Goal: Task Accomplishment & Management: Use online tool/utility

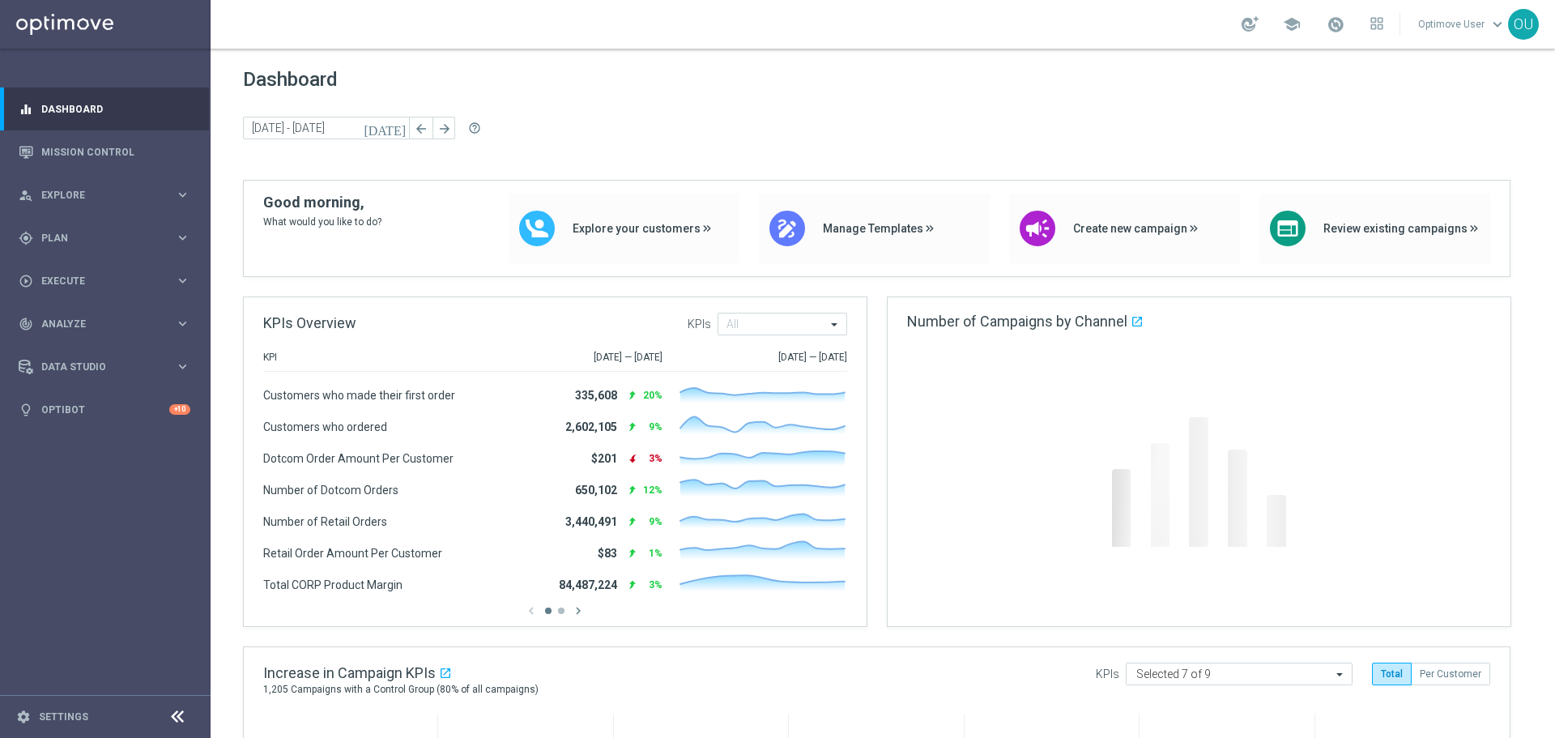
click at [876, 737] on html "equalizer Dashboard Mission Control" at bounding box center [777, 369] width 1555 height 738
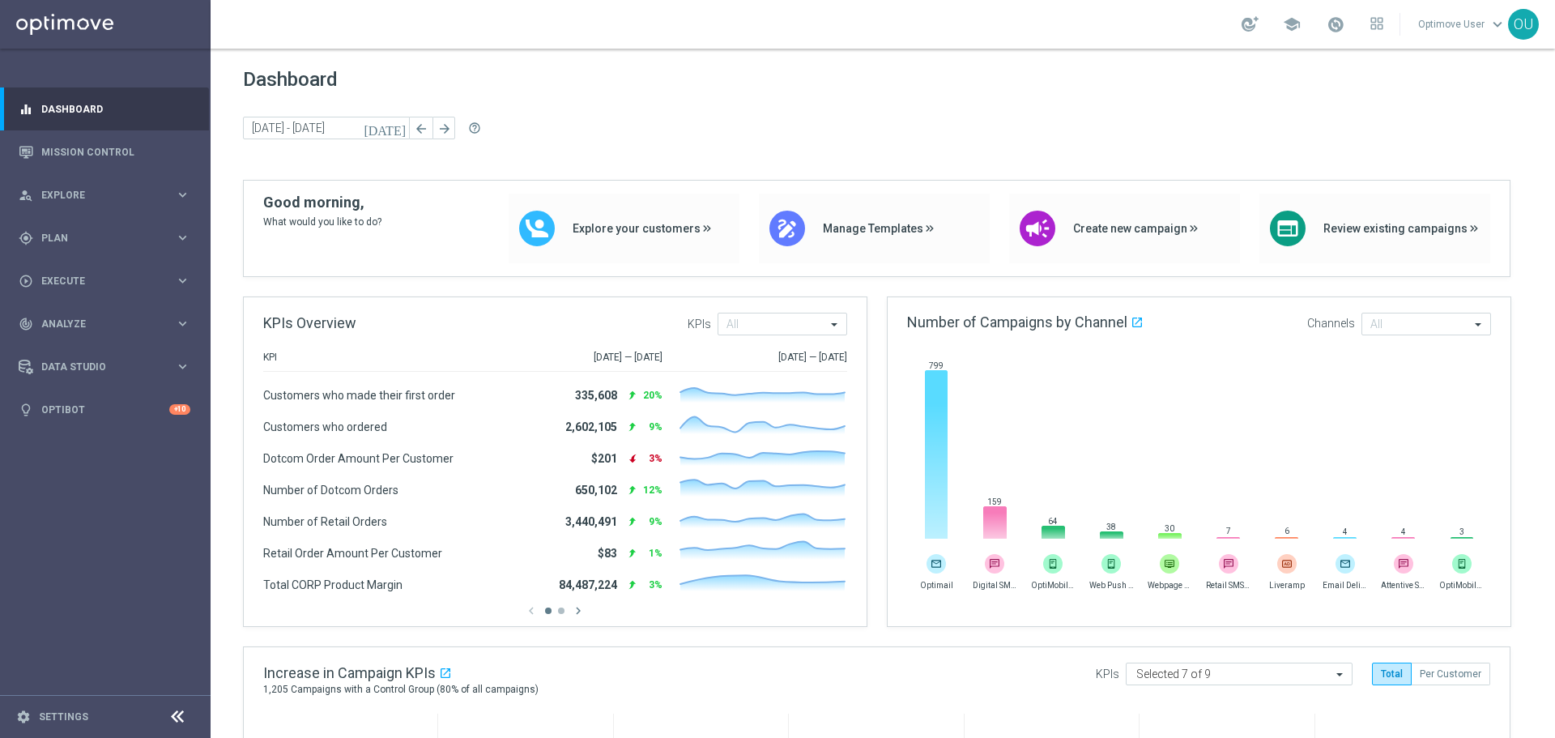
drag, startPoint x: 821, startPoint y: 66, endPoint x: 844, endPoint y: 126, distance: 64.4
click at [849, 133] on div "today 25 Aug 2025 - 28 Aug 2025 arrow_back arrow_forward help_outline" at bounding box center [883, 129] width 1280 height 24
click at [855, 155] on div "Dashboard today 25 Aug 2025 - 28 Aug 2025 arrow_back arrow_forward help_outline" at bounding box center [883, 124] width 1280 height 112
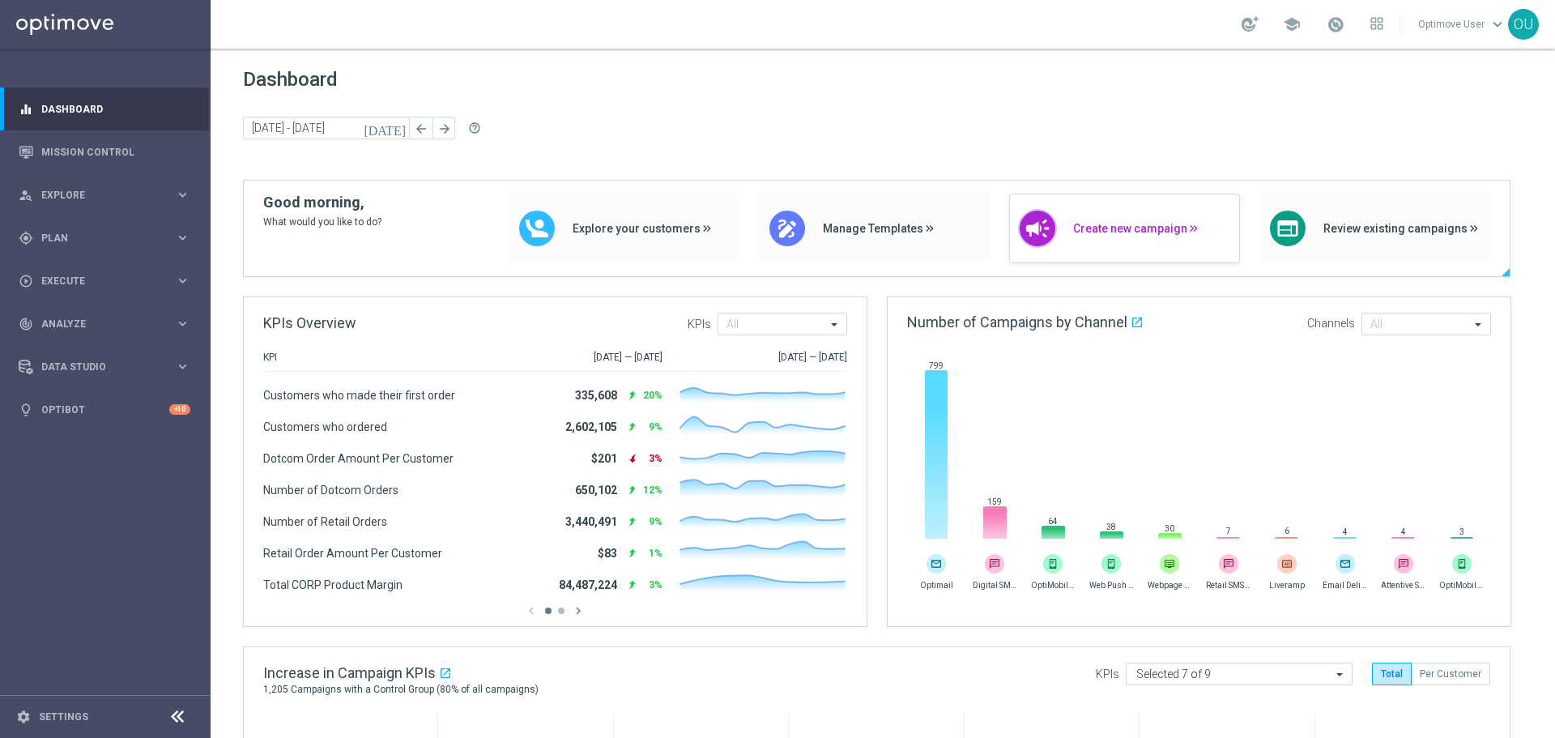
click at [1025, 222] on icon "campaign" at bounding box center [1038, 229] width 28 height 28
click at [81, 194] on span "Explore" at bounding box center [108, 195] width 134 height 10
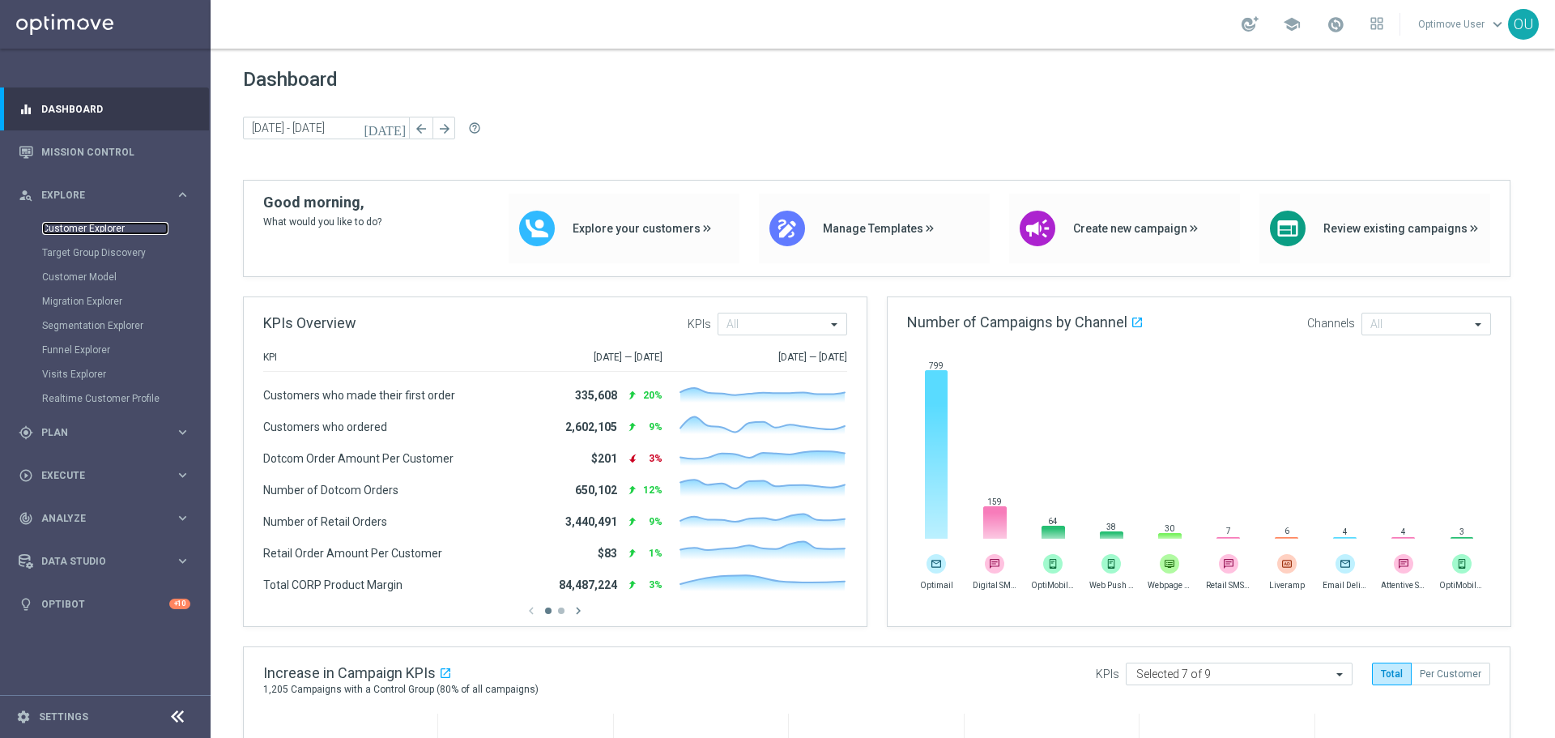
click at [87, 230] on link "Customer Explorer" at bounding box center [105, 228] width 126 height 13
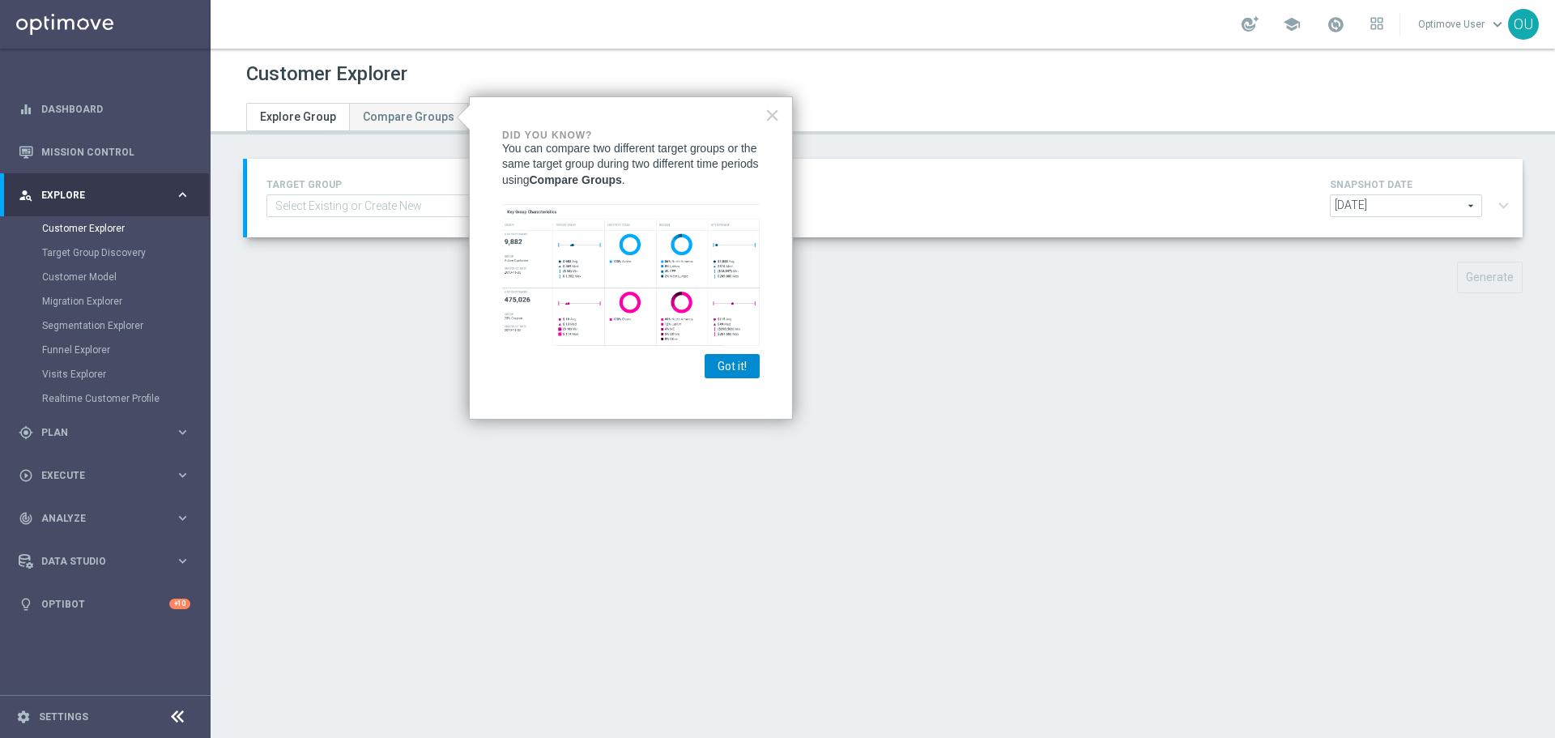
click at [736, 369] on button "Got it!" at bounding box center [732, 366] width 55 height 24
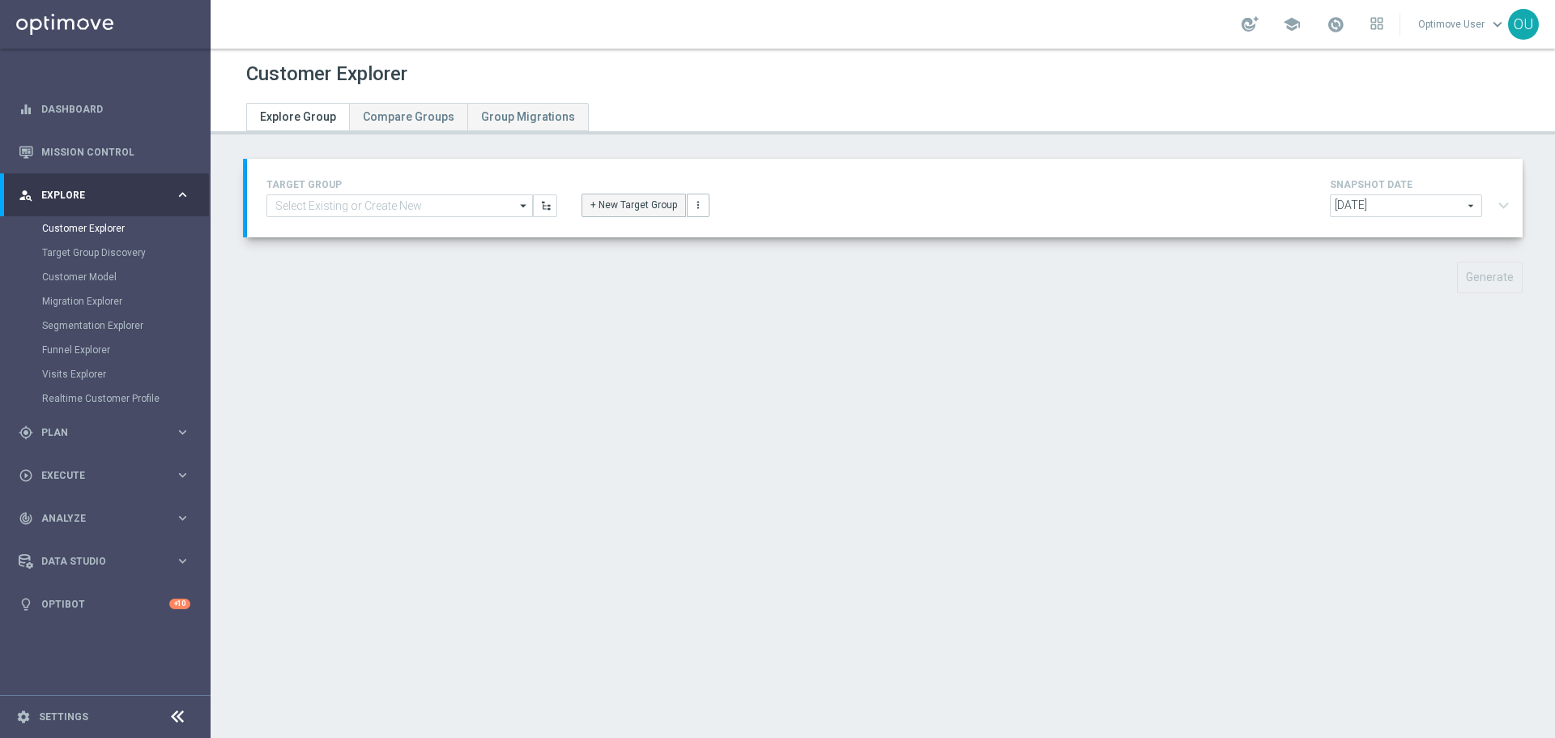
click at [617, 210] on button "+ New Target Group" at bounding box center [634, 205] width 104 height 23
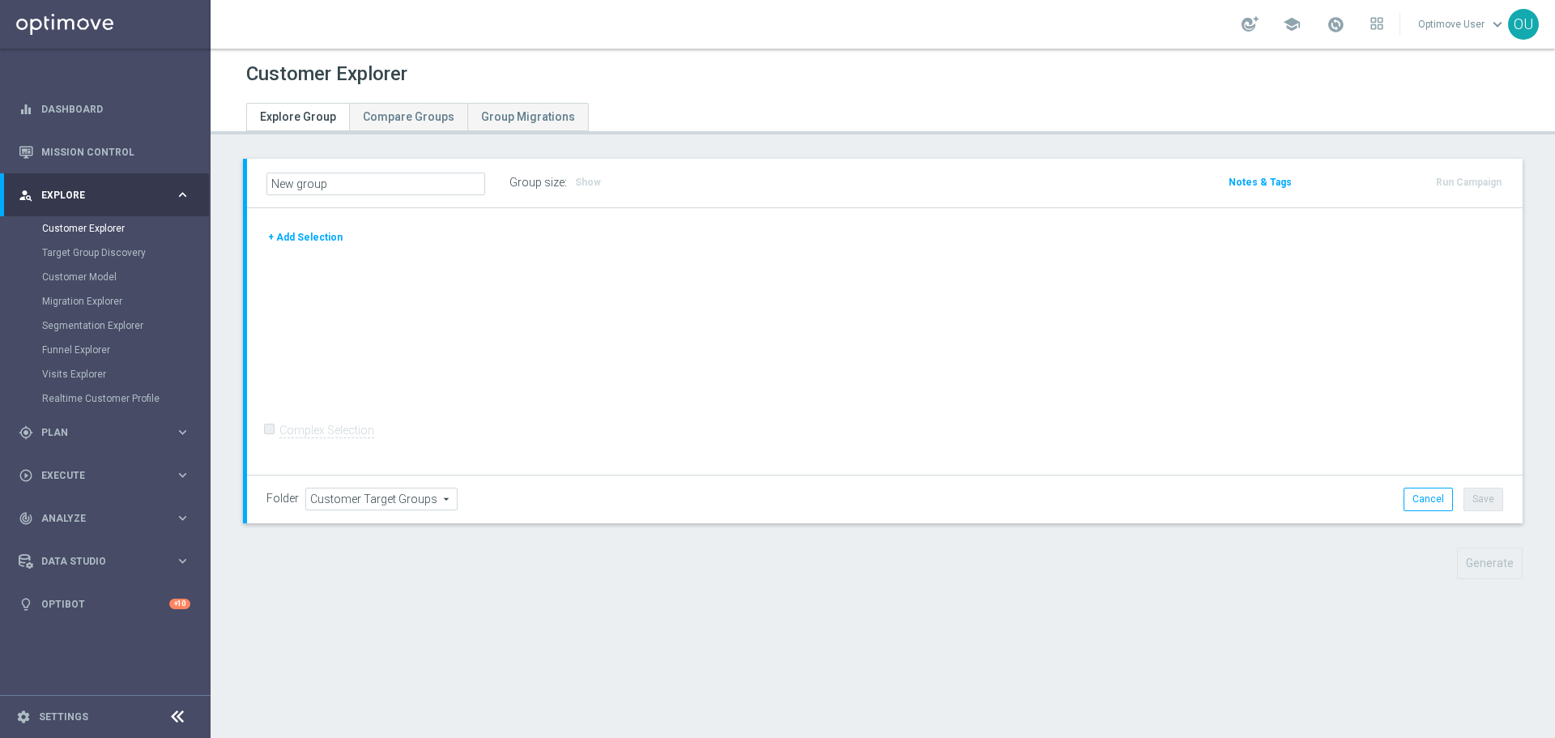
click at [332, 232] on button "+ Add Selection" at bounding box center [305, 237] width 78 height 18
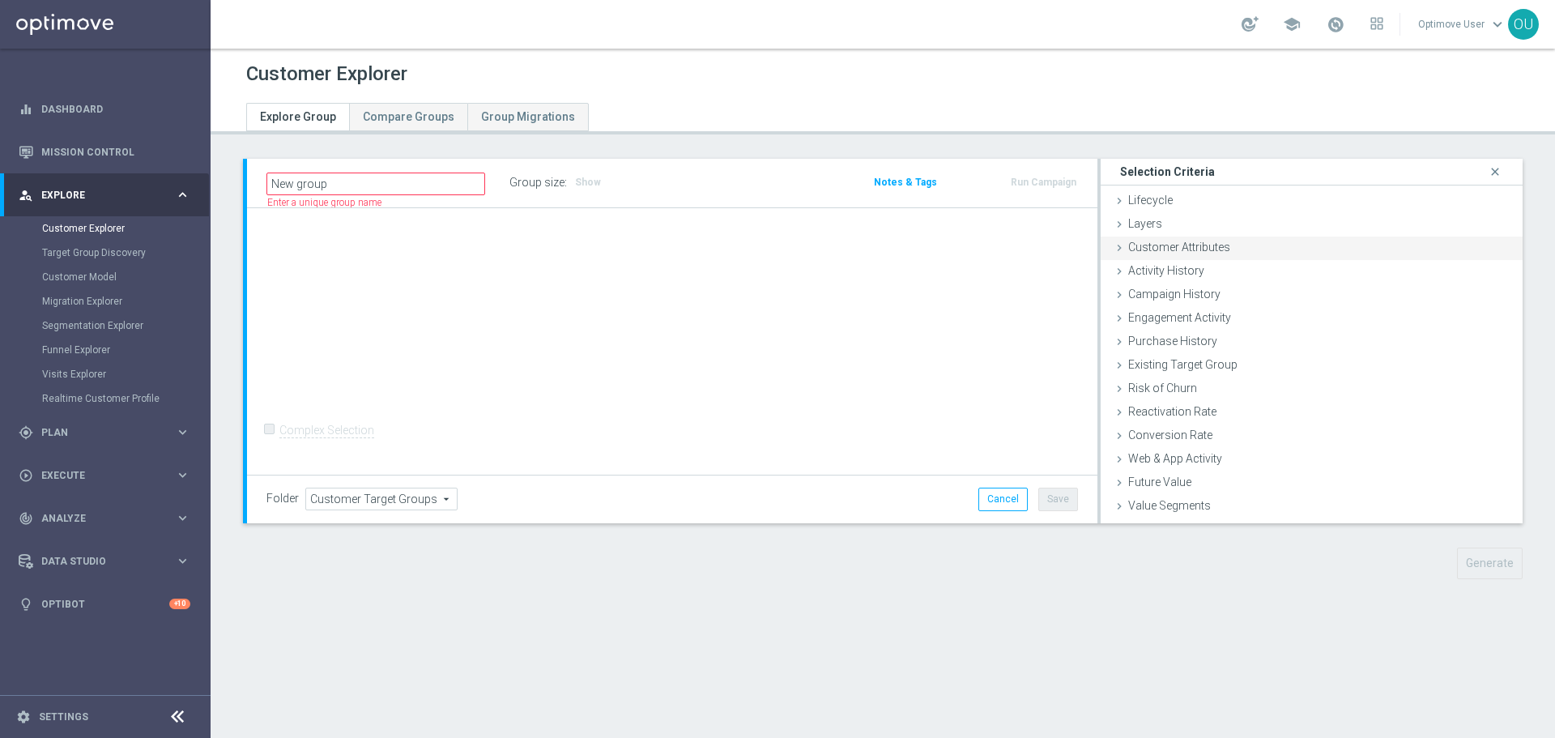
click at [1223, 251] on div "Customer Attributes done" at bounding box center [1312, 249] width 422 height 24
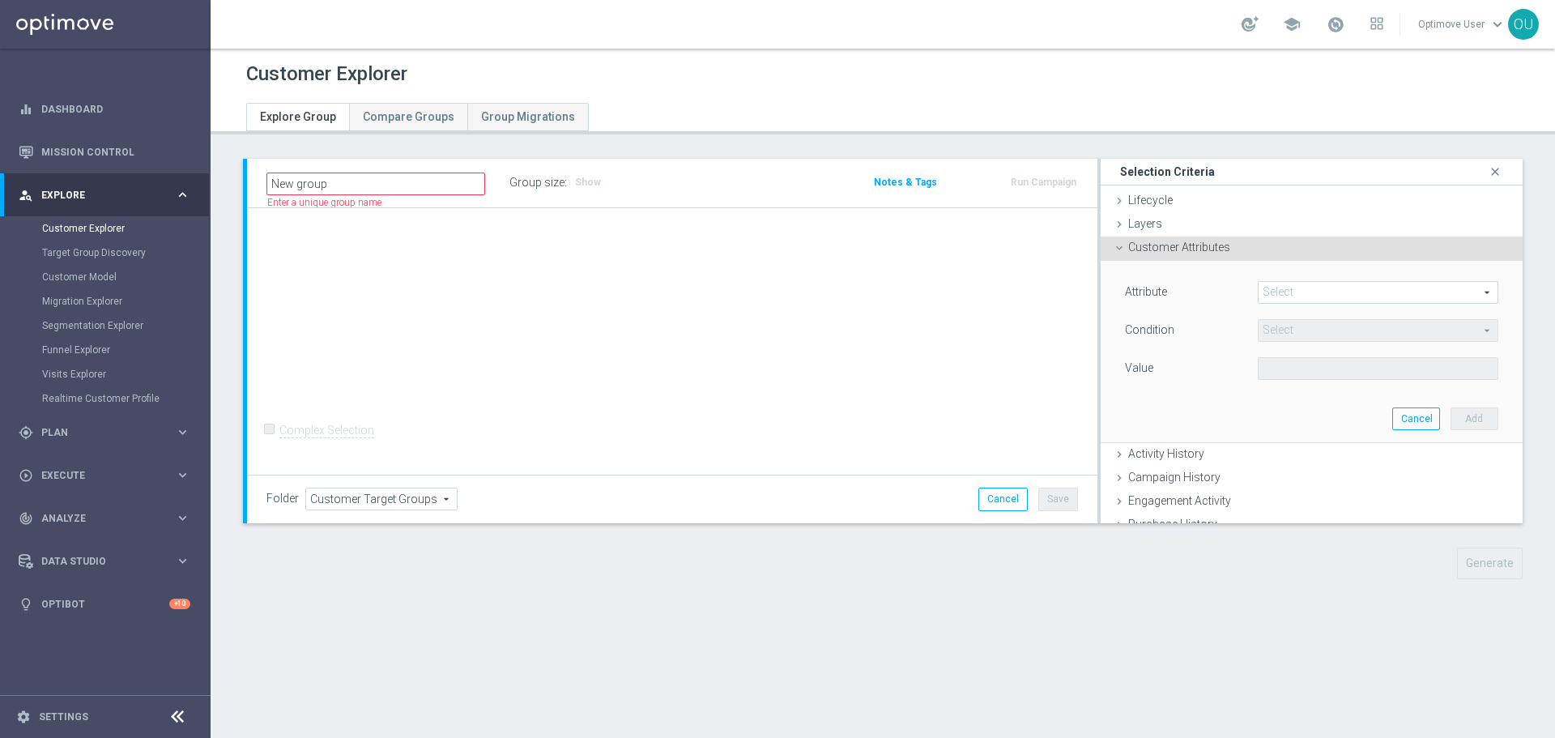
click at [1268, 282] on span at bounding box center [1378, 292] width 239 height 21
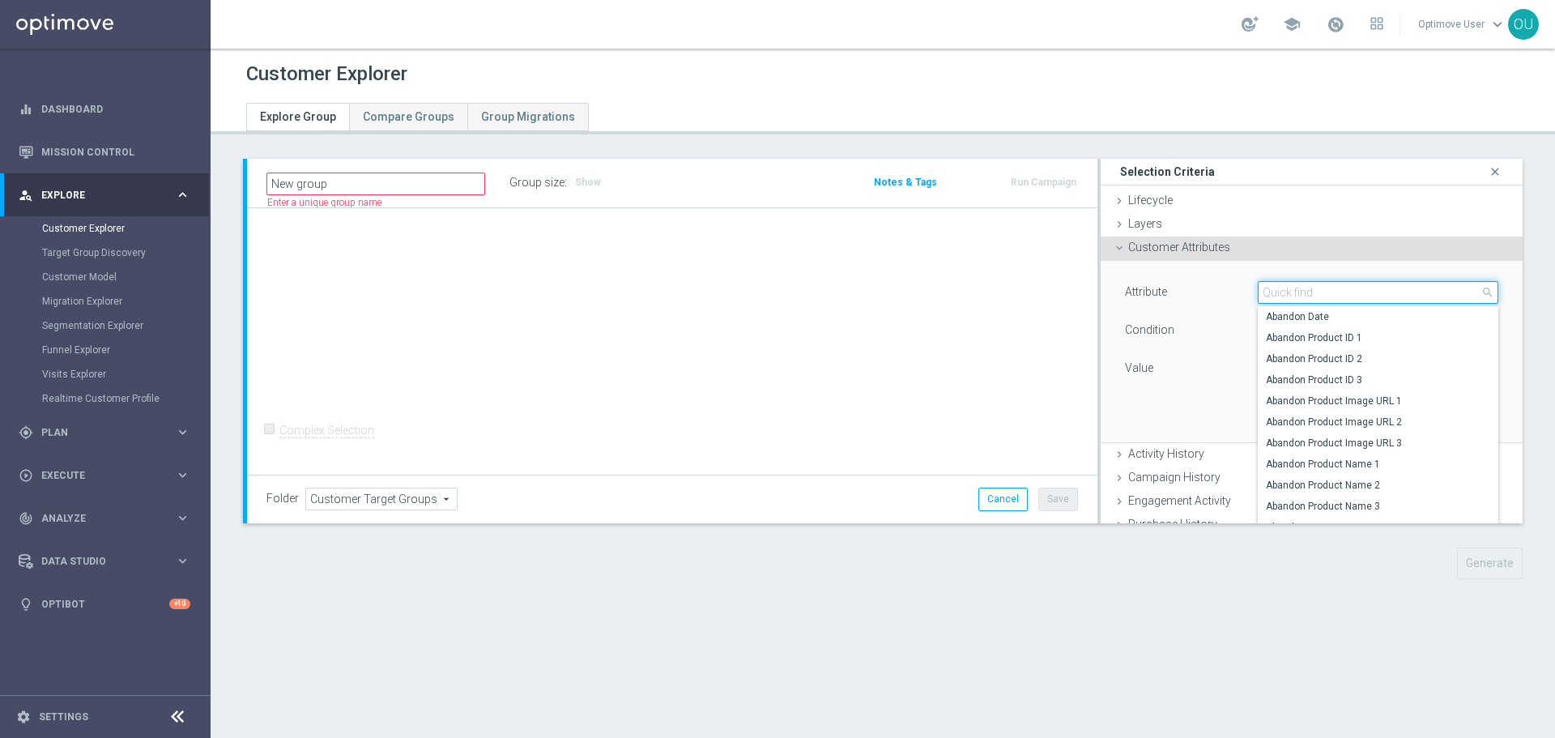
click at [1273, 287] on input "search" at bounding box center [1378, 292] width 241 height 23
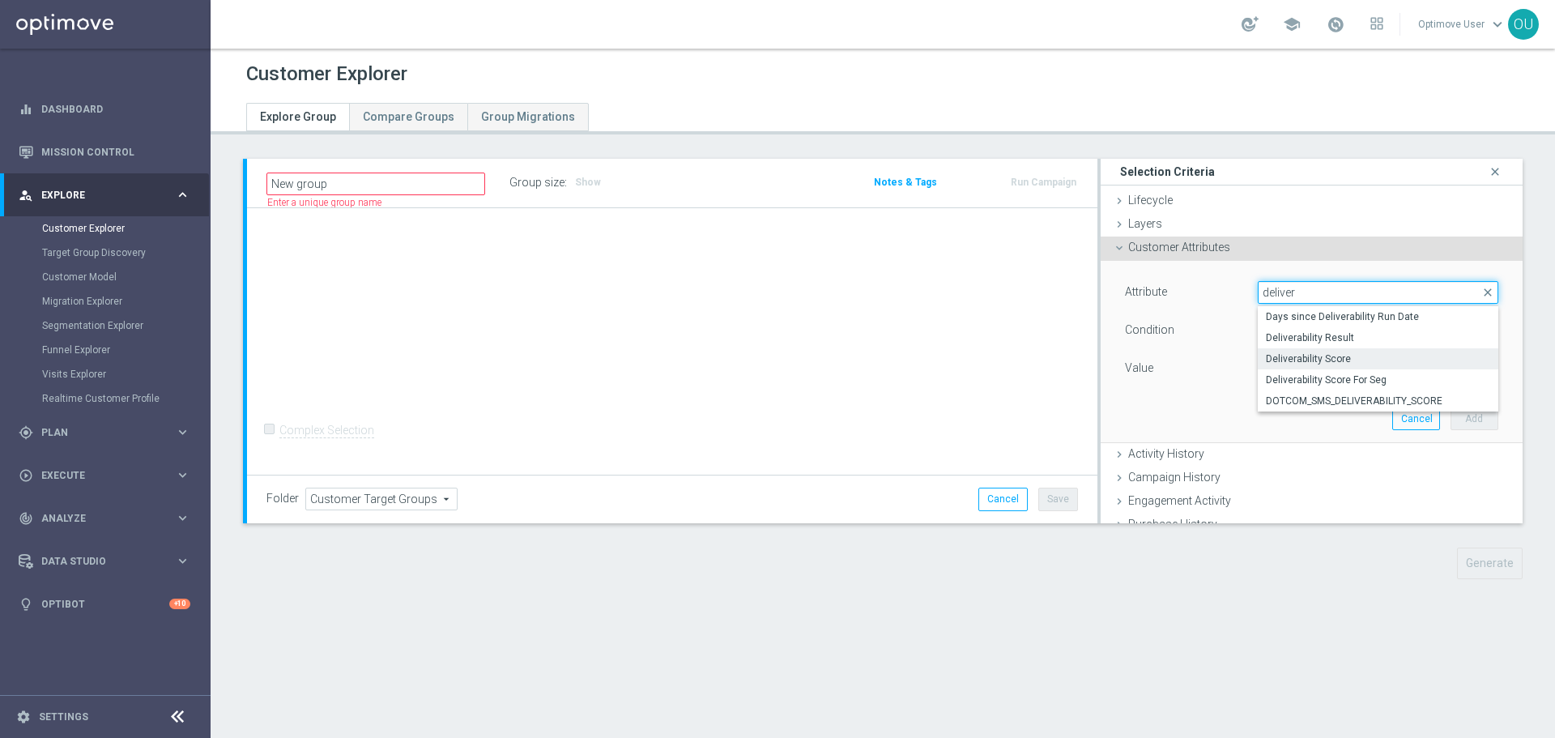
type input "deliver"
click at [1365, 359] on span "Deliverability Score" at bounding box center [1378, 358] width 224 height 13
type input "Deliverability Score"
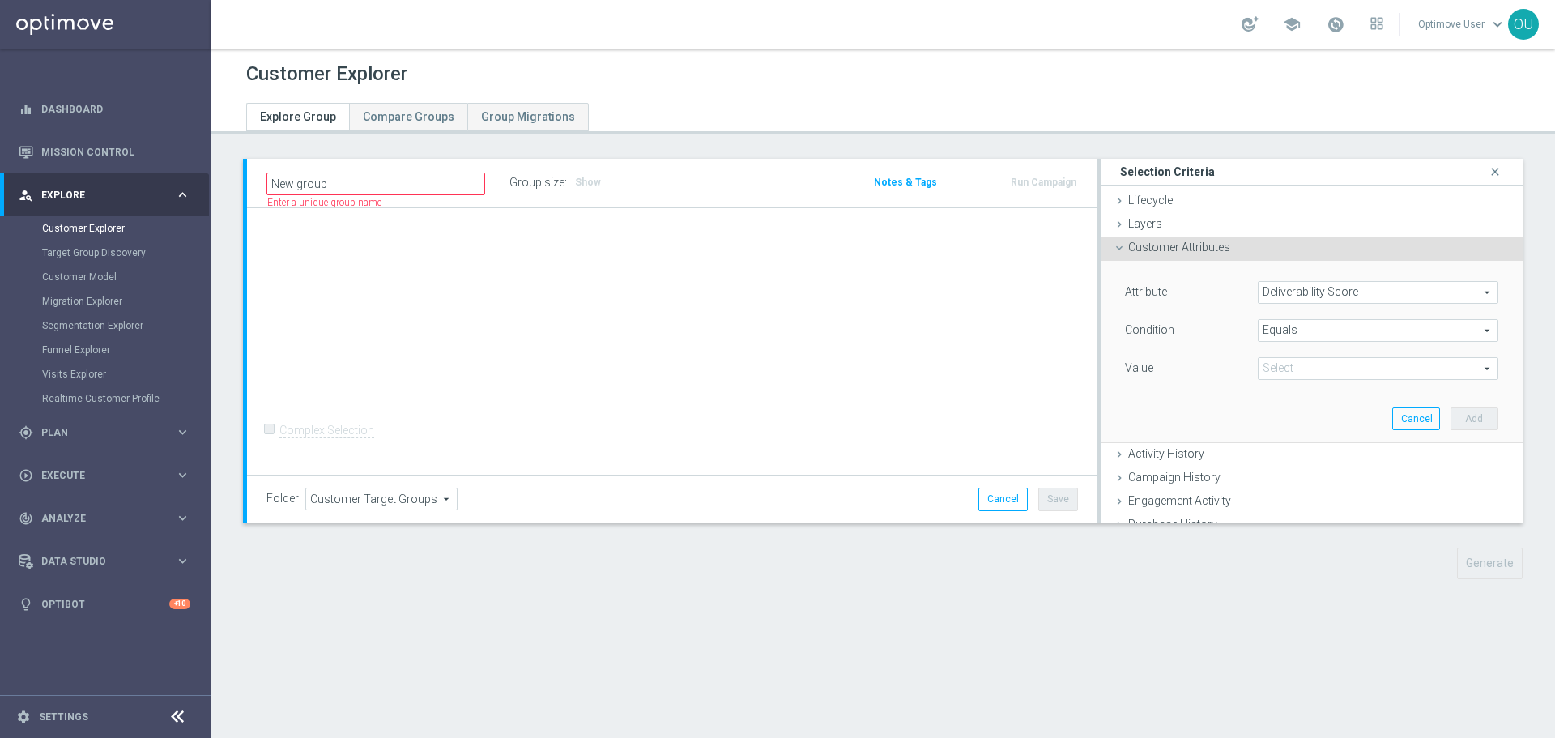
click at [1347, 365] on span at bounding box center [1378, 368] width 239 height 21
click at [1357, 328] on span "Equals" at bounding box center [1378, 330] width 239 height 21
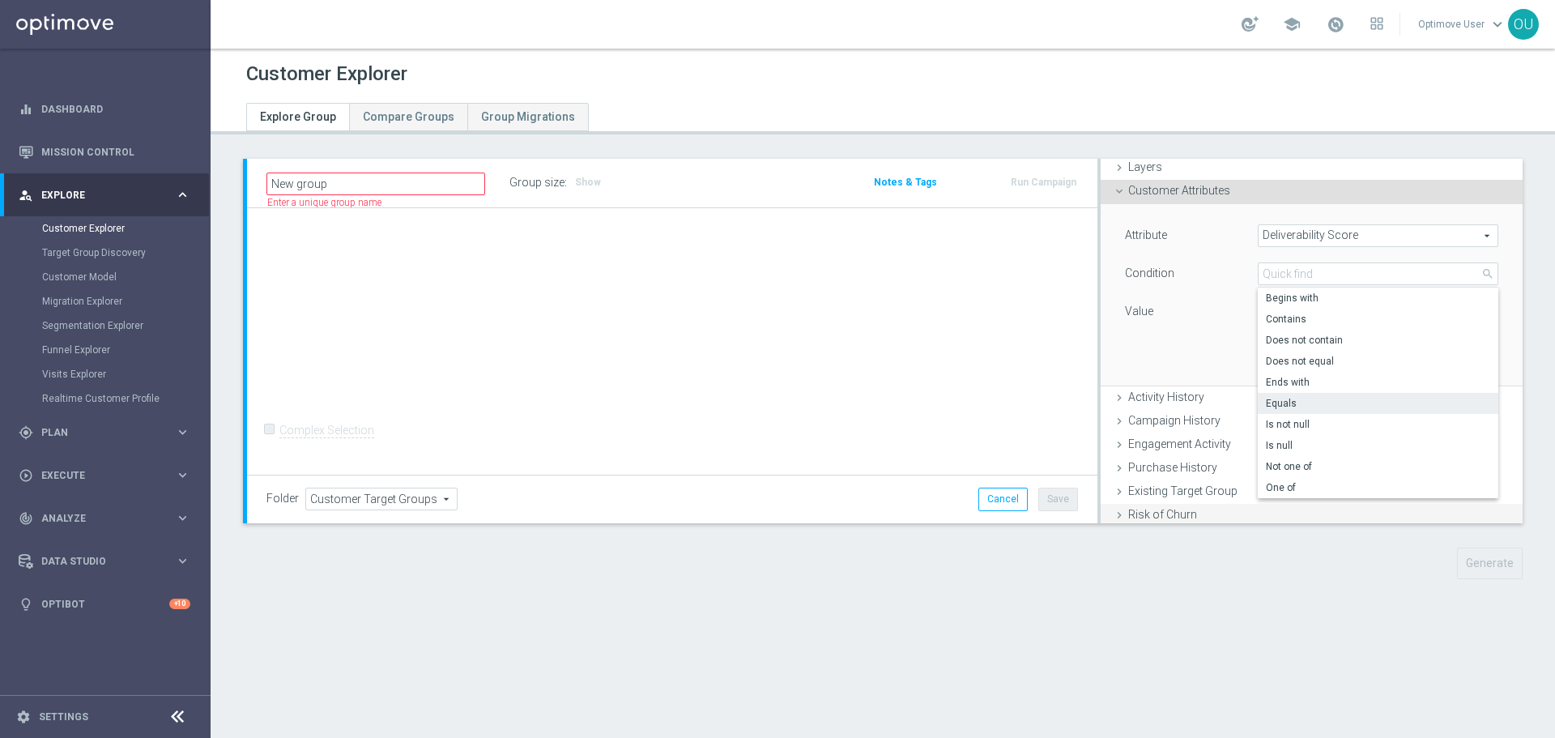
scroll to position [81, 0]
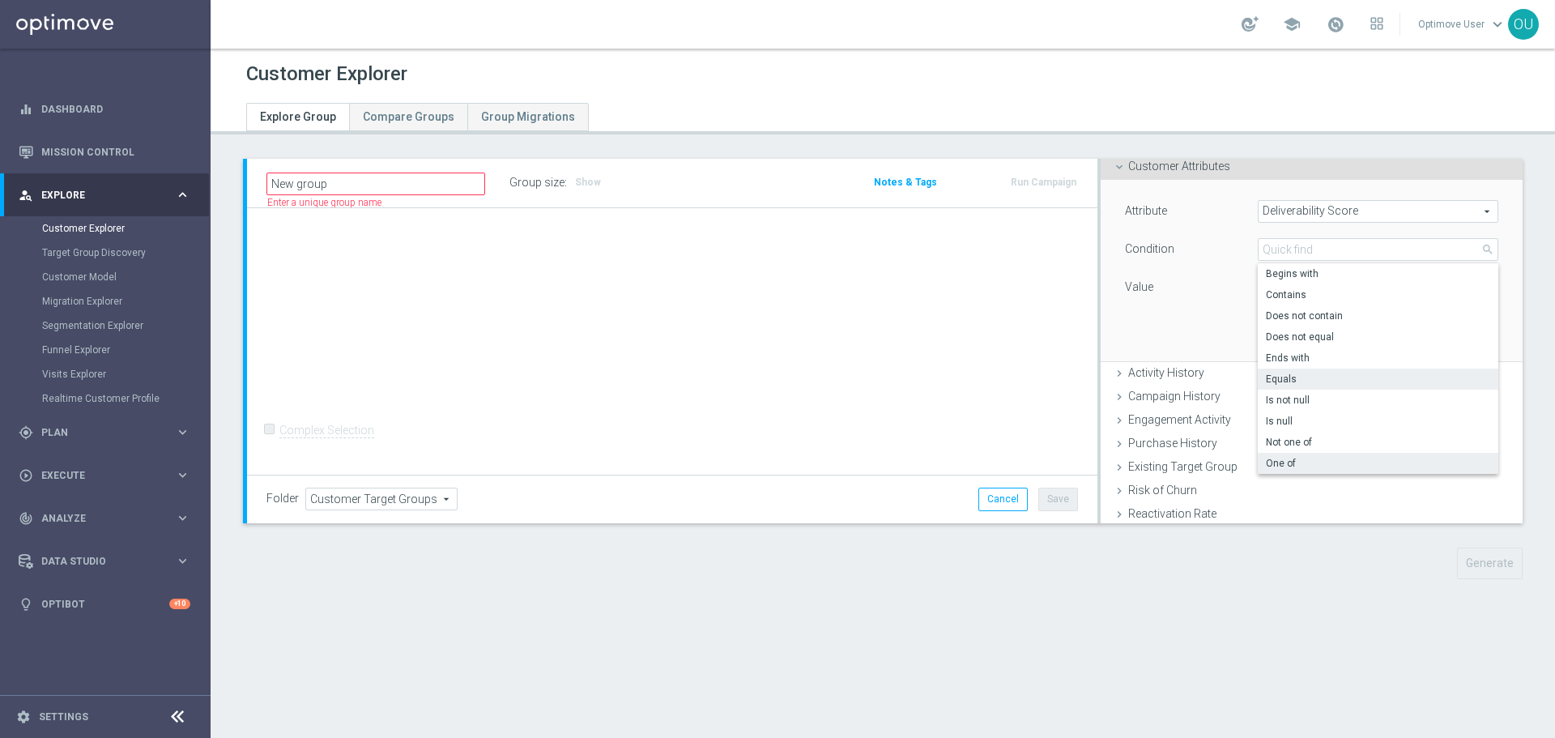
click at [1309, 458] on span "One of" at bounding box center [1378, 463] width 224 height 13
type input "One of"
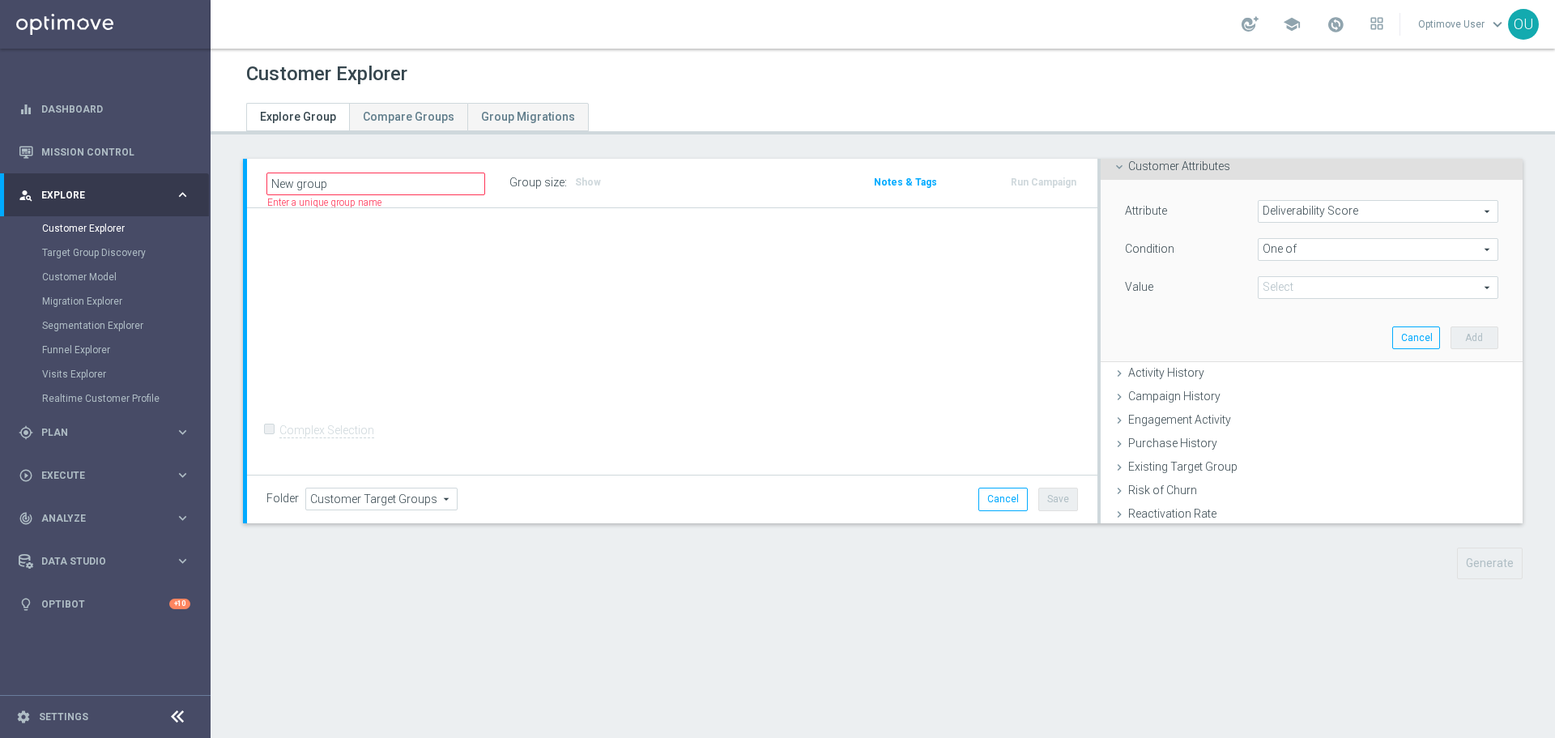
click at [1313, 287] on span at bounding box center [1378, 287] width 239 height 21
click at [1298, 369] on span "GREEN" at bounding box center [1390, 375] width 218 height 13
click at [1281, 369] on input "GREEN" at bounding box center [1275, 374] width 11 height 11
checkbox input "true"
type input "GREEN"
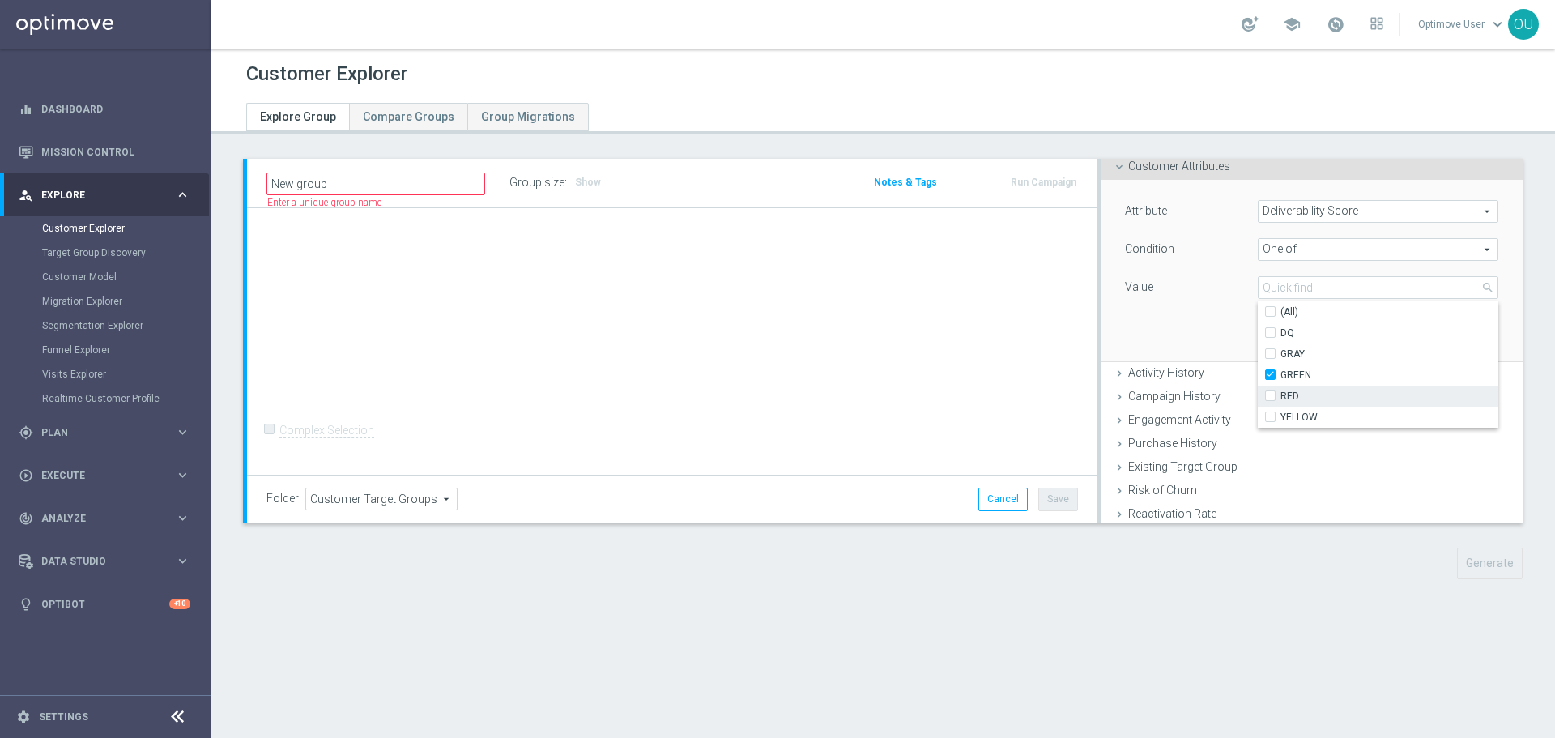
click at [1293, 390] on span "RED" at bounding box center [1390, 396] width 218 height 13
click at [1281, 390] on input "RED" at bounding box center [1275, 395] width 11 height 11
checkbox input "true"
type input "Selected 2 of 5"
click at [1296, 407] on label "YELLOW" at bounding box center [1390, 417] width 218 height 21
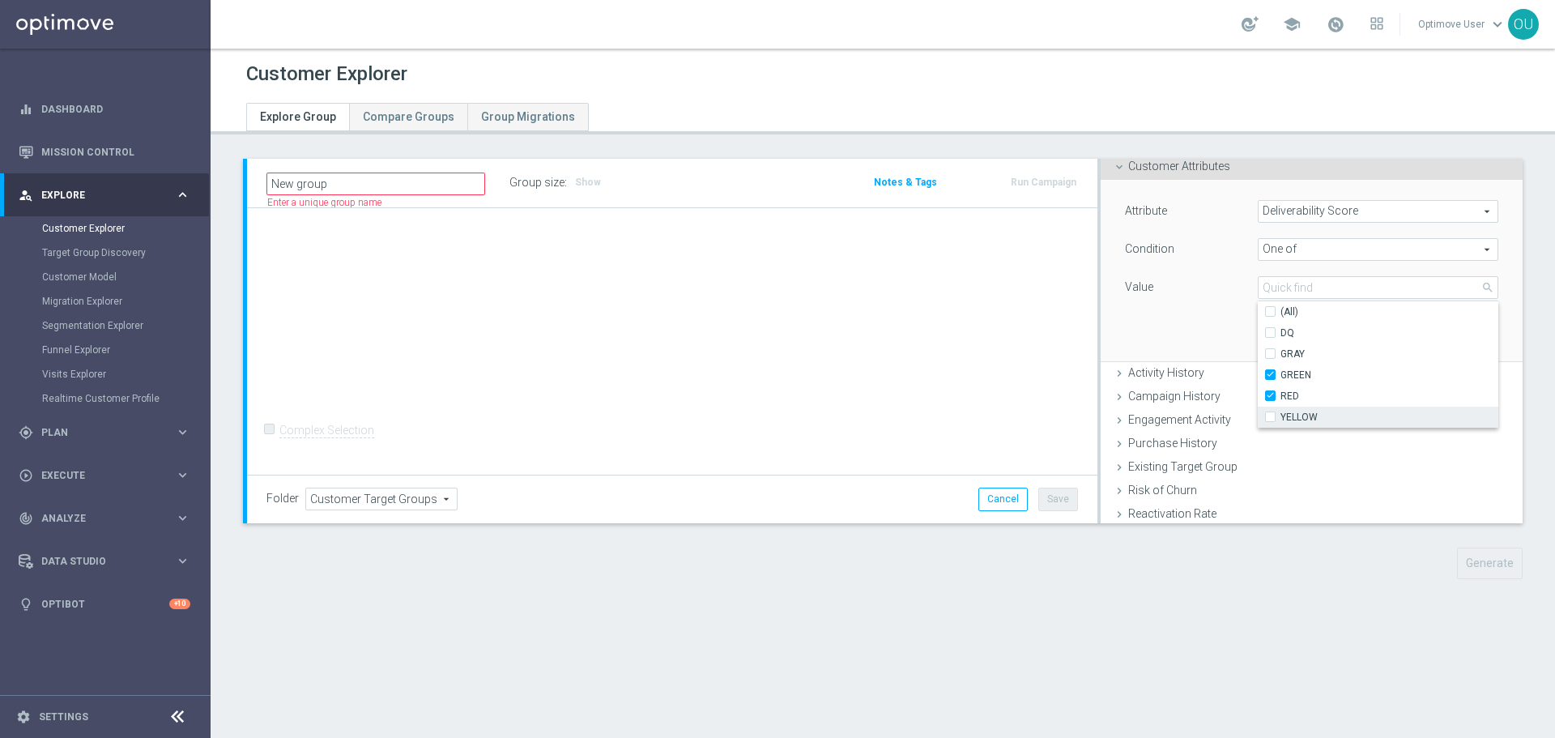
click at [1281, 411] on input "YELLOW" at bounding box center [1275, 416] width 11 height 11
checkbox input "true"
type input "Selected 3 of 5"
click at [1194, 325] on div "Attribute Deliverability Score Deliverability Score arrow_drop_down search Cond…" at bounding box center [1312, 270] width 398 height 181
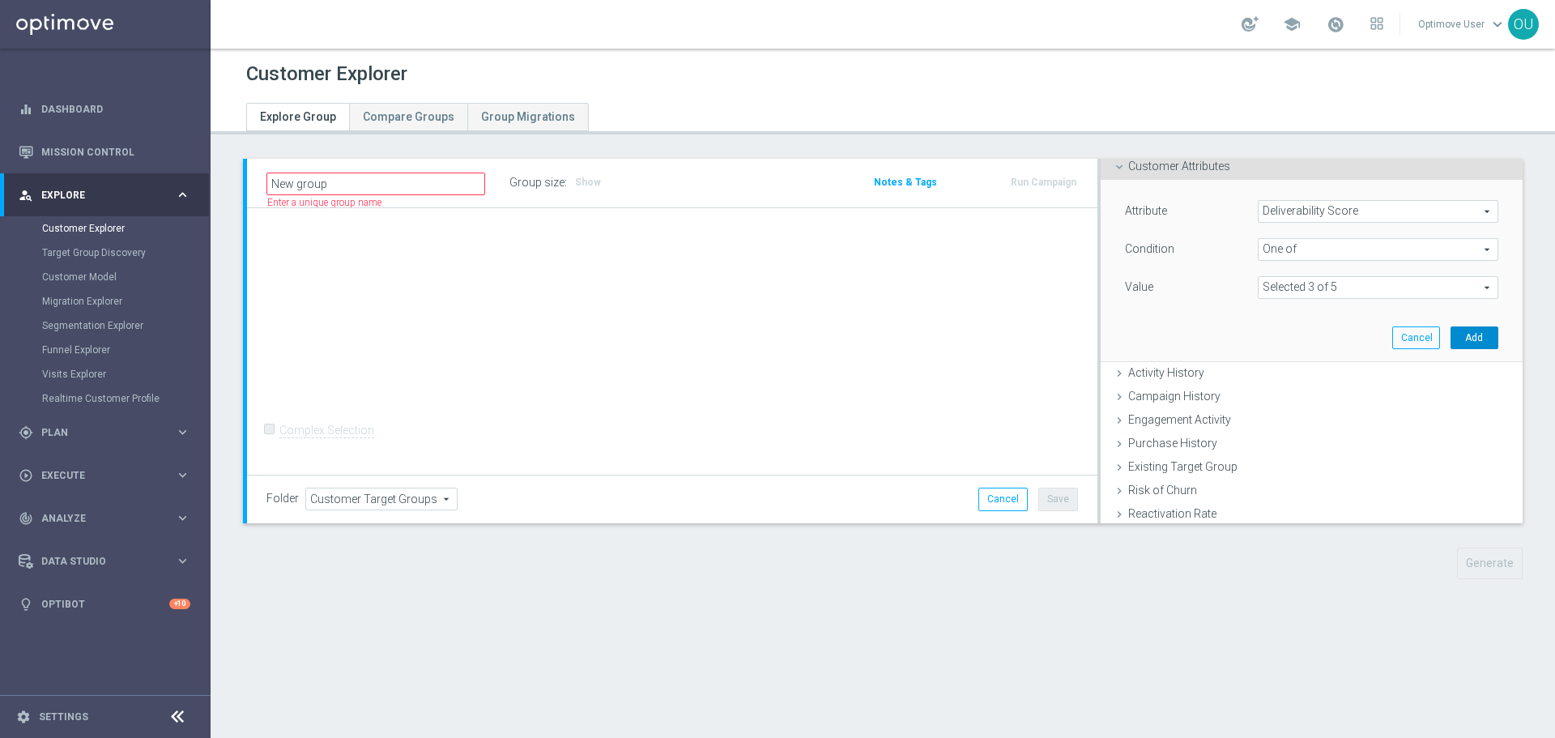
click at [1459, 336] on button "Add" at bounding box center [1475, 337] width 48 height 23
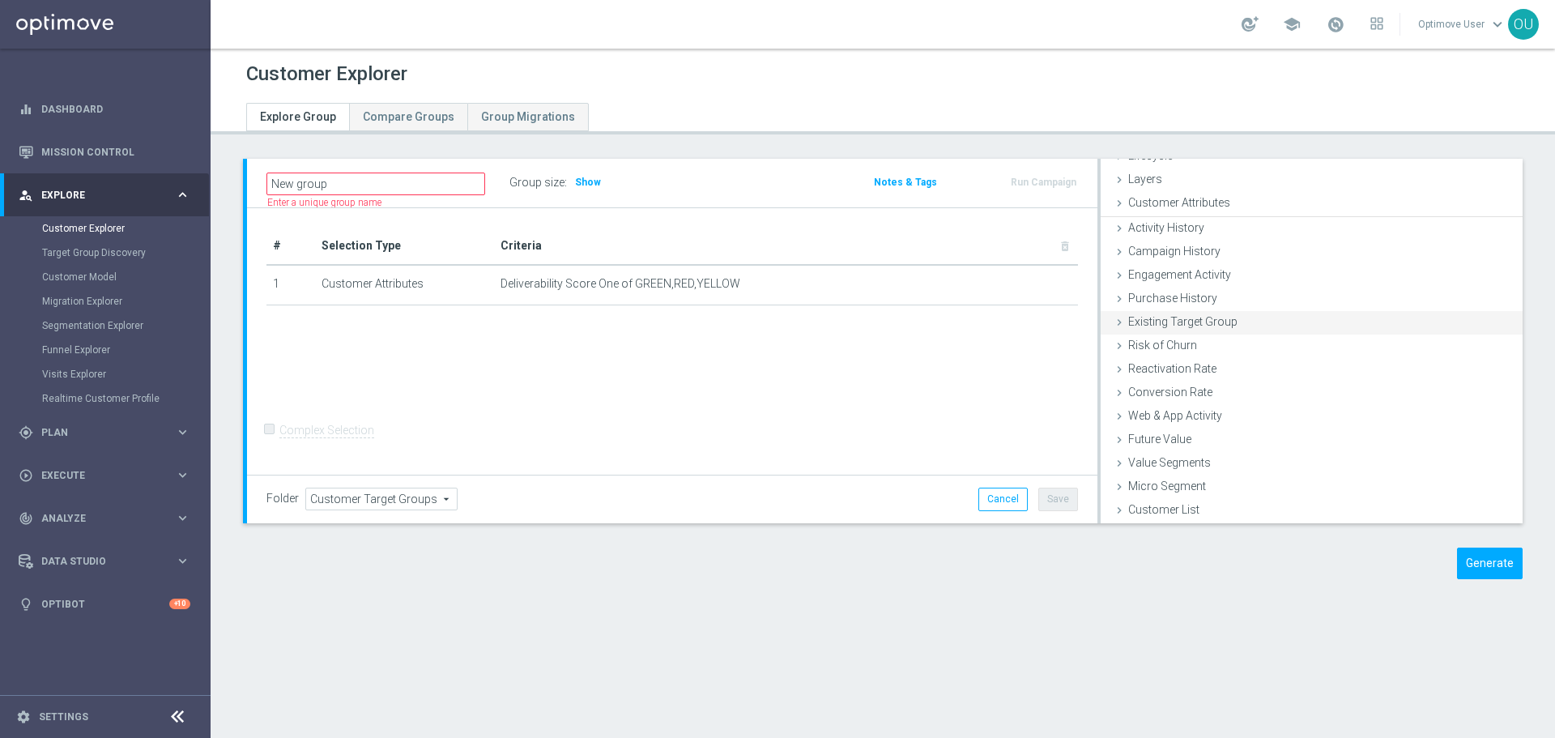
scroll to position [43, 0]
click at [1211, 249] on div "Campaign History done" at bounding box center [1312, 253] width 422 height 24
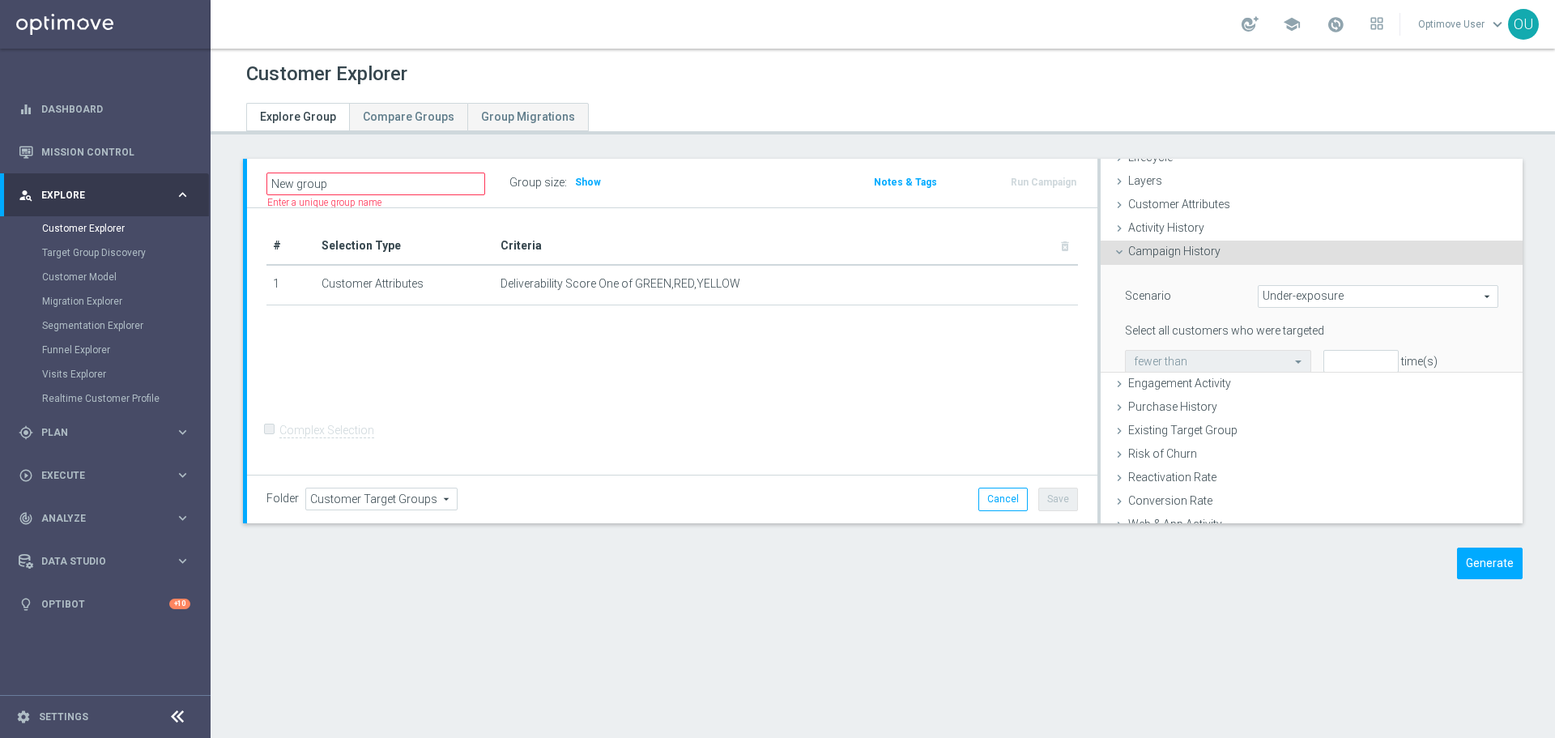
scroll to position [81, 0]
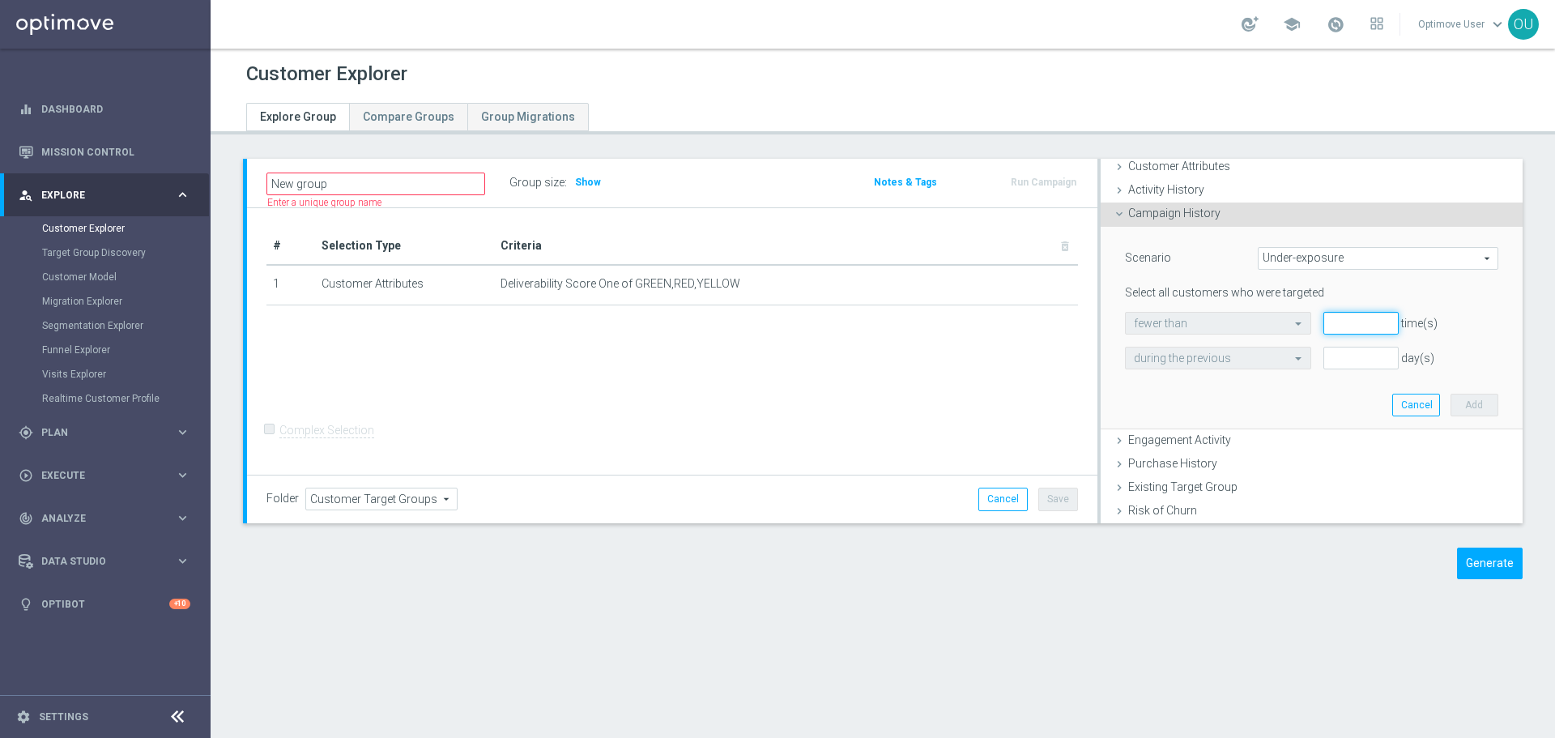
click at [1341, 324] on input "number" at bounding box center [1361, 323] width 75 height 23
type input "1"
click at [1352, 358] on input "number" at bounding box center [1361, 358] width 75 height 23
type input "31"
click at [1460, 404] on button "Add" at bounding box center [1475, 405] width 48 height 23
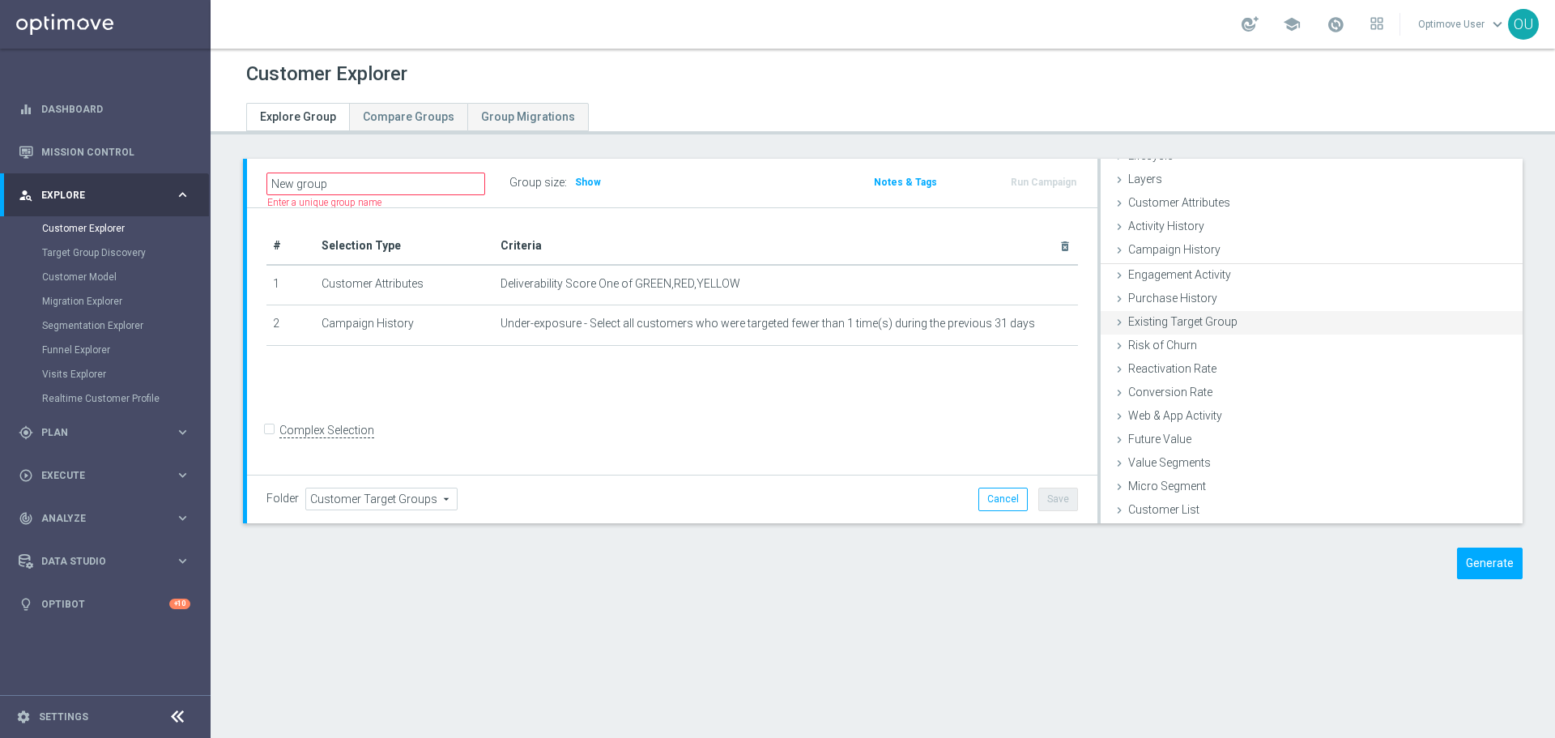
scroll to position [43, 0]
click at [989, 361] on div "+ Add Selection" at bounding box center [672, 360] width 836 height 1
drag, startPoint x: 350, startPoint y: 379, endPoint x: 997, endPoint y: 378, distance: 647.2
click at [996, 378] on div "# Selection Type Criteria delete_forever 1 Customer Attributes Deliverability S…" at bounding box center [672, 341] width 851 height 267
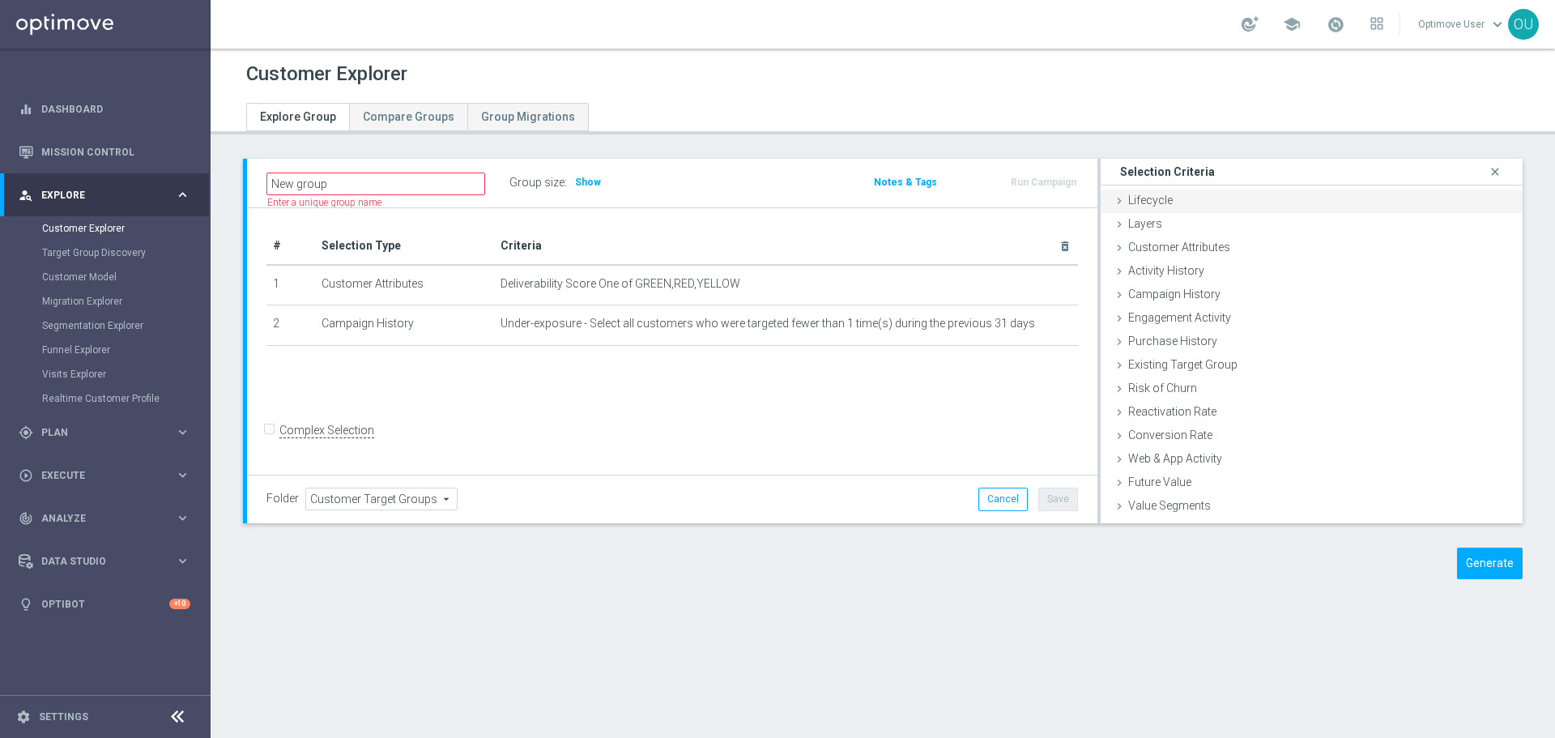
click at [1204, 201] on div "Lifecycle done" at bounding box center [1312, 202] width 422 height 24
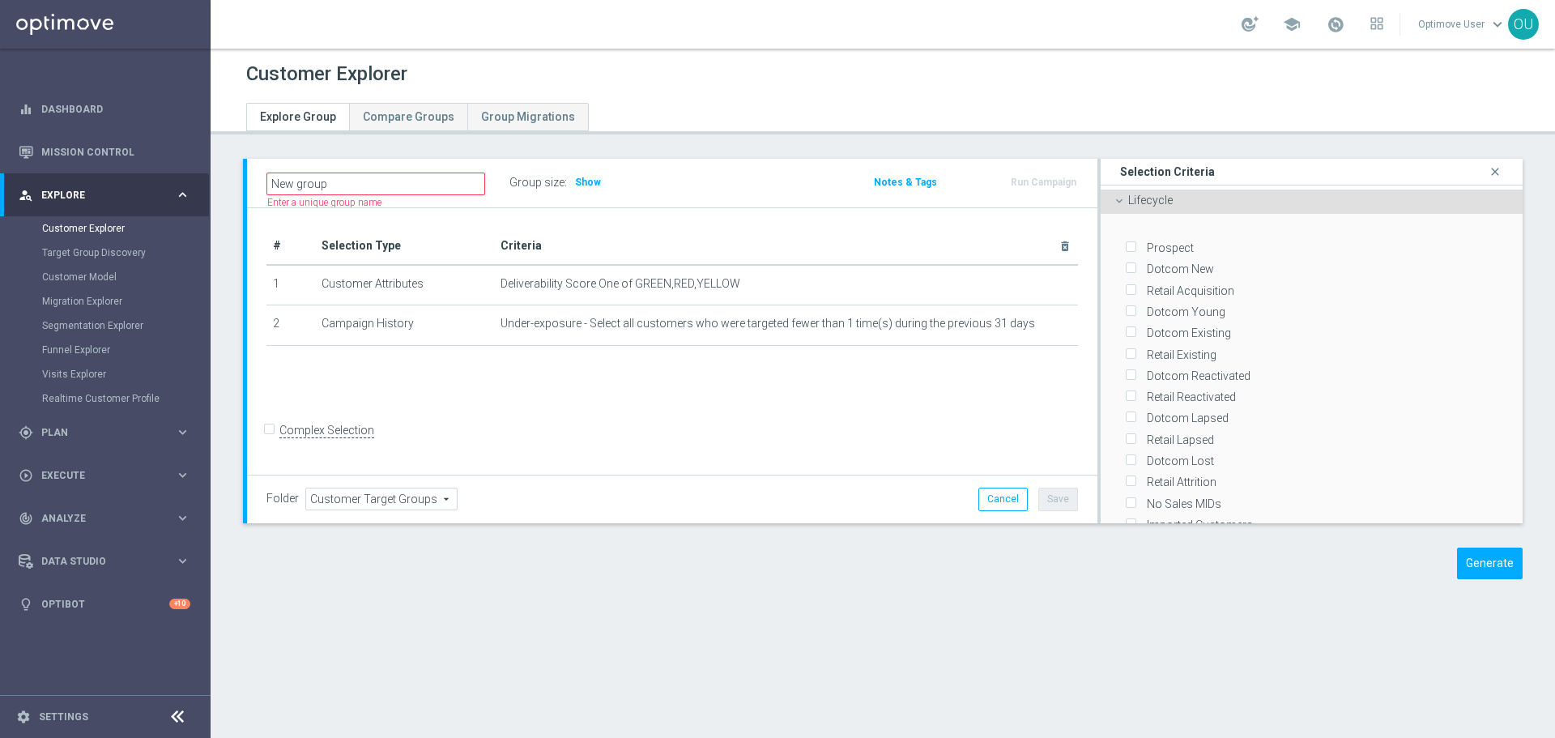
click at [1188, 194] on div "Lifecycle done" at bounding box center [1312, 202] width 422 height 24
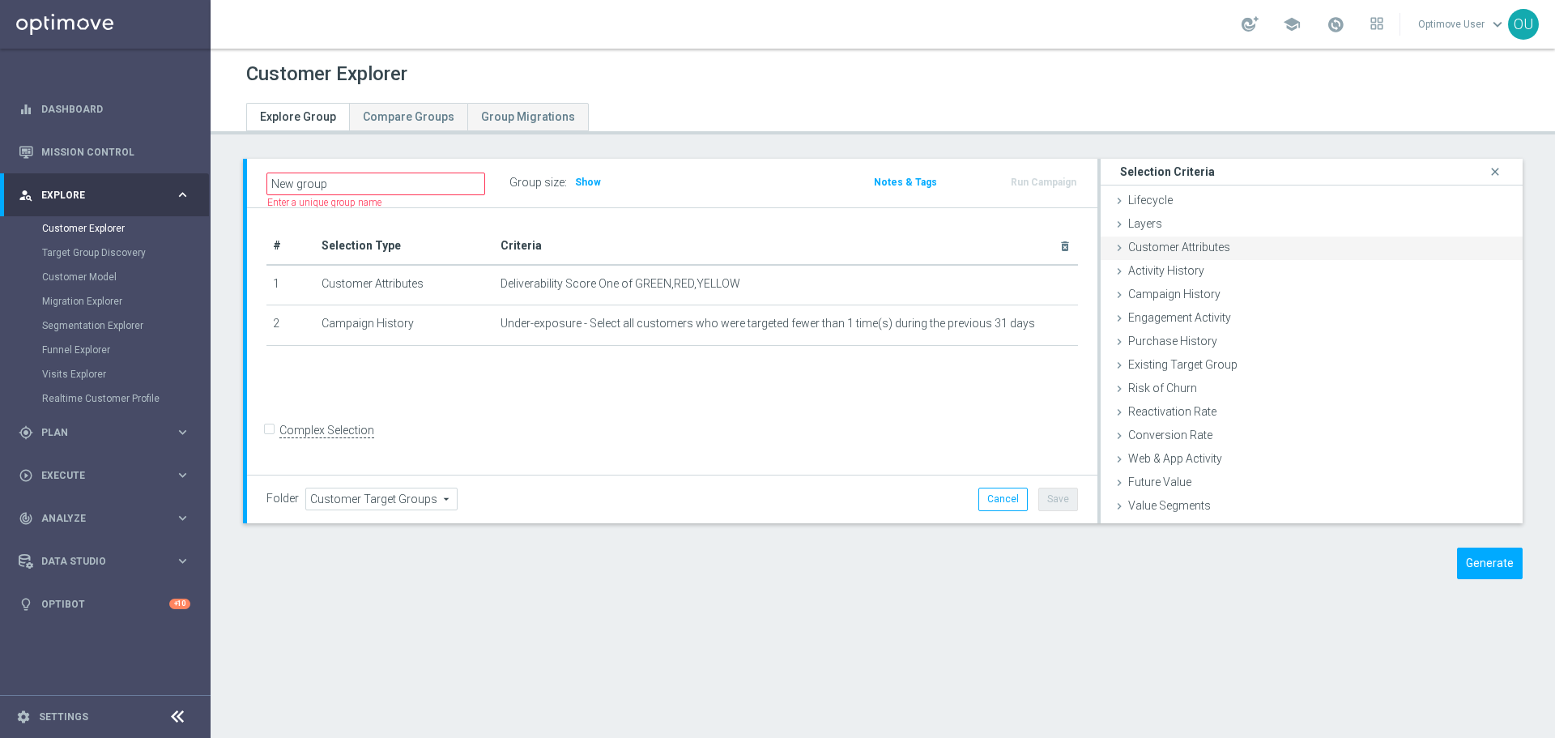
click at [1172, 253] on span "Customer Attributes" at bounding box center [1179, 247] width 102 height 13
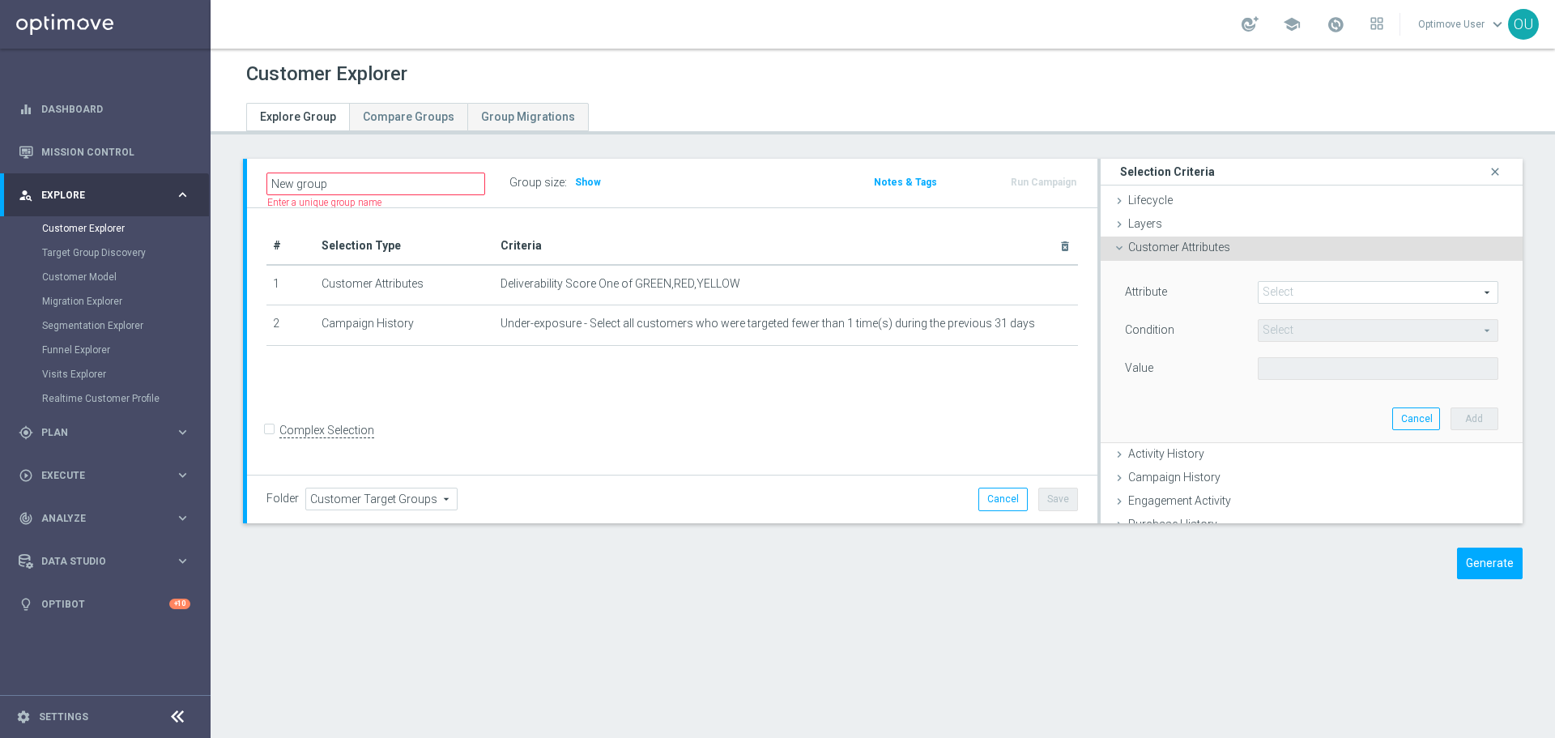
click at [1267, 283] on span at bounding box center [1378, 292] width 239 height 21
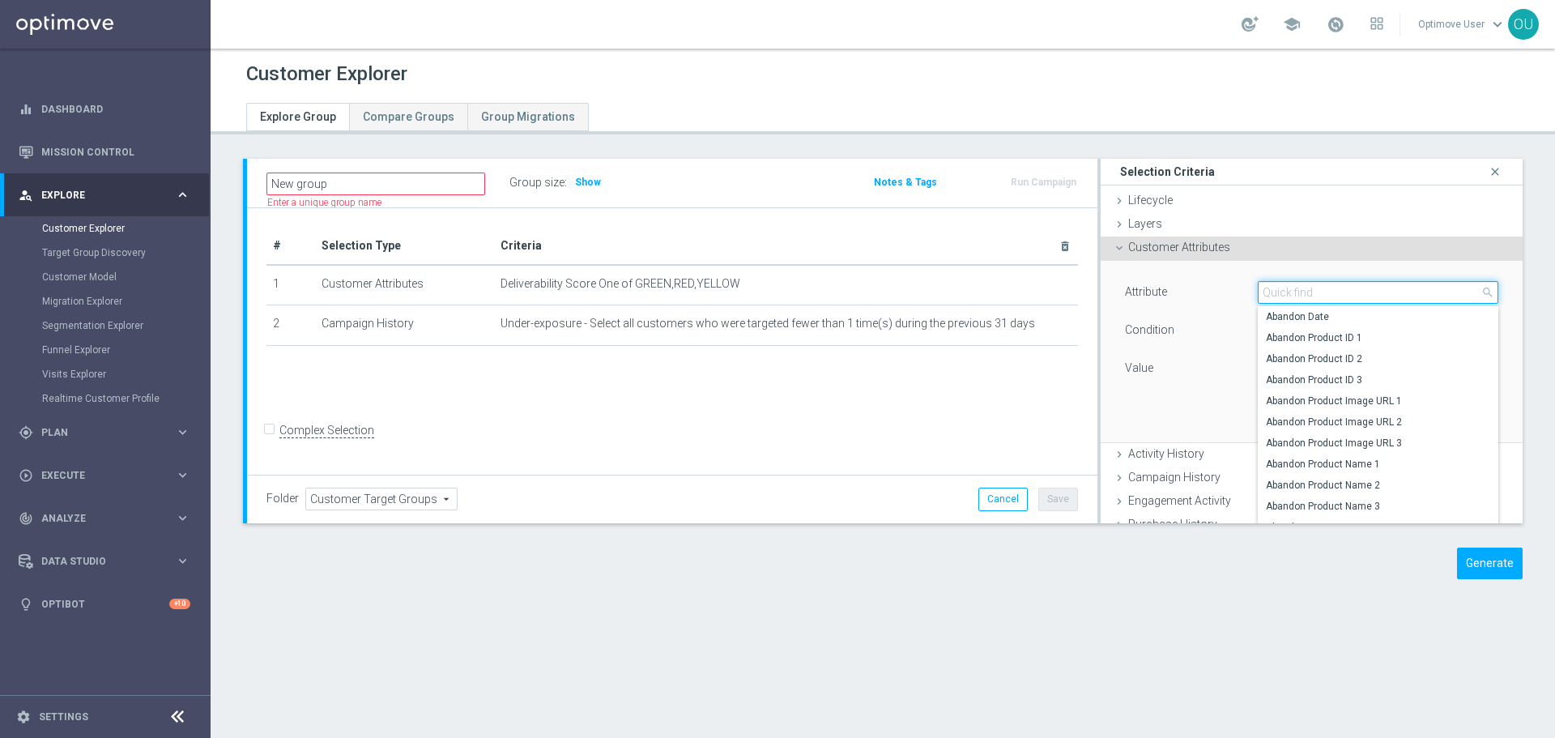
click at [1309, 292] on input "search" at bounding box center [1378, 292] width 241 height 23
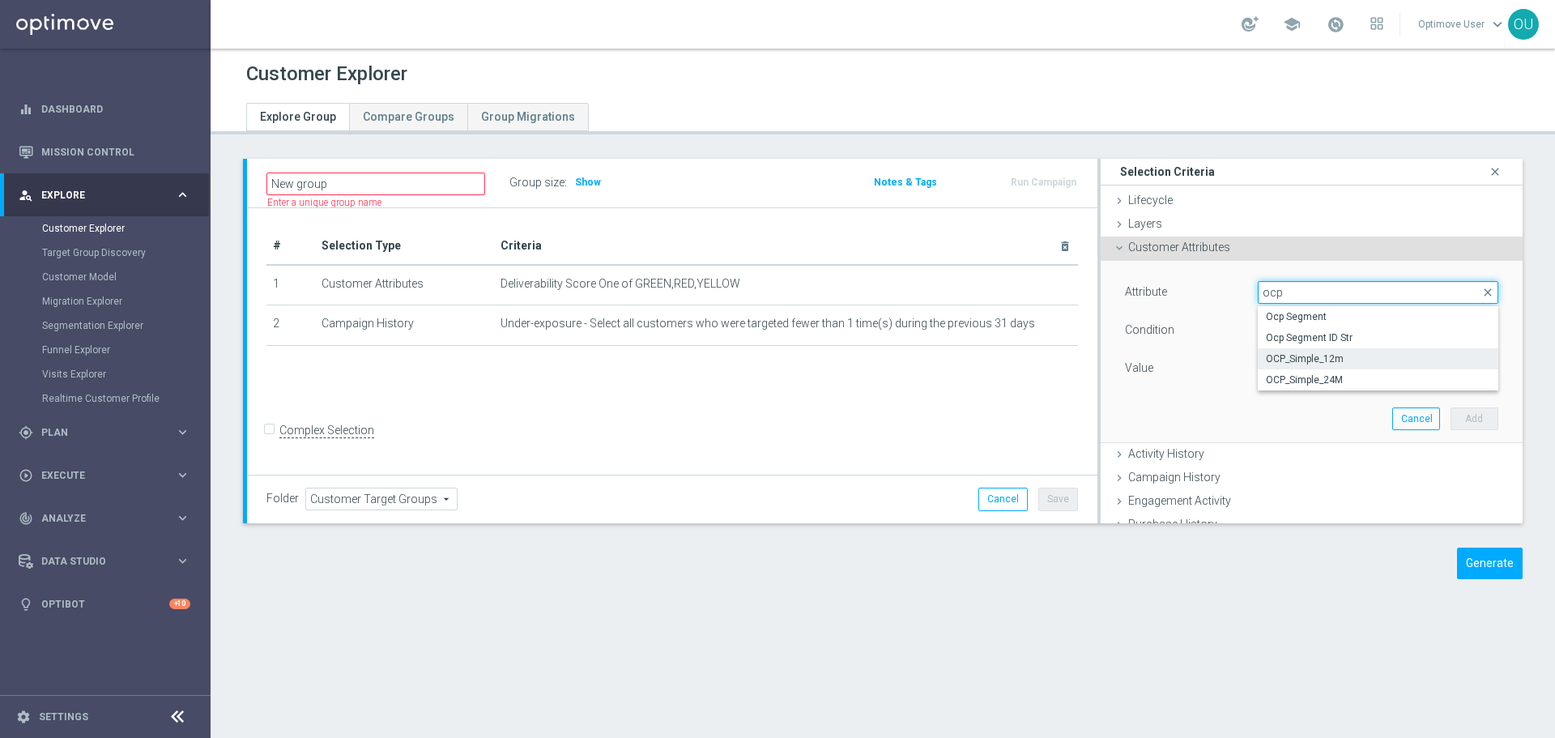
type input "ocp"
click at [1355, 360] on span "OCP_Simple_12m" at bounding box center [1378, 358] width 224 height 13
type input "OCP_Simple_12m"
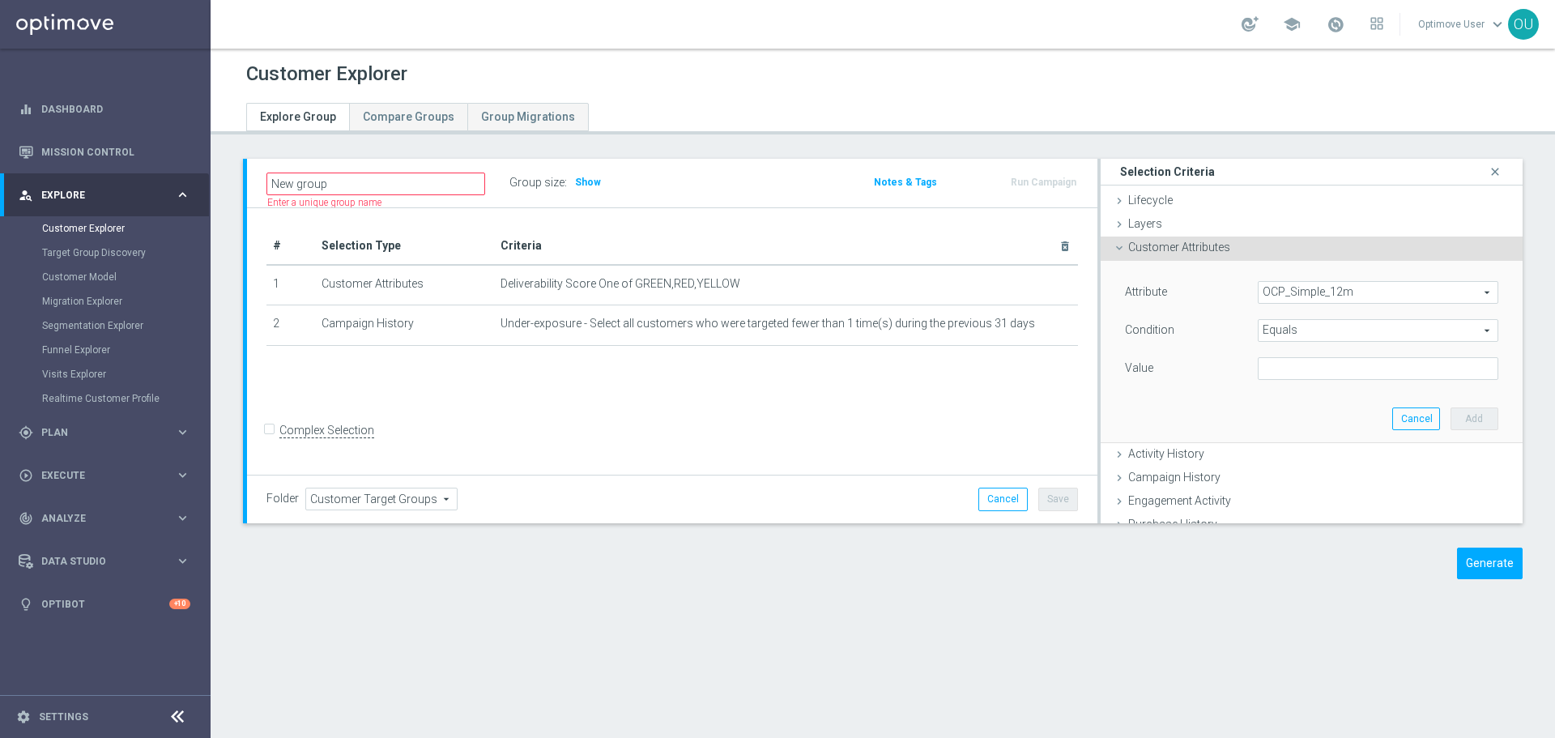
click at [1375, 335] on span "Equals" at bounding box center [1378, 330] width 239 height 21
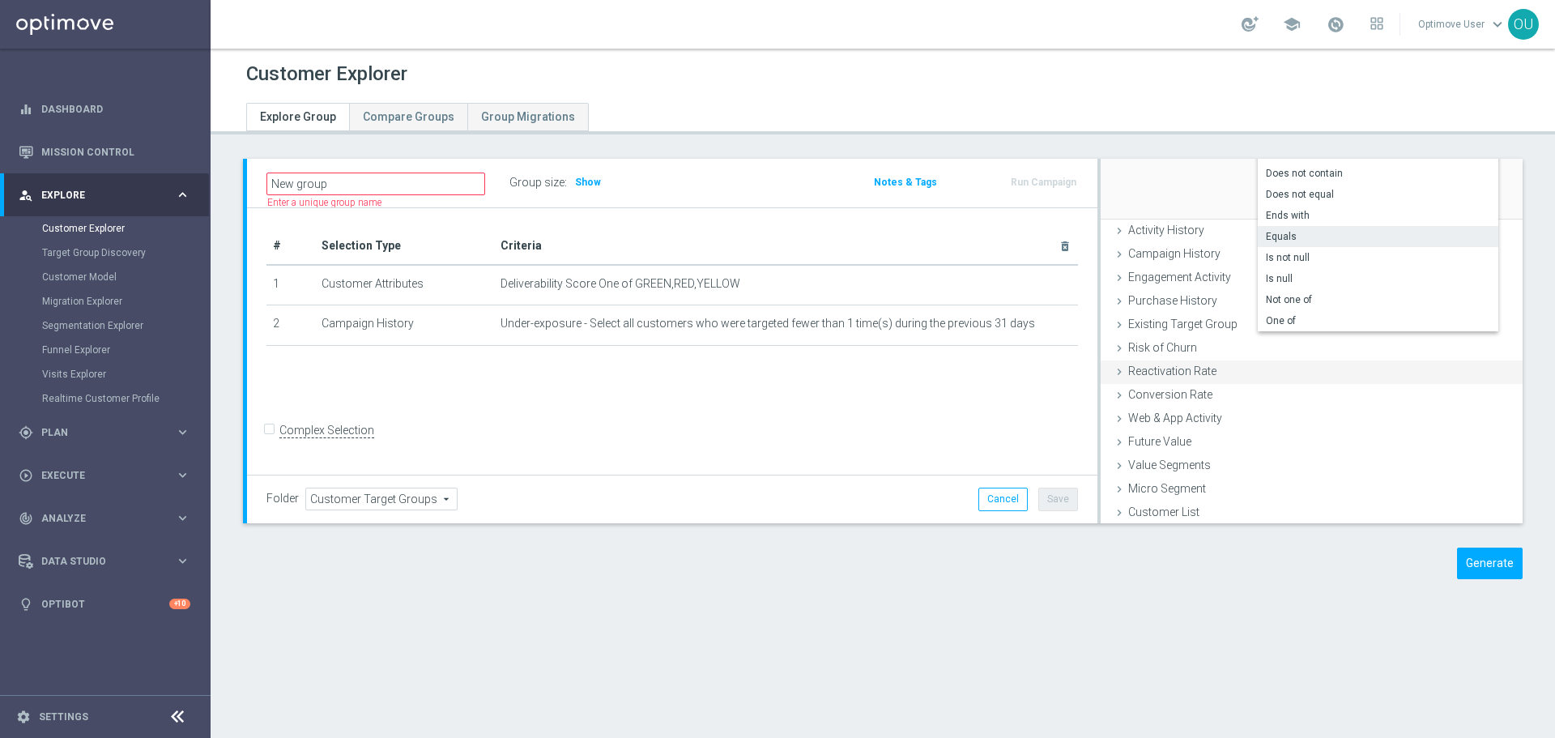
scroll to position [226, 0]
click at [1295, 314] on span "One of" at bounding box center [1378, 318] width 224 height 13
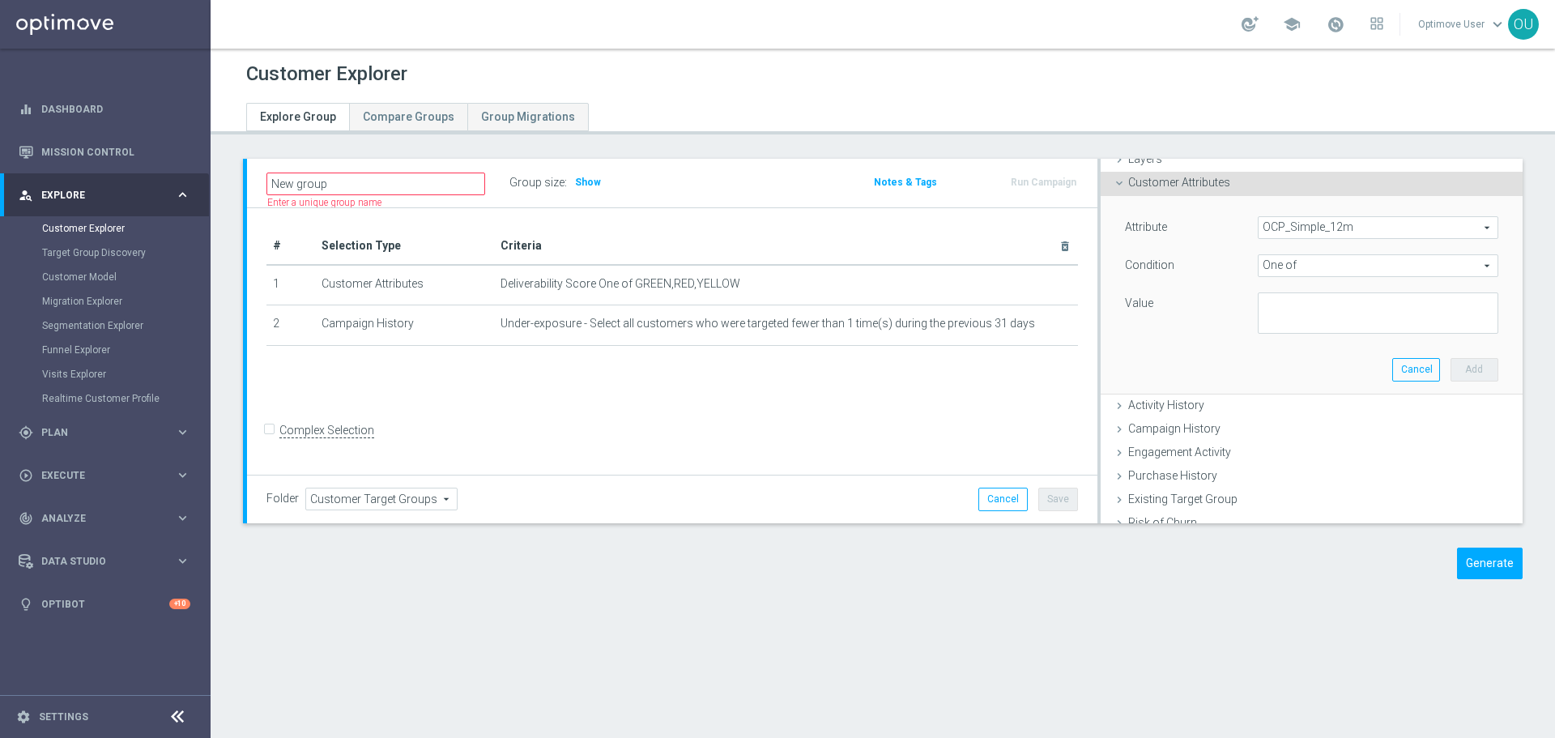
scroll to position [64, 0]
click at [1301, 305] on textarea at bounding box center [1378, 314] width 241 height 42
click at [1328, 271] on span "One of" at bounding box center [1378, 266] width 239 height 21
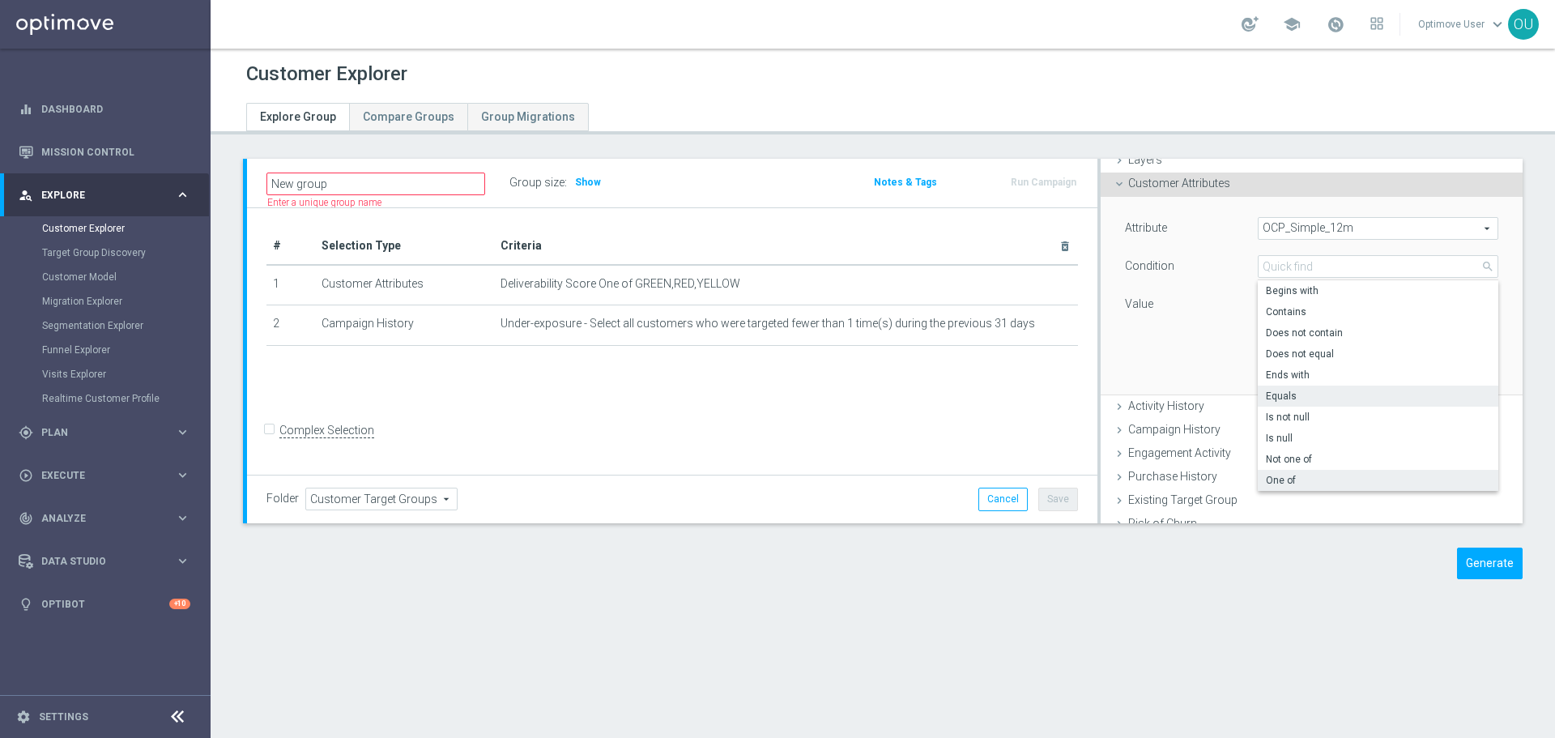
click at [1317, 392] on span "Equals" at bounding box center [1378, 396] width 224 height 13
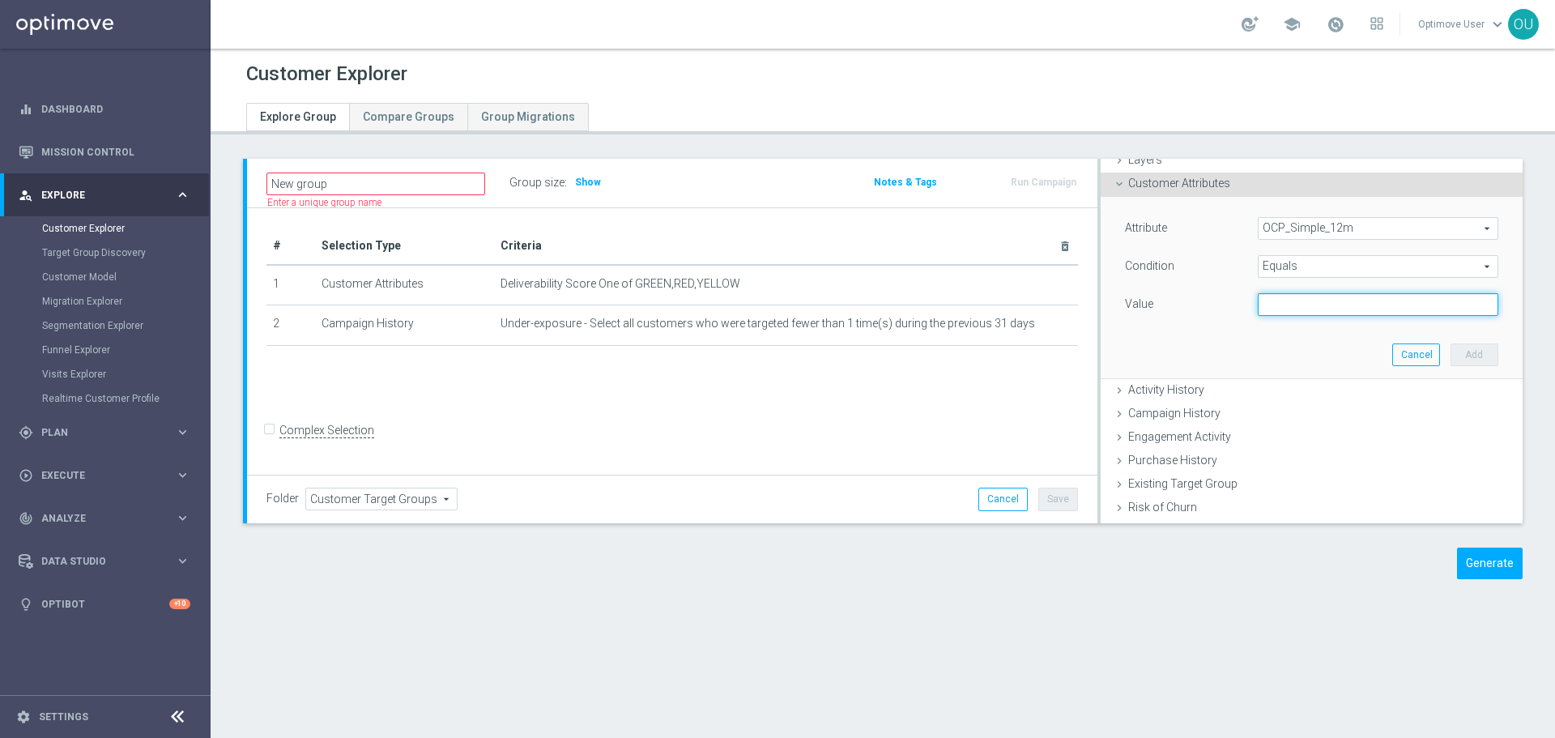
click at [1324, 305] on input "text" at bounding box center [1378, 304] width 241 height 23
click at [1337, 309] on input "text" at bounding box center [1378, 304] width 241 height 23
click at [1361, 272] on span "Equals" at bounding box center [1378, 266] width 239 height 21
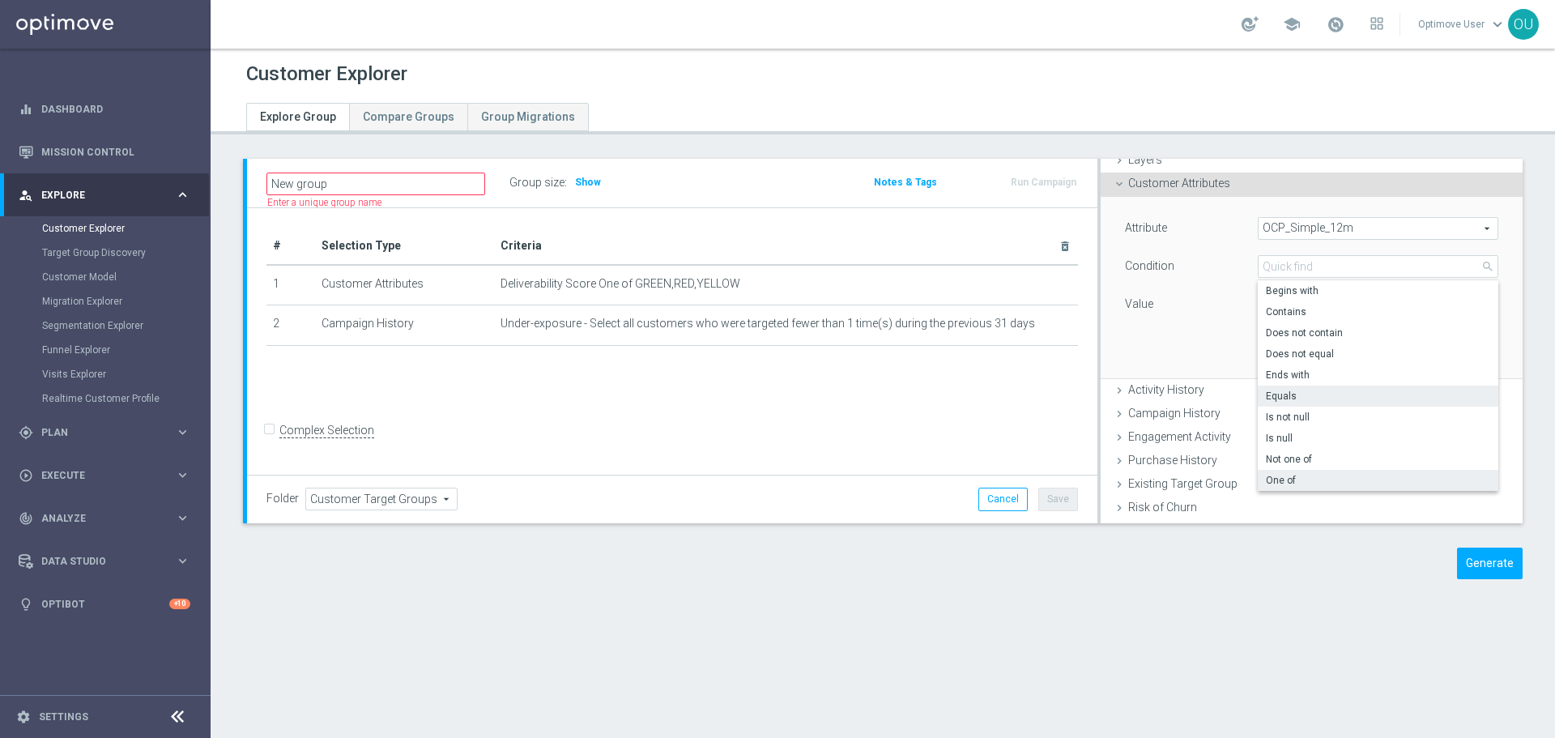
drag, startPoint x: 1297, startPoint y: 475, endPoint x: 1294, endPoint y: 465, distance: 10.0
click at [1297, 476] on span "One of" at bounding box center [1378, 480] width 224 height 13
type input "One of"
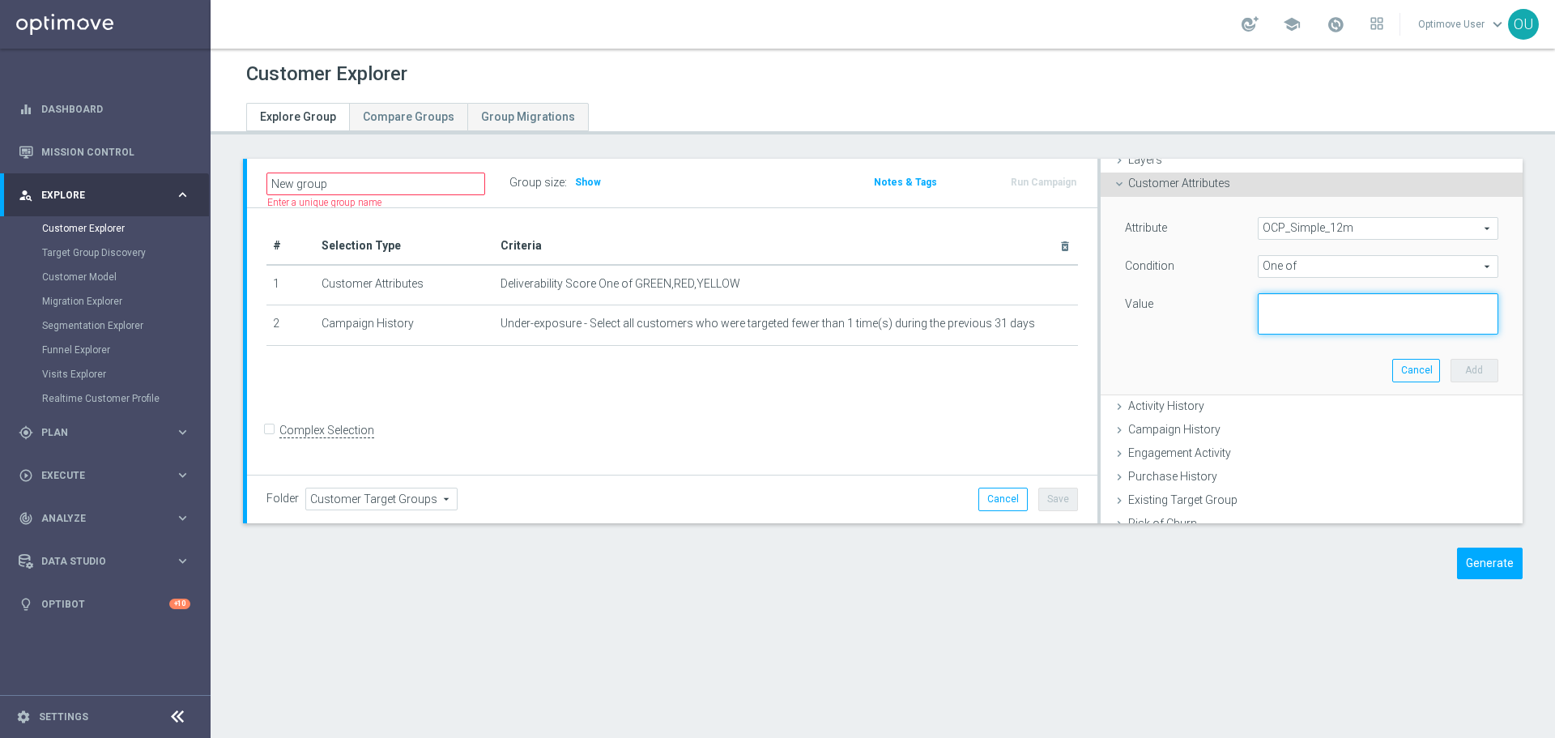
click at [1288, 296] on textarea at bounding box center [1378, 314] width 241 height 42
type textarea "'OMNI', 'RETAIL', 'DOTCOM'"
click at [1392, 309] on textarea "'OMNI', 'RETAIL', 'DOTCOM'" at bounding box center [1378, 314] width 241 height 42
click at [1332, 217] on div "OCP_Simple_12m OCP_Simple_12m arrow_drop_down search" at bounding box center [1378, 228] width 241 height 23
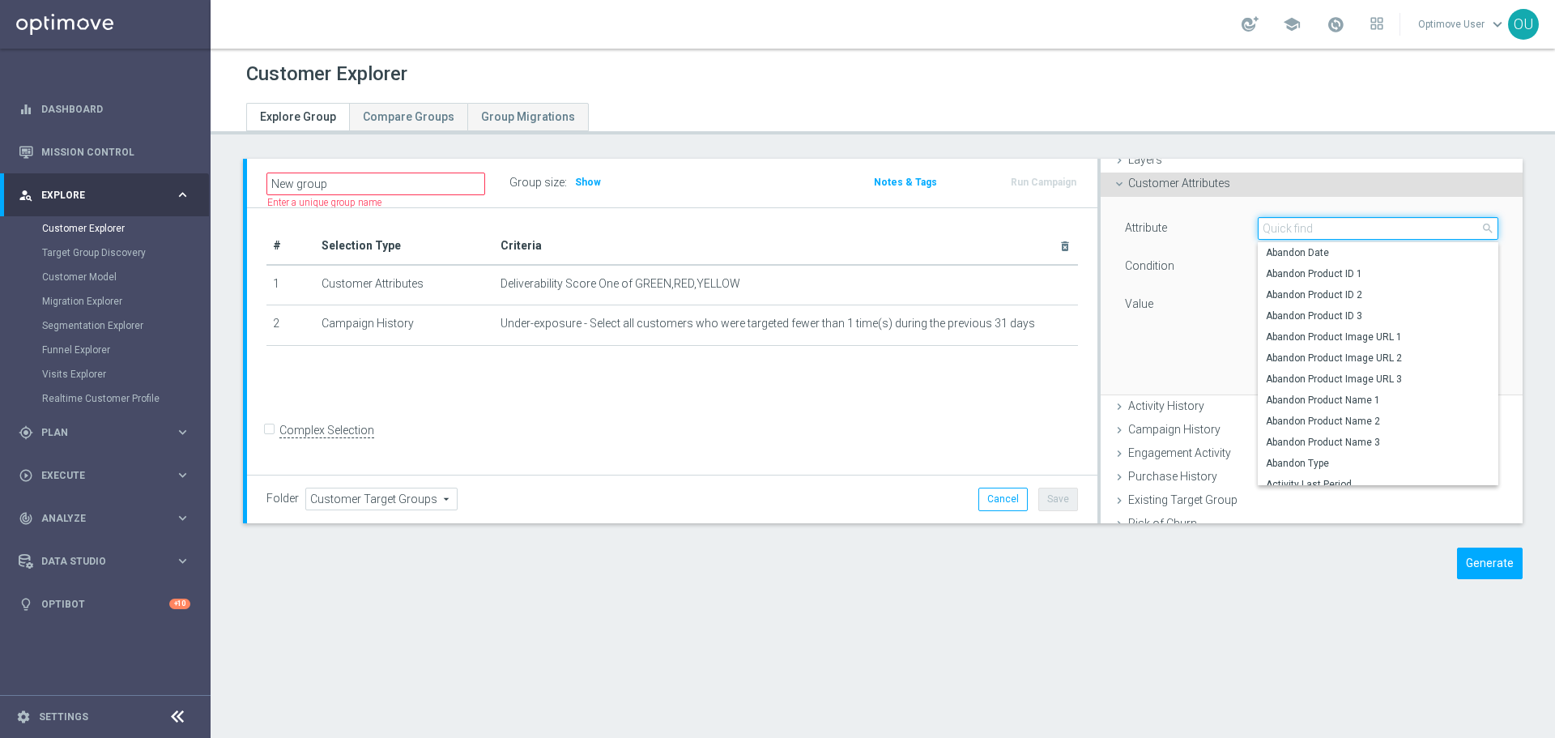
click at [1359, 224] on input "search" at bounding box center [1378, 228] width 241 height 23
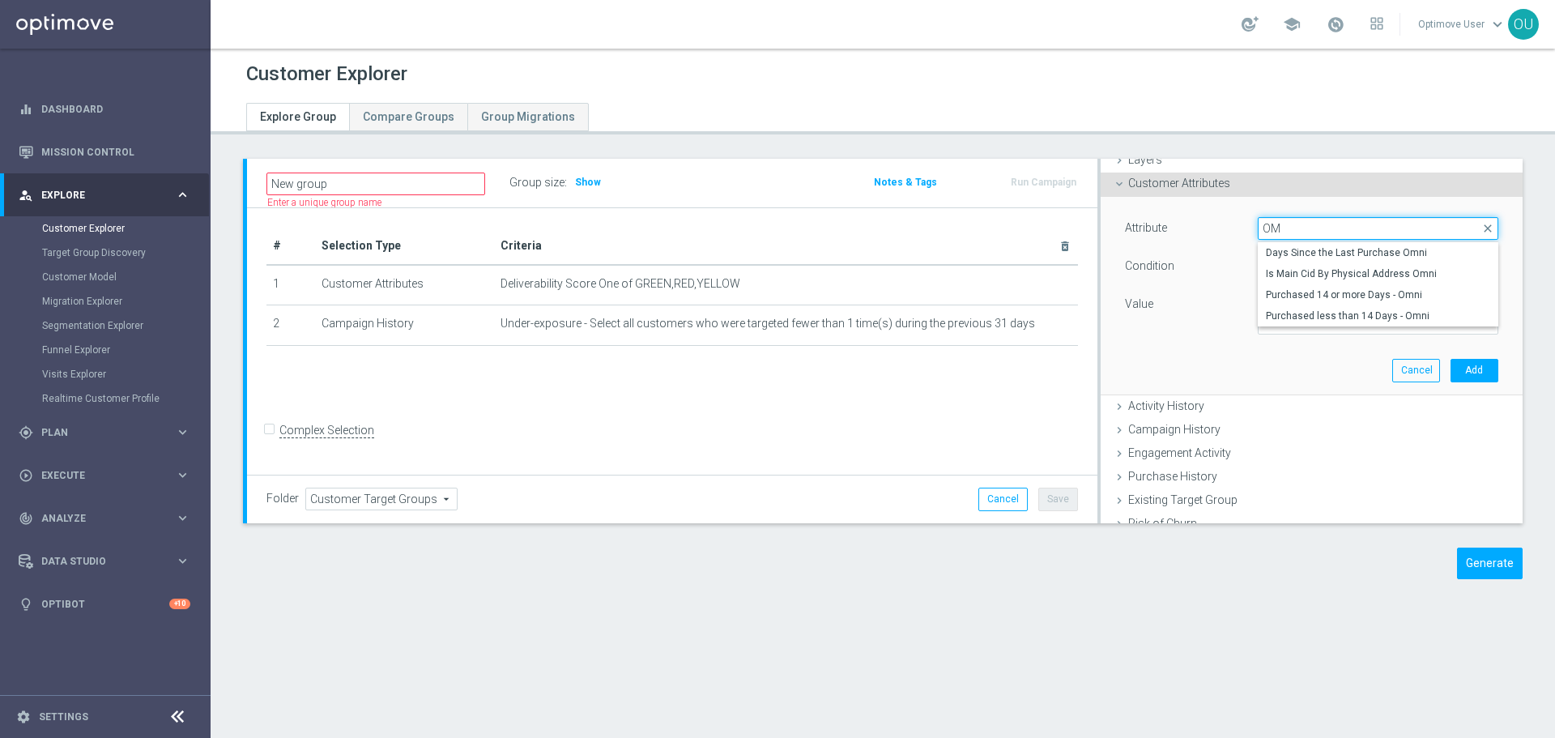
type input "O"
type input "OCP"
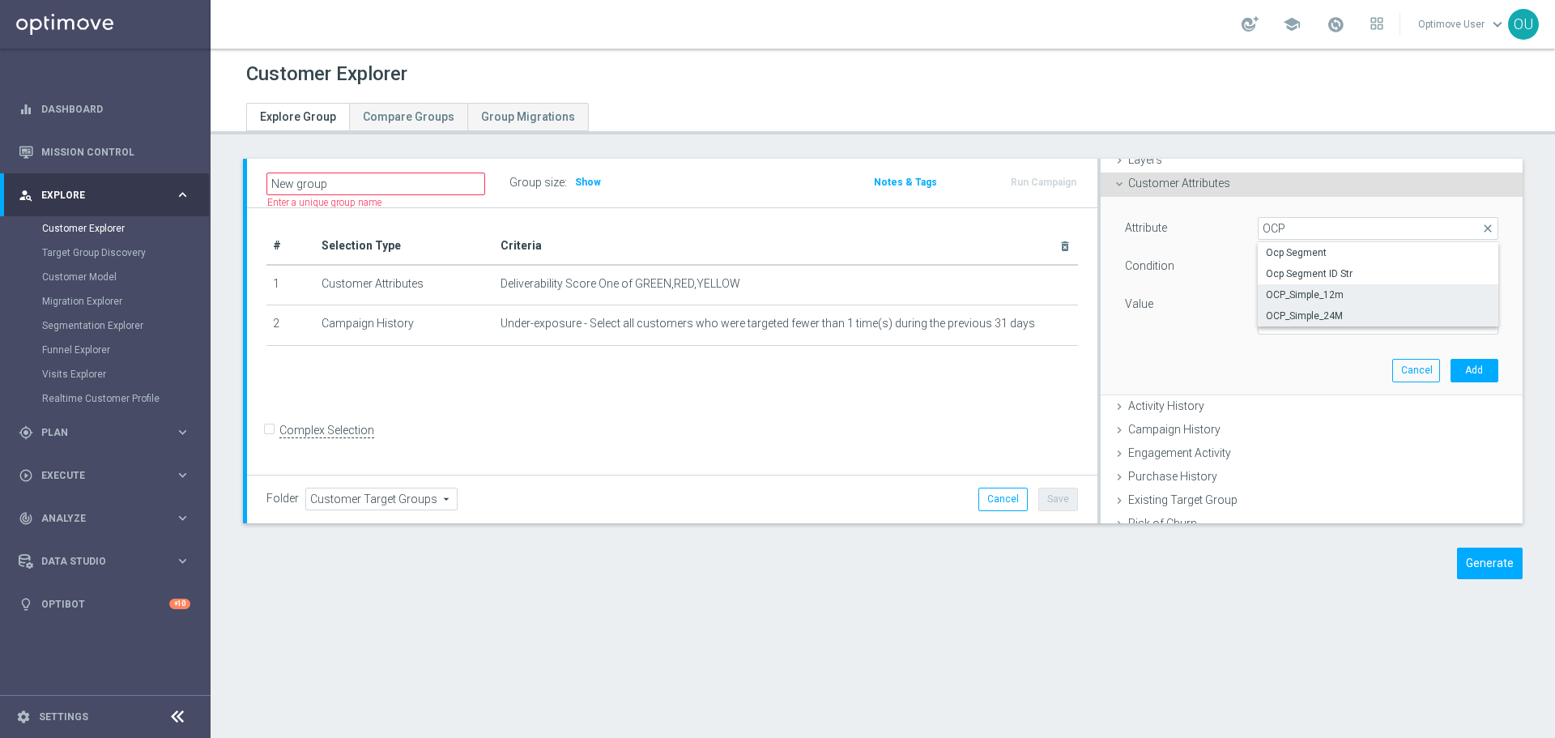
click at [1350, 318] on span "OCP_Simple_24M" at bounding box center [1378, 315] width 224 height 13
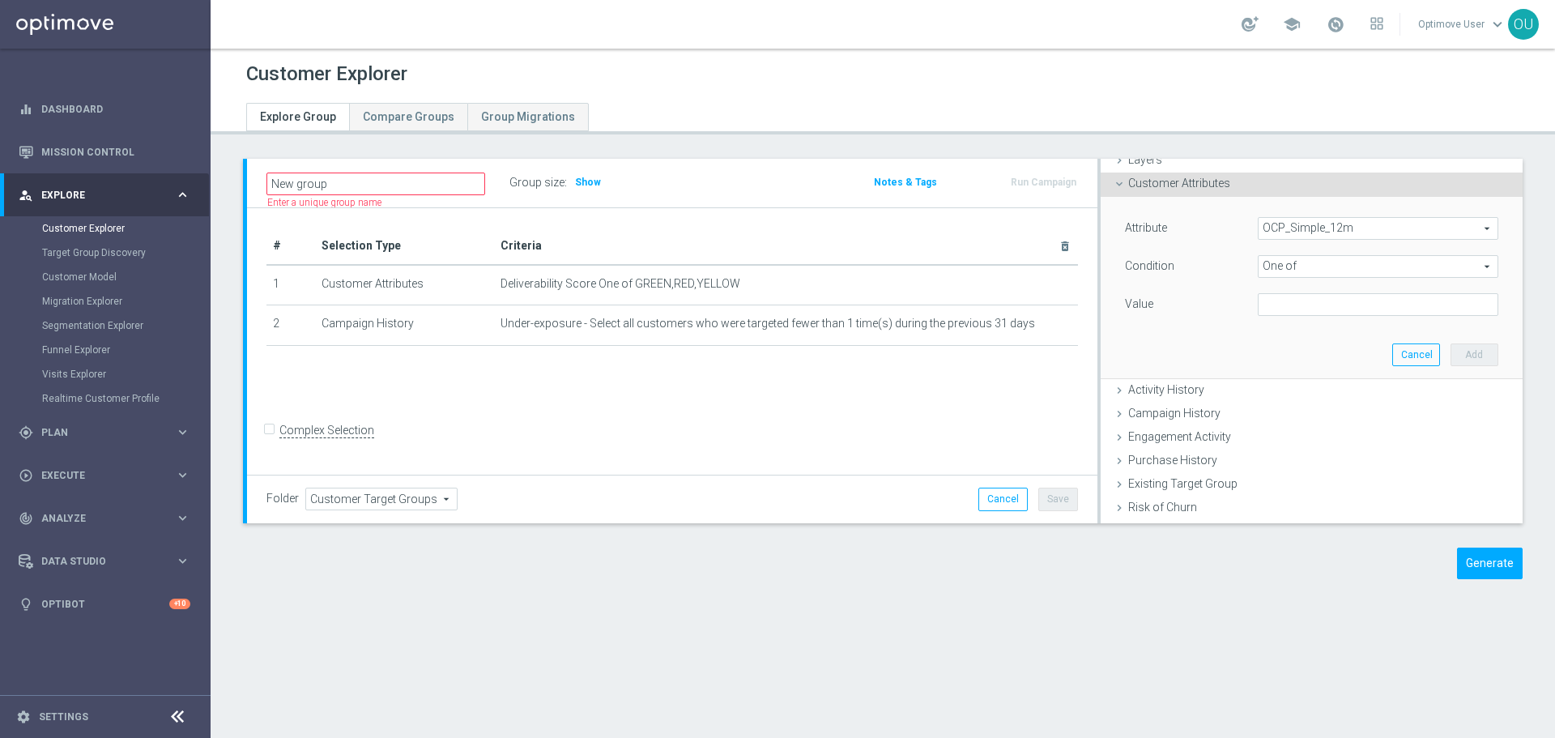
type input "OCP_Simple_24M"
click at [1379, 274] on span "Equals" at bounding box center [1378, 266] width 239 height 21
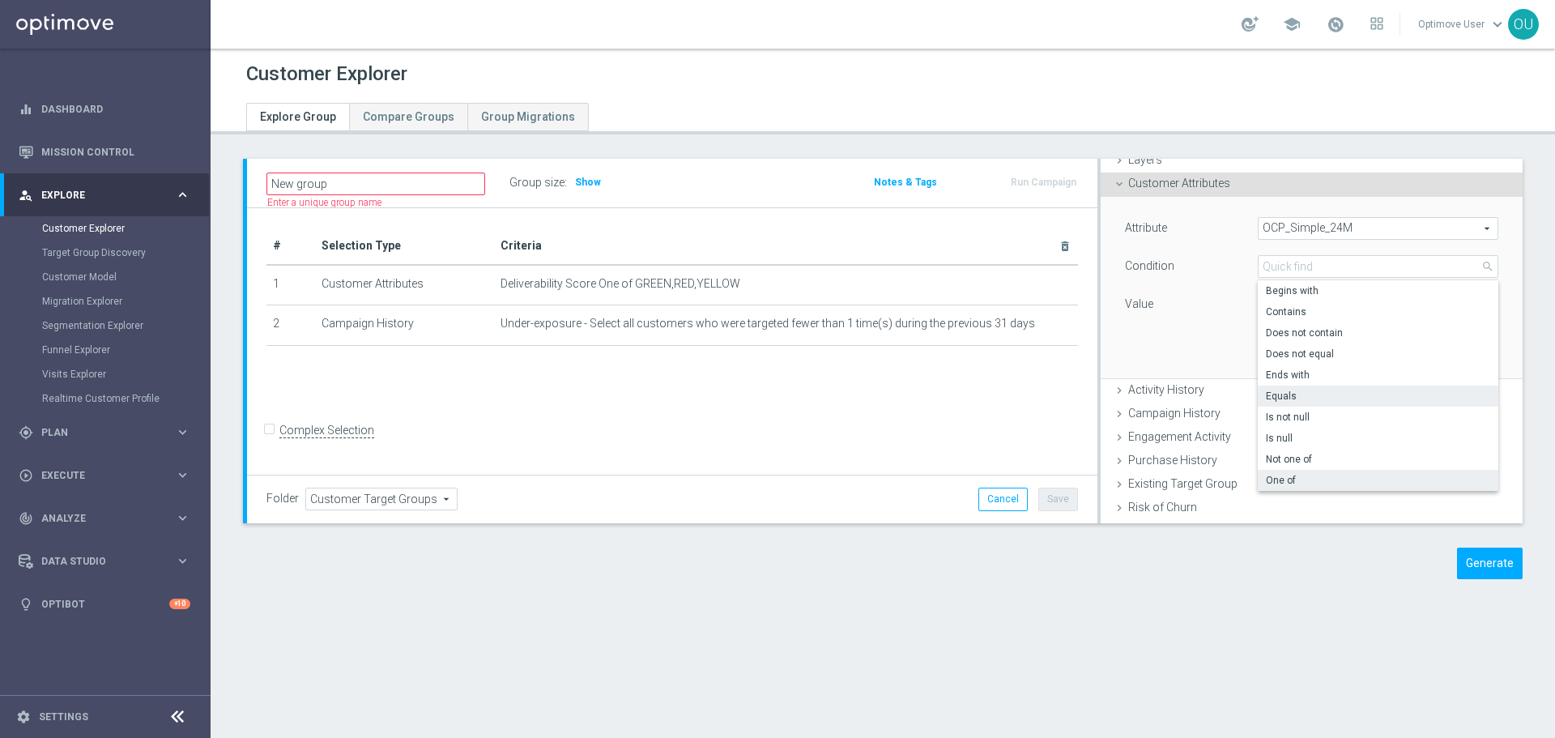
click at [1300, 472] on label "One of" at bounding box center [1378, 480] width 241 height 21
type input "One of"
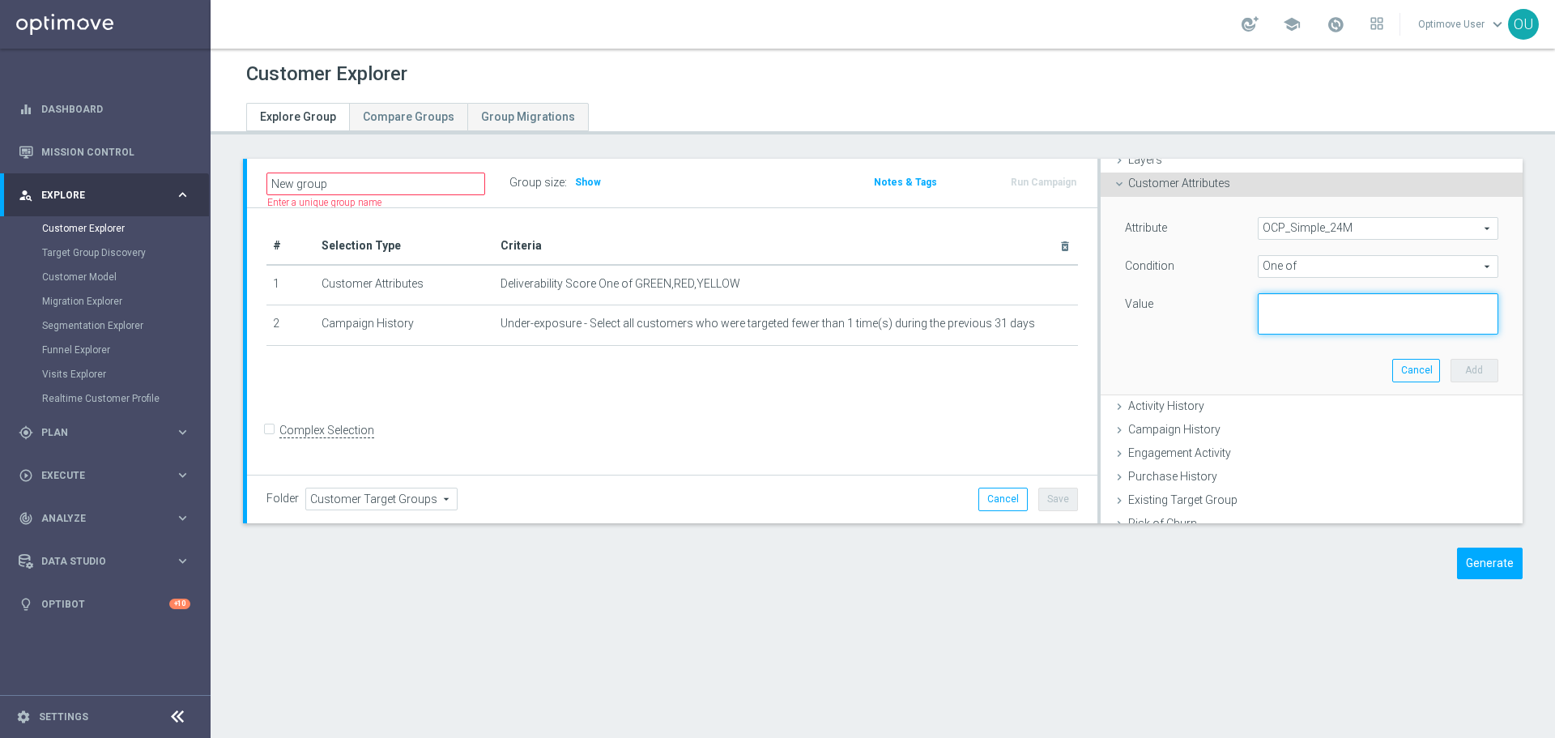
click at [1284, 301] on textarea at bounding box center [1378, 314] width 241 height 42
type textarea "'OMNI', 'DOTCOM', 'RETAIL'"
click at [1451, 377] on button "Add" at bounding box center [1475, 370] width 48 height 23
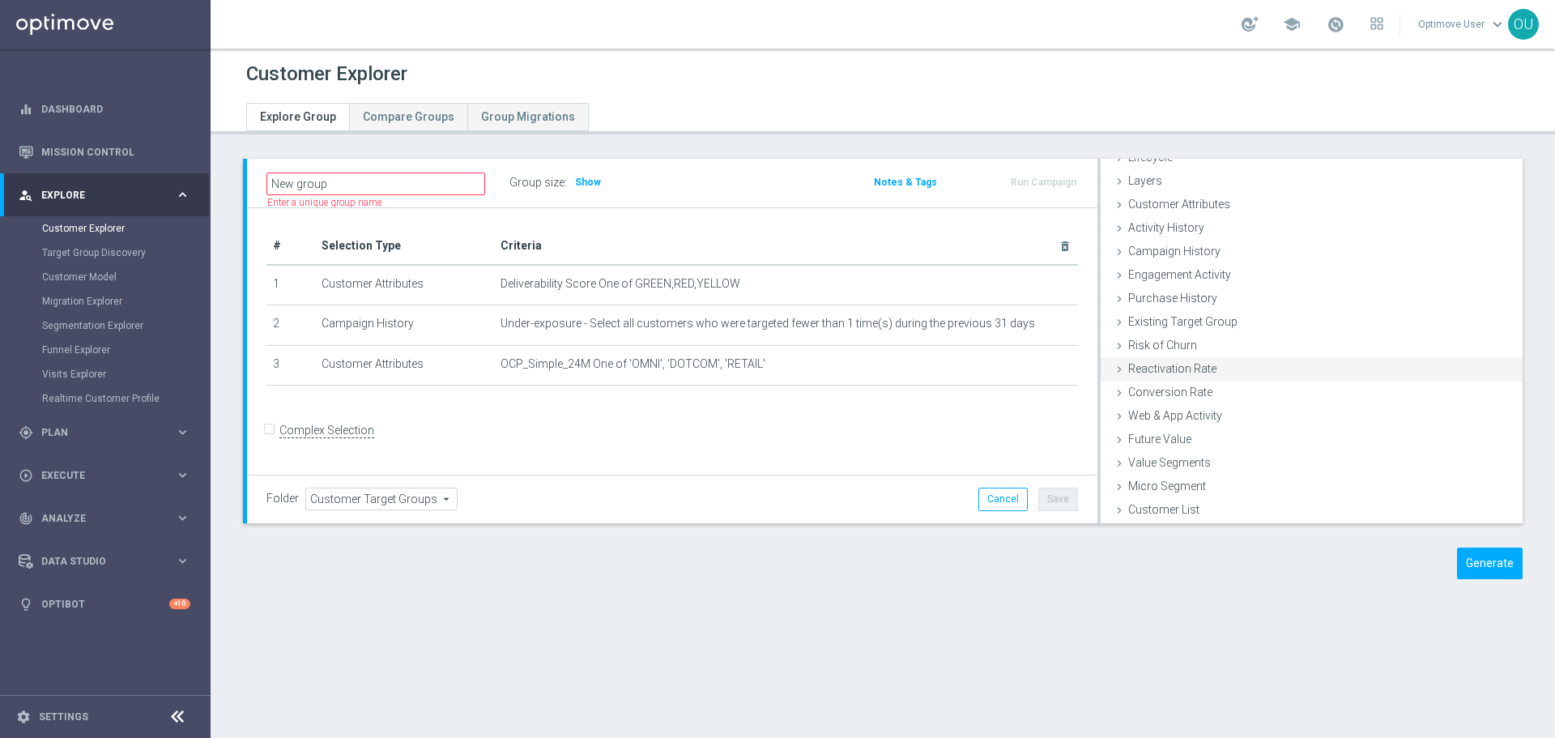
scroll to position [43, 0]
click at [1227, 314] on div "Existing Target Group done" at bounding box center [1312, 323] width 422 height 24
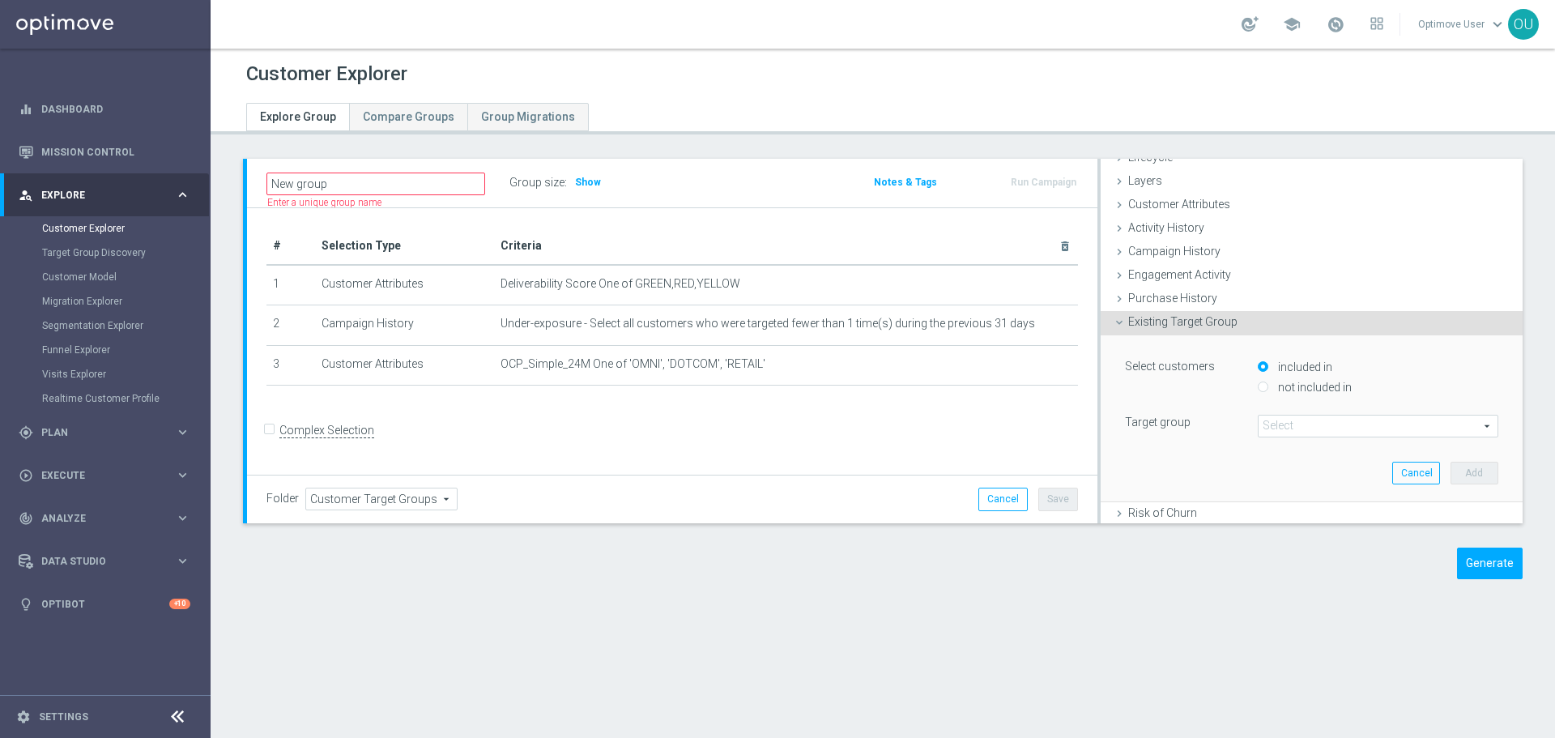
scroll to position [45, 0]
click at [1231, 318] on div "Existing Target Group done" at bounding box center [1312, 321] width 422 height 24
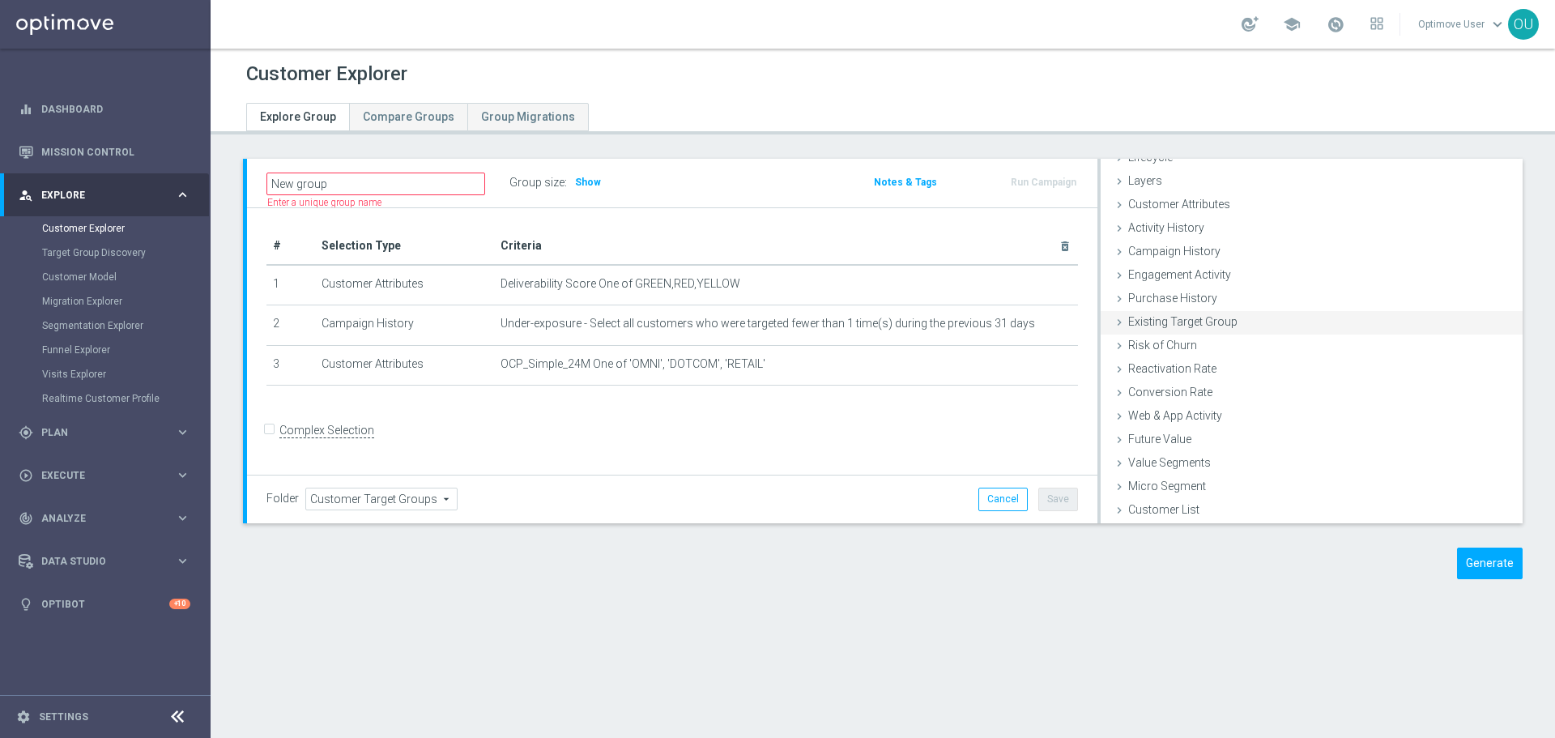
scroll to position [43, 0]
click at [1196, 248] on span "Campaign History" at bounding box center [1174, 251] width 92 height 13
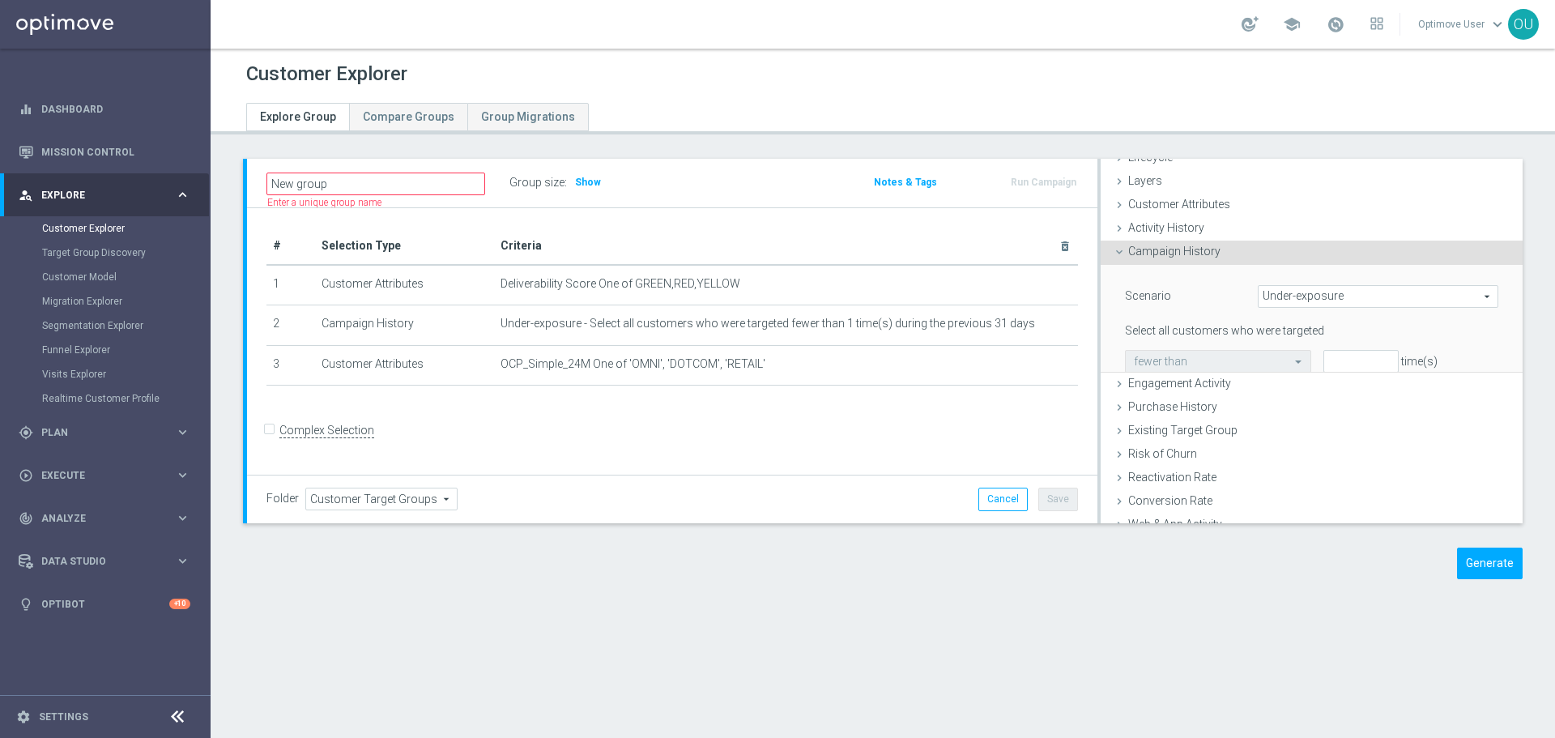
scroll to position [45, 0]
click at [1291, 290] on span "Under-exposure" at bounding box center [1378, 294] width 239 height 21
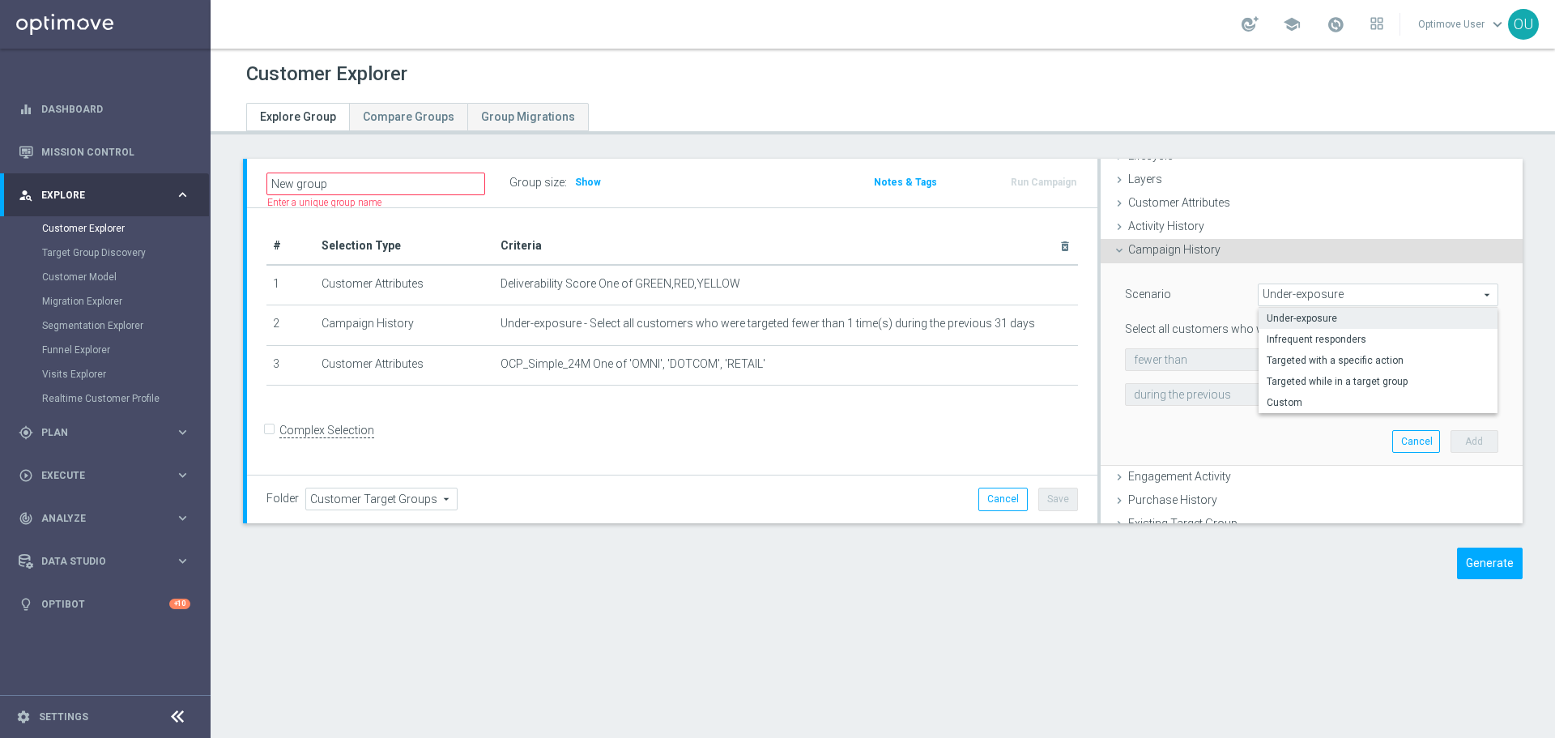
click at [1211, 247] on div "Campaign History done selection saved" at bounding box center [1312, 251] width 422 height 24
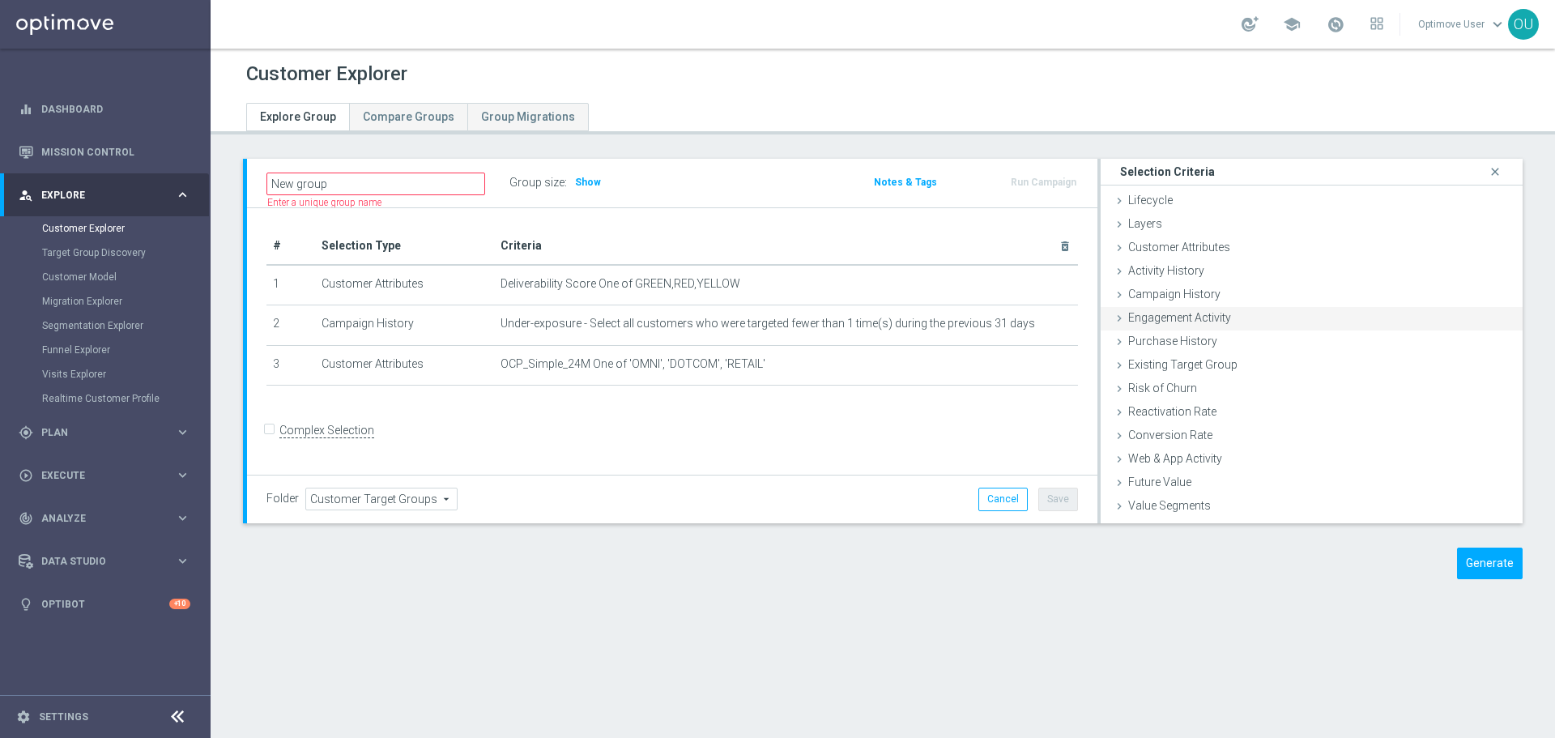
scroll to position [43, 0]
click at [1159, 318] on span "Existing Target Group" at bounding box center [1182, 321] width 109 height 13
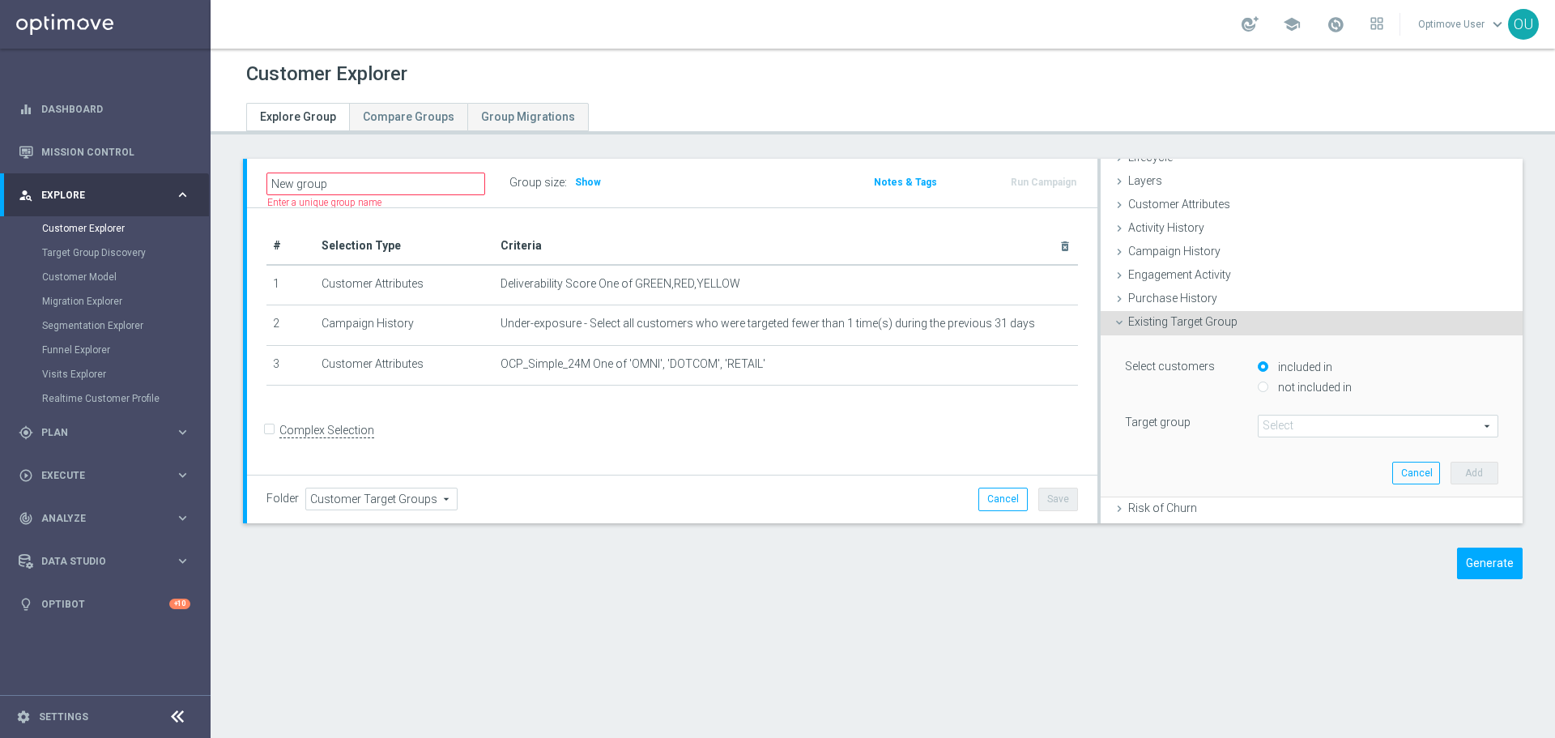
click at [1306, 386] on label "not included in" at bounding box center [1313, 387] width 78 height 15
click at [1268, 386] on input "not included in" at bounding box center [1263, 387] width 11 height 11
radio input "true"
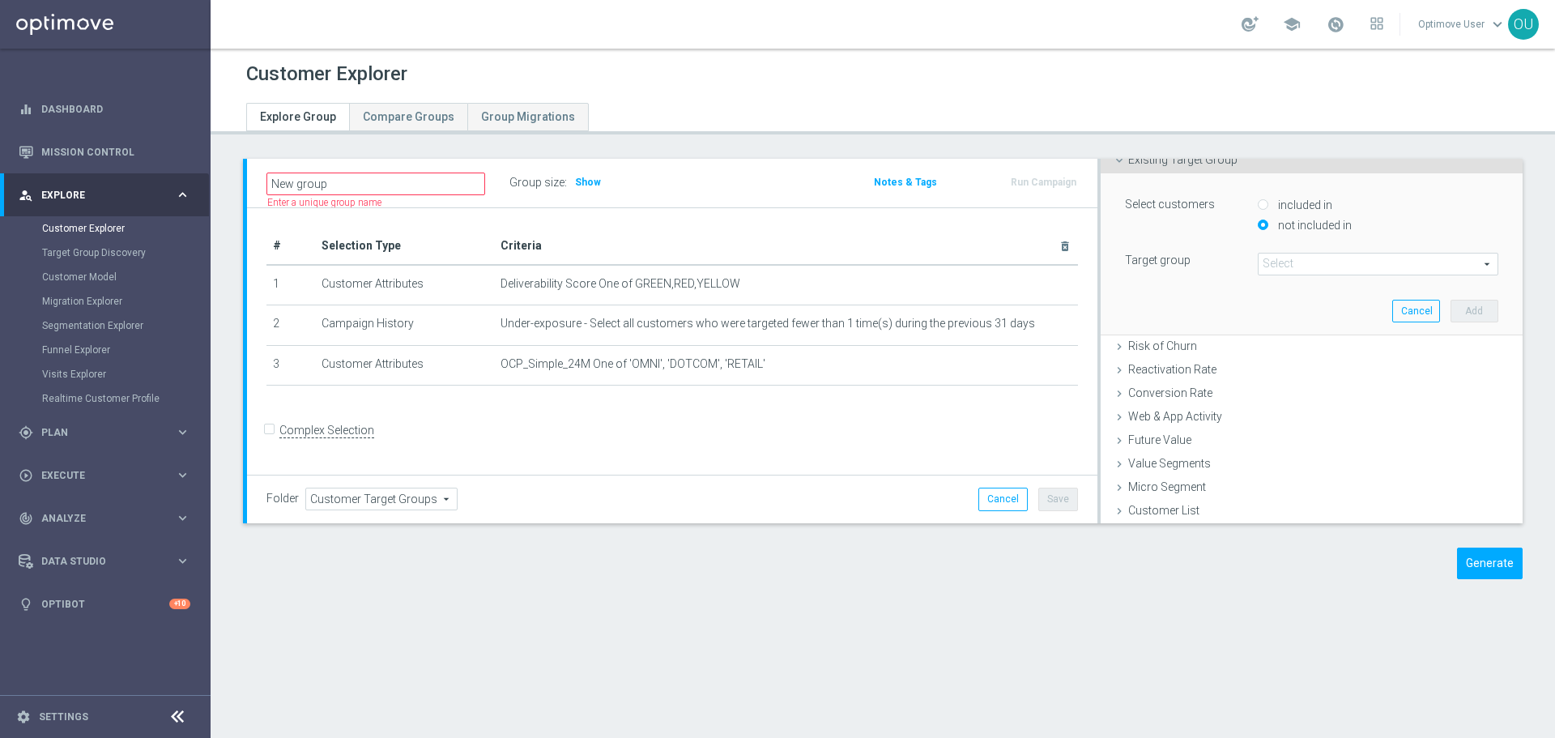
click at [1315, 262] on span at bounding box center [1378, 264] width 239 height 21
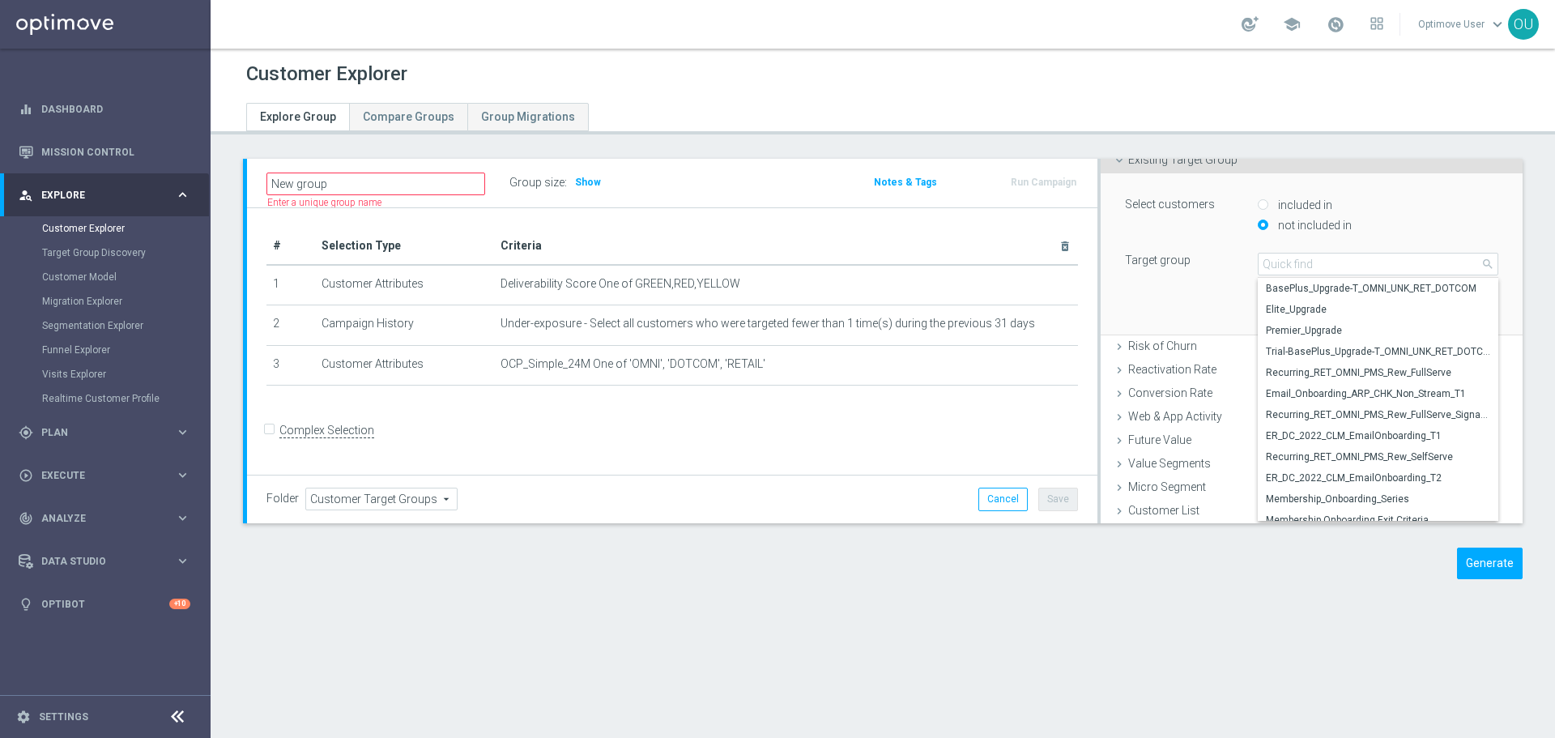
click at [1350, 241] on div "Select customers included in not included in Target group Select arrow_drop_dow…" at bounding box center [1311, 235] width 373 height 82
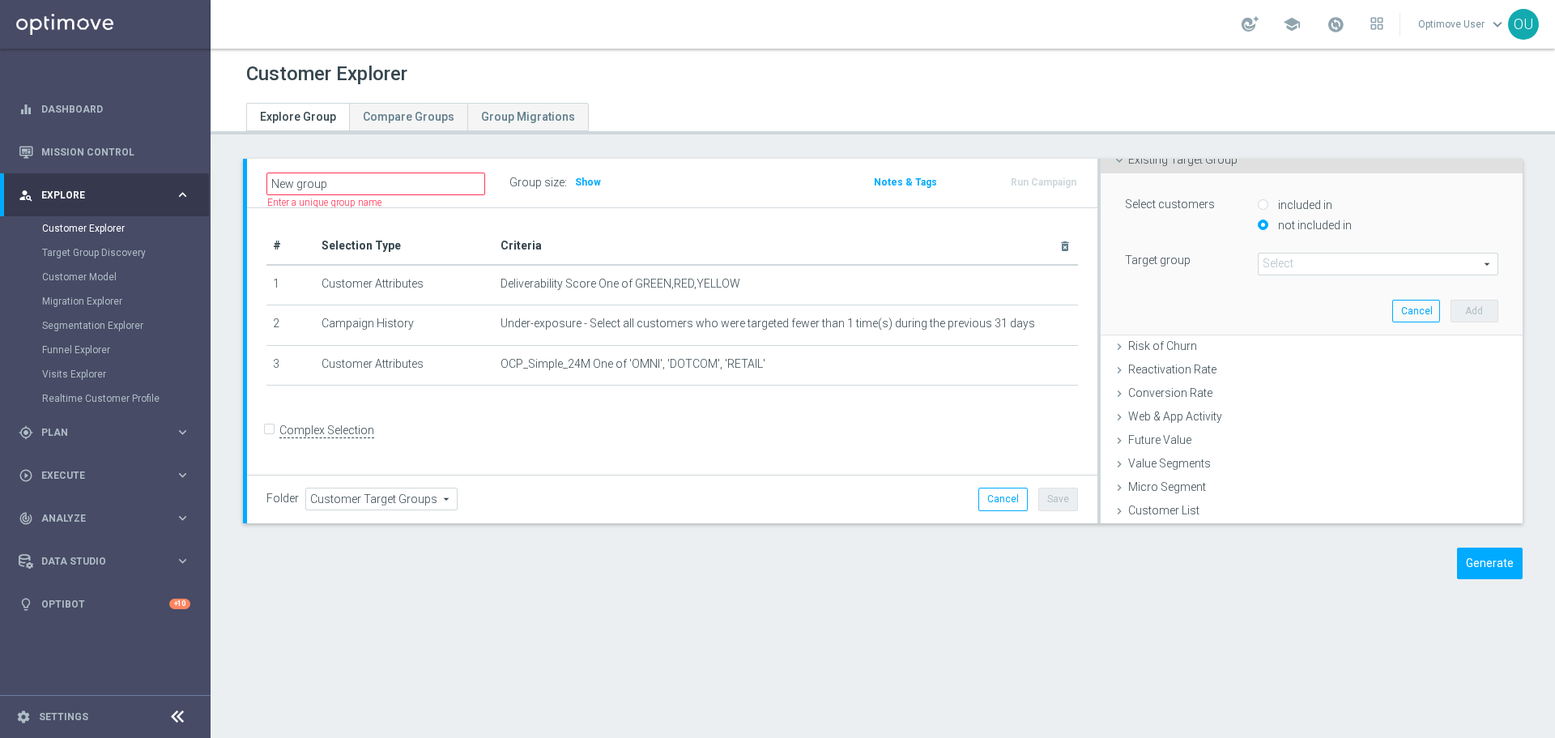
click at [1349, 263] on span at bounding box center [1378, 264] width 239 height 21
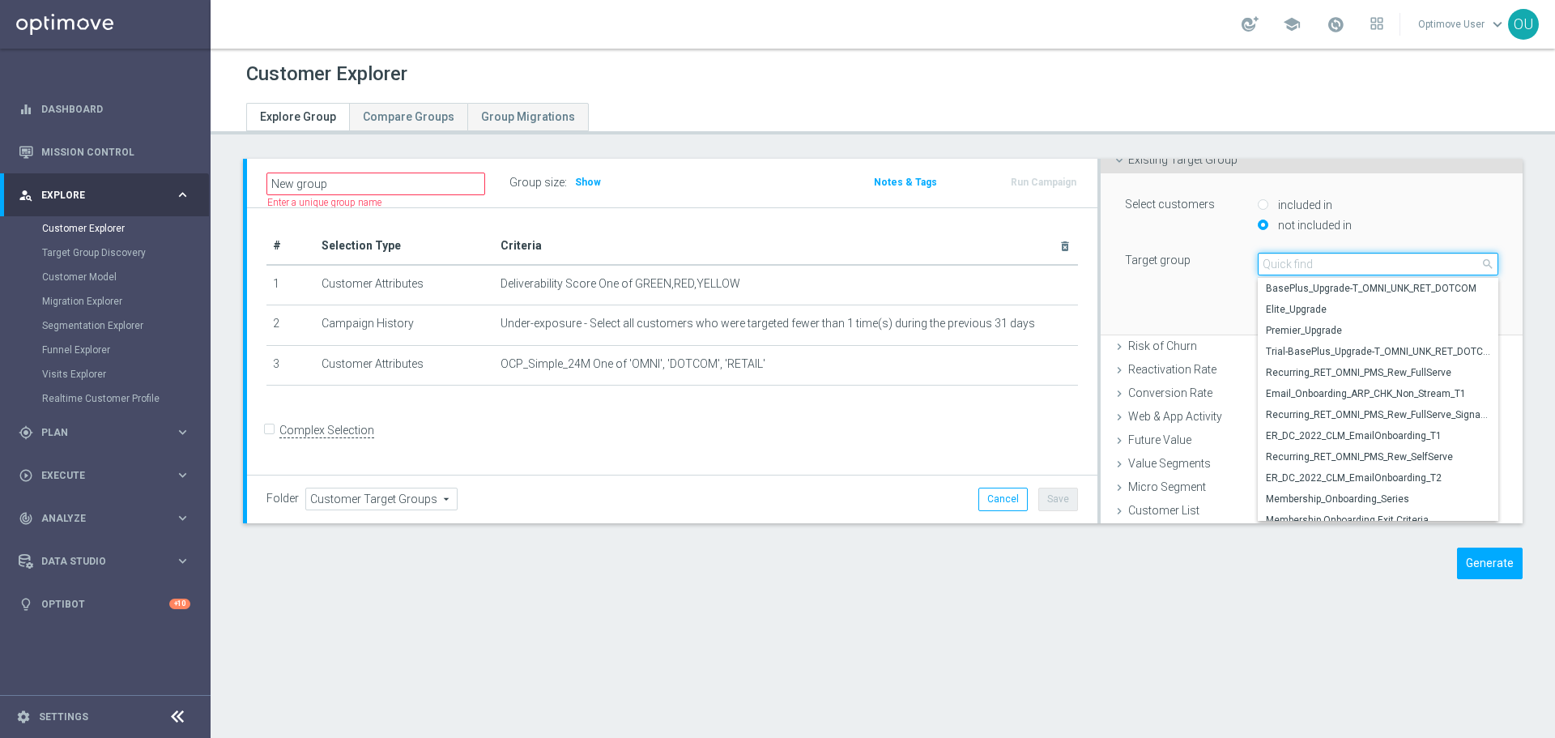
click at [1351, 262] on input "search" at bounding box center [1378, 264] width 241 height 23
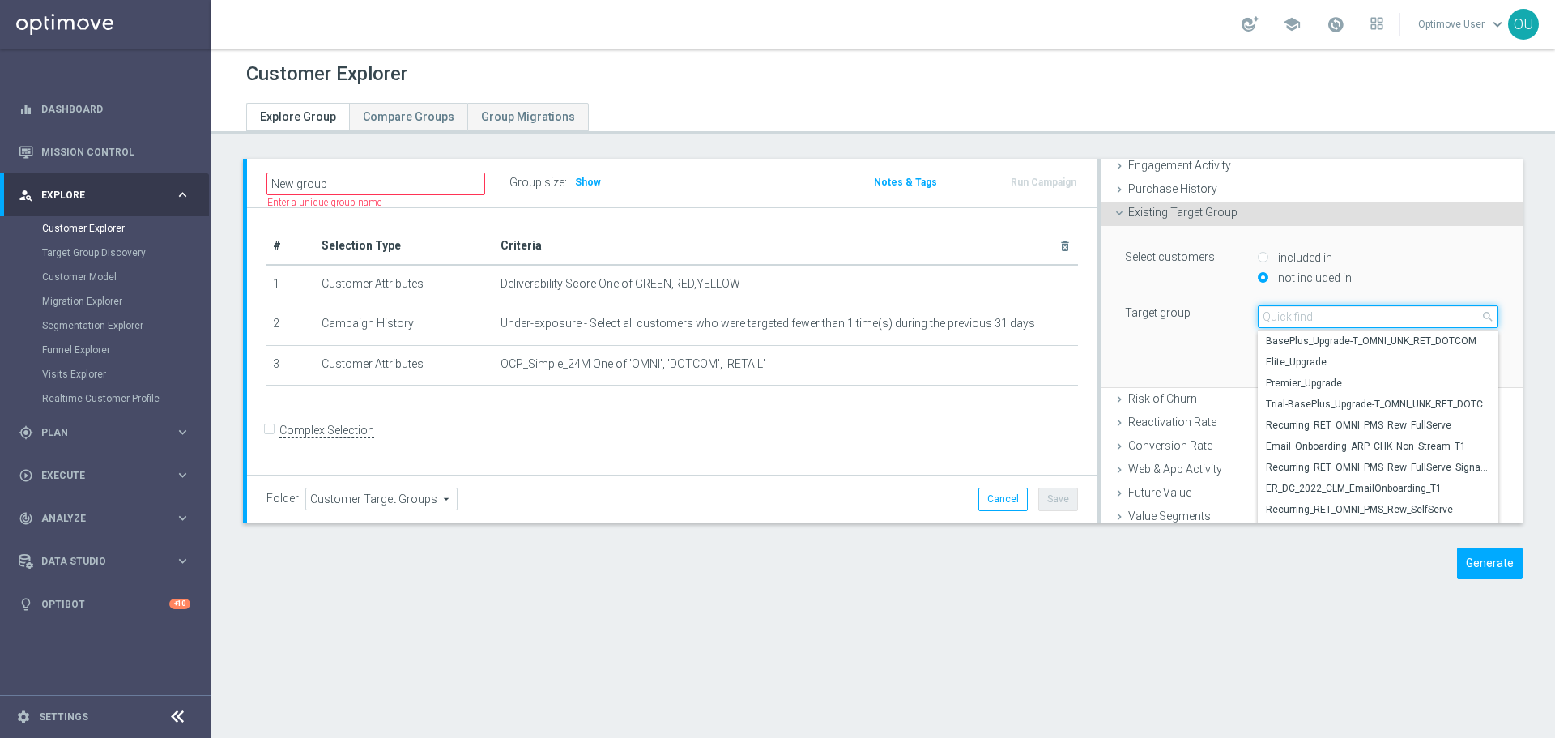
scroll to position [124, 0]
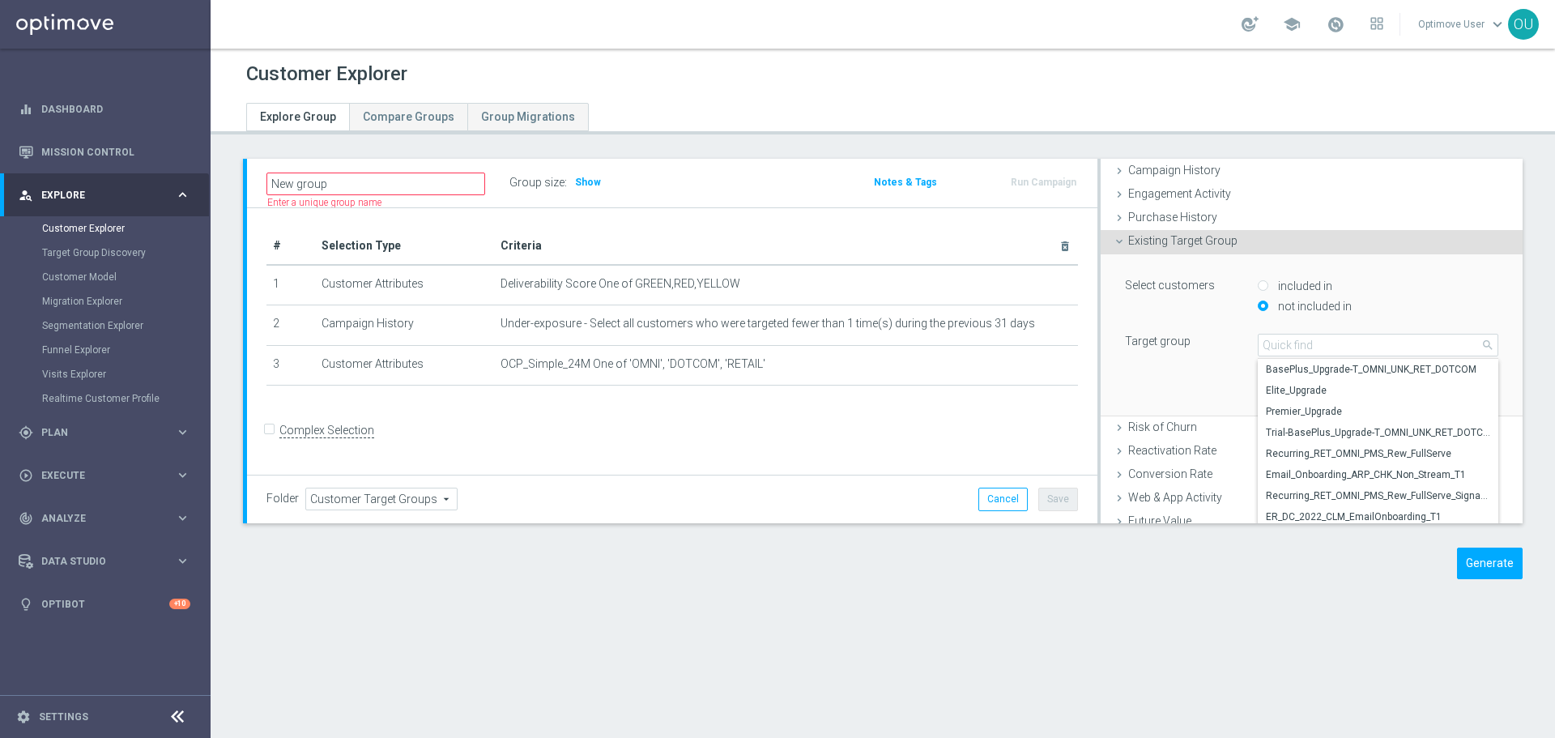
click at [1358, 308] on div "not included in" at bounding box center [1378, 308] width 241 height 20
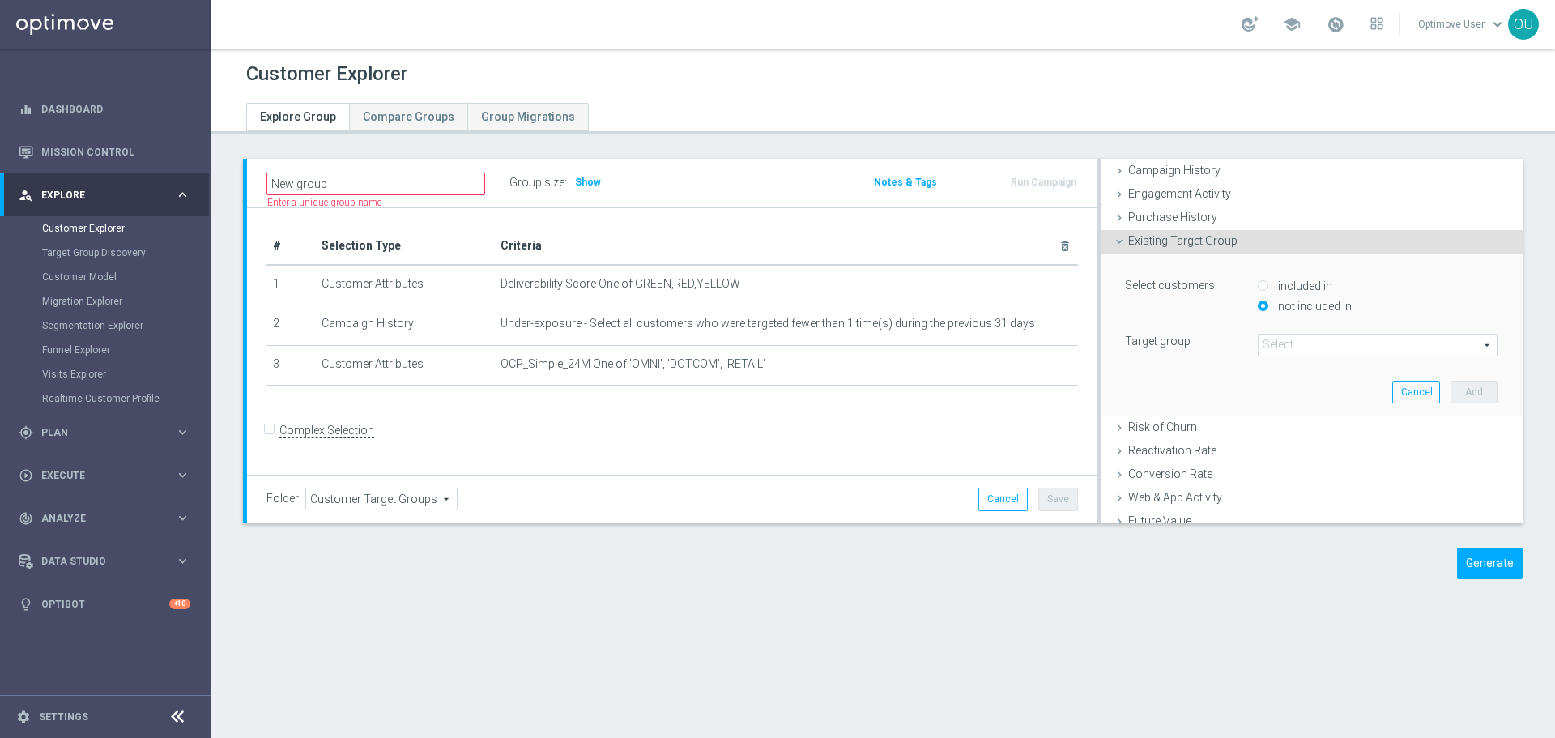
click at [1384, 341] on span at bounding box center [1378, 345] width 239 height 21
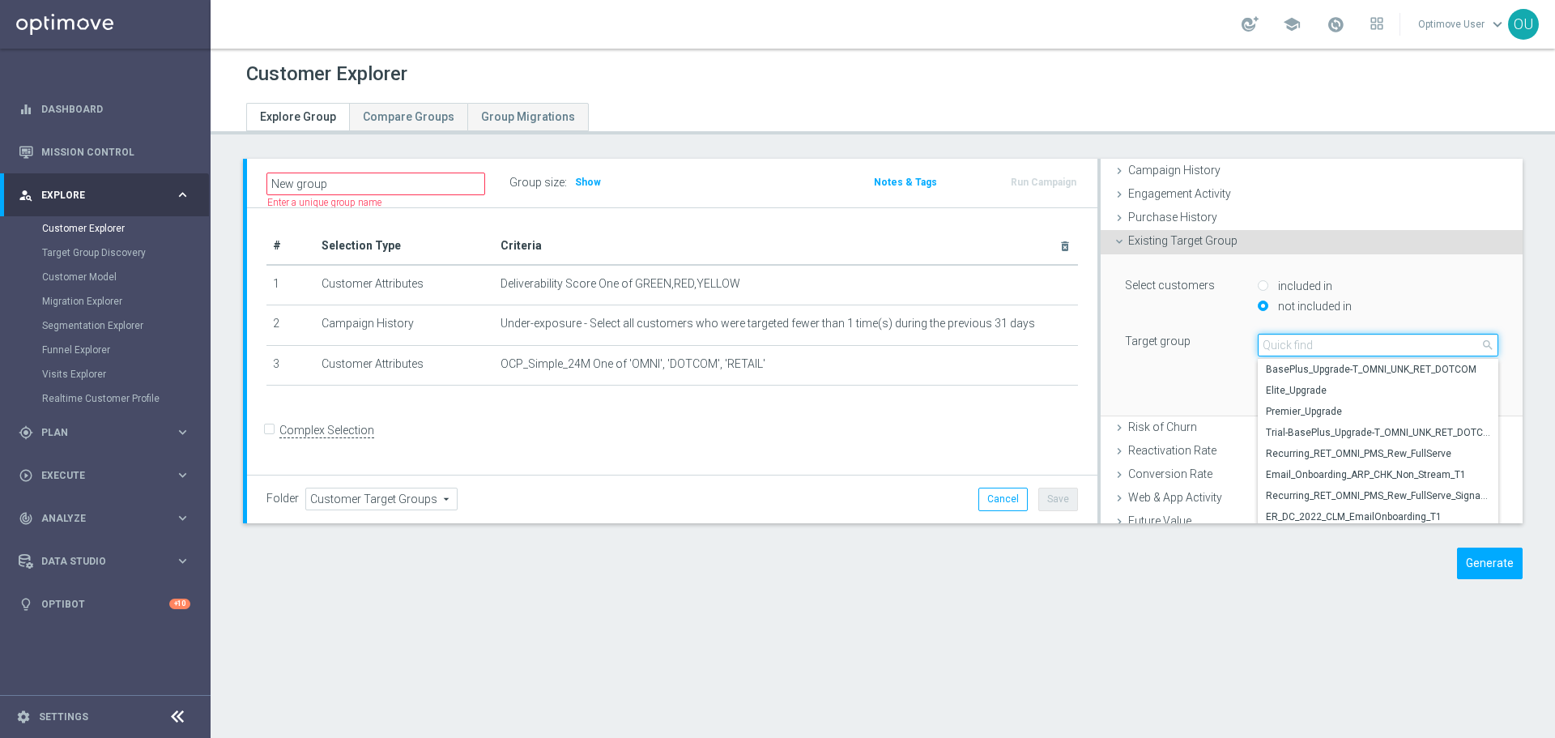
click at [1386, 345] on input "search" at bounding box center [1378, 345] width 241 height 23
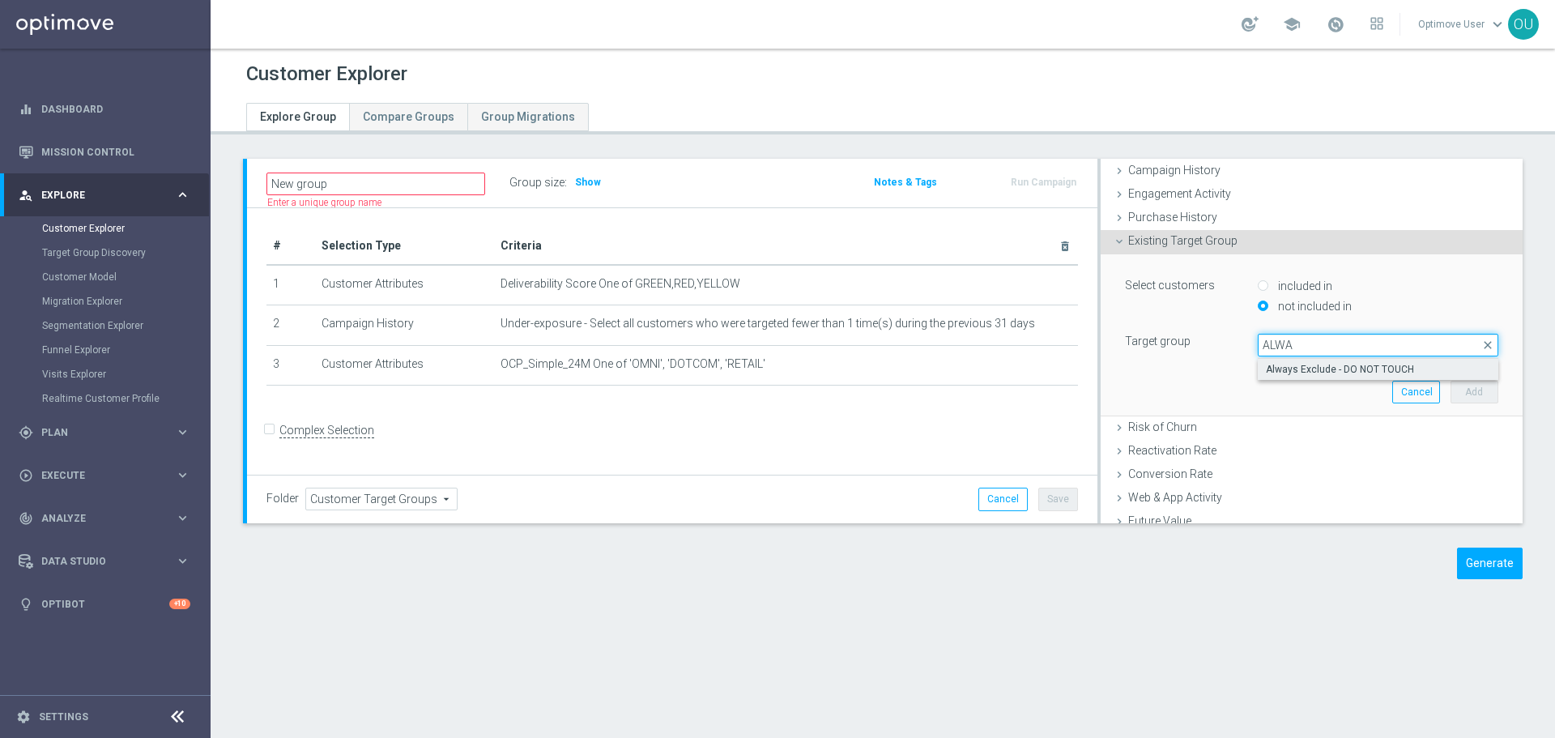
type input "ALWA"
click at [1396, 365] on span "Always Exclude - DO NOT TOUCH" at bounding box center [1378, 369] width 224 height 13
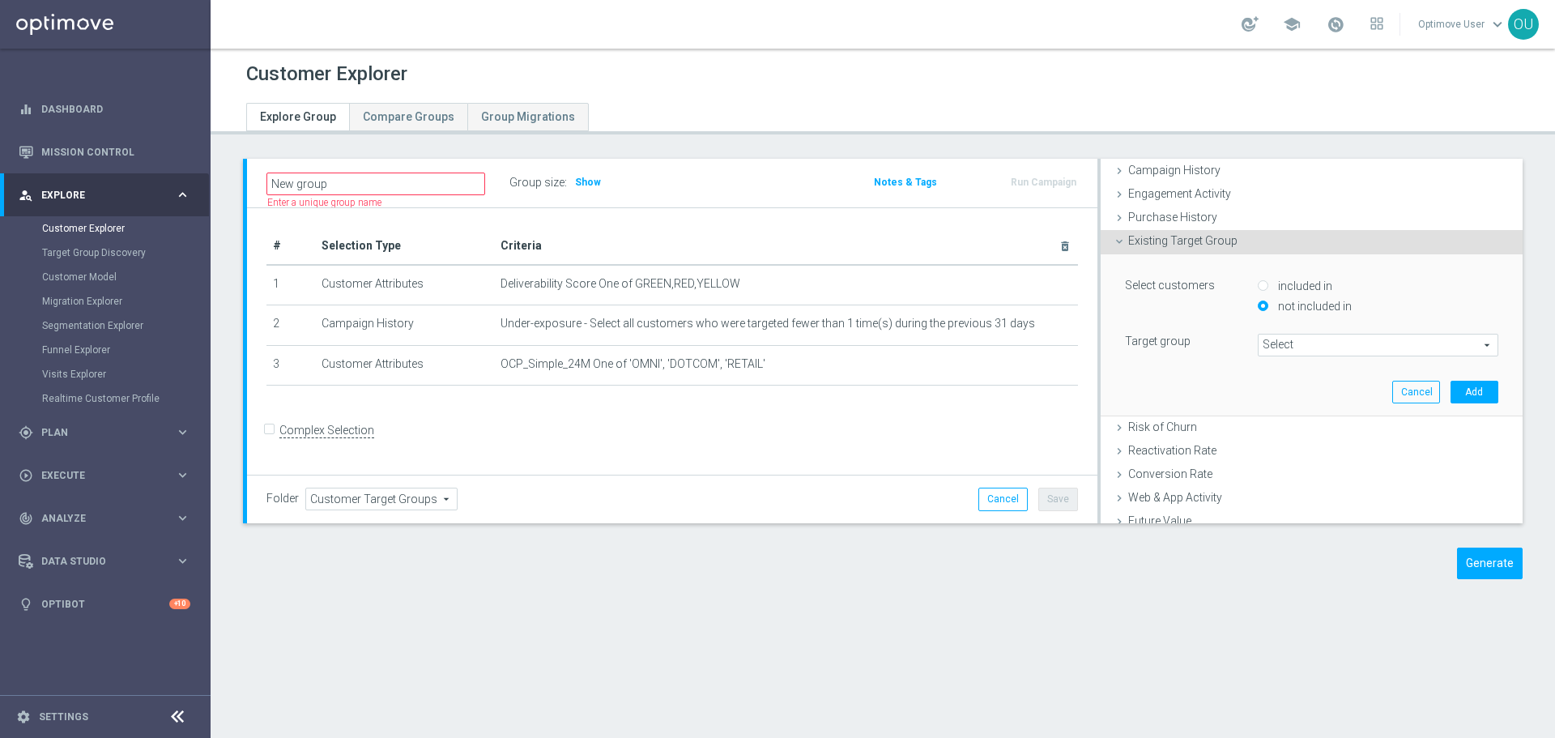
type input "Always Exclude - DO NOT TOUCH"
click at [1284, 287] on label "included in" at bounding box center [1303, 286] width 58 height 15
click at [1268, 287] on input "included in" at bounding box center [1263, 286] width 11 height 11
radio input "true"
click at [1298, 301] on label "not included in" at bounding box center [1313, 306] width 78 height 15
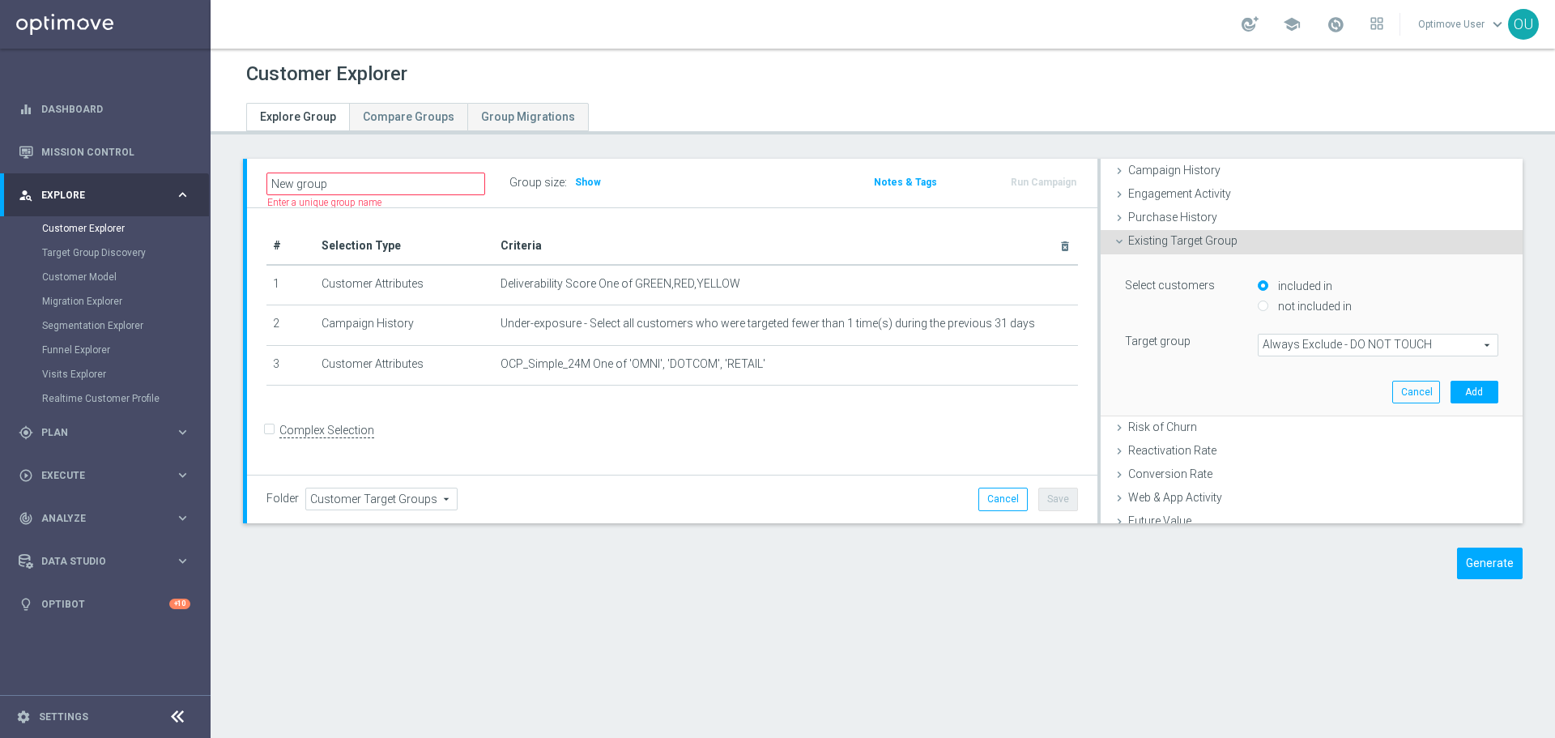
click at [1268, 301] on input "not included in" at bounding box center [1263, 306] width 11 height 11
radio input "true"
click at [1458, 391] on button "Add" at bounding box center [1475, 392] width 48 height 23
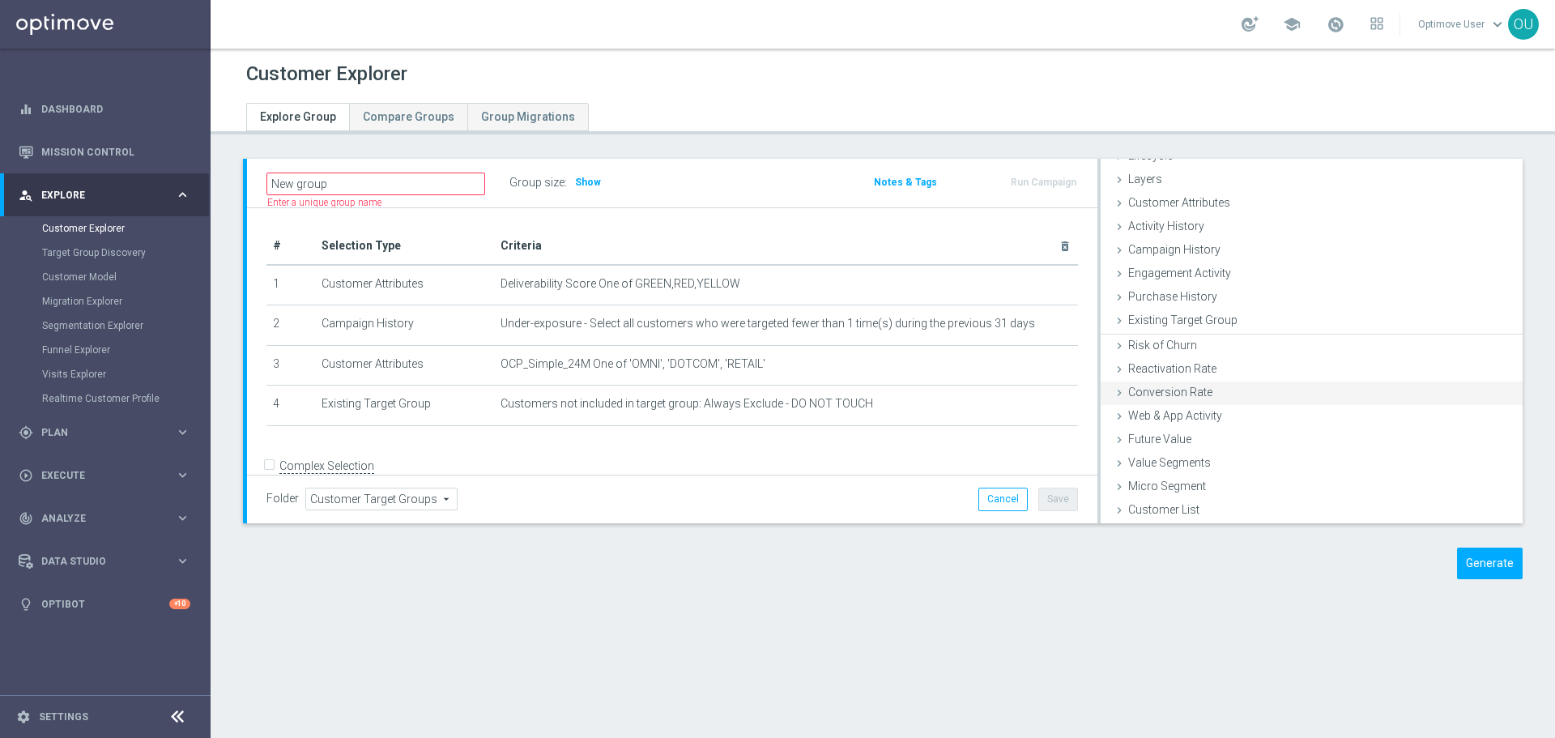
scroll to position [43, 0]
click at [590, 178] on span "Show" at bounding box center [588, 182] width 26 height 11
click at [452, 190] on input "New group" at bounding box center [375, 184] width 219 height 23
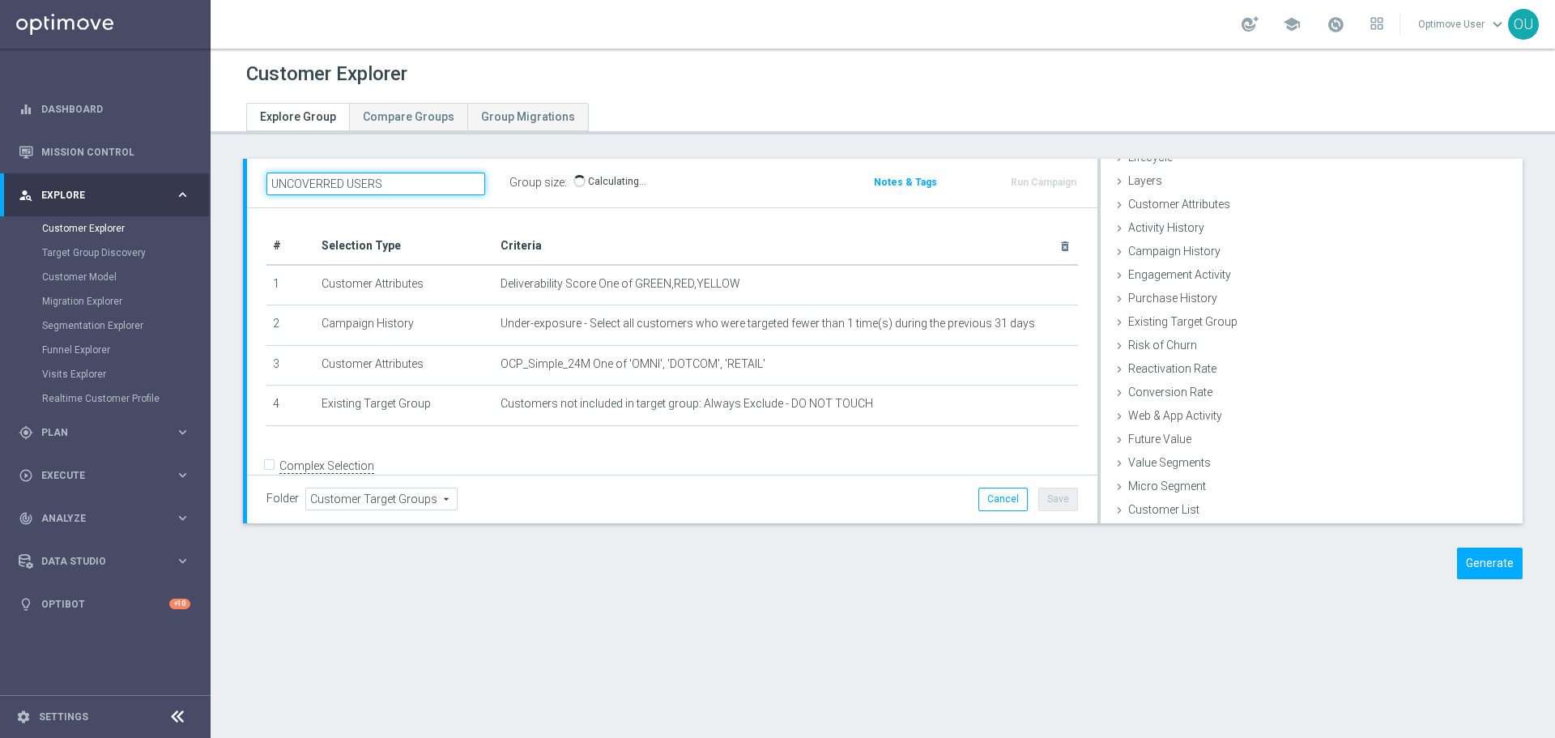
type input "UNCOVERRED USERS"
click at [751, 184] on div "UNCOVERRED USERS Group size : Show Calculating…" at bounding box center [532, 183] width 557 height 24
click at [421, 178] on icon "mode_edit" at bounding box center [419, 182] width 15 height 19
click at [327, 187] on input "UNCOVERRED USERS" at bounding box center [375, 184] width 219 height 23
type input "UNCOVERED USERS"
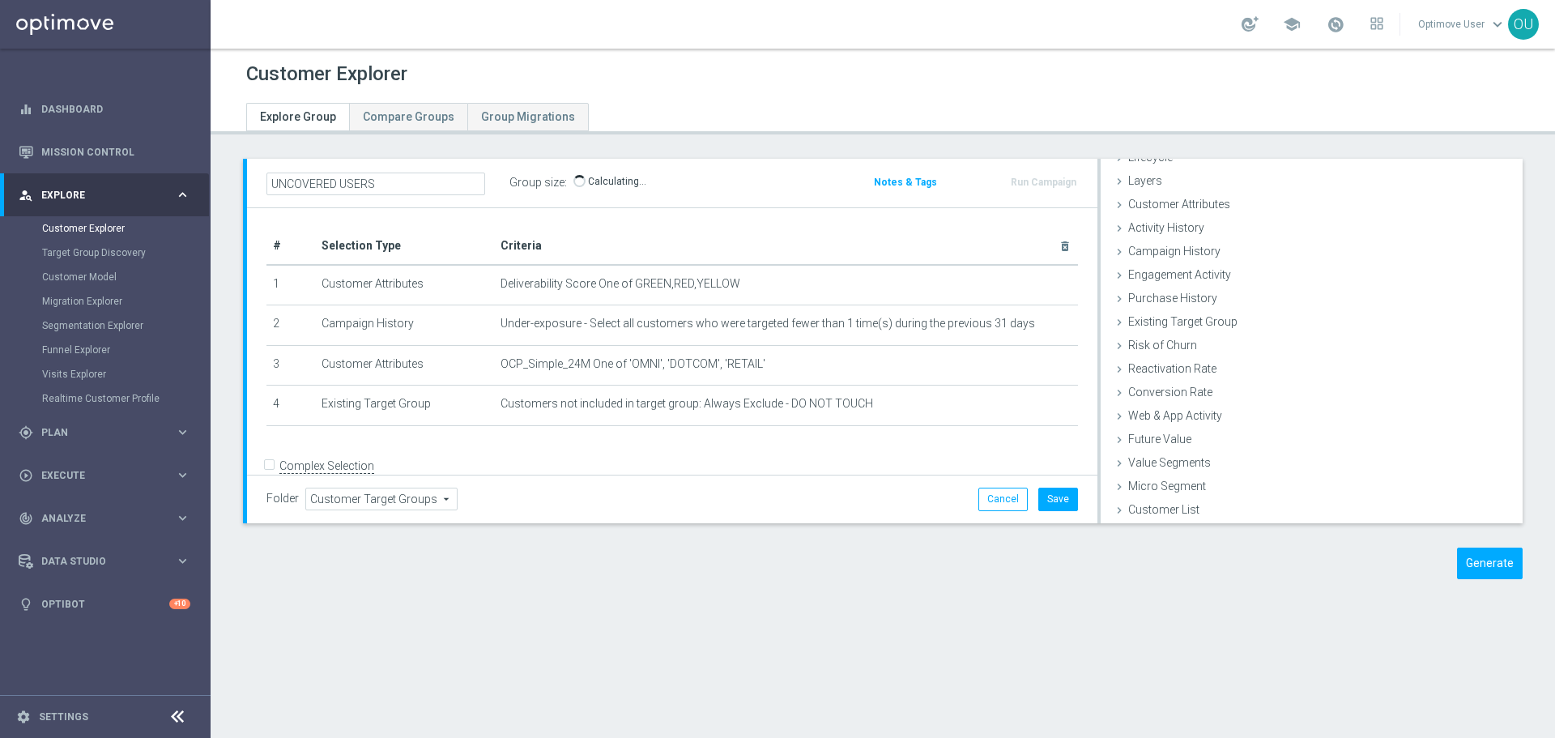
click at [668, 188] on div "Group size : Show Calculating…" at bounding box center [590, 182] width 162 height 23
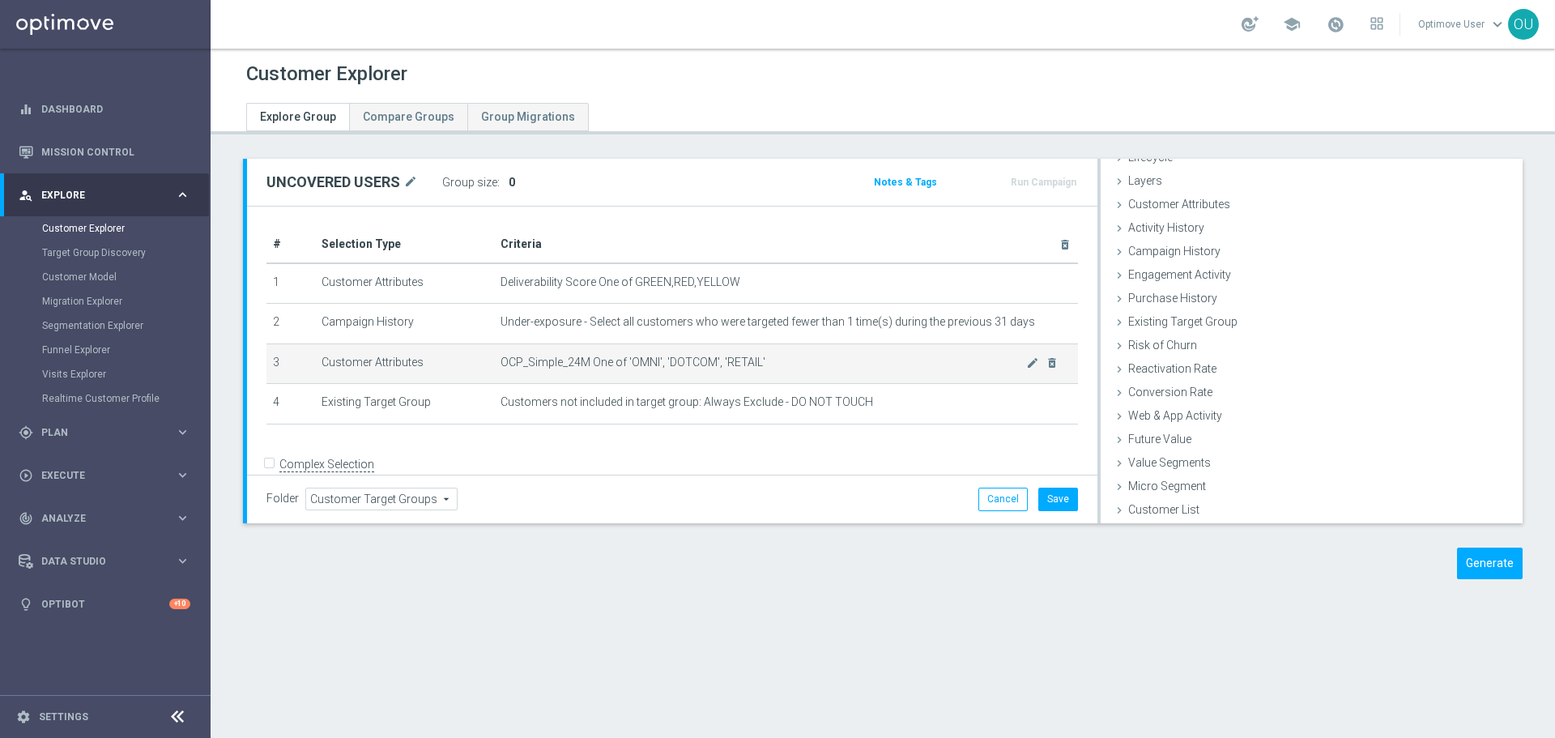
click at [770, 373] on td "OCP_Simple_24M One of 'OMNI', 'DOTCOM', 'RETAIL' mode_edit delete_forever" at bounding box center [786, 363] width 584 height 41
click at [1046, 368] on icon "delete_forever" at bounding box center [1052, 362] width 13 height 13
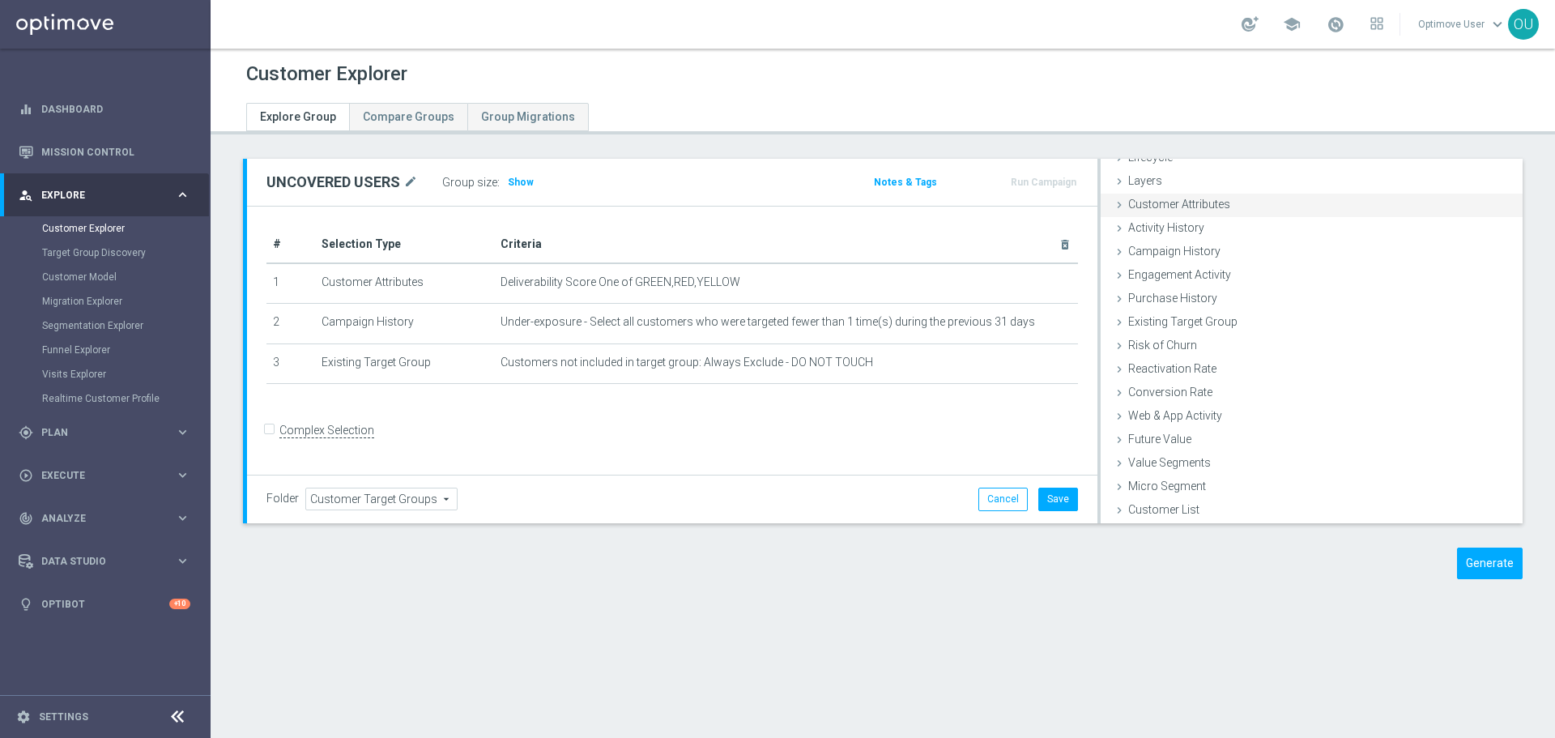
click at [1230, 200] on div "Customer Attributes done selection saved" at bounding box center [1312, 206] width 422 height 24
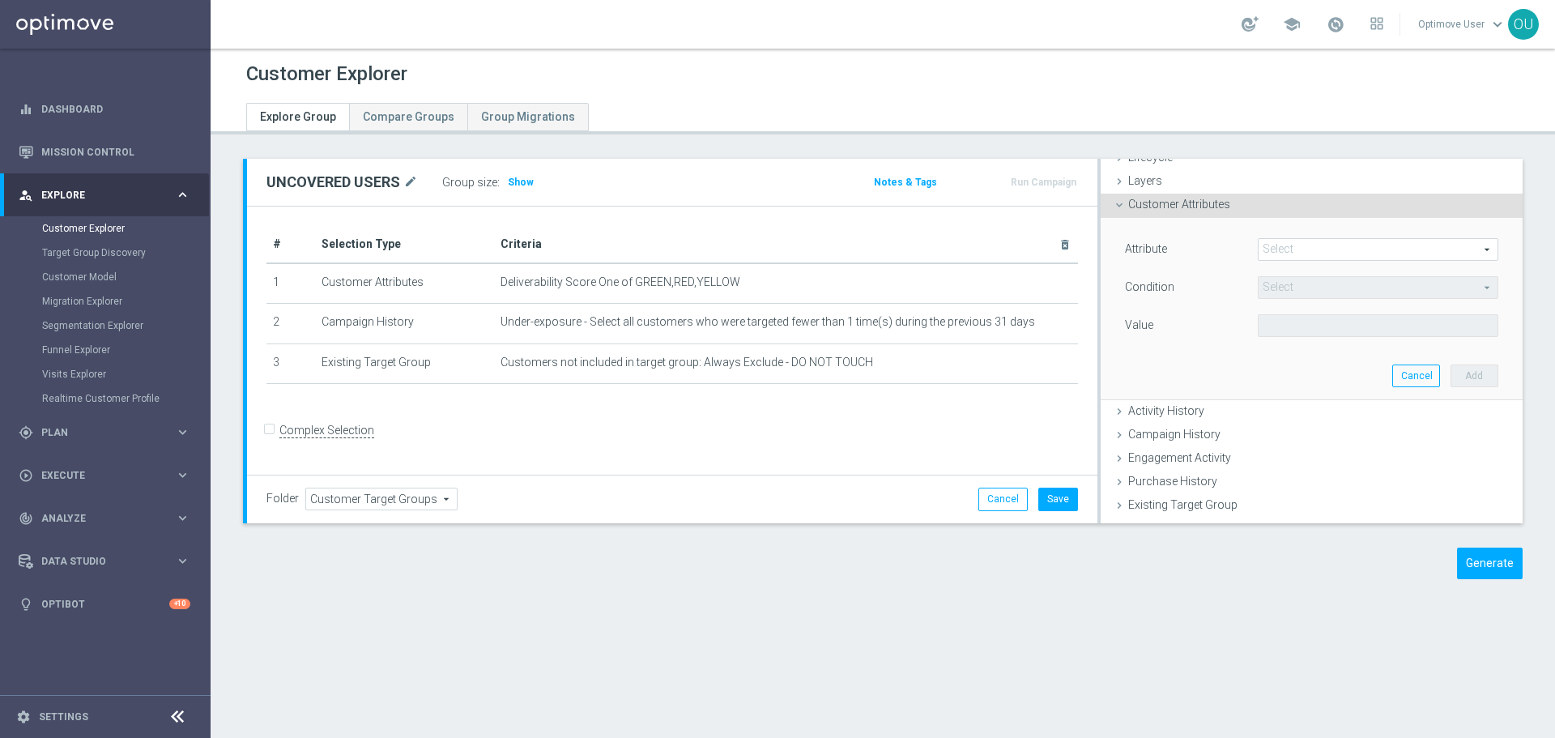
click at [1279, 246] on span at bounding box center [1378, 249] width 239 height 21
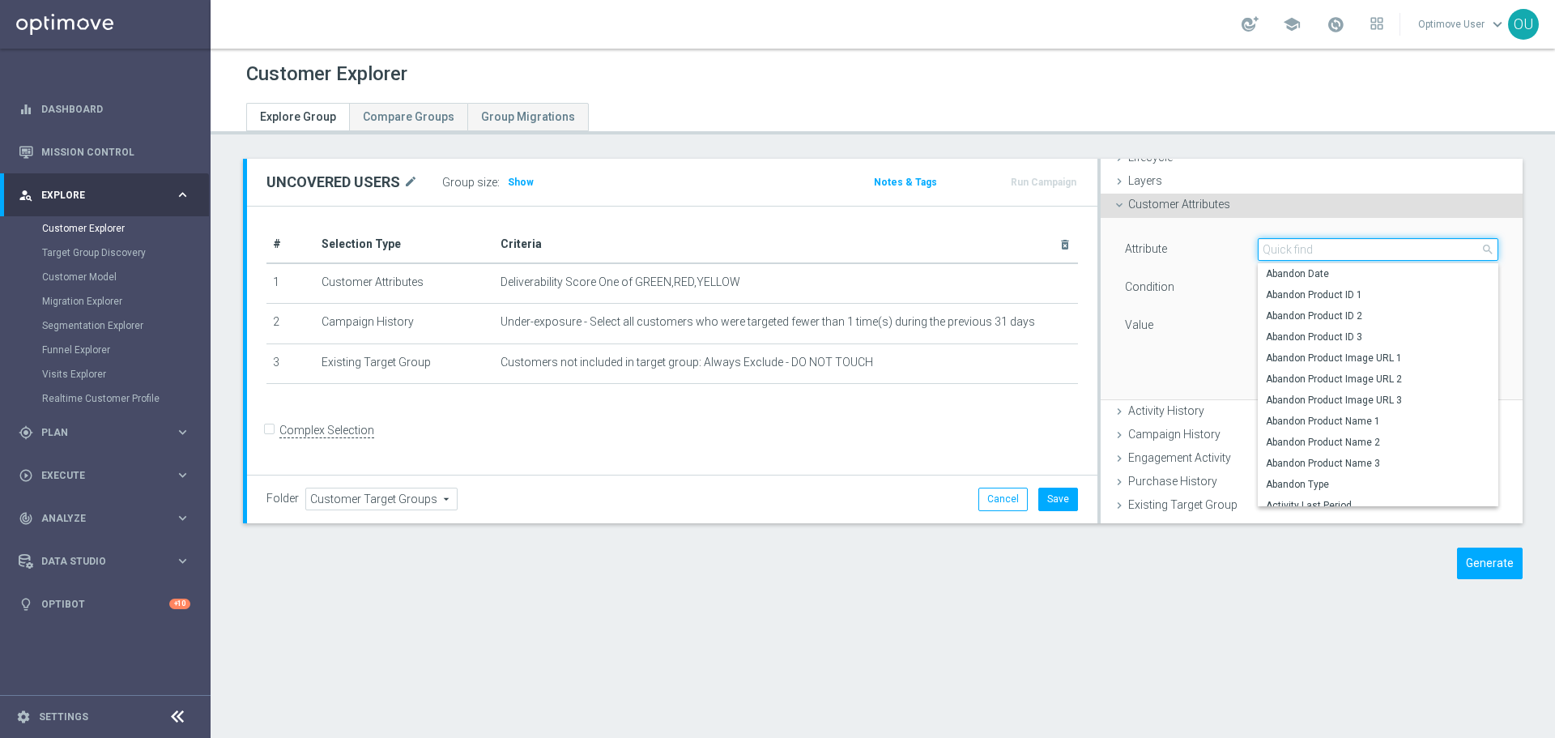
click at [1293, 250] on input "search" at bounding box center [1378, 249] width 241 height 23
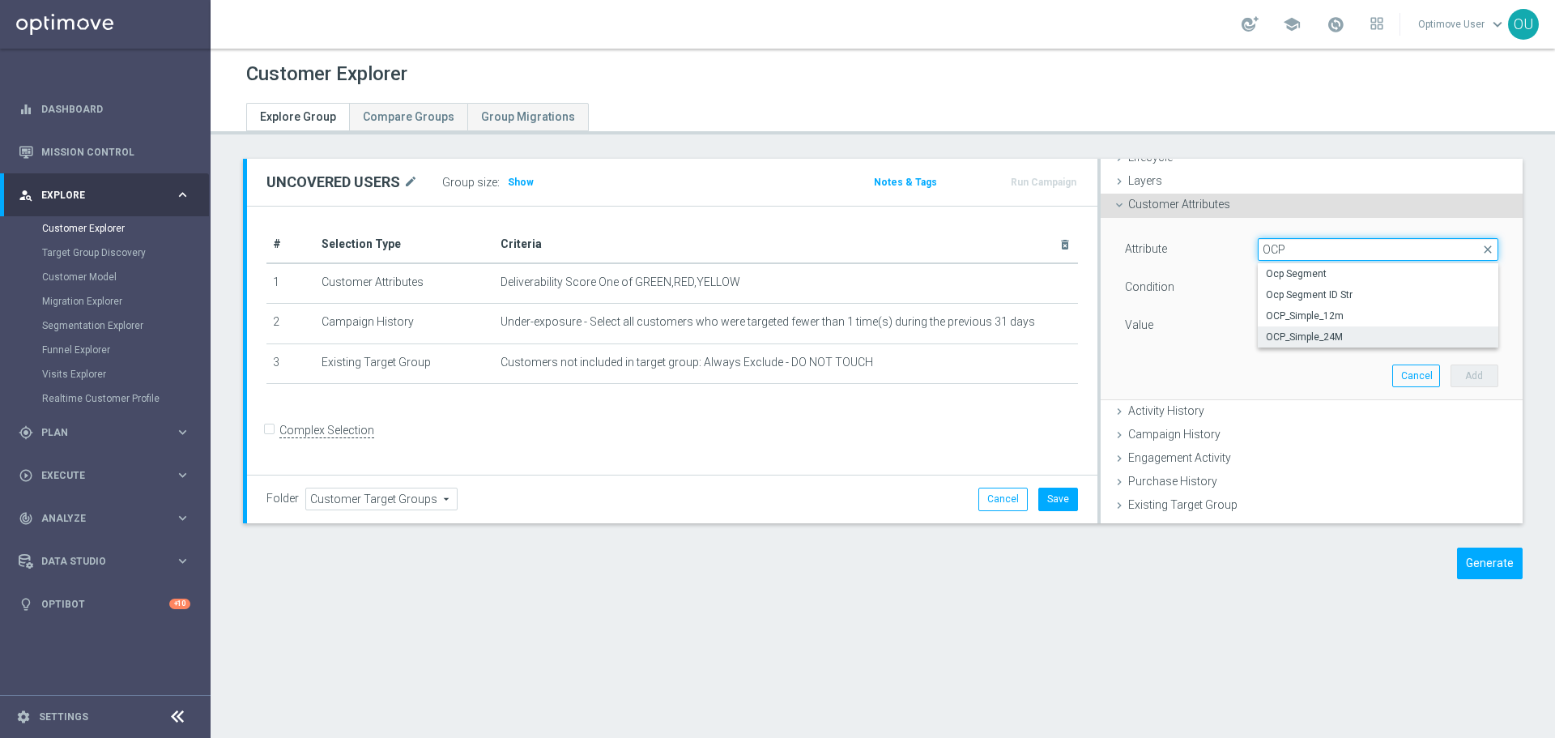
type input "OCP"
click at [1334, 333] on span "OCP_Simple_24M" at bounding box center [1378, 336] width 224 height 13
type input "OCP_Simple_24M"
type input "Equals"
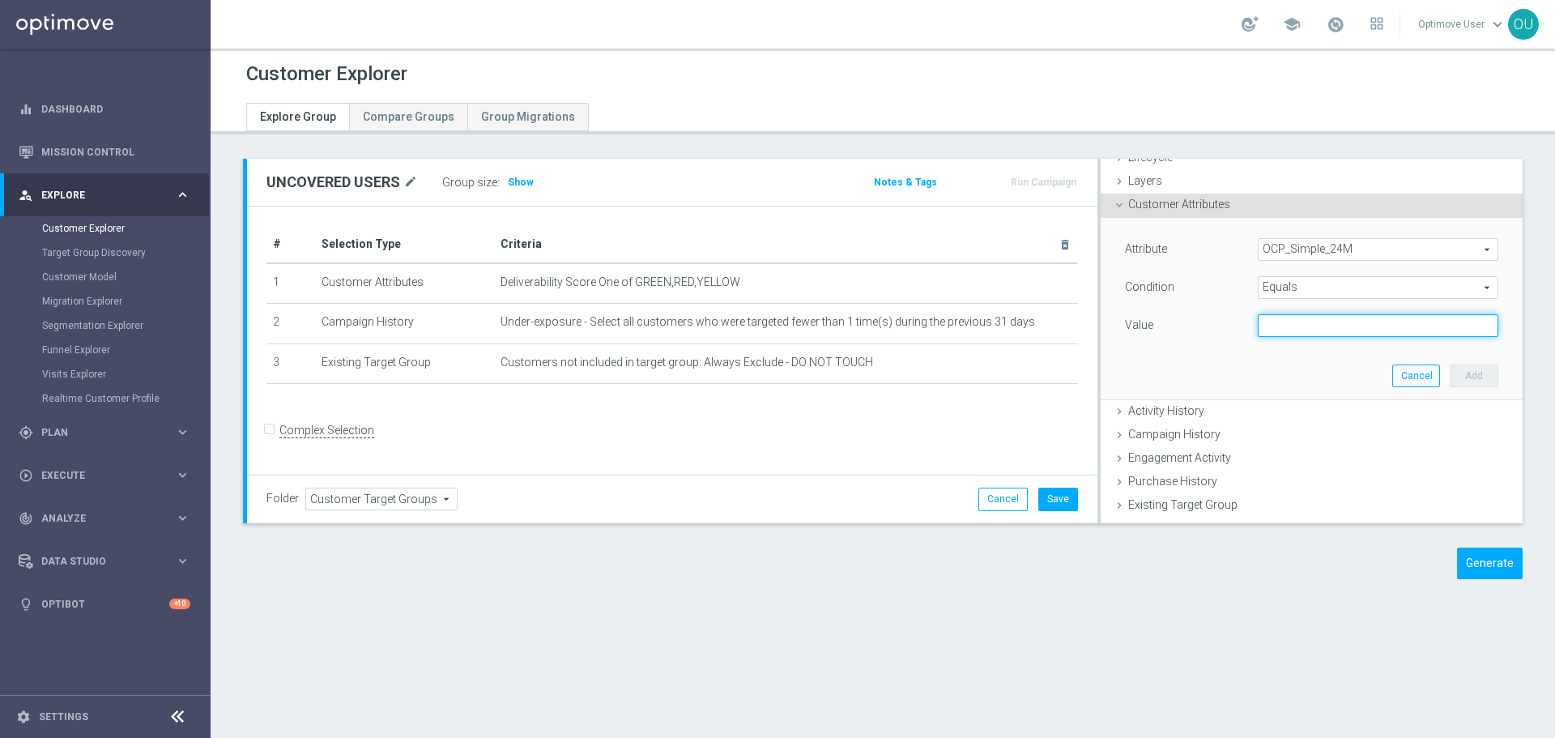
click at [1334, 328] on input "text" at bounding box center [1378, 325] width 241 height 23
click at [1294, 351] on div "Attribute OCP_Simple_24M OCP_Simple_24M arrow_drop_down search Condition Equals…" at bounding box center [1312, 308] width 398 height 181
click at [1326, 293] on span "Equals" at bounding box center [1378, 287] width 239 height 21
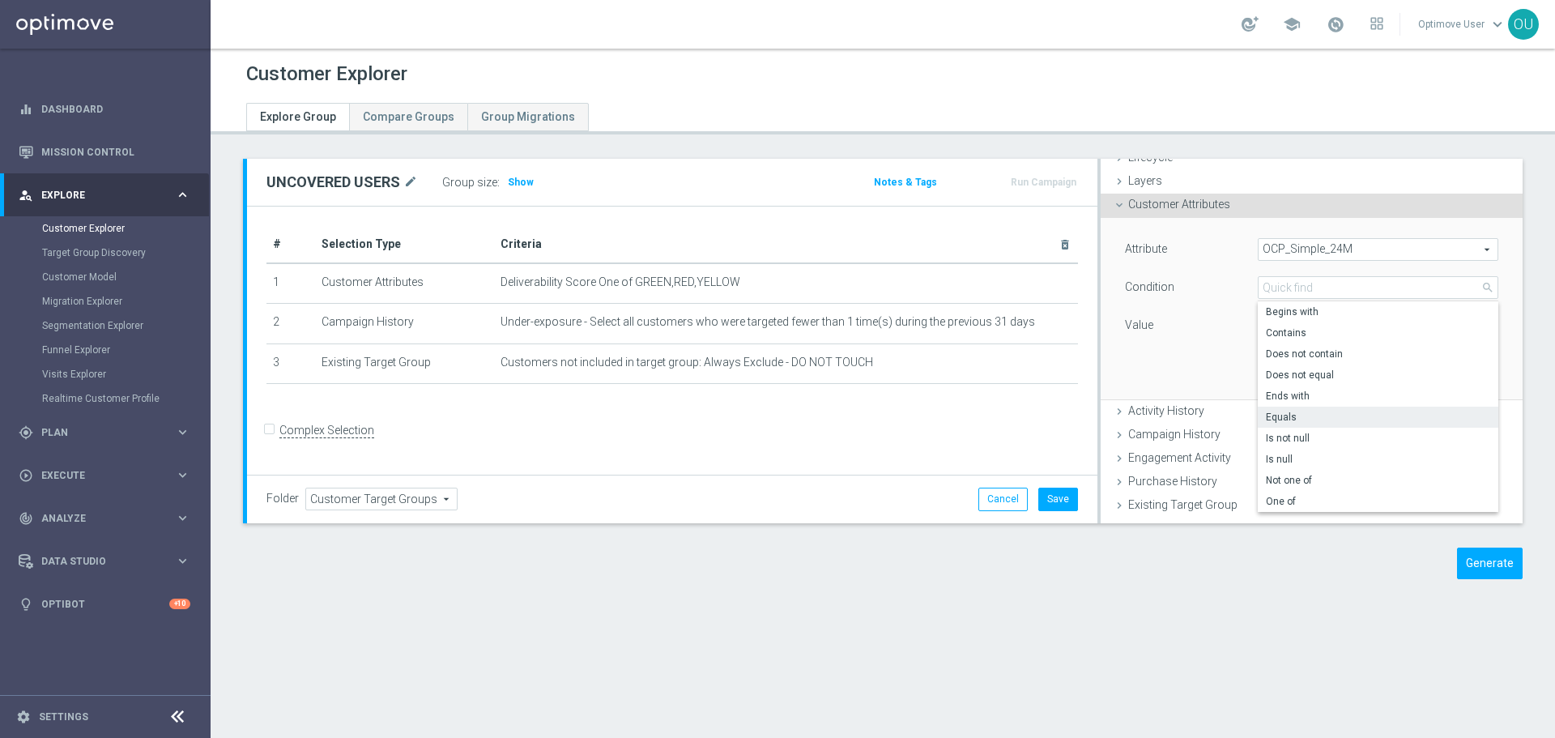
click at [1187, 377] on div "Attribute OCP_Simple_24M OCP_Simple_24M arrow_drop_down search Condition Equals…" at bounding box center [1312, 308] width 398 height 181
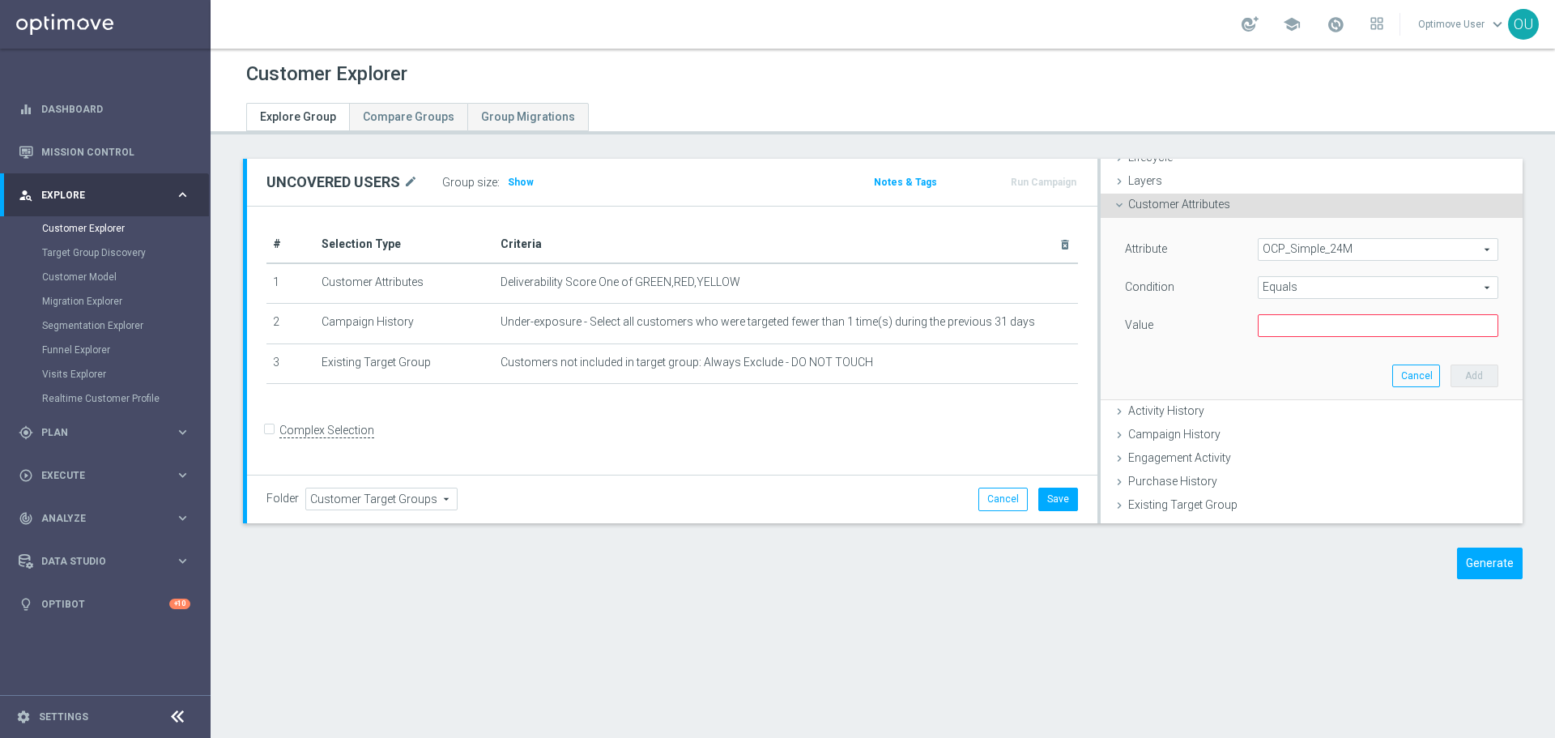
click at [1356, 245] on span "OCP_Simple_24M" at bounding box center [1378, 249] width 239 height 21
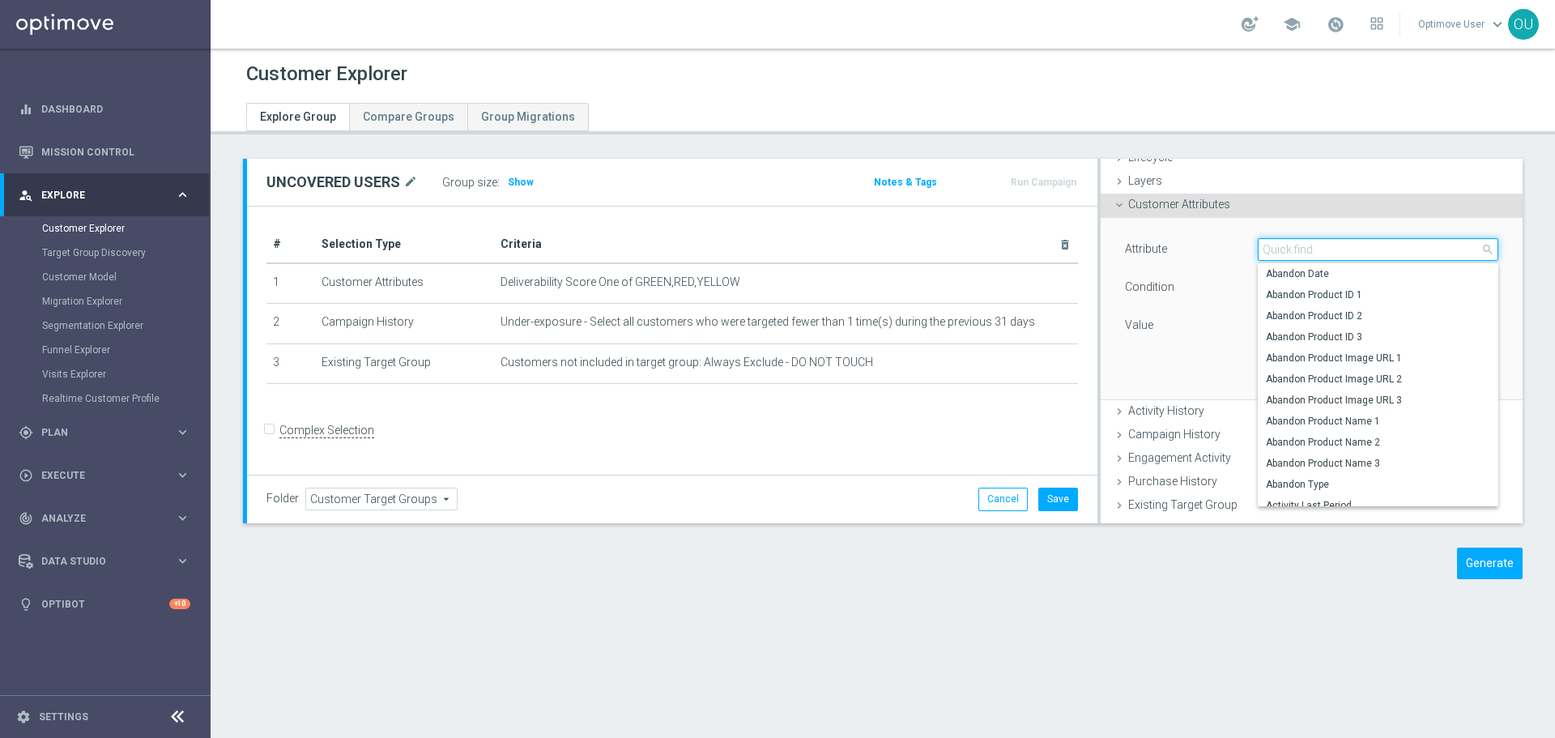
click at [1362, 245] on input "search" at bounding box center [1378, 249] width 241 height 23
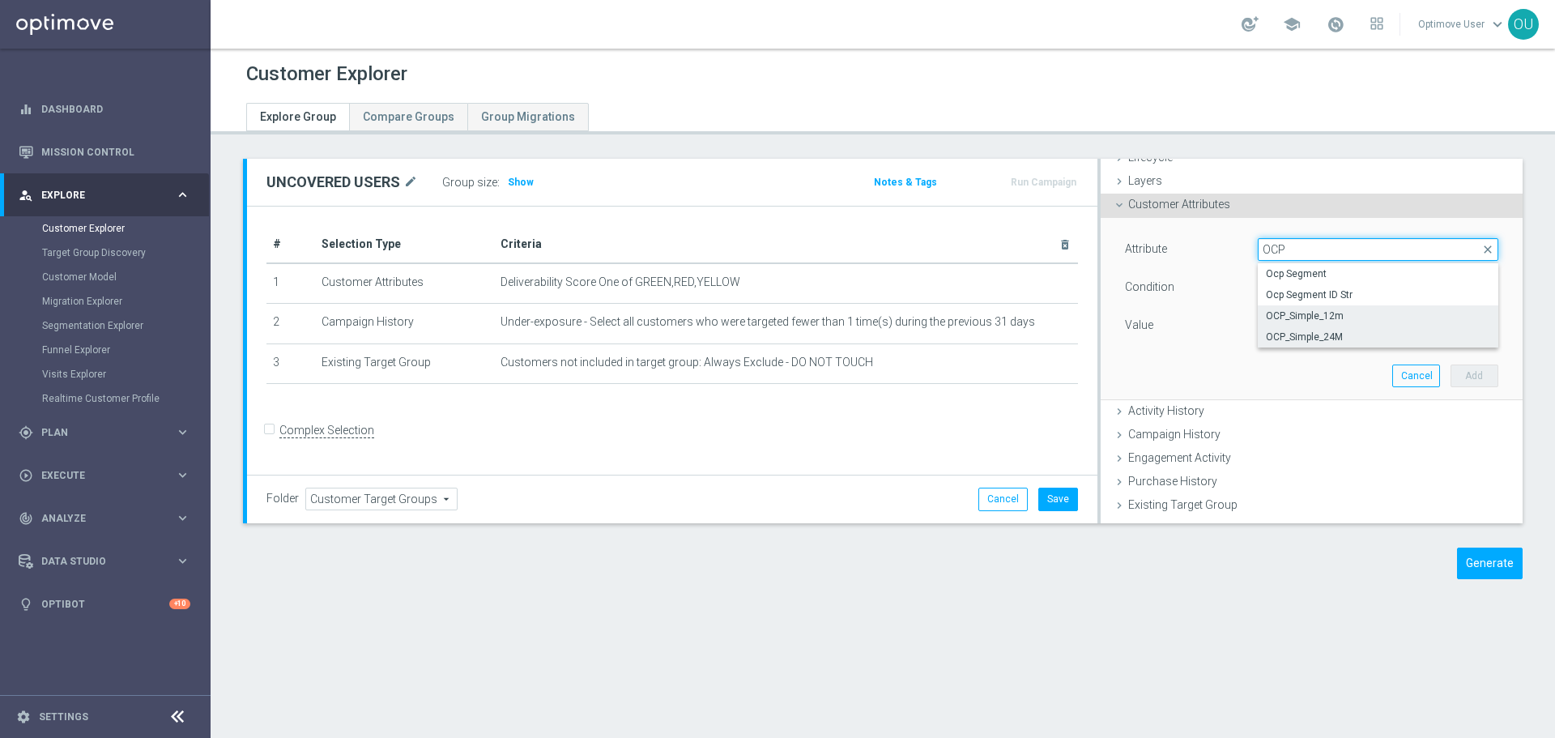
type input "OCP"
click at [1298, 316] on span "OCP_Simple_12m" at bounding box center [1378, 315] width 224 height 13
type input "OCP_Simple_12m"
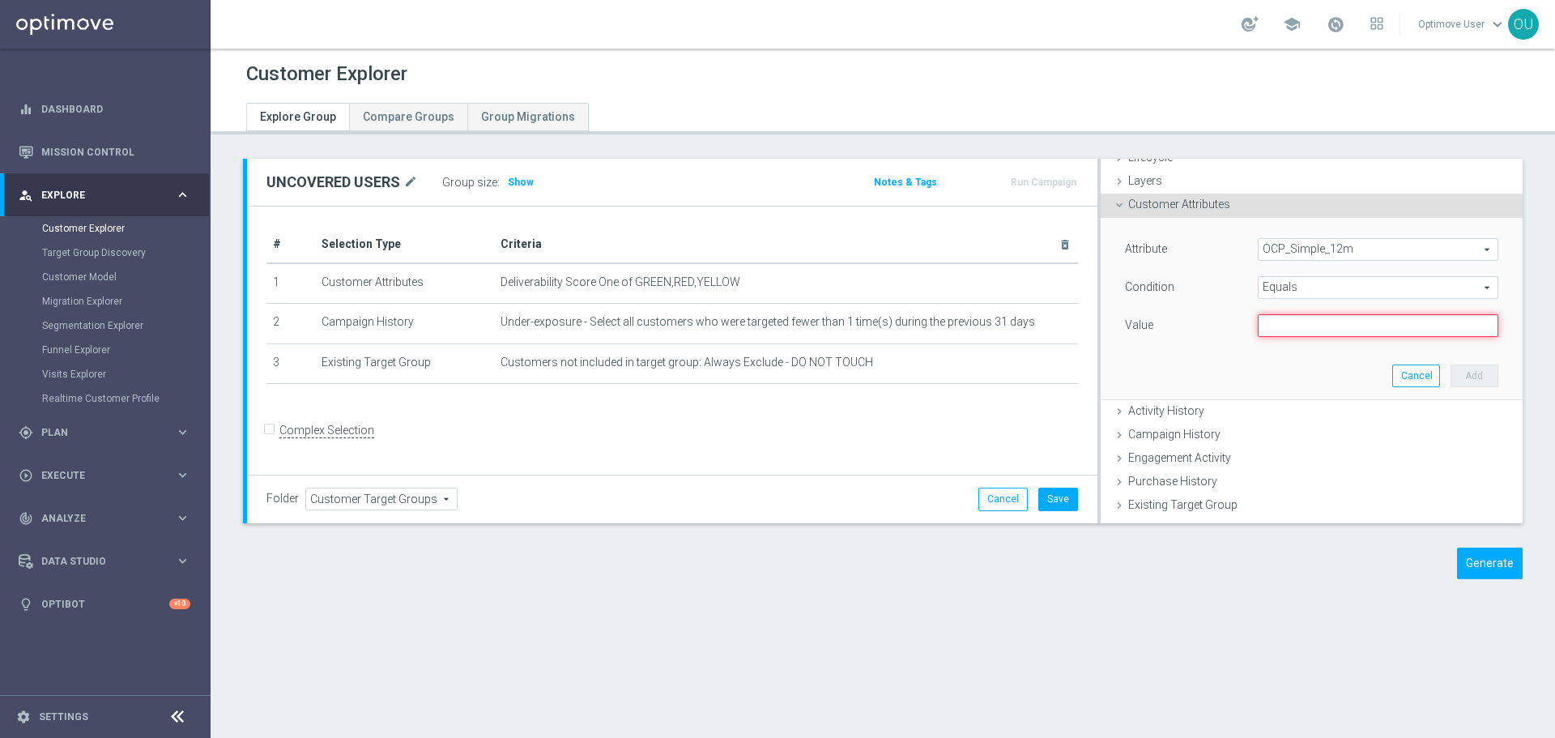
click at [1317, 323] on input "text" at bounding box center [1378, 325] width 241 height 23
click at [1298, 360] on div "Attribute OCP_Simple_12m OCP_Simple_12m arrow_drop_down search Condition Equals…" at bounding box center [1312, 308] width 398 height 181
click at [1314, 331] on input "text" at bounding box center [1378, 325] width 241 height 23
click at [1297, 353] on div "Attribute OCP_Simple_12m OCP_Simple_12m arrow_drop_down search Condition Equals…" at bounding box center [1312, 308] width 398 height 181
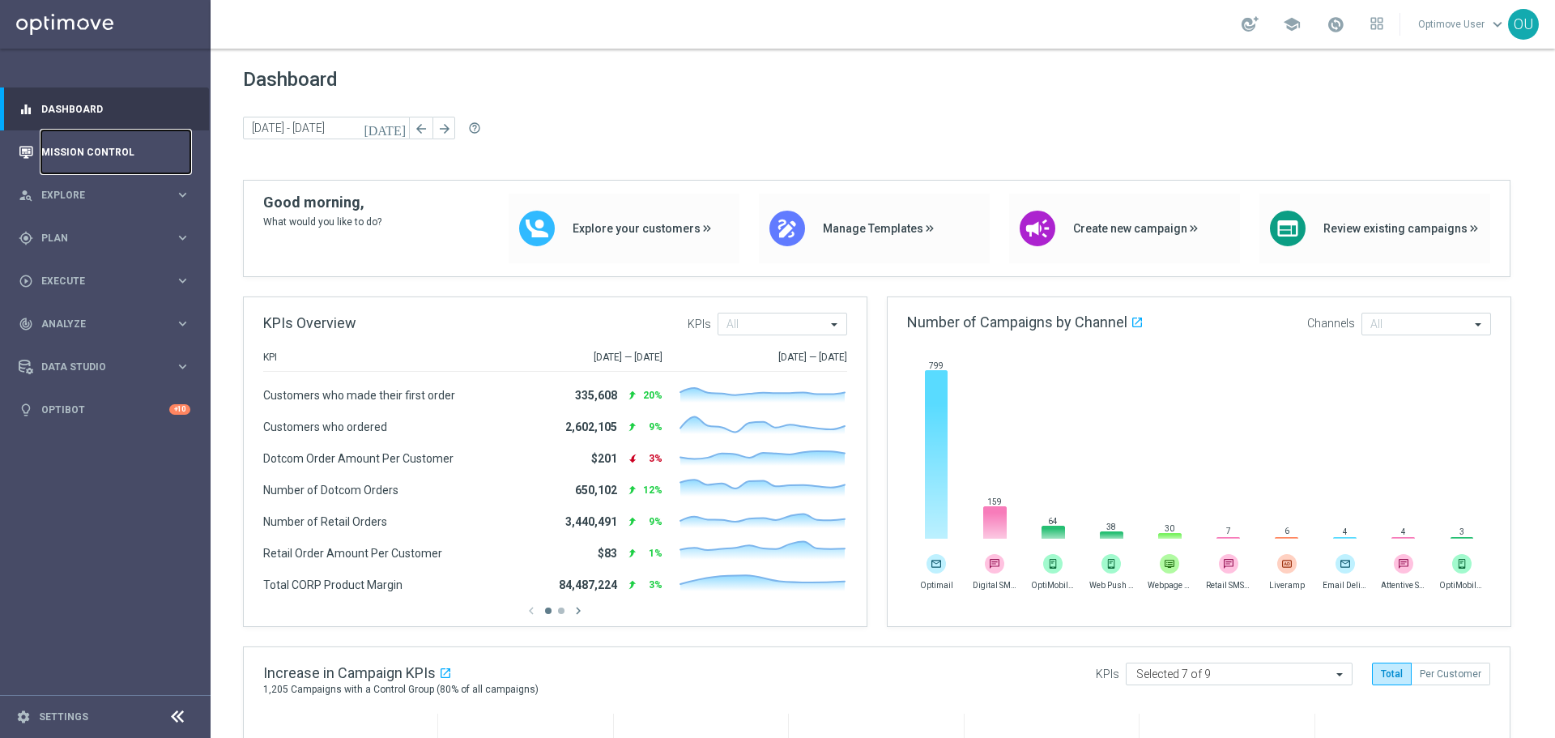
drag, startPoint x: 113, startPoint y: 140, endPoint x: 123, endPoint y: 156, distance: 18.6
click at [113, 140] on link "Mission Control" at bounding box center [115, 151] width 149 height 43
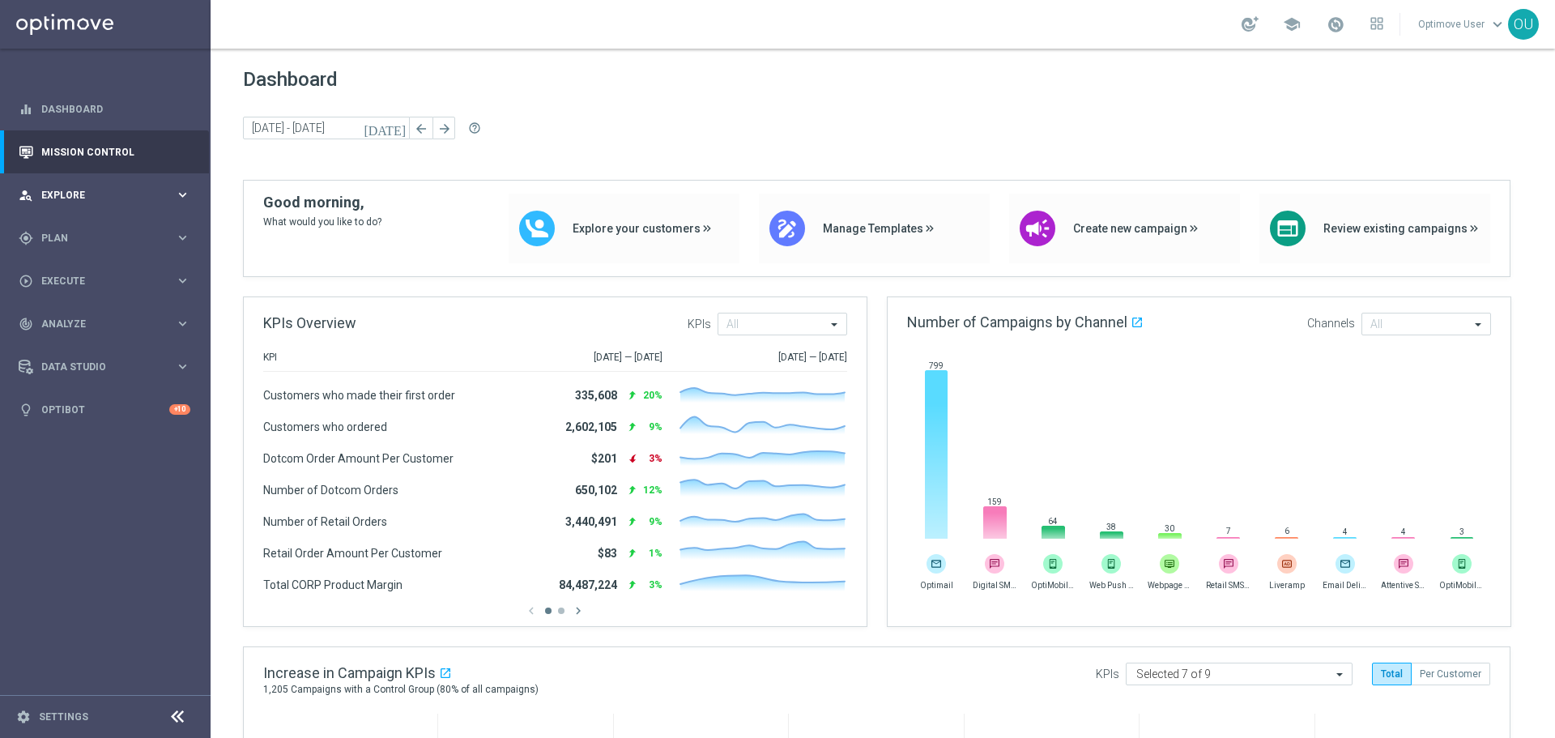
drag, startPoint x: 106, startPoint y: 198, endPoint x: 96, endPoint y: 211, distance: 16.7
click at [106, 198] on span "Explore" at bounding box center [108, 195] width 134 height 10
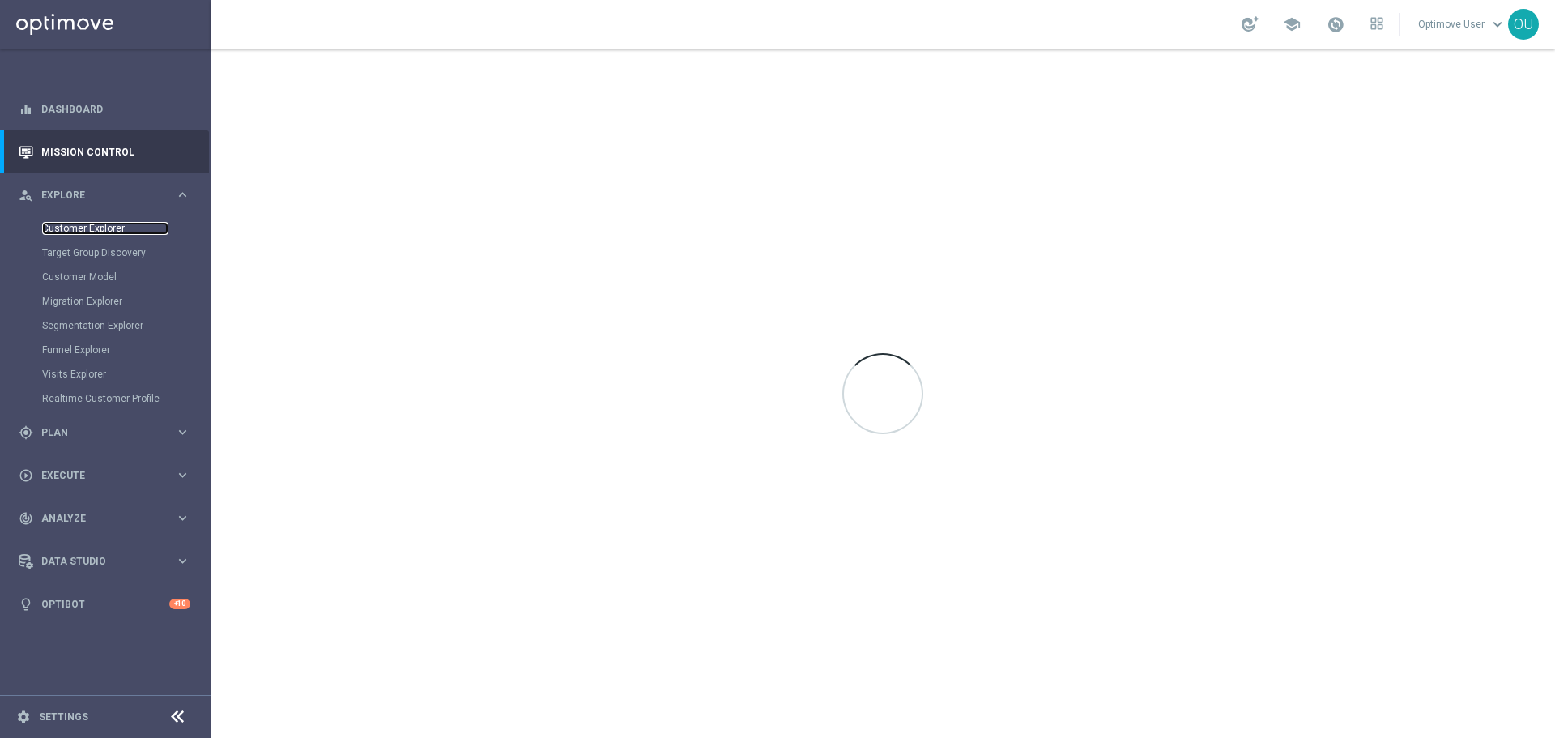
click at [96, 230] on link "Customer Explorer" at bounding box center [105, 228] width 126 height 13
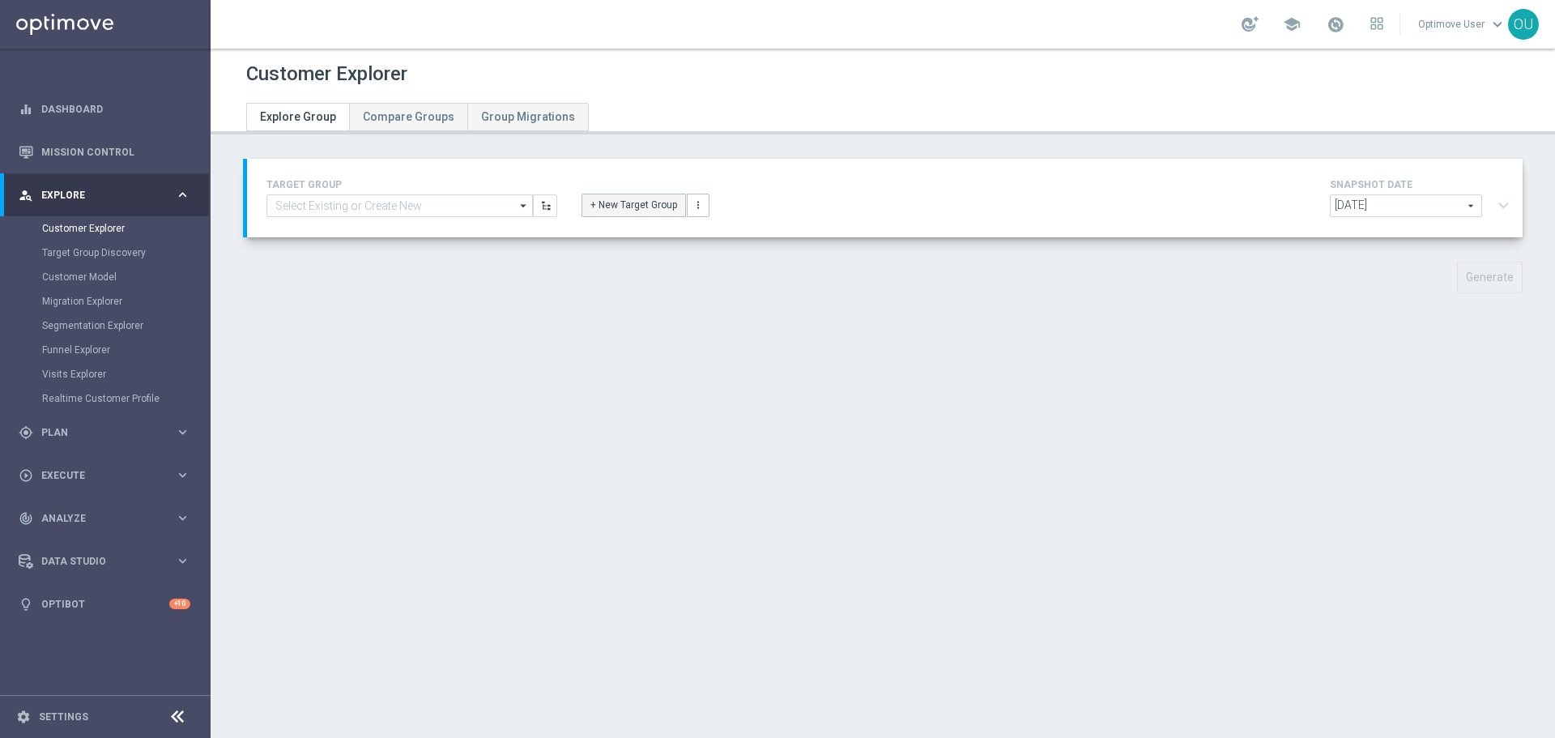
click at [643, 211] on button "+ New Target Group" at bounding box center [634, 205] width 104 height 23
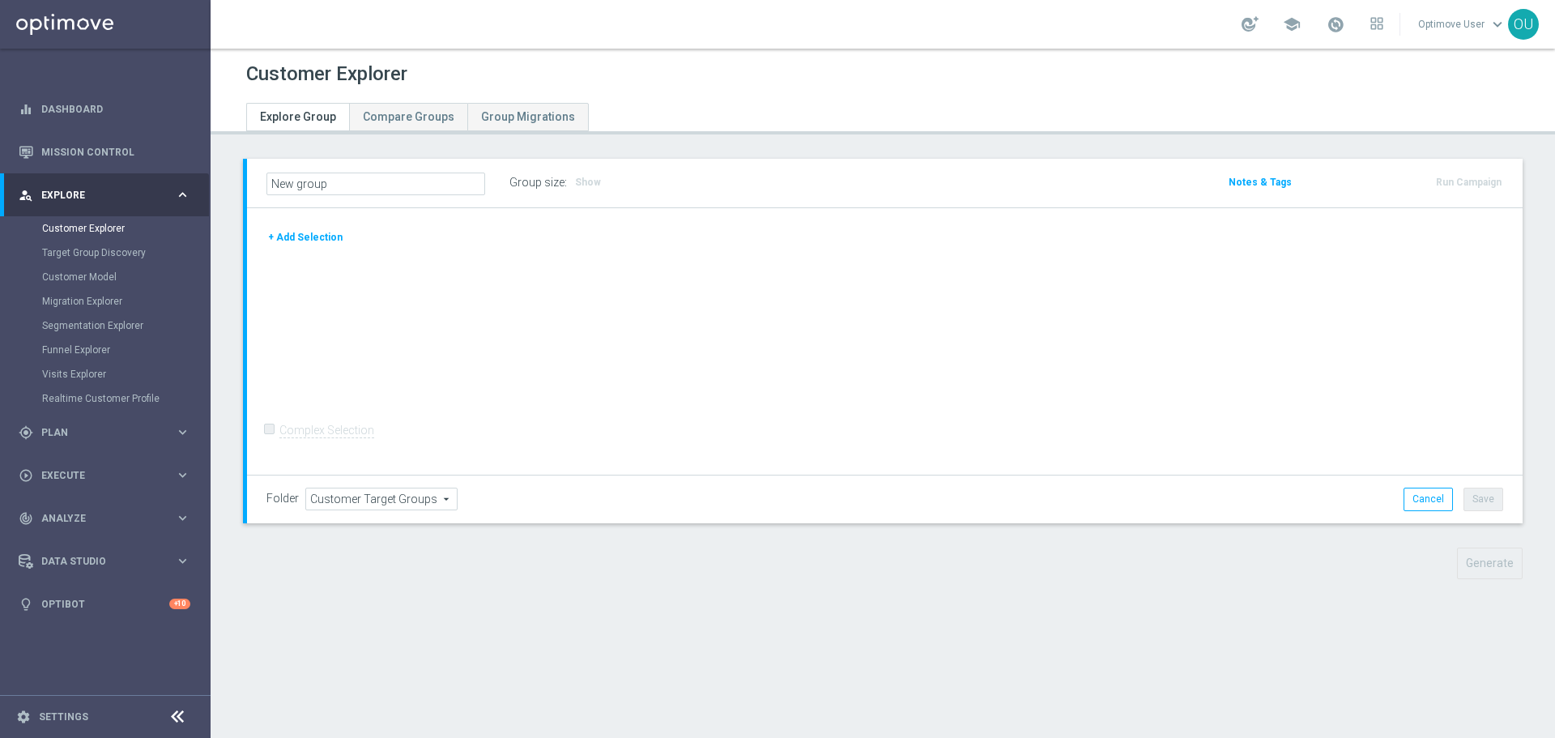
click at [298, 229] on button "+ Add Selection" at bounding box center [305, 237] width 78 height 18
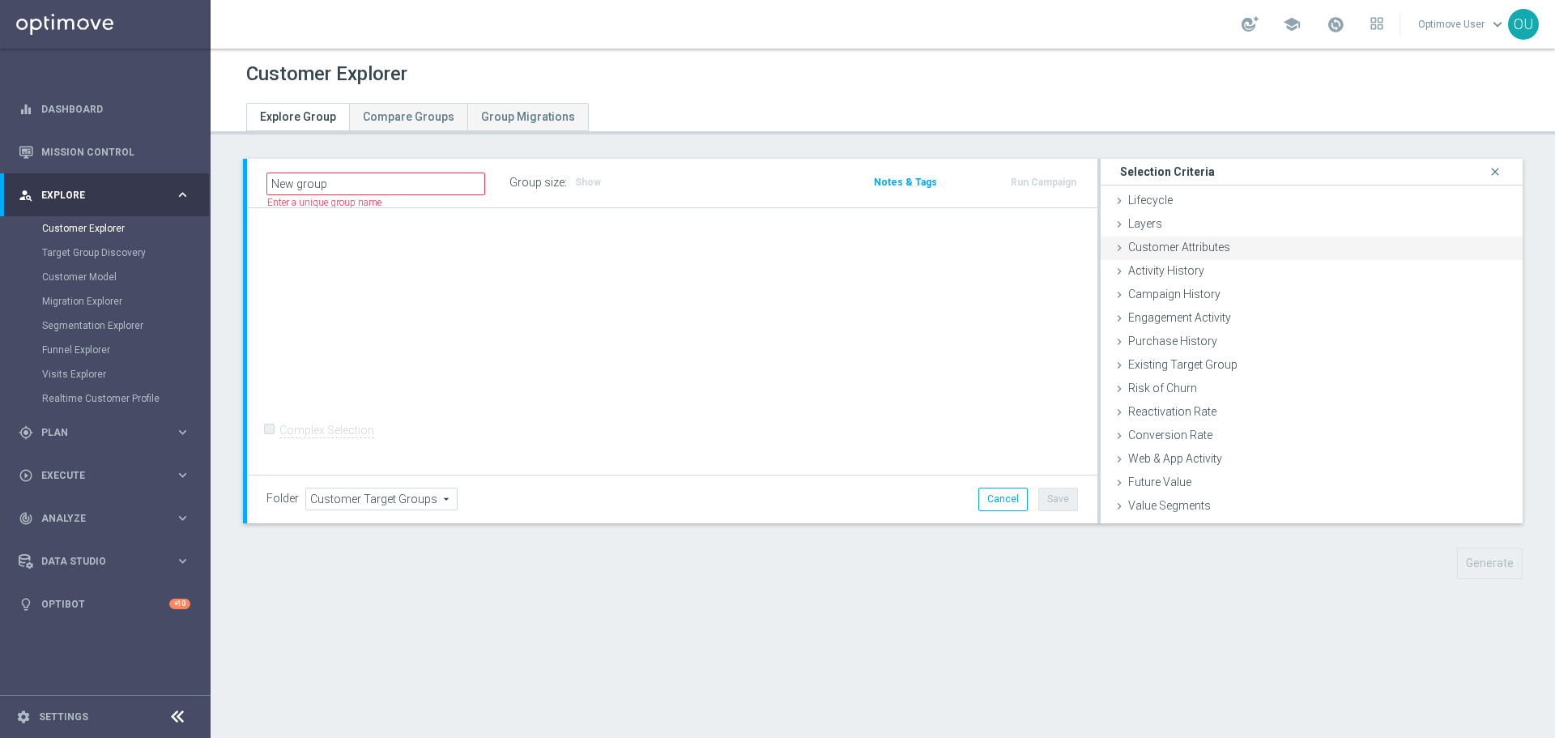
click at [1305, 254] on div "Customer Attributes done" at bounding box center [1312, 249] width 422 height 24
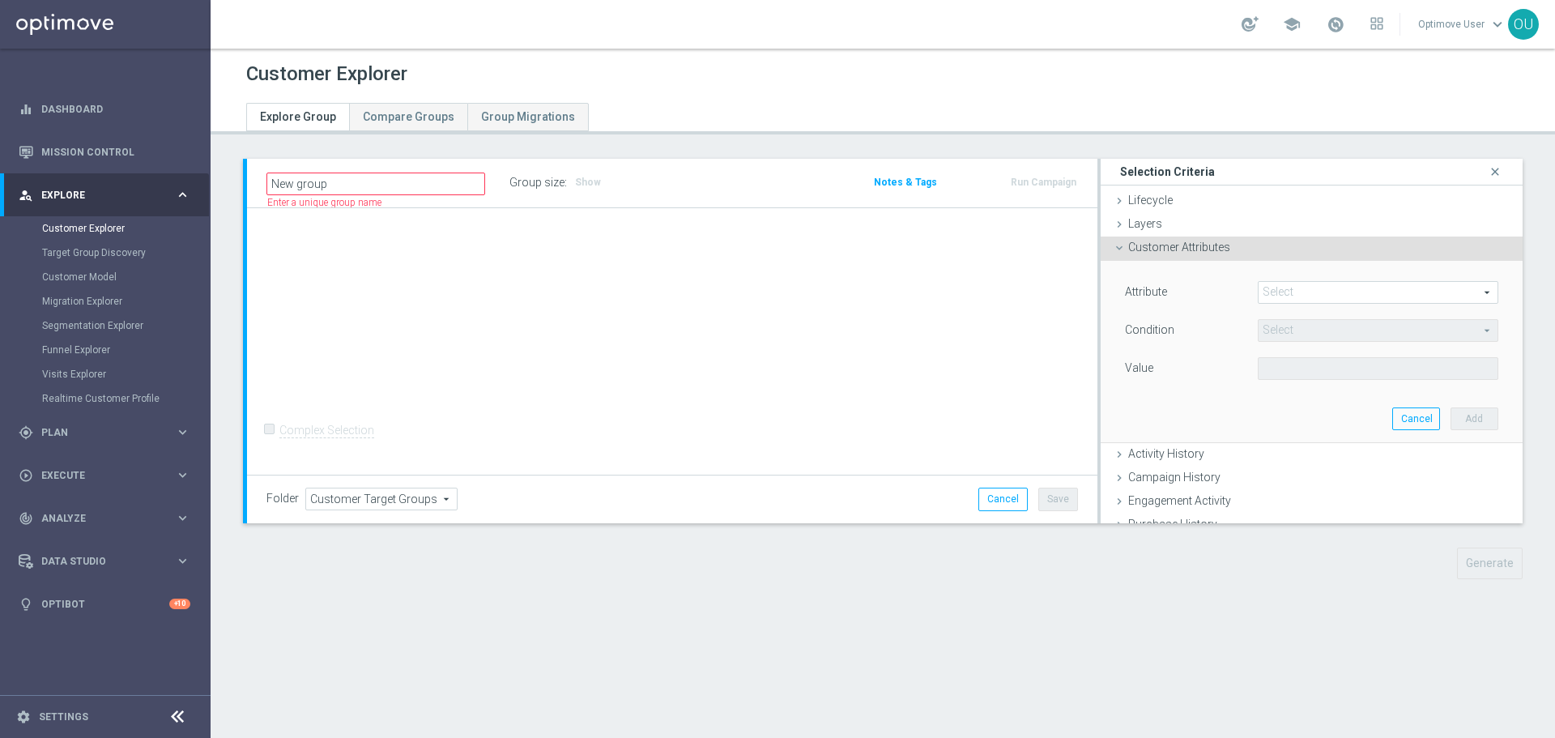
click at [1307, 292] on span at bounding box center [1378, 292] width 239 height 21
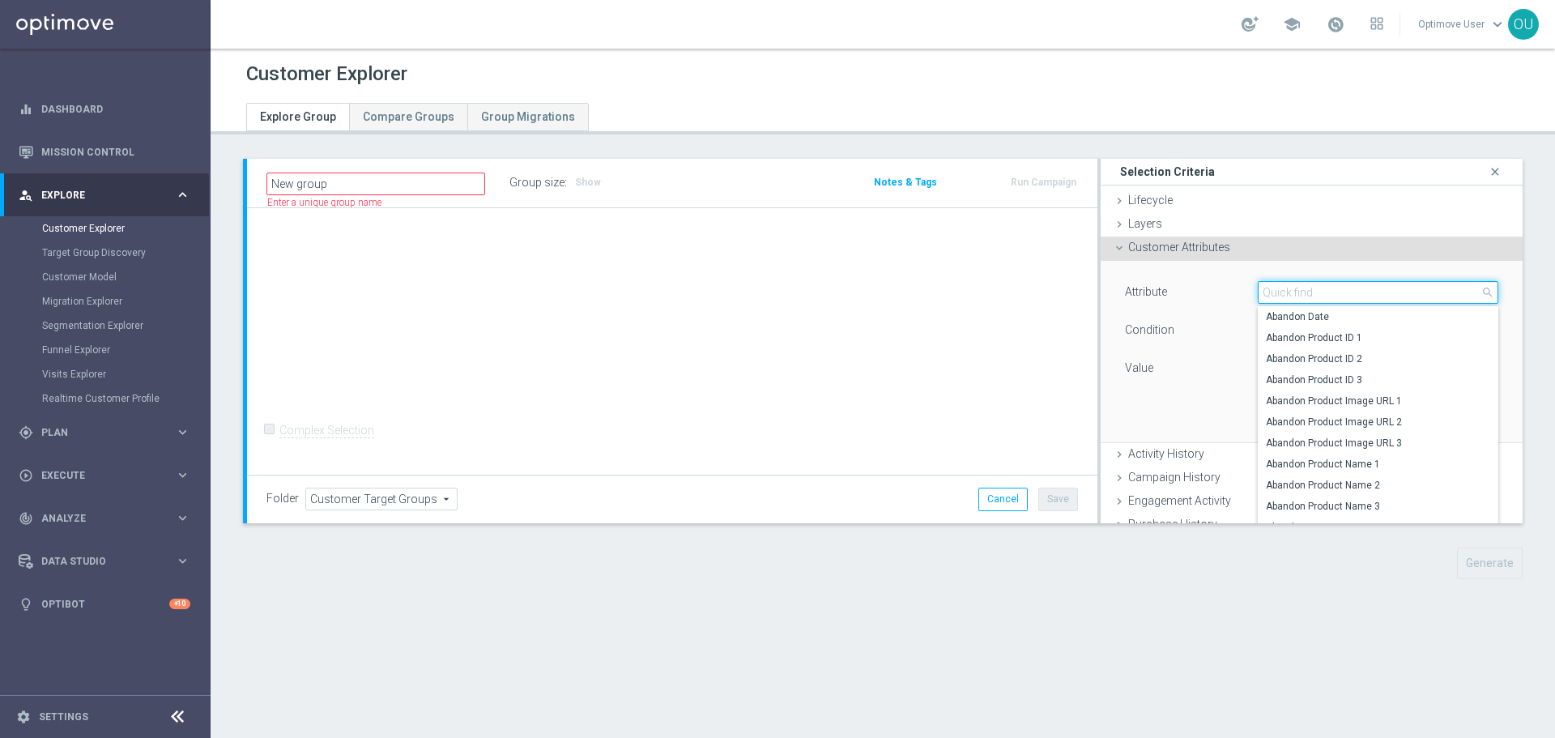
click at [1328, 292] on input "search" at bounding box center [1378, 292] width 241 height 23
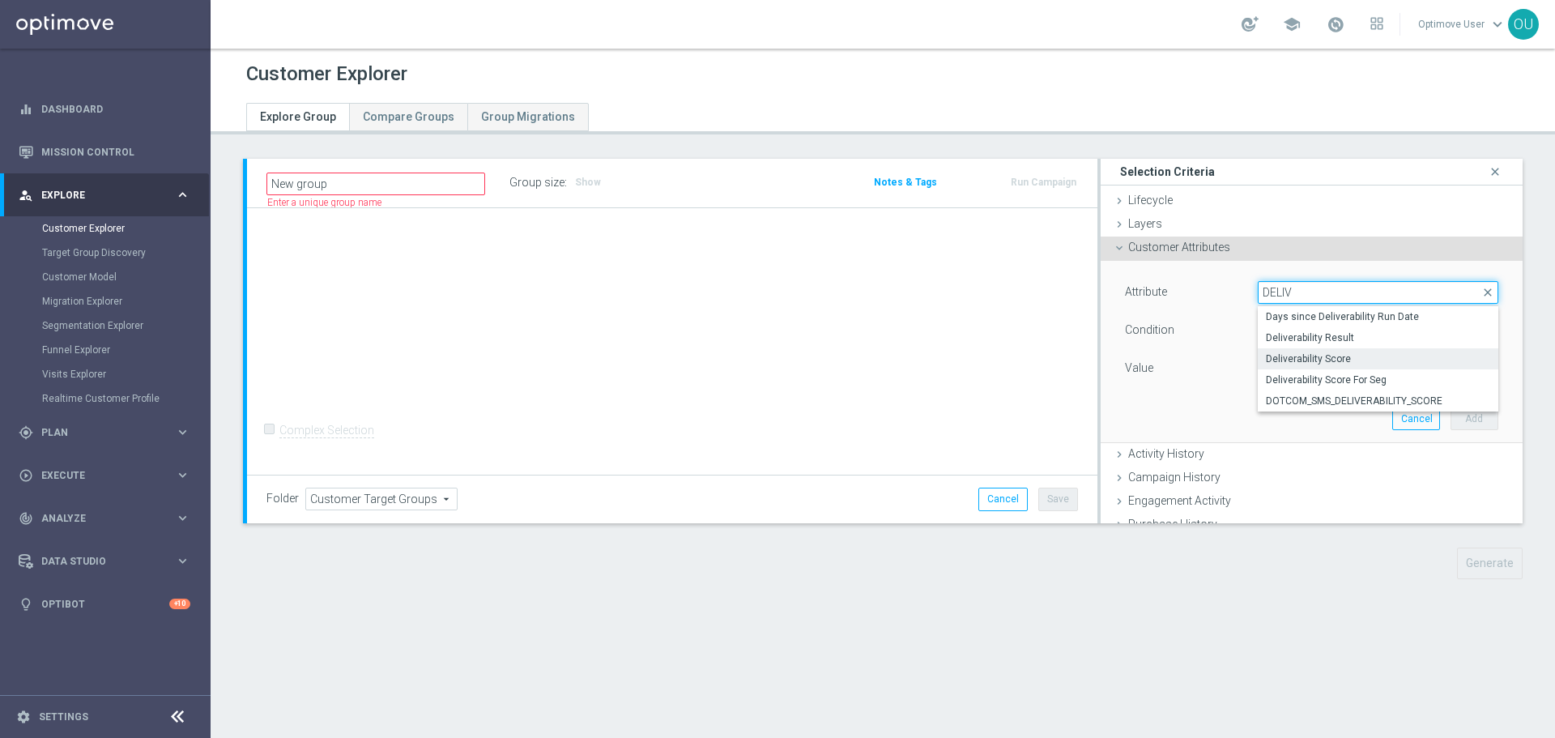
type input "DELIV"
click at [1355, 352] on span "Deliverability Score" at bounding box center [1378, 358] width 224 height 13
type input "Deliverability Score"
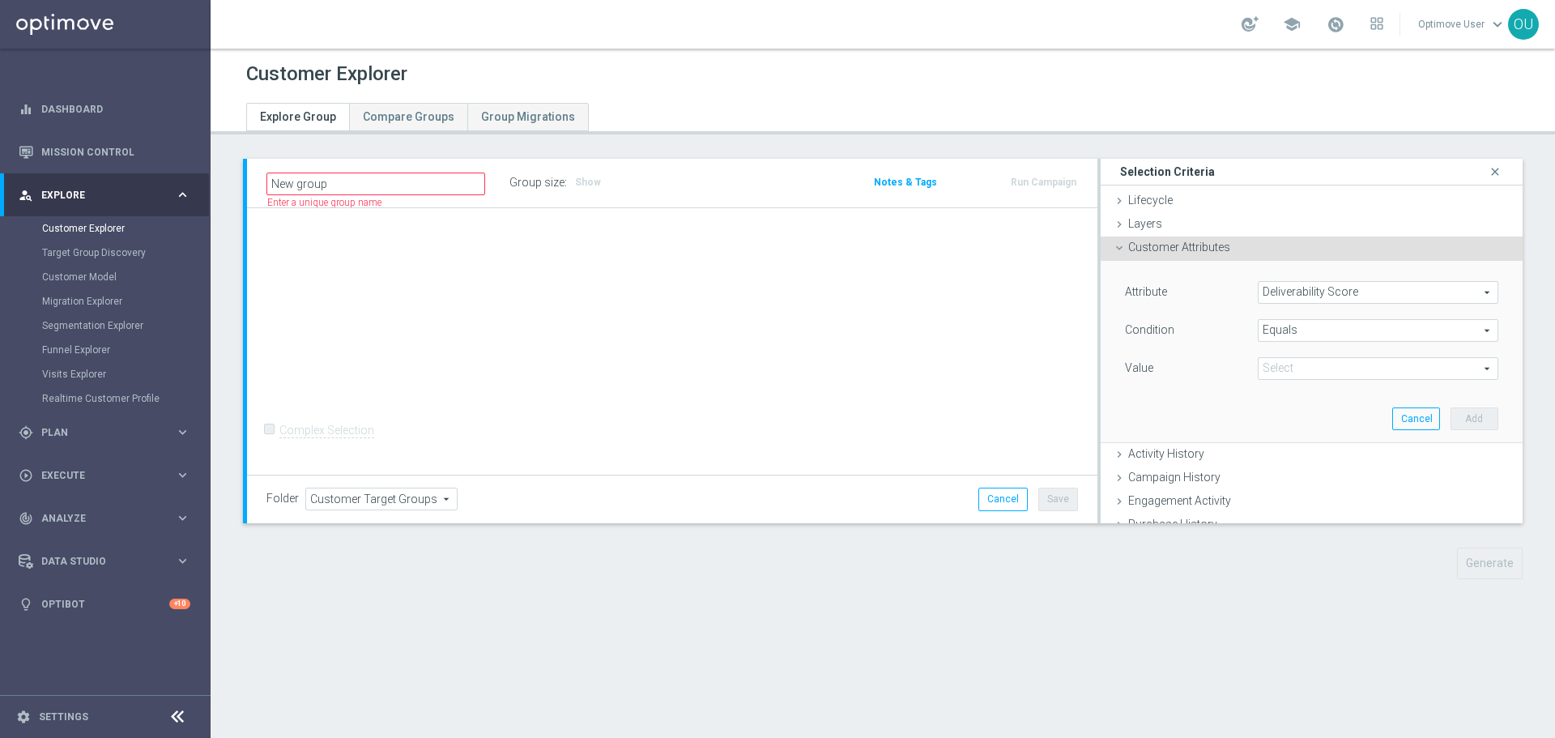
click at [1362, 329] on span "Equals" at bounding box center [1378, 330] width 239 height 21
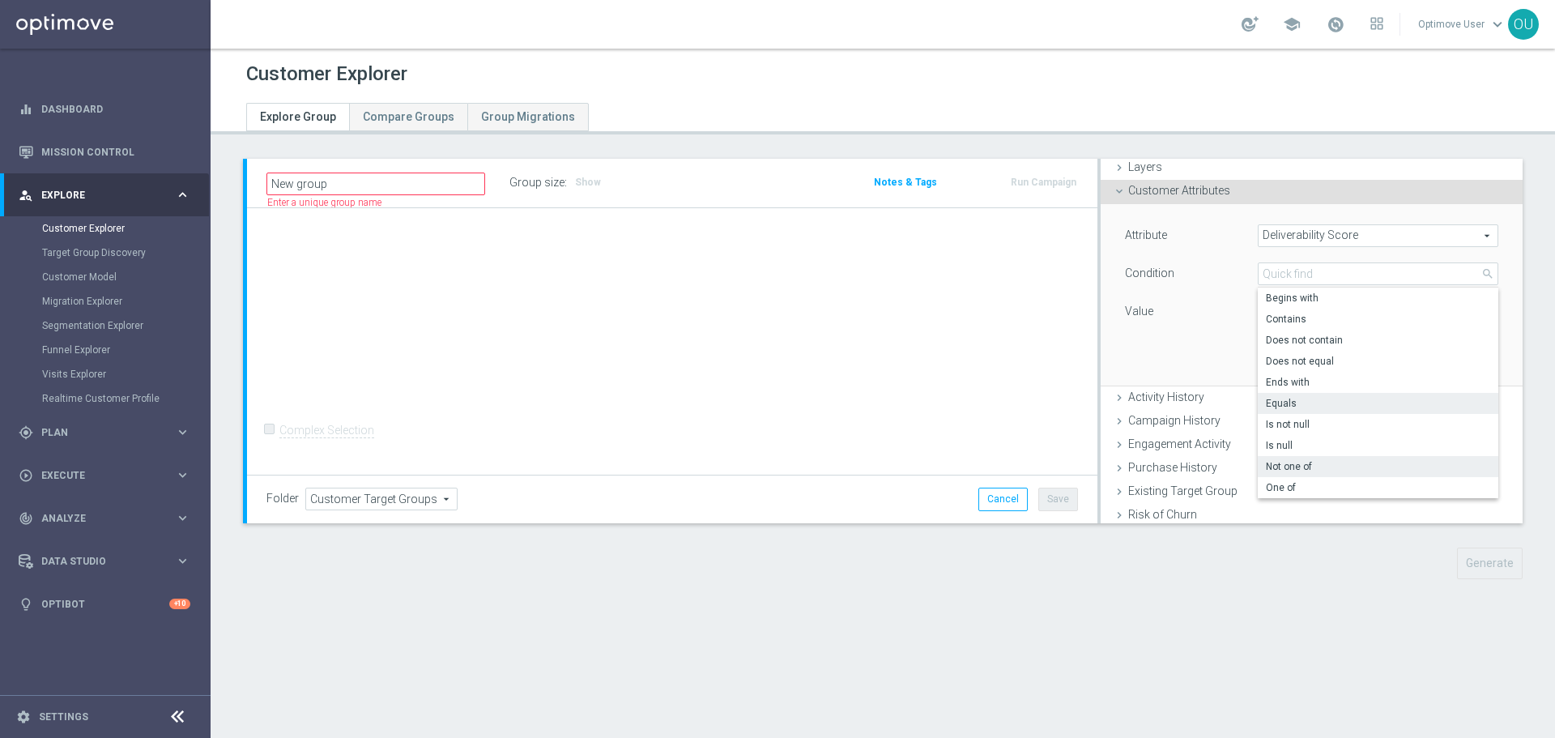
scroll to position [81, 0]
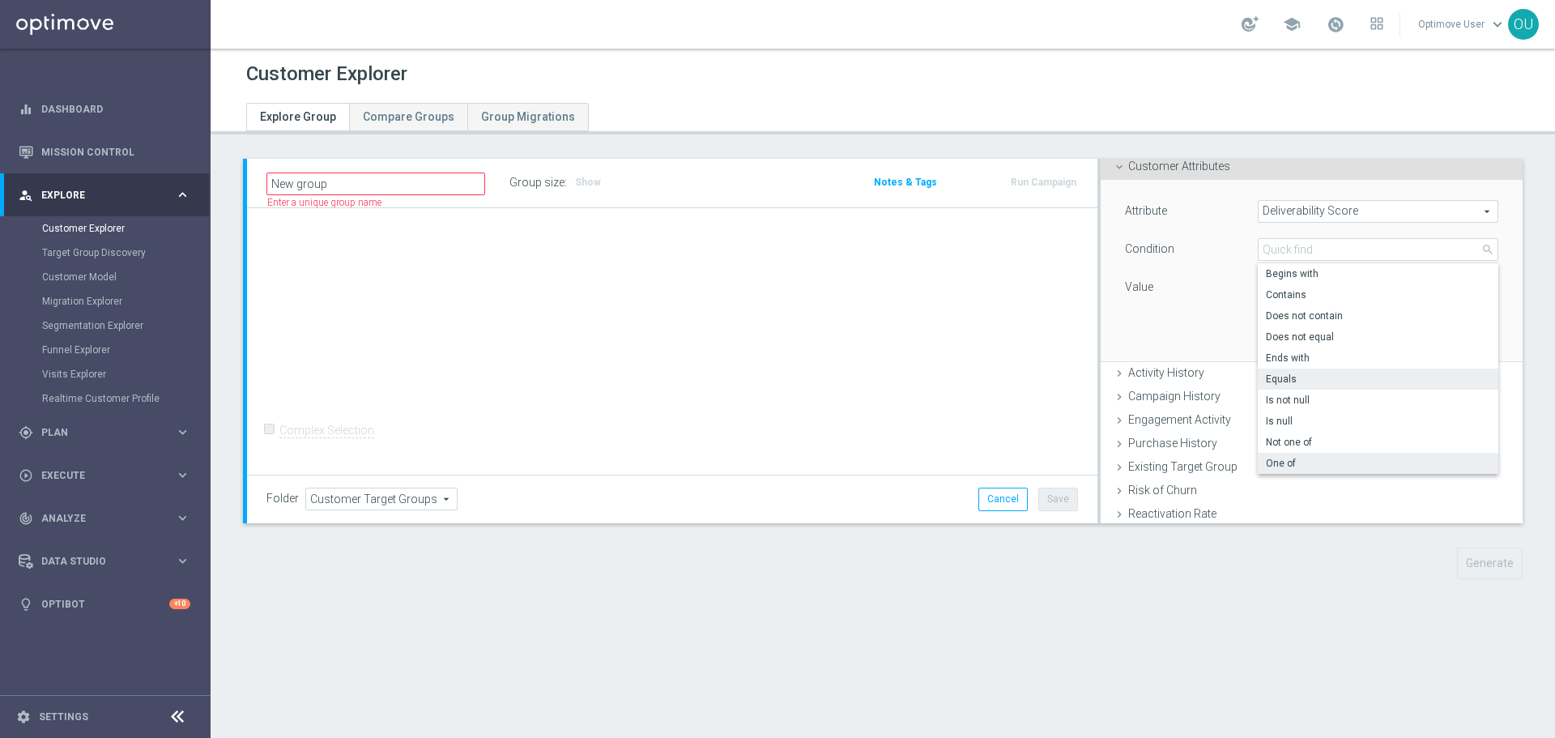
click at [1312, 455] on label "One of" at bounding box center [1378, 463] width 241 height 21
type input "One of"
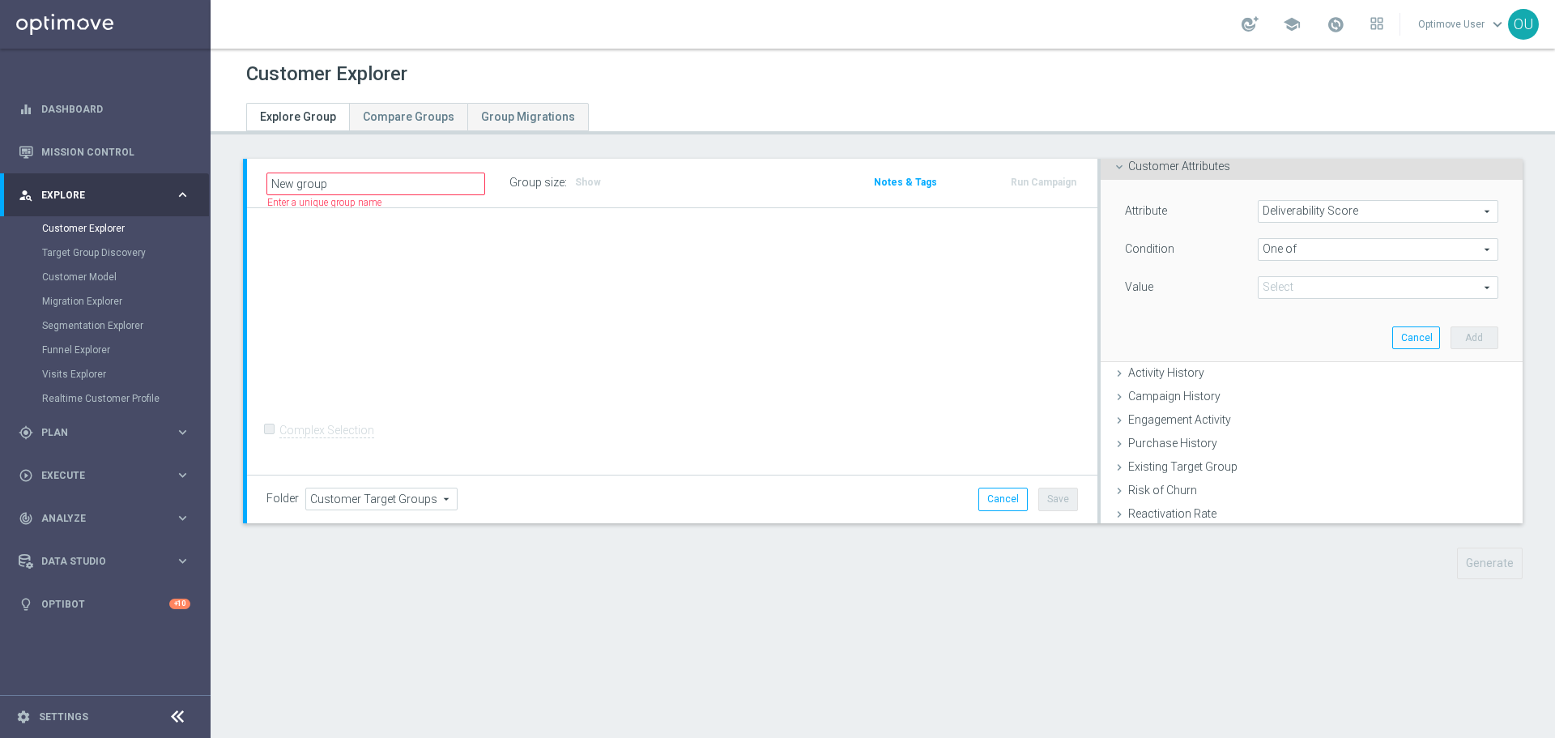
click at [1282, 284] on span at bounding box center [1378, 287] width 239 height 21
click at [1295, 366] on label "GREEN" at bounding box center [1390, 375] width 218 height 21
click at [1281, 369] on input "GREEN" at bounding box center [1275, 374] width 11 height 11
checkbox input "true"
type input "GREEN"
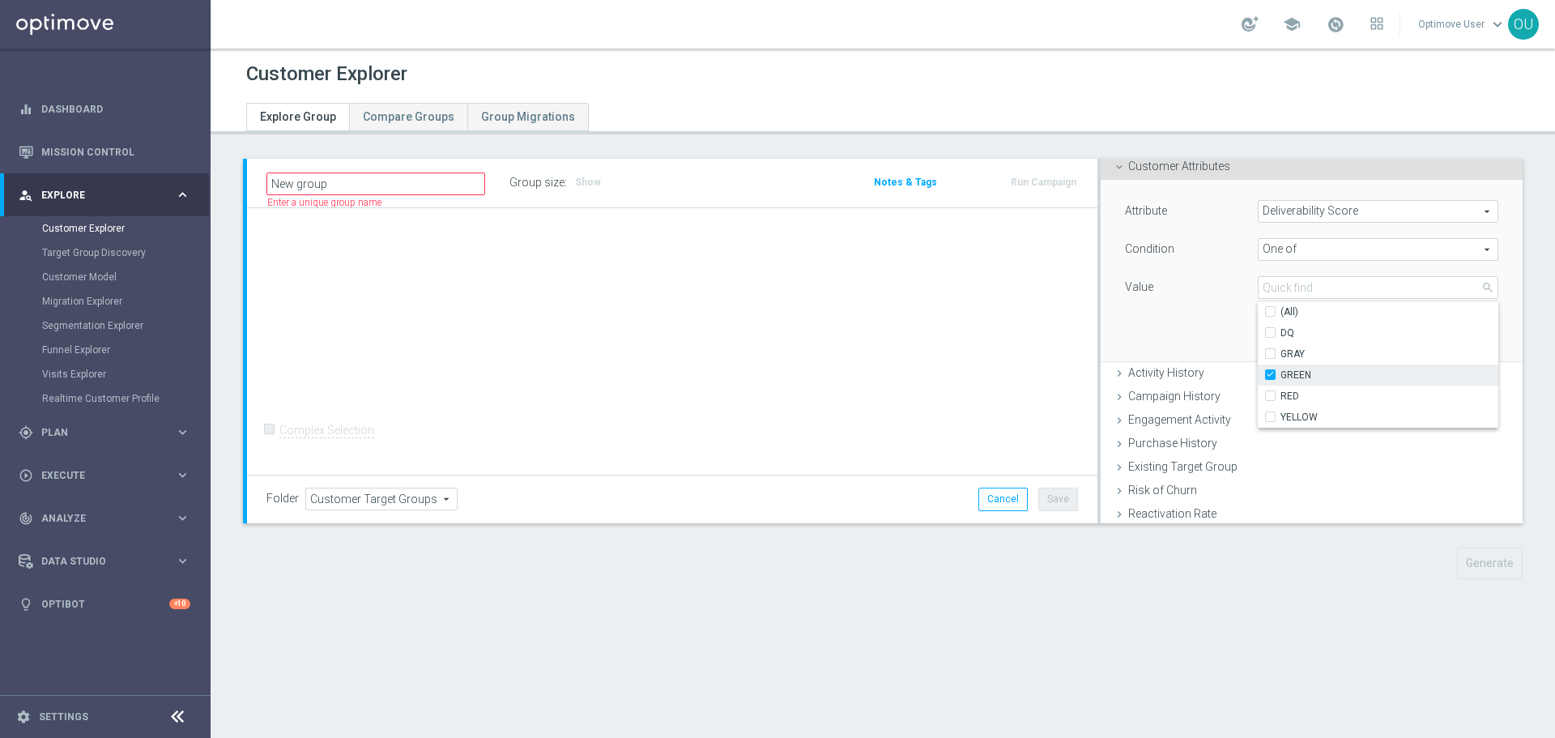
click at [1294, 382] on label "GREEN" at bounding box center [1390, 375] width 218 height 21
click at [1281, 380] on input "GREEN" at bounding box center [1275, 374] width 11 height 11
checkbox input "false"
type input "Select"
click at [1294, 395] on span "RED" at bounding box center [1390, 396] width 218 height 13
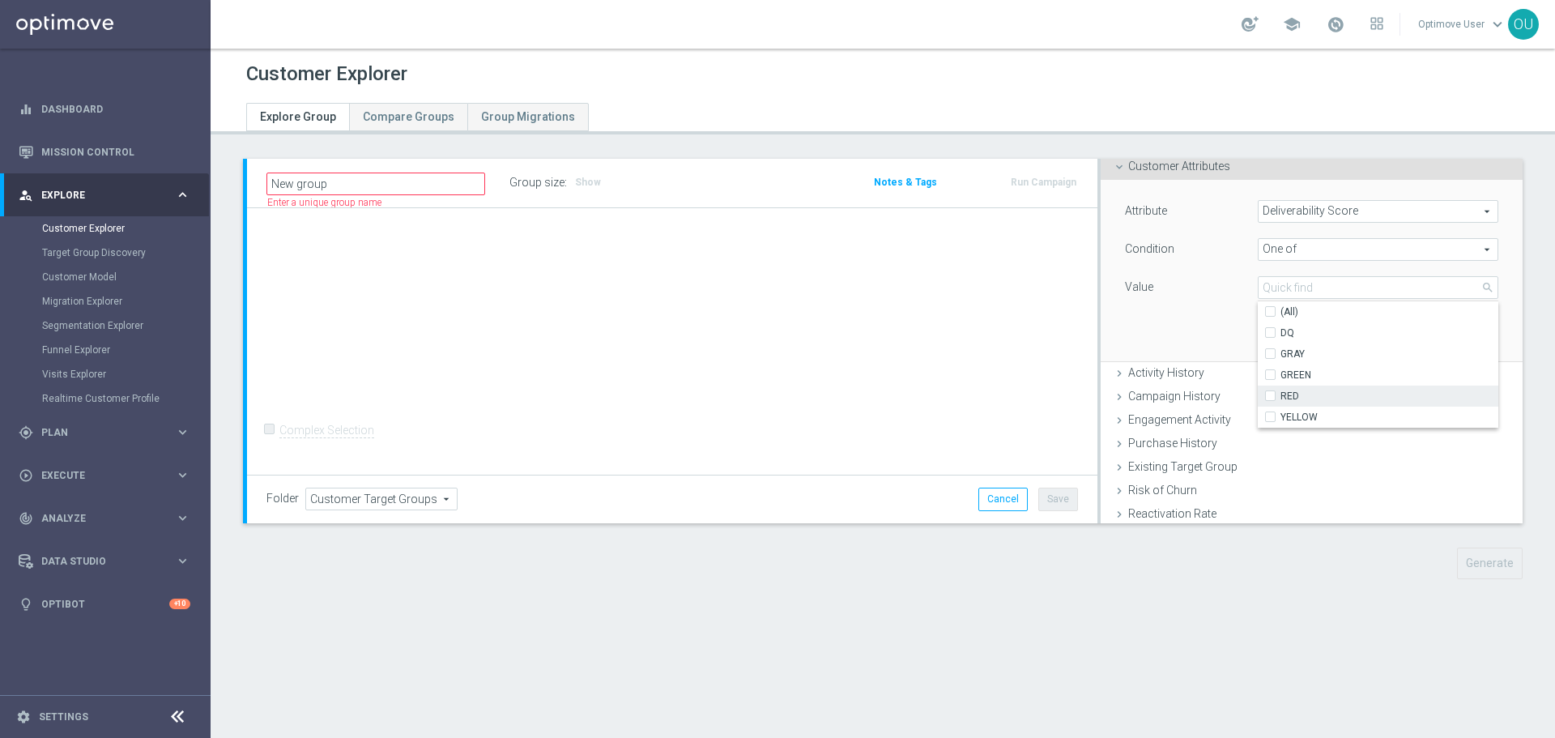
click at [1281, 395] on input "RED" at bounding box center [1275, 395] width 11 height 11
checkbox input "true"
type input "RED"
click at [1298, 376] on span "GREEN" at bounding box center [1390, 375] width 218 height 13
click at [1281, 376] on input "GREEN" at bounding box center [1275, 374] width 11 height 11
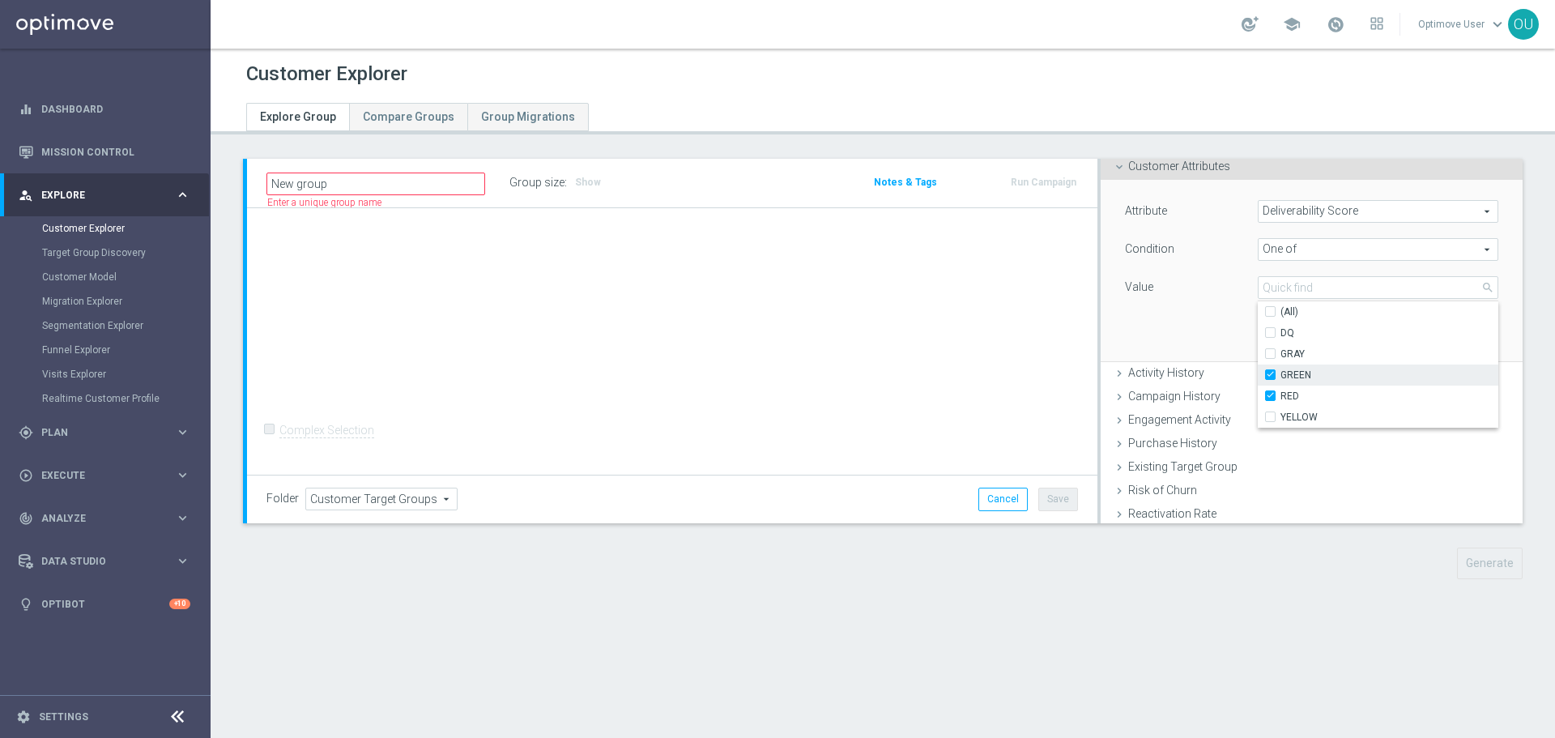
checkbox input "true"
type input "Selected 2 of 5"
click at [1296, 414] on span "YELLOW" at bounding box center [1390, 417] width 218 height 13
click at [1281, 414] on input "YELLOW" at bounding box center [1275, 416] width 11 height 11
checkbox input "true"
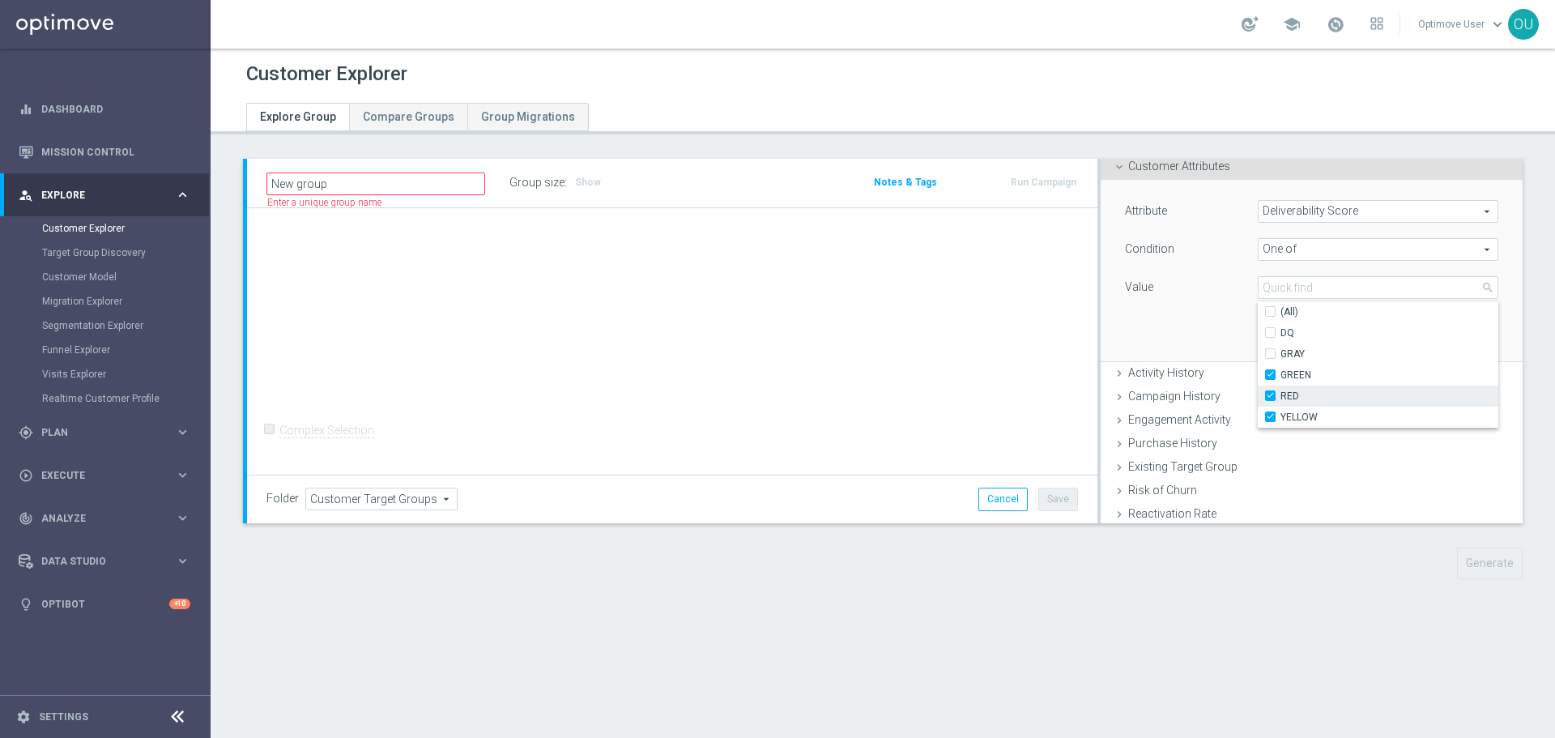
type input "Selected 3 of 5"
click at [1126, 321] on div "Attribute Deliverability Score Deliverability Score arrow_drop_down search Cond…" at bounding box center [1312, 270] width 398 height 181
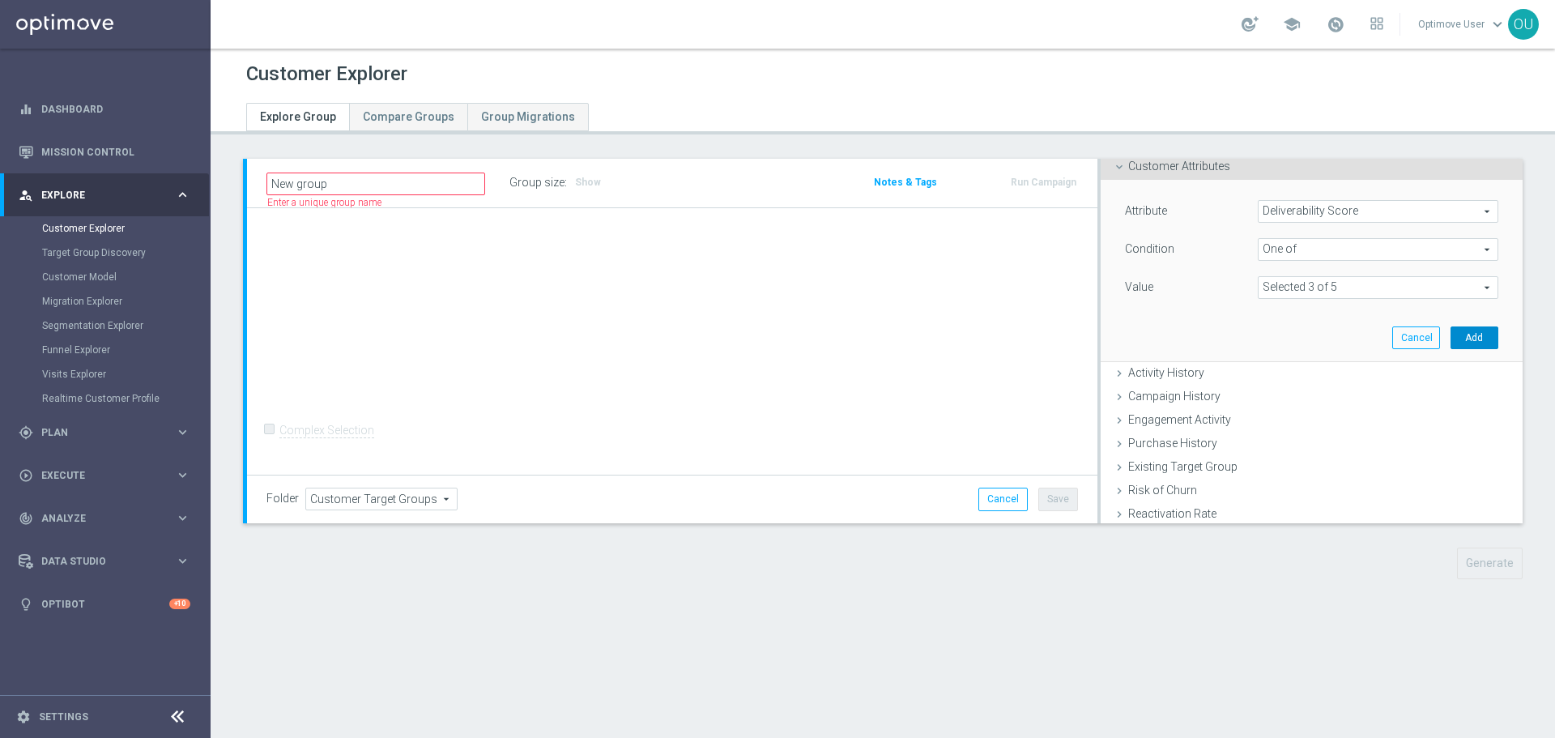
click at [1451, 335] on button "Add" at bounding box center [1475, 337] width 48 height 23
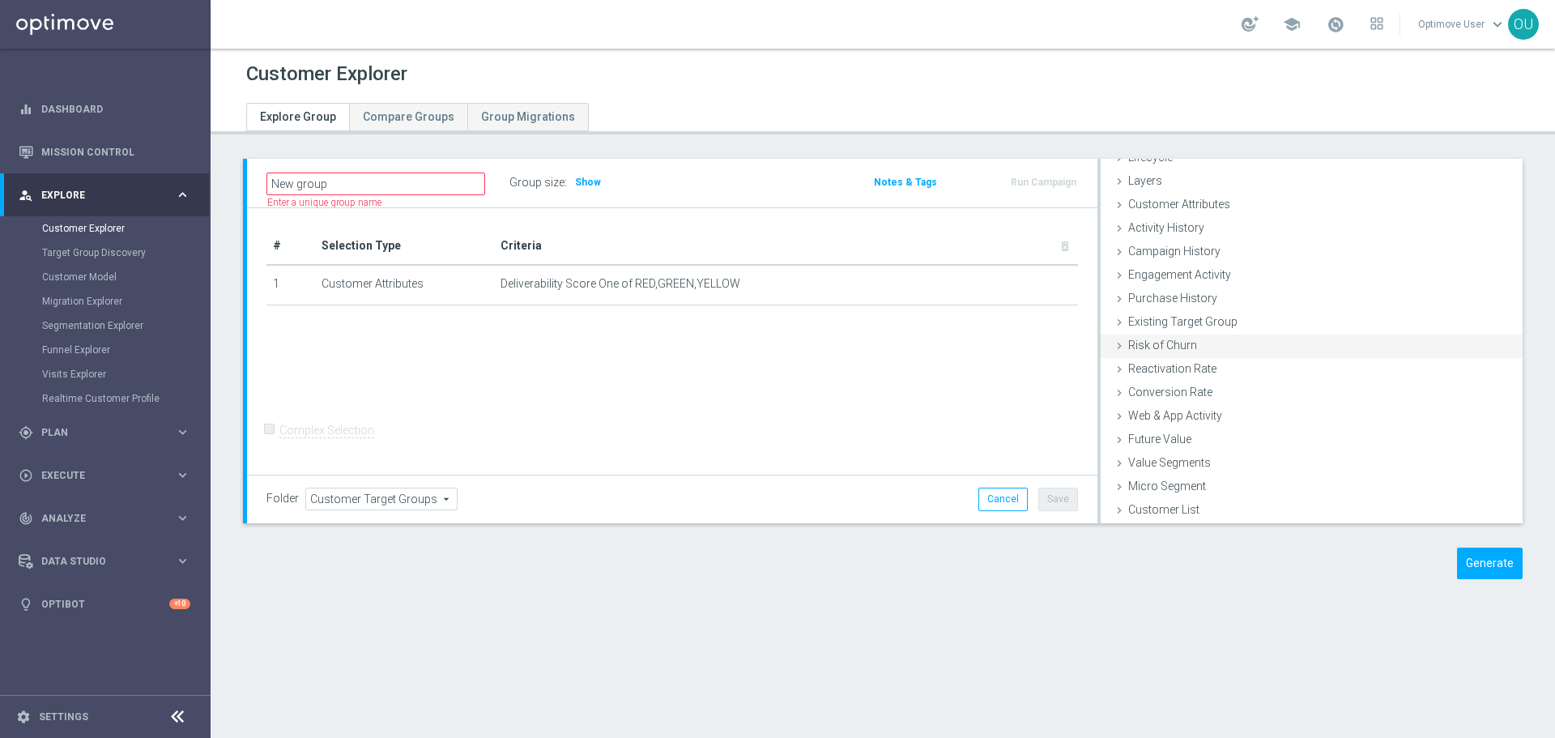
scroll to position [43, 0]
click at [1200, 249] on span "Campaign History" at bounding box center [1174, 251] width 92 height 13
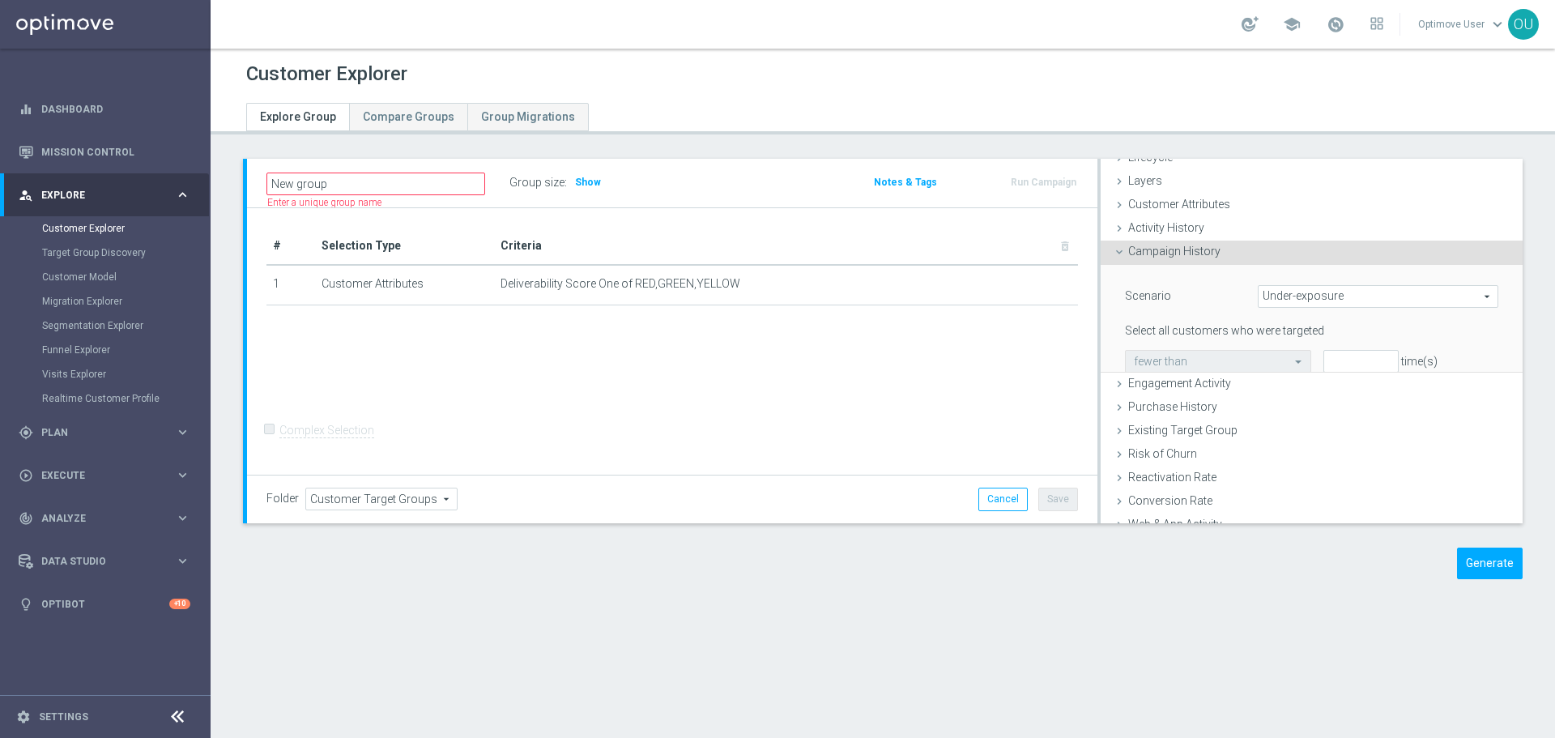
scroll to position [81, 0]
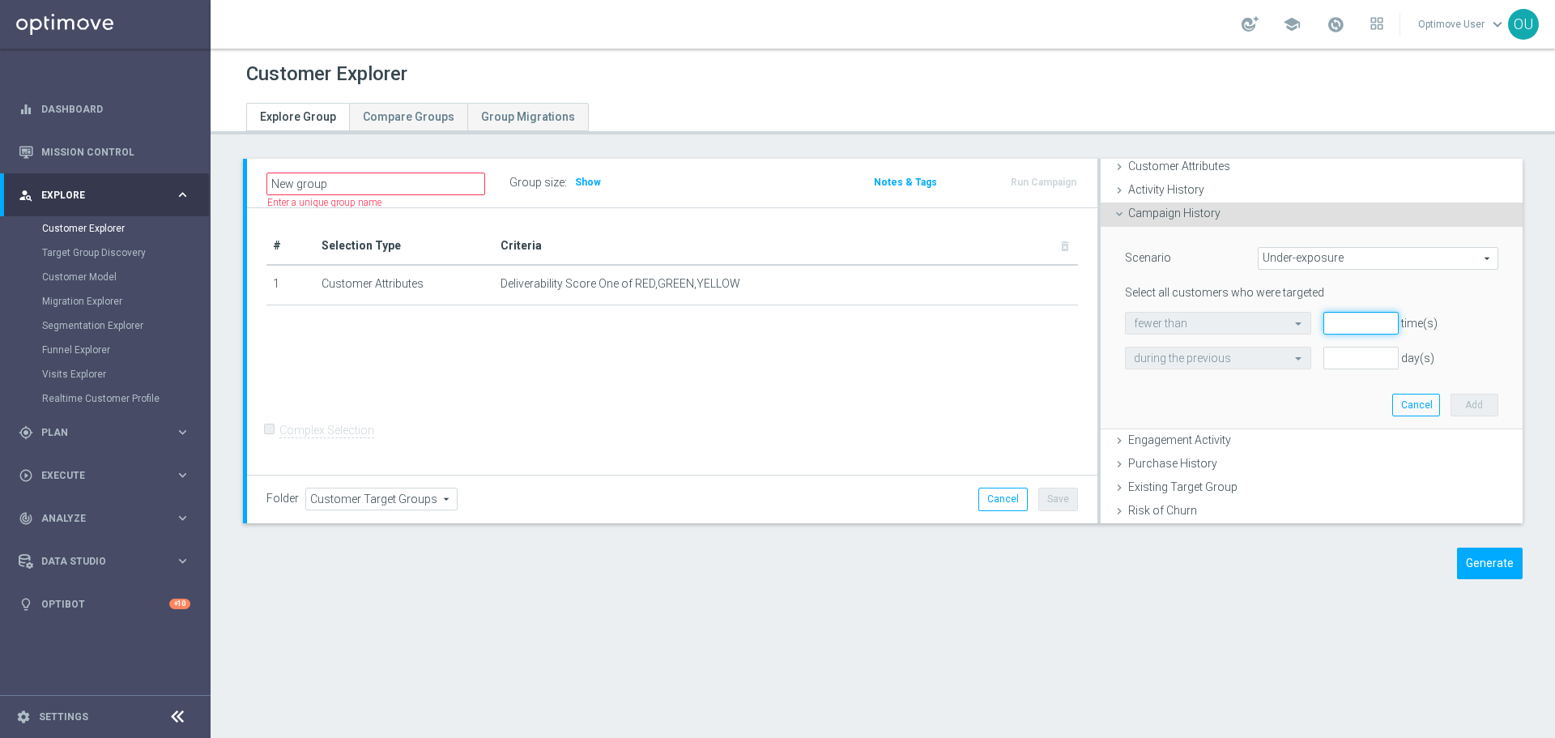
click at [1332, 321] on input "number" at bounding box center [1361, 323] width 75 height 23
type input "1"
drag, startPoint x: 1328, startPoint y: 360, endPoint x: 1355, endPoint y: 356, distance: 27.7
click at [1327, 359] on input "number" at bounding box center [1361, 358] width 75 height 23
type input "31"
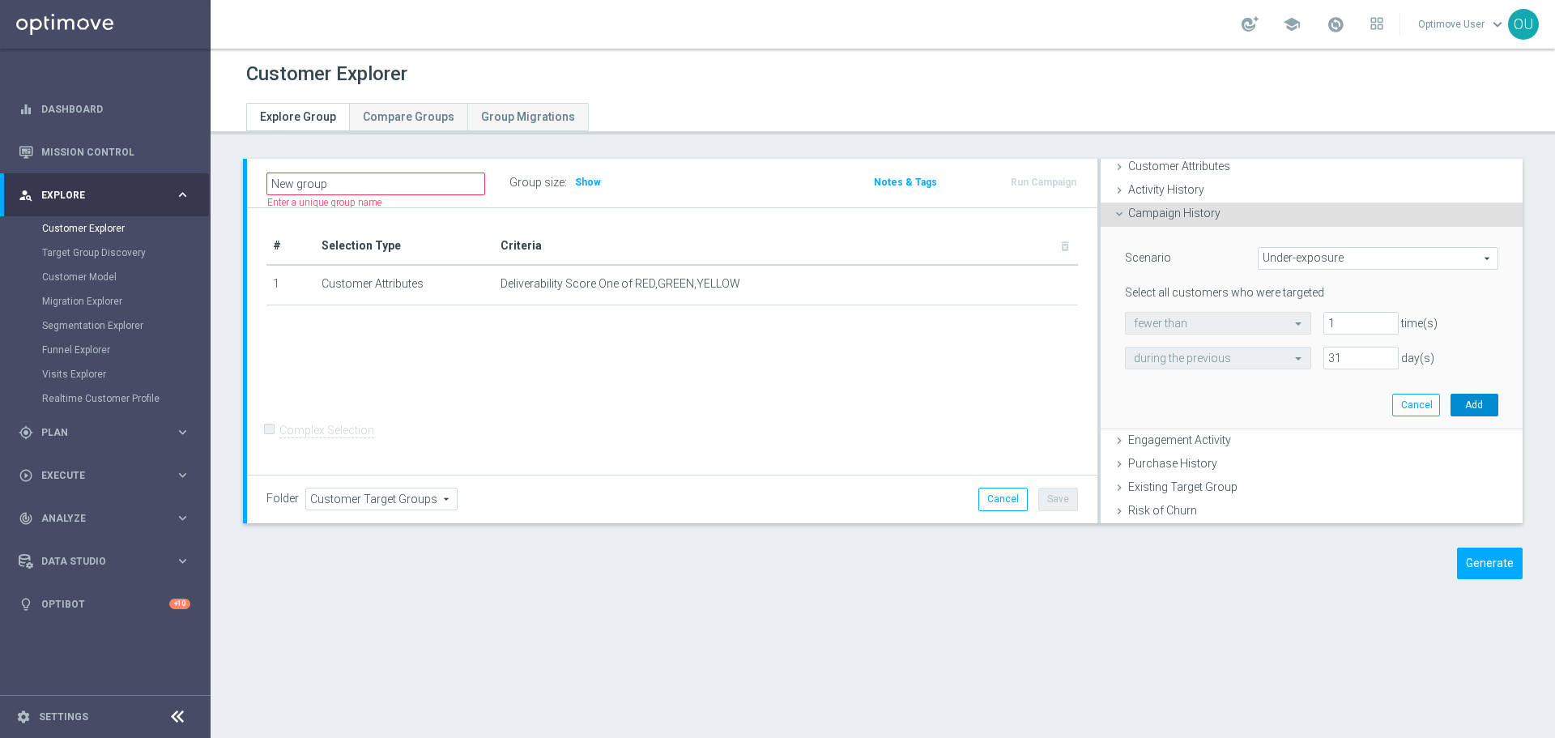
click at [1461, 406] on button "Add" at bounding box center [1475, 405] width 48 height 23
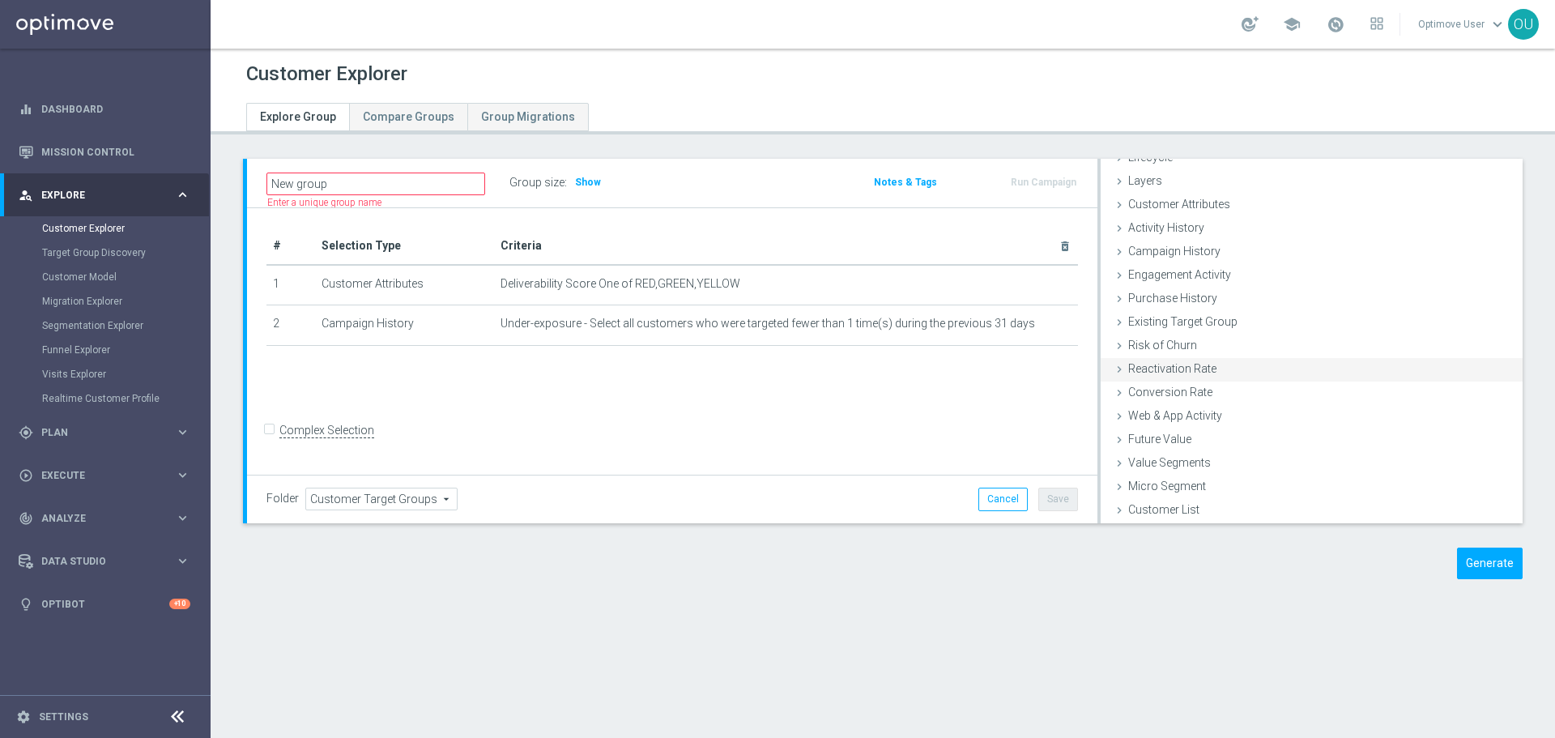
scroll to position [43, 0]
click at [1233, 318] on div "Existing Target Group done" at bounding box center [1312, 323] width 422 height 24
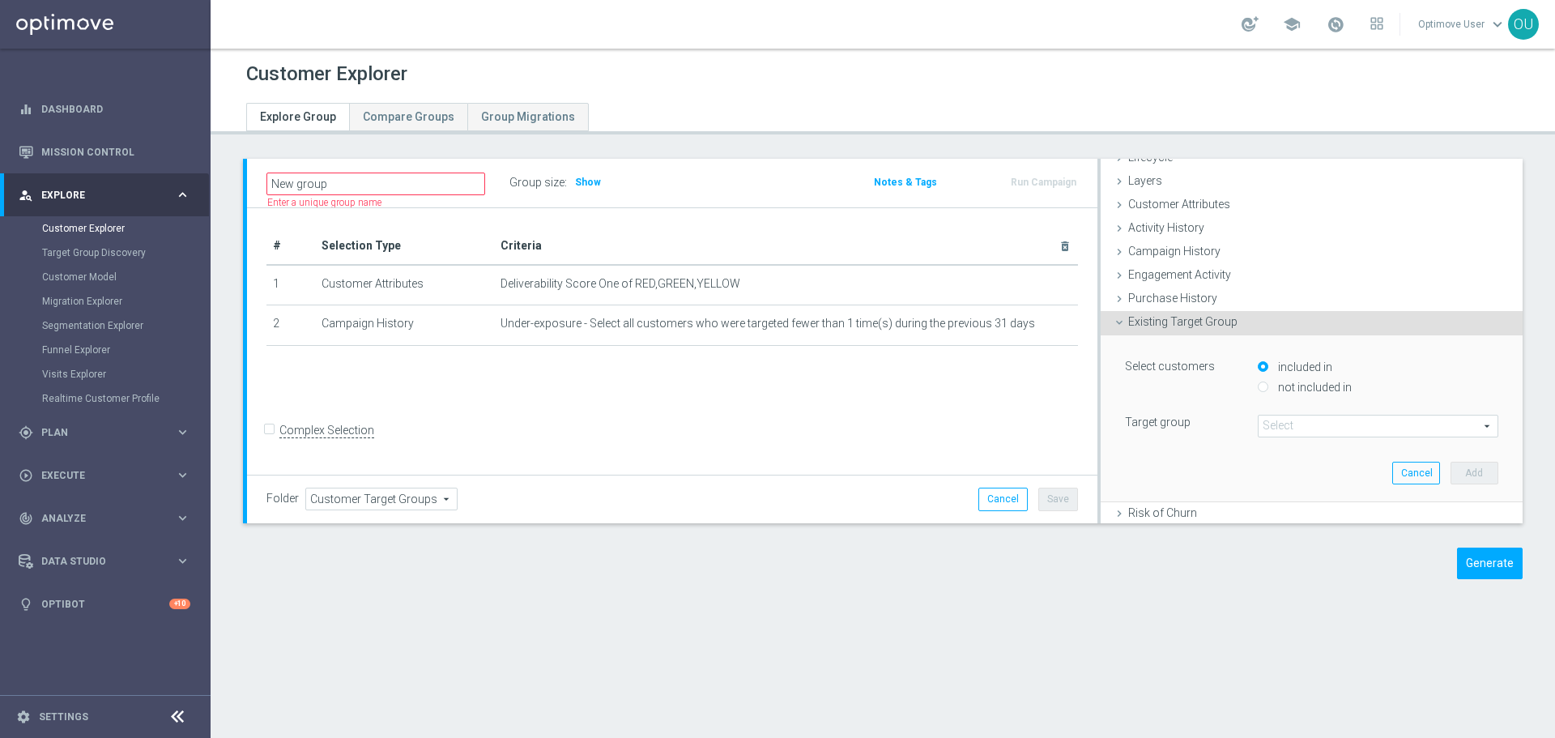
scroll to position [45, 0]
click at [1274, 383] on label "not included in" at bounding box center [1313, 385] width 78 height 15
click at [1268, 383] on input "not included in" at bounding box center [1263, 386] width 11 height 11
radio input "true"
click at [1287, 420] on span at bounding box center [1378, 424] width 239 height 21
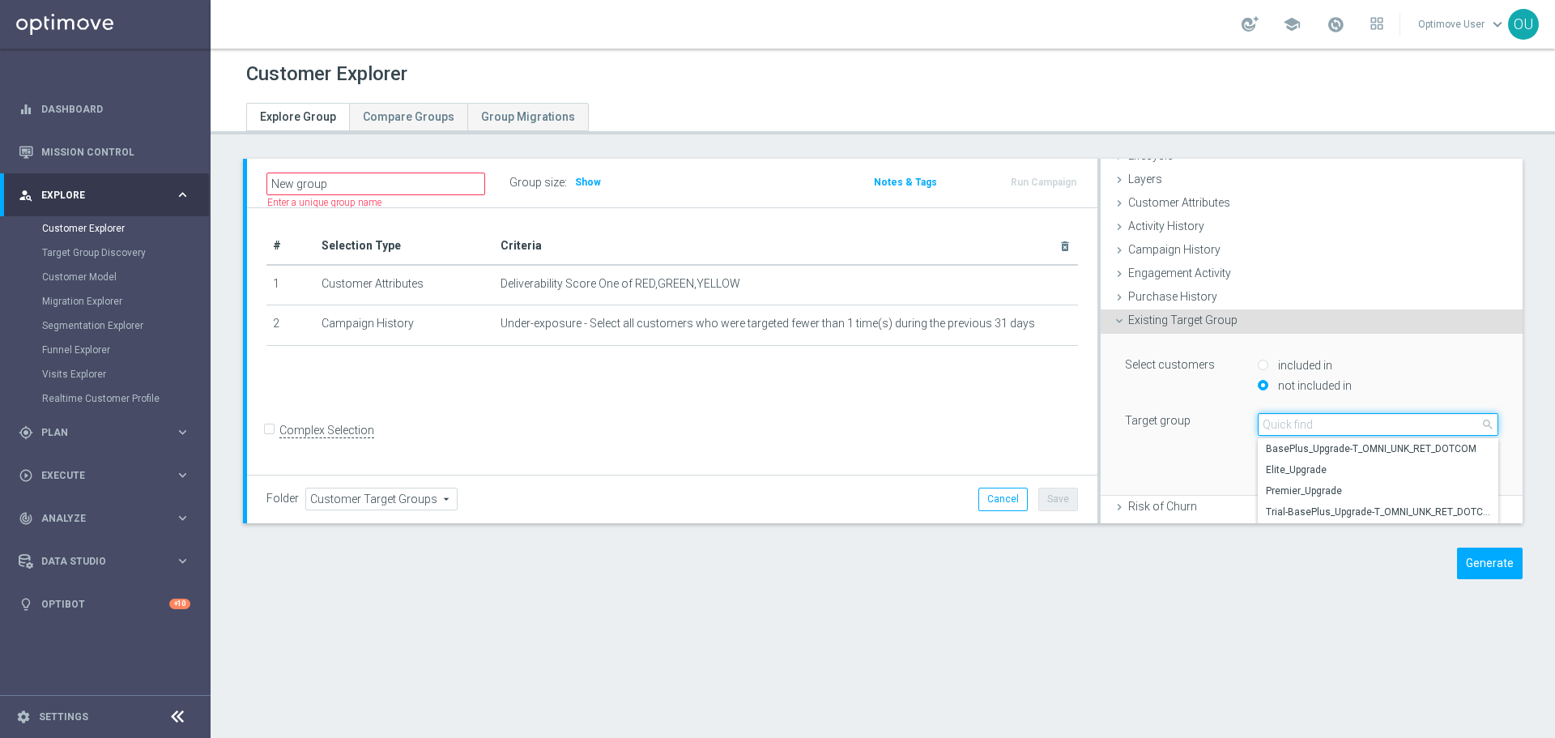
click at [1300, 431] on input "search" at bounding box center [1378, 424] width 241 height 23
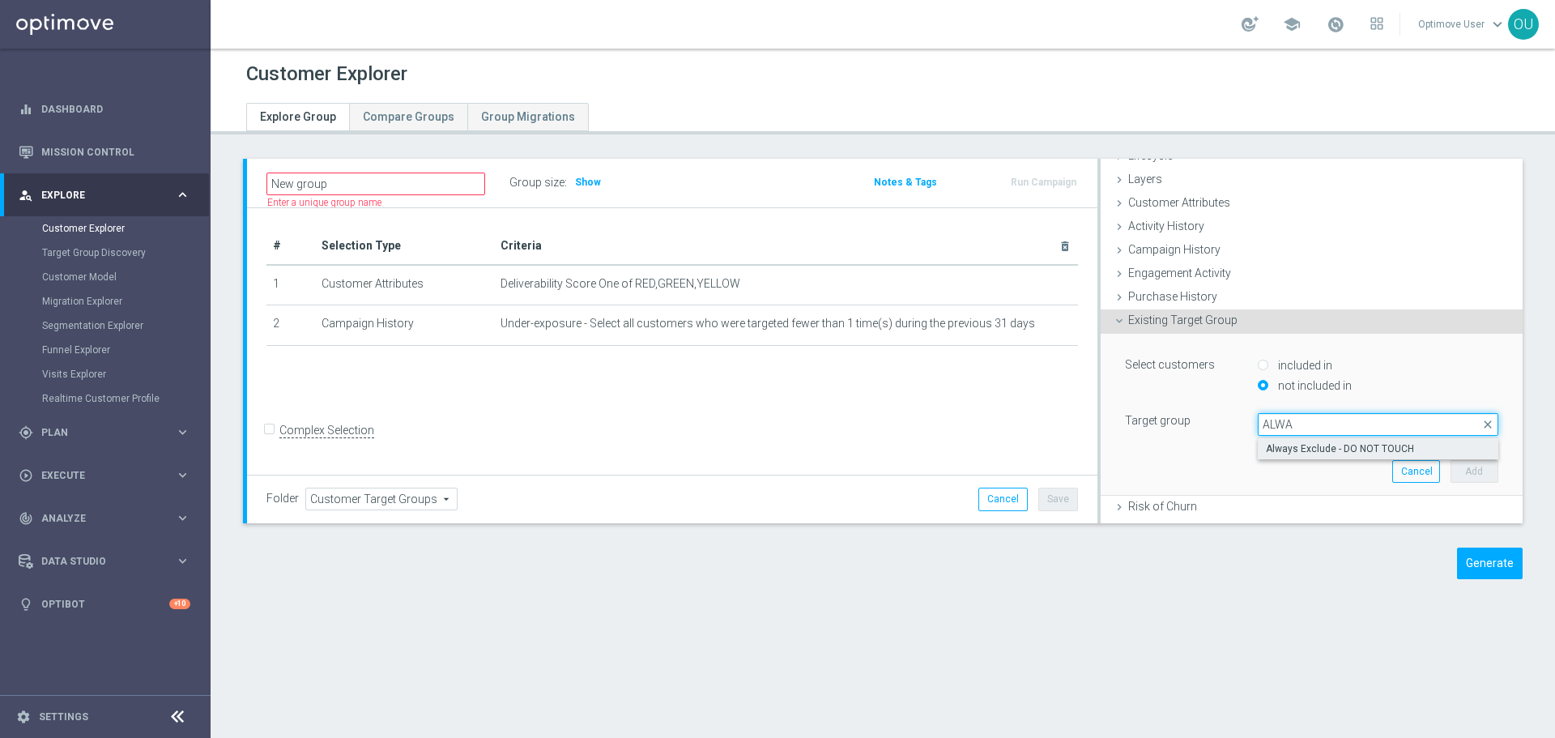
type input "ALWA"
click at [1324, 453] on span "Always Exclude - DO NOT TOUCH" at bounding box center [1378, 448] width 224 height 13
type input "Always Exclude - DO NOT TOUCH"
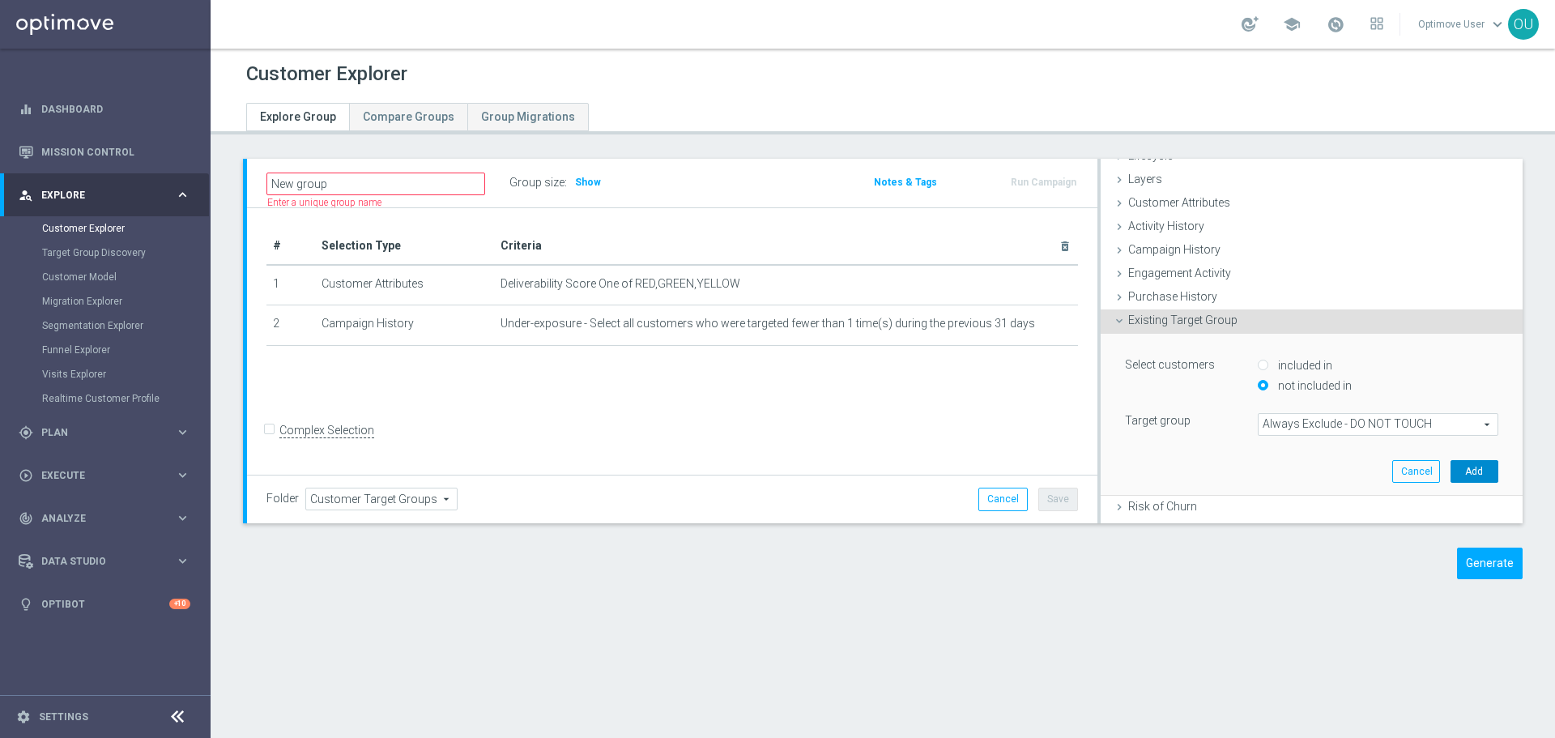
click at [1451, 467] on button "Add" at bounding box center [1475, 471] width 48 height 23
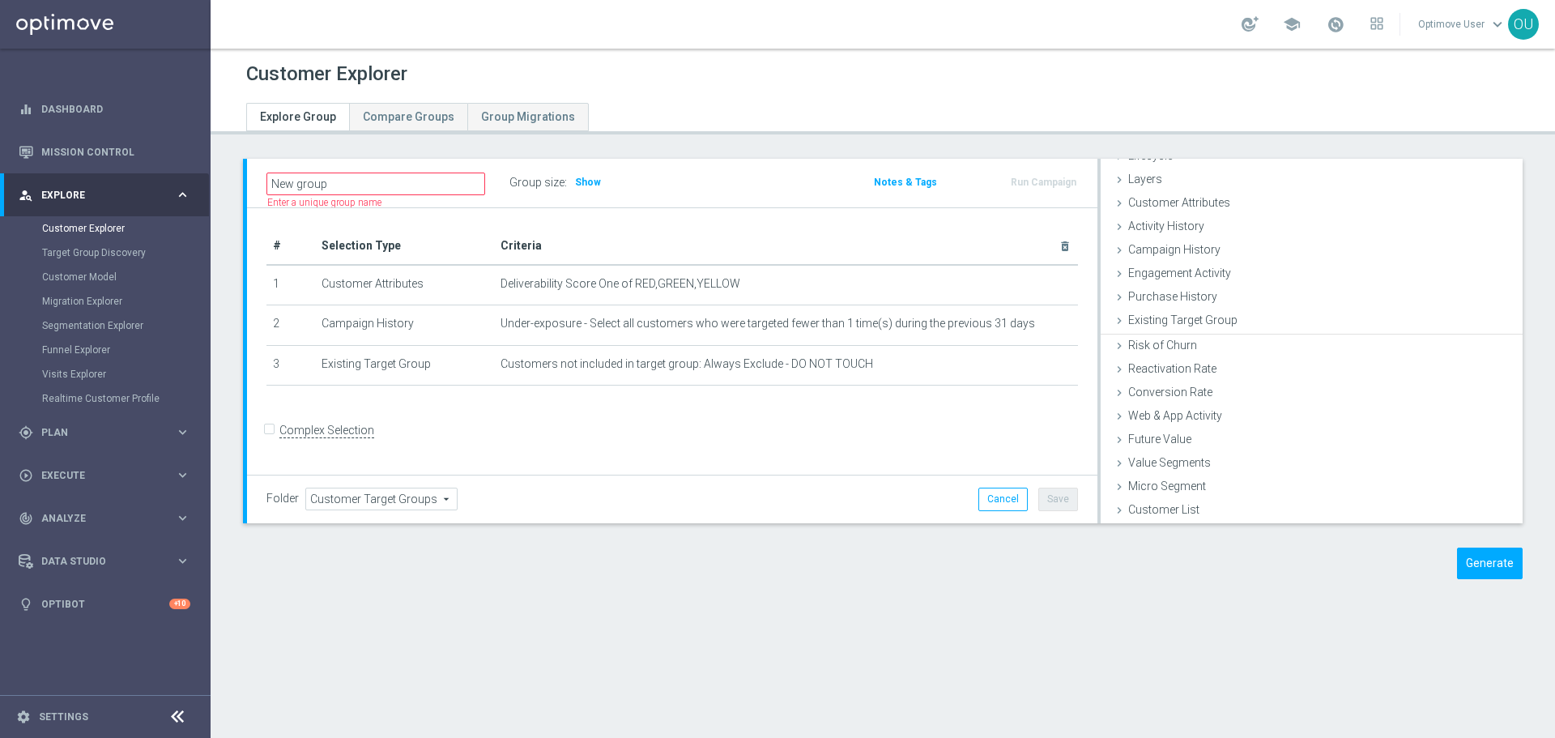
scroll to position [43, 0]
click at [594, 186] on span "Show" at bounding box center [588, 182] width 26 height 11
click at [1176, 211] on span "Customer Attributes" at bounding box center [1179, 204] width 102 height 13
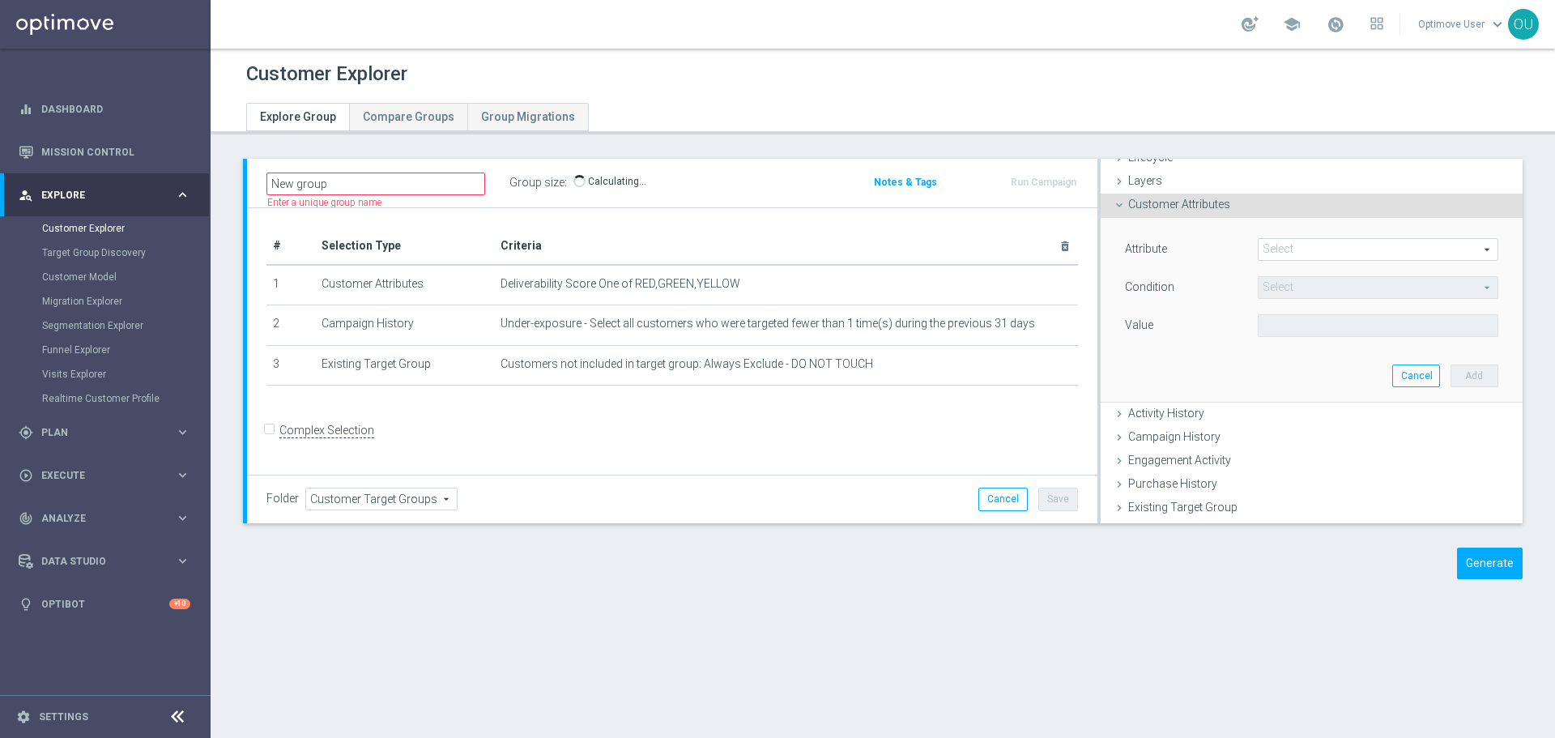
scroll to position [45, 0]
click at [1263, 246] on span at bounding box center [1378, 247] width 239 height 21
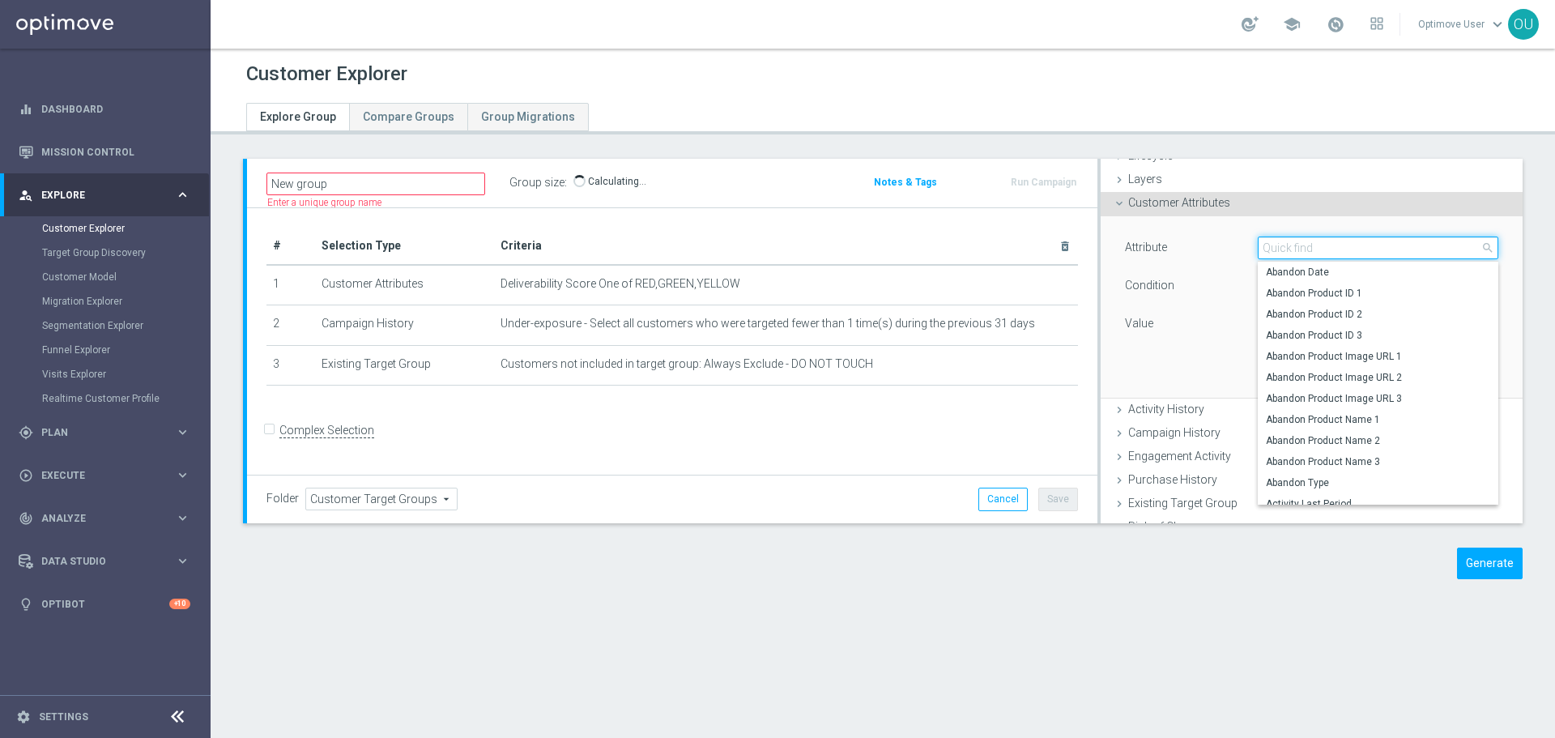
click at [1287, 246] on input "search" at bounding box center [1378, 248] width 241 height 23
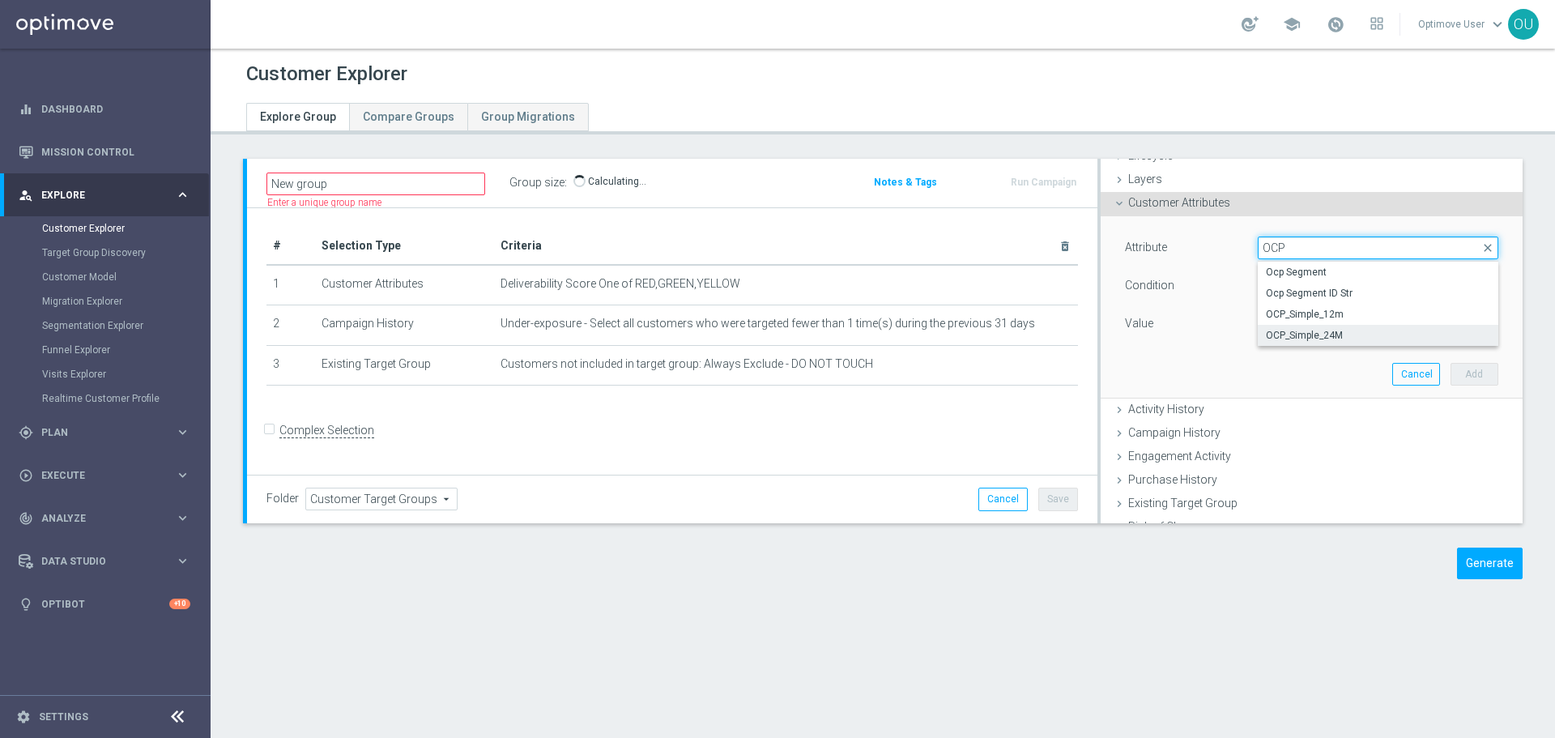
type input "OCP"
click at [1329, 326] on label "OCP_Simple_24M" at bounding box center [1378, 335] width 241 height 21
type input "OCP_Simple_24M"
type input "Equals"
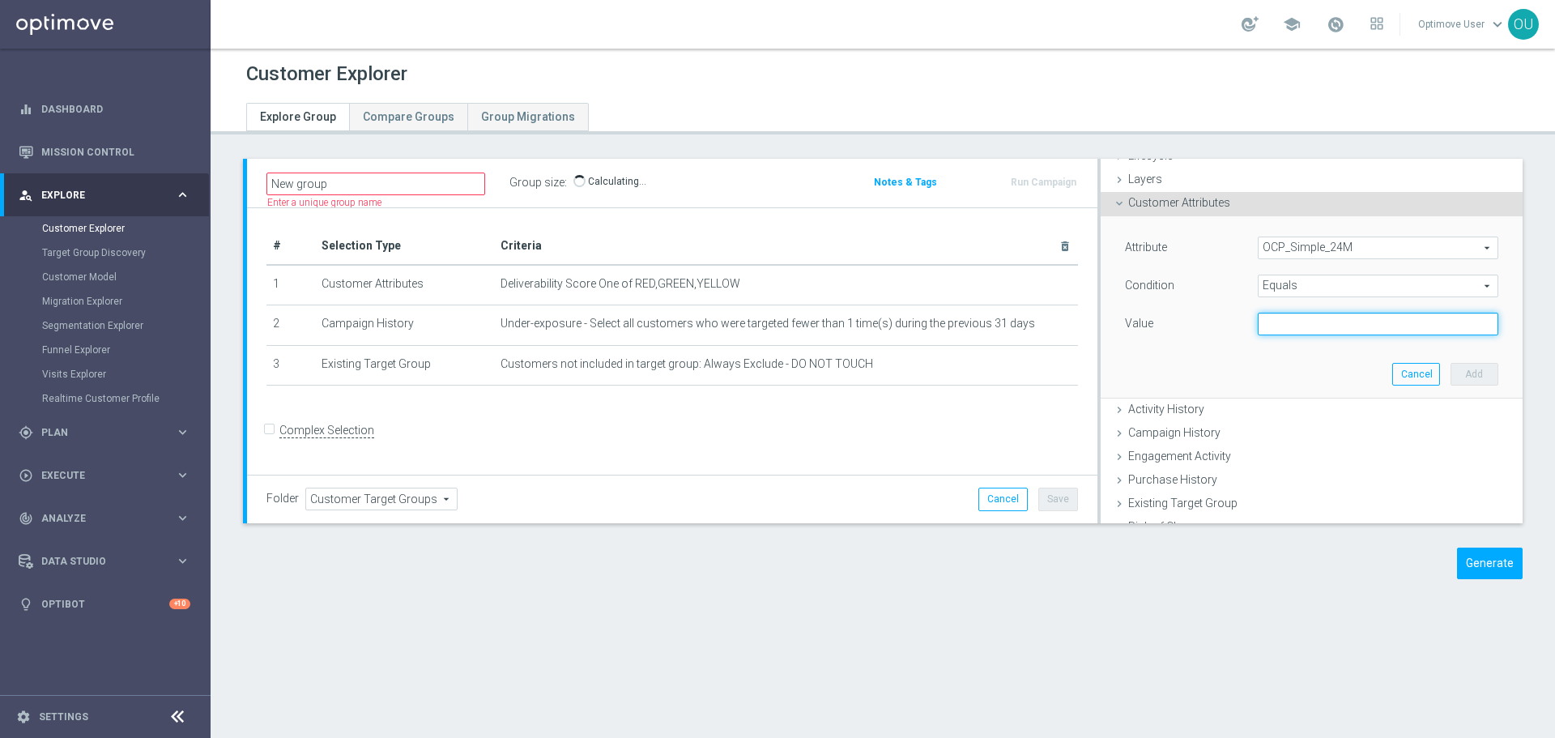
click at [1339, 327] on input "text" at bounding box center [1378, 324] width 241 height 23
click at [1358, 254] on span "OCP_Simple_24M" at bounding box center [1378, 247] width 239 height 21
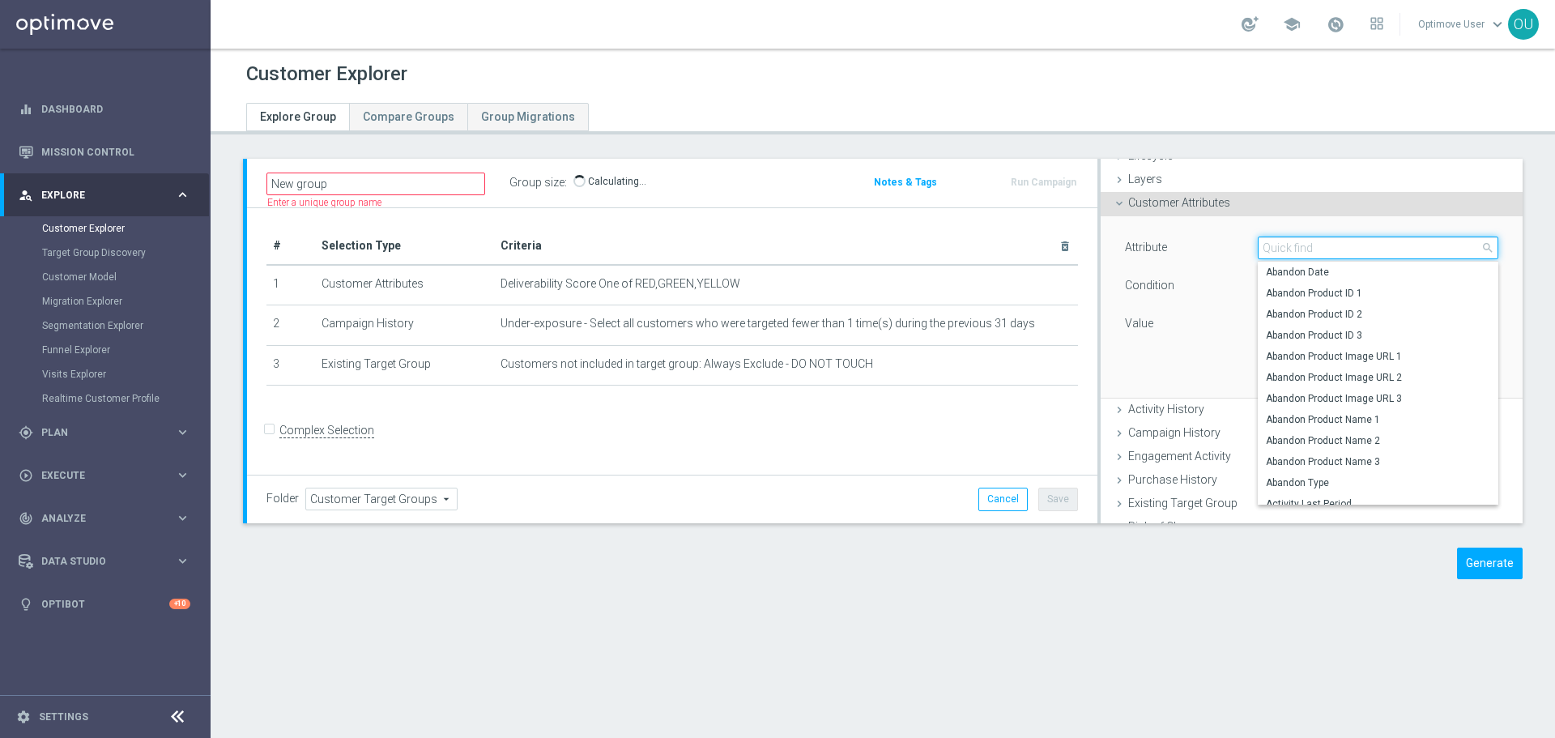
click at [1354, 256] on input "search" at bounding box center [1378, 248] width 241 height 23
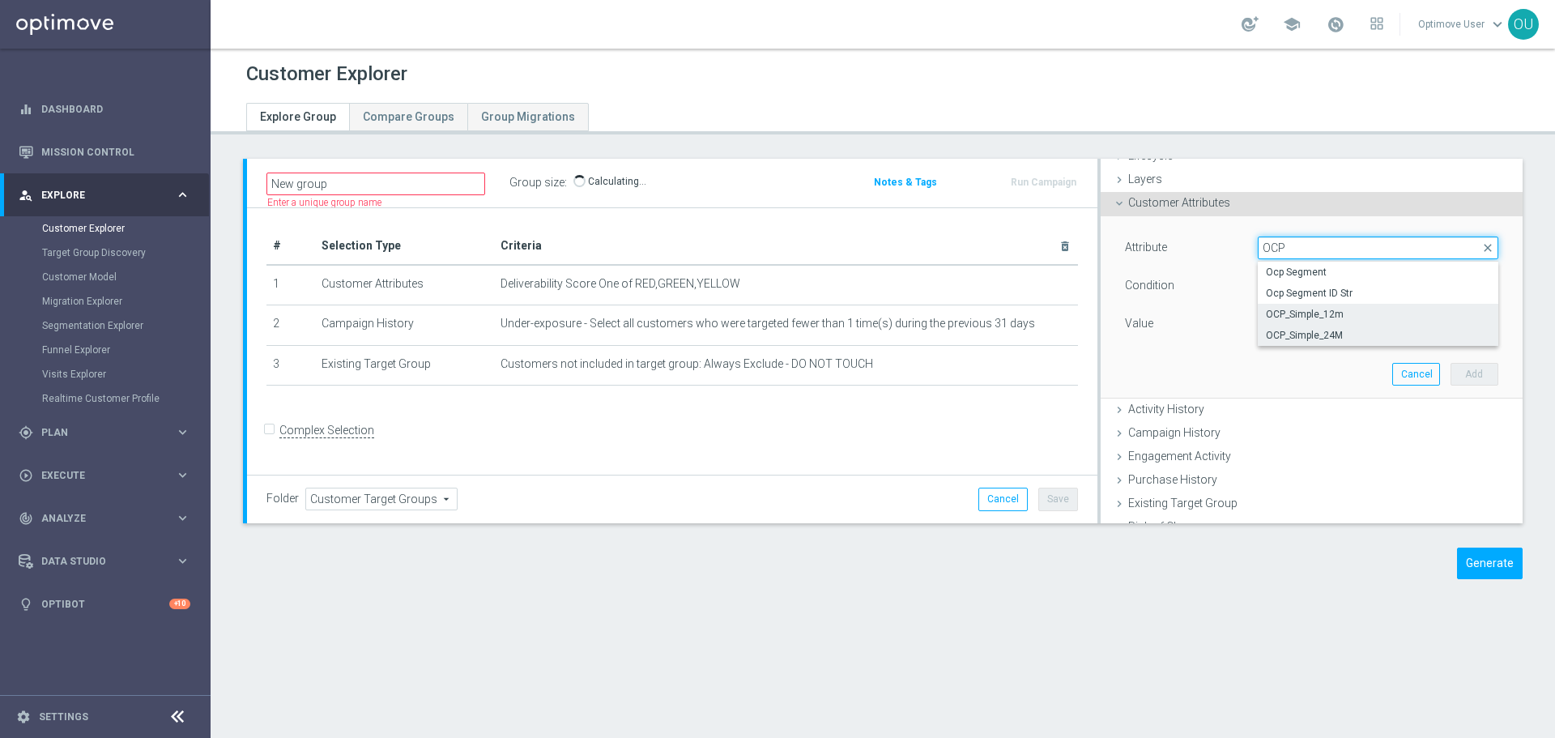
type input "OCP"
click at [1332, 306] on label "OCP_Simple_12m" at bounding box center [1378, 314] width 241 height 21
type input "OCP_Simple_12m"
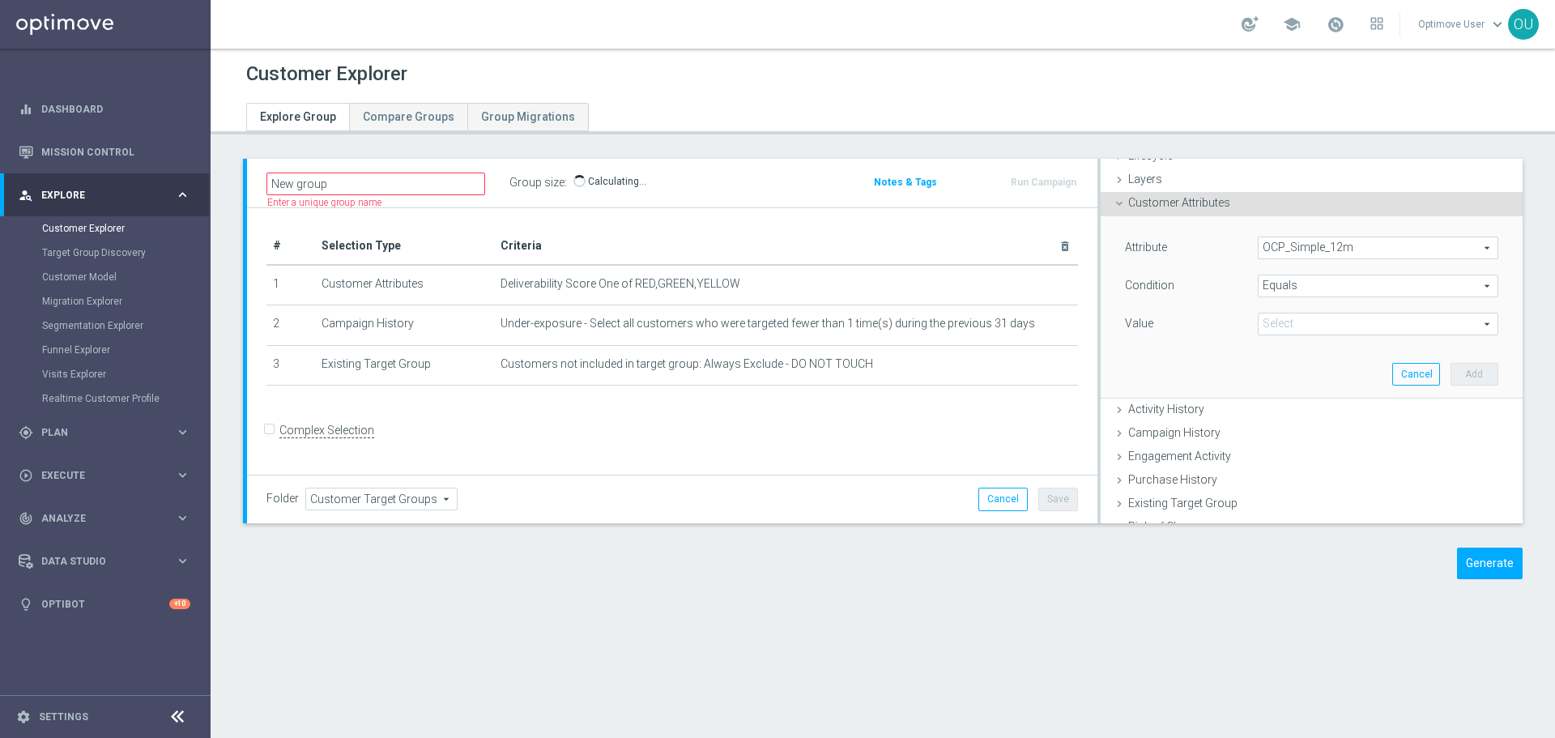
click at [1334, 330] on span at bounding box center [1378, 323] width 239 height 21
click at [1210, 377] on div "Attribute OCP_Simple_12m OCP_Simple_12m arrow_drop_down search Condition Equals…" at bounding box center [1312, 306] width 398 height 181
click at [1337, 254] on span "OCP_Simple_12m" at bounding box center [1378, 247] width 239 height 21
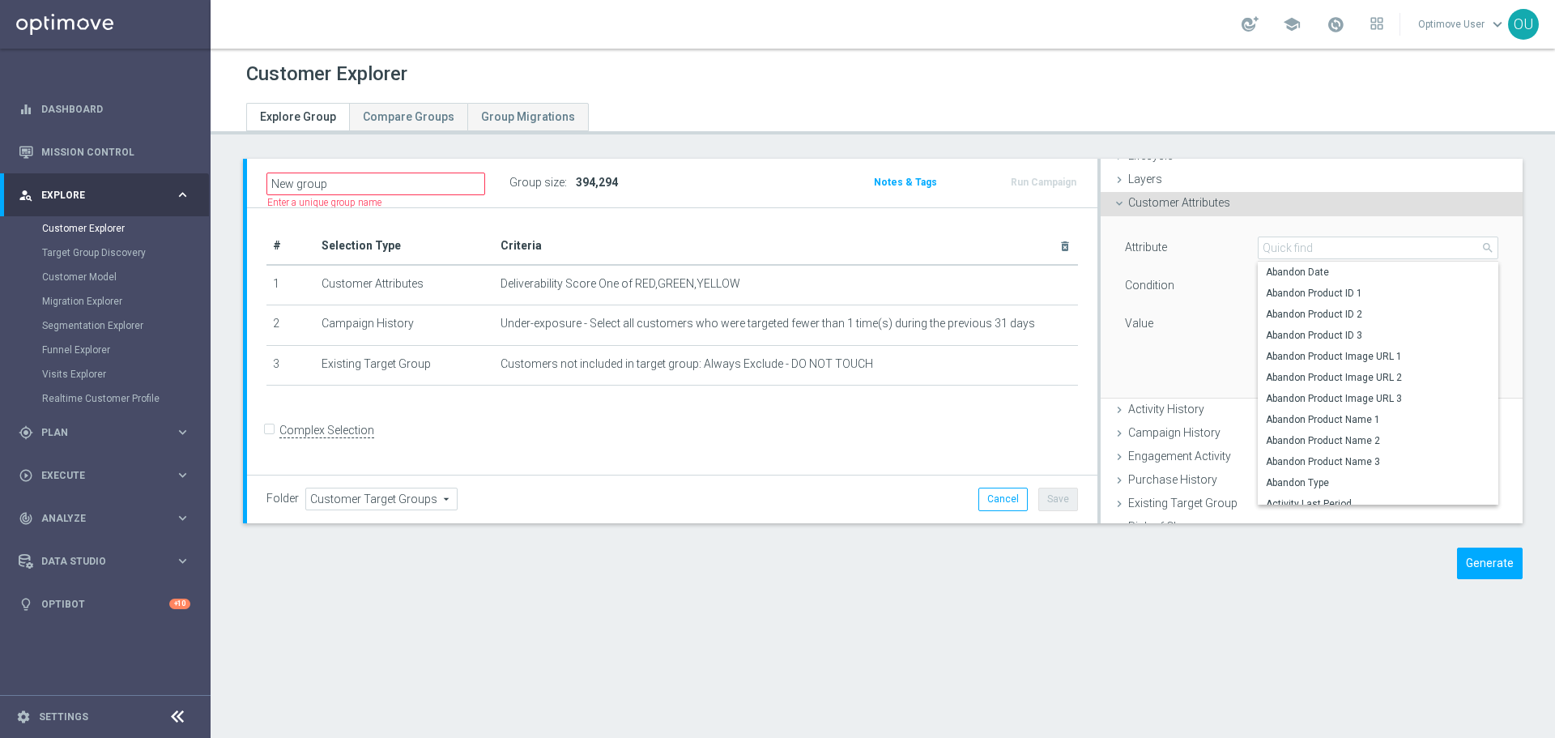
click at [1219, 294] on div "Condition" at bounding box center [1179, 288] width 133 height 26
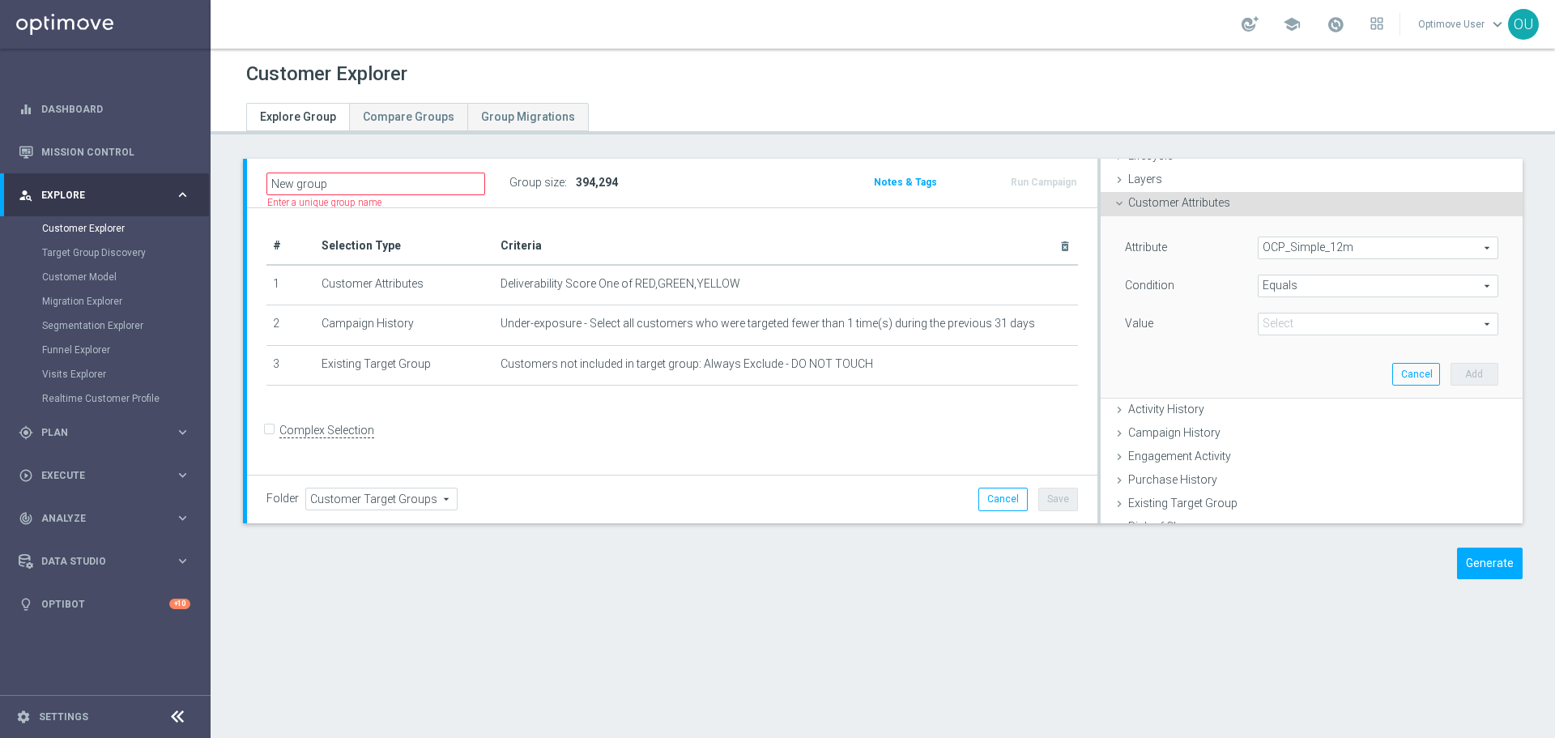
click at [1358, 249] on span "OCP_Simple_12m" at bounding box center [1378, 247] width 239 height 21
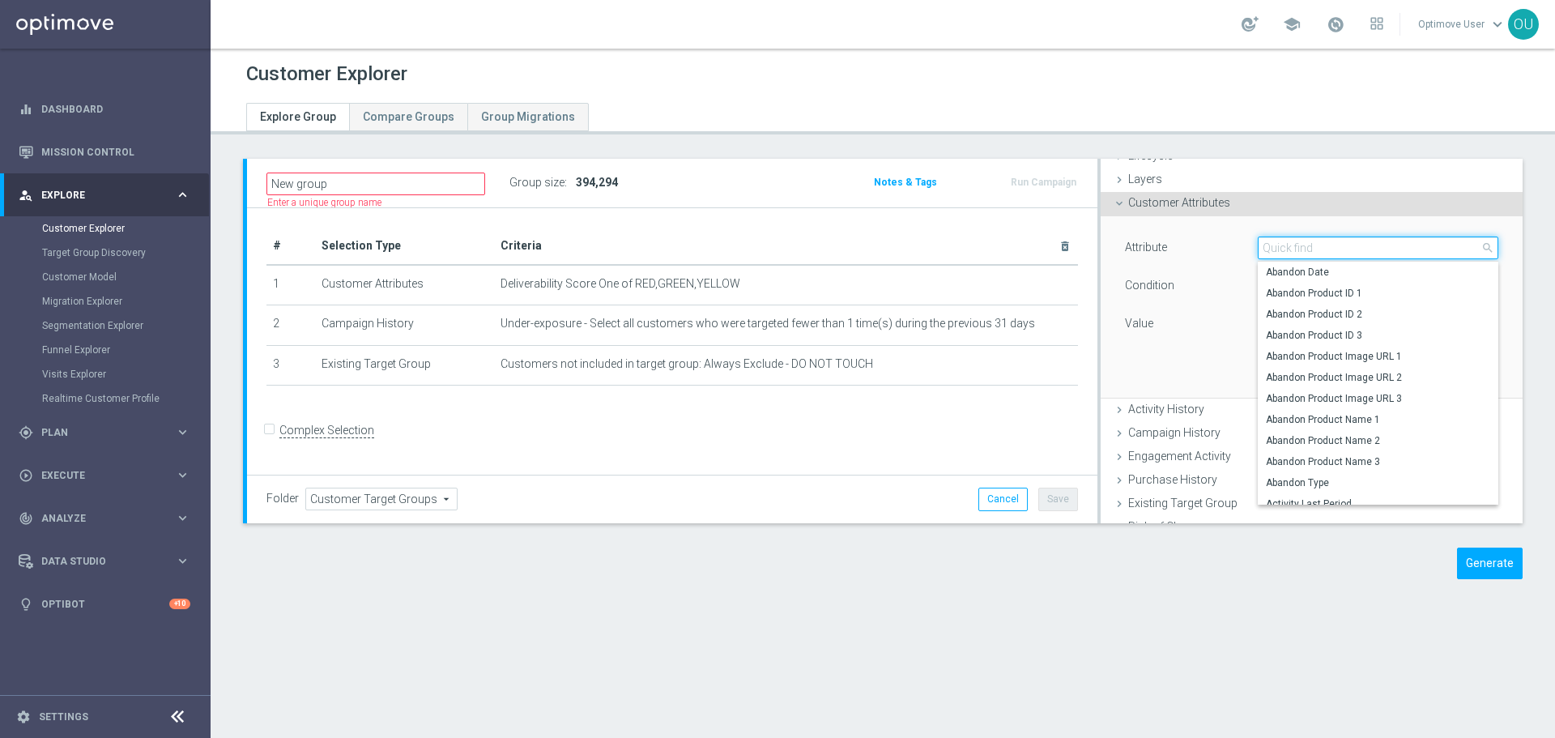
click at [1360, 245] on input "search" at bounding box center [1378, 248] width 241 height 23
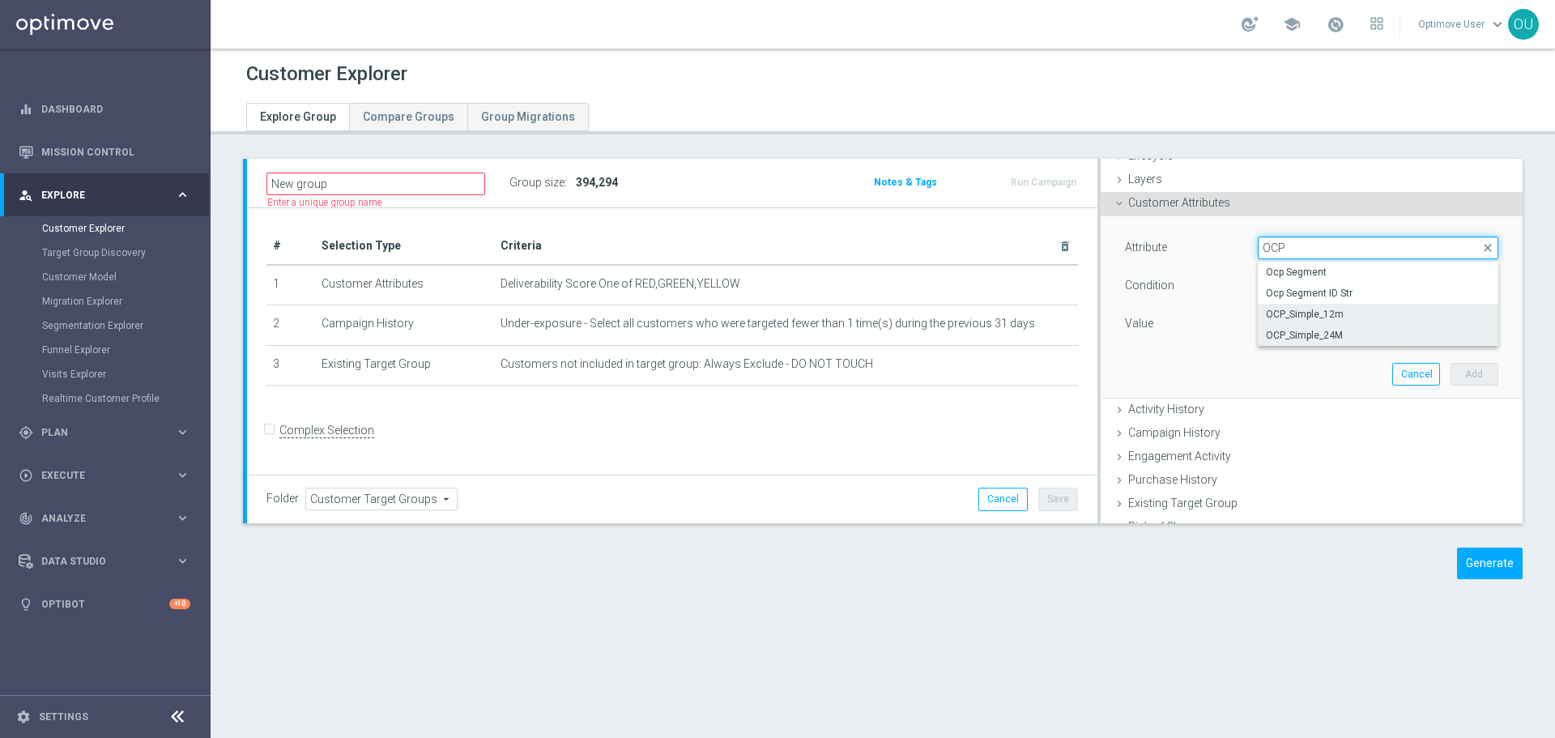
type input "OCP"
click at [1333, 329] on span "OCP_Simple_24M" at bounding box center [1378, 335] width 224 height 13
type input "OCP_Simple_24M"
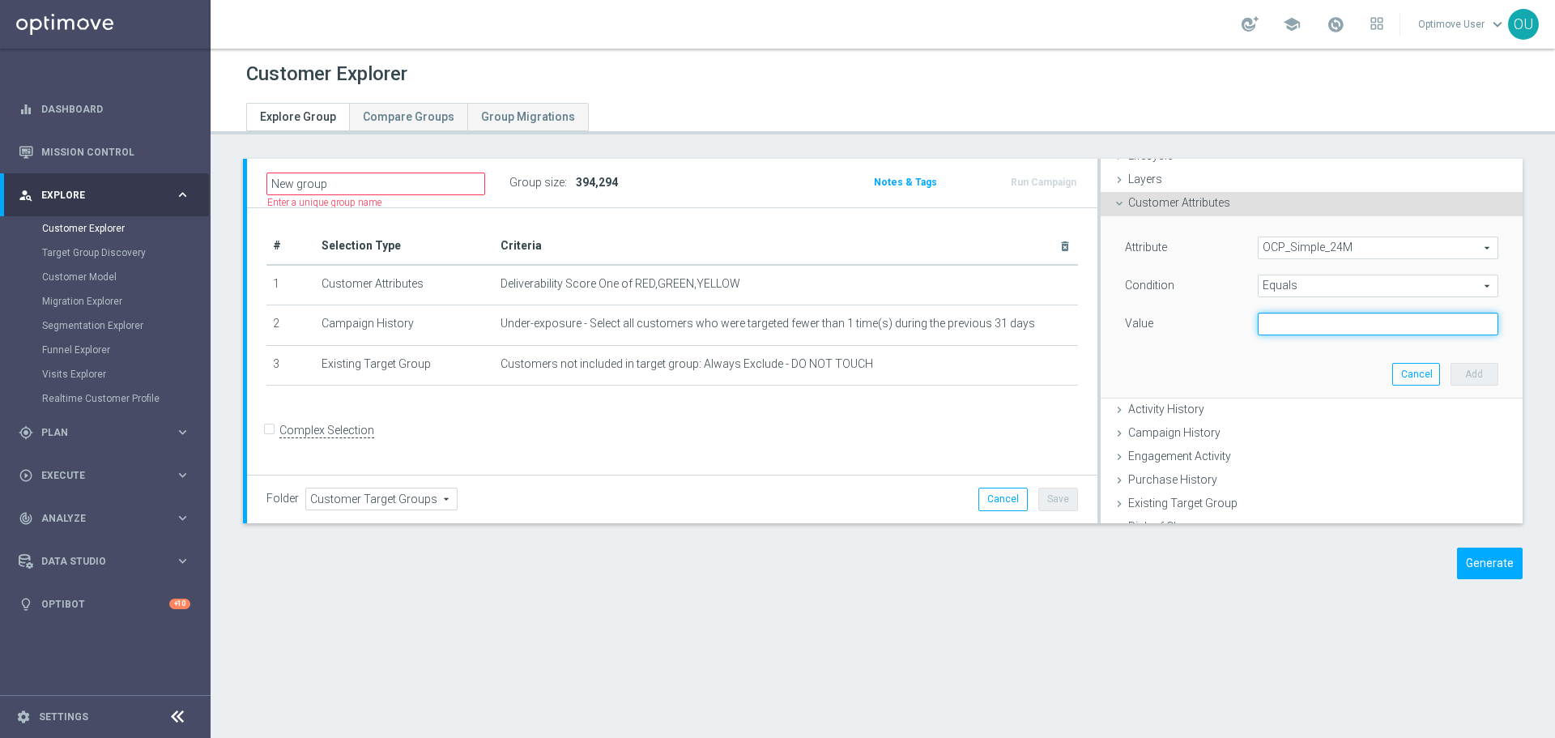
click at [1328, 318] on input "text" at bounding box center [1378, 324] width 241 height 23
click at [1352, 294] on span "Equals" at bounding box center [1378, 285] width 239 height 21
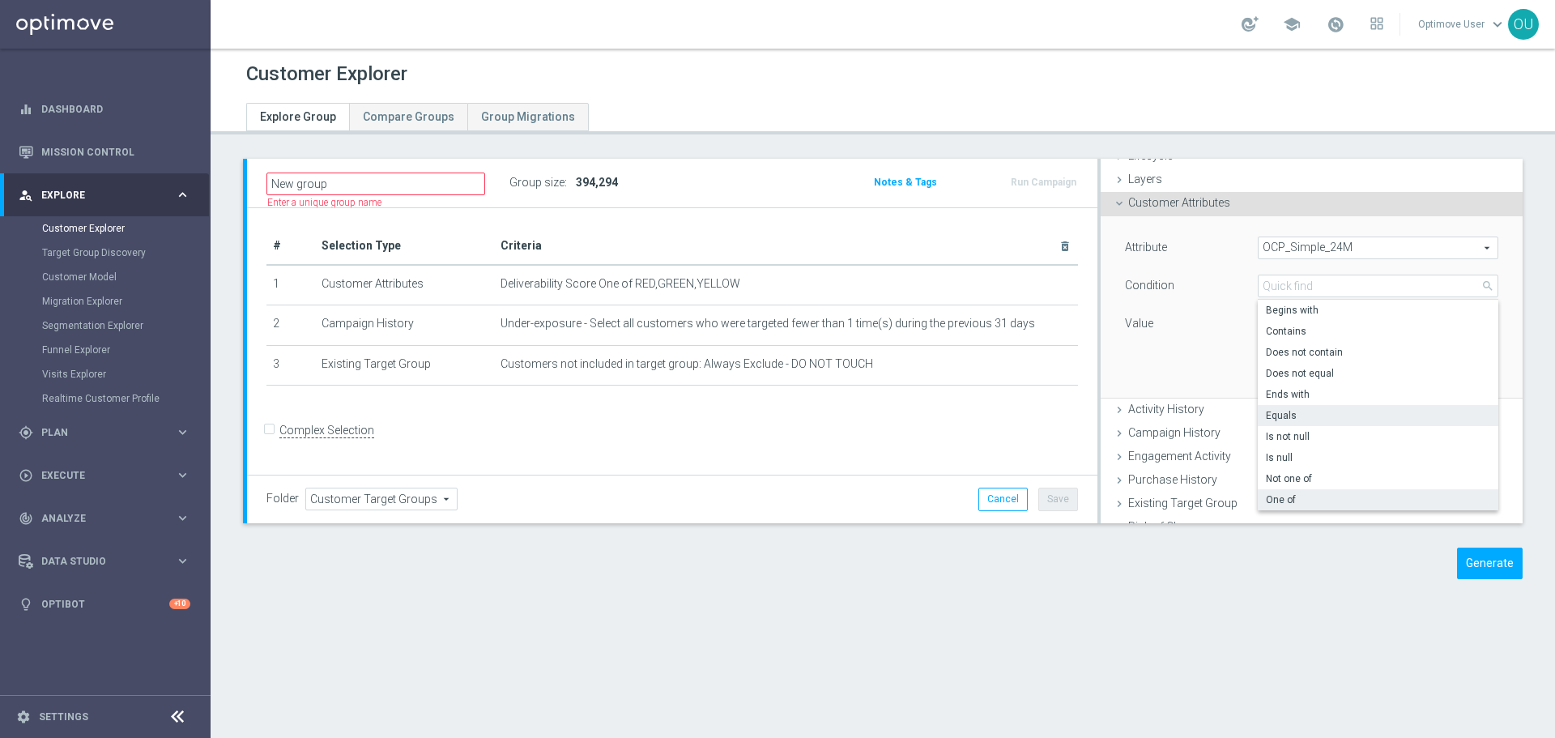
click at [1311, 496] on span "One of" at bounding box center [1378, 499] width 224 height 13
type input "One of"
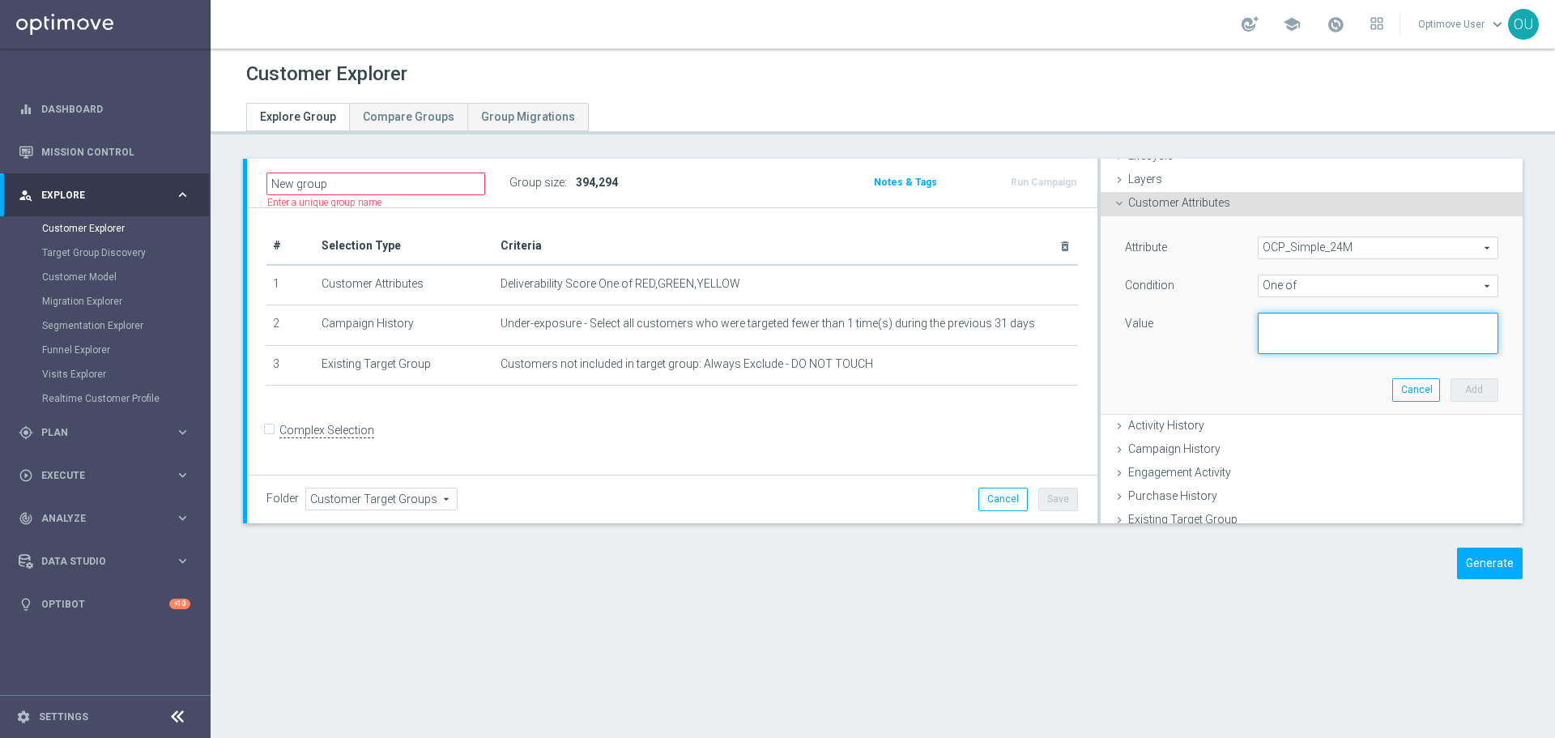
click at [1294, 326] on textarea at bounding box center [1378, 334] width 241 height 42
paste textarea "RETAIL"
type textarea "'RETAIL', 'DOTCOM', 'OMNI'"
click at [1451, 390] on button "Add" at bounding box center [1475, 389] width 48 height 23
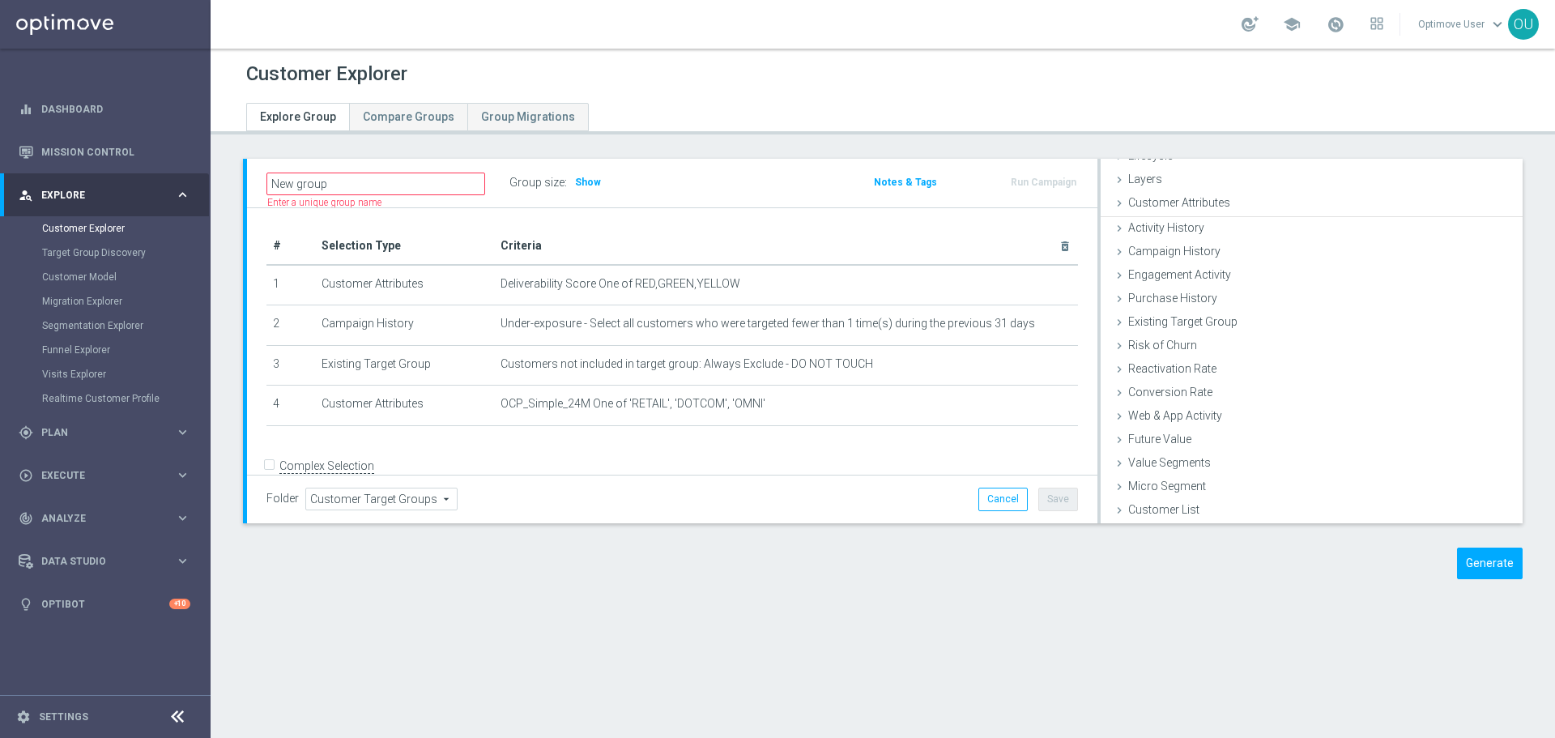
scroll to position [43, 0]
click at [597, 186] on h3 "Show" at bounding box center [587, 182] width 29 height 18
click at [1026, 406] on icon "mode_edit" at bounding box center [1032, 404] width 13 height 13
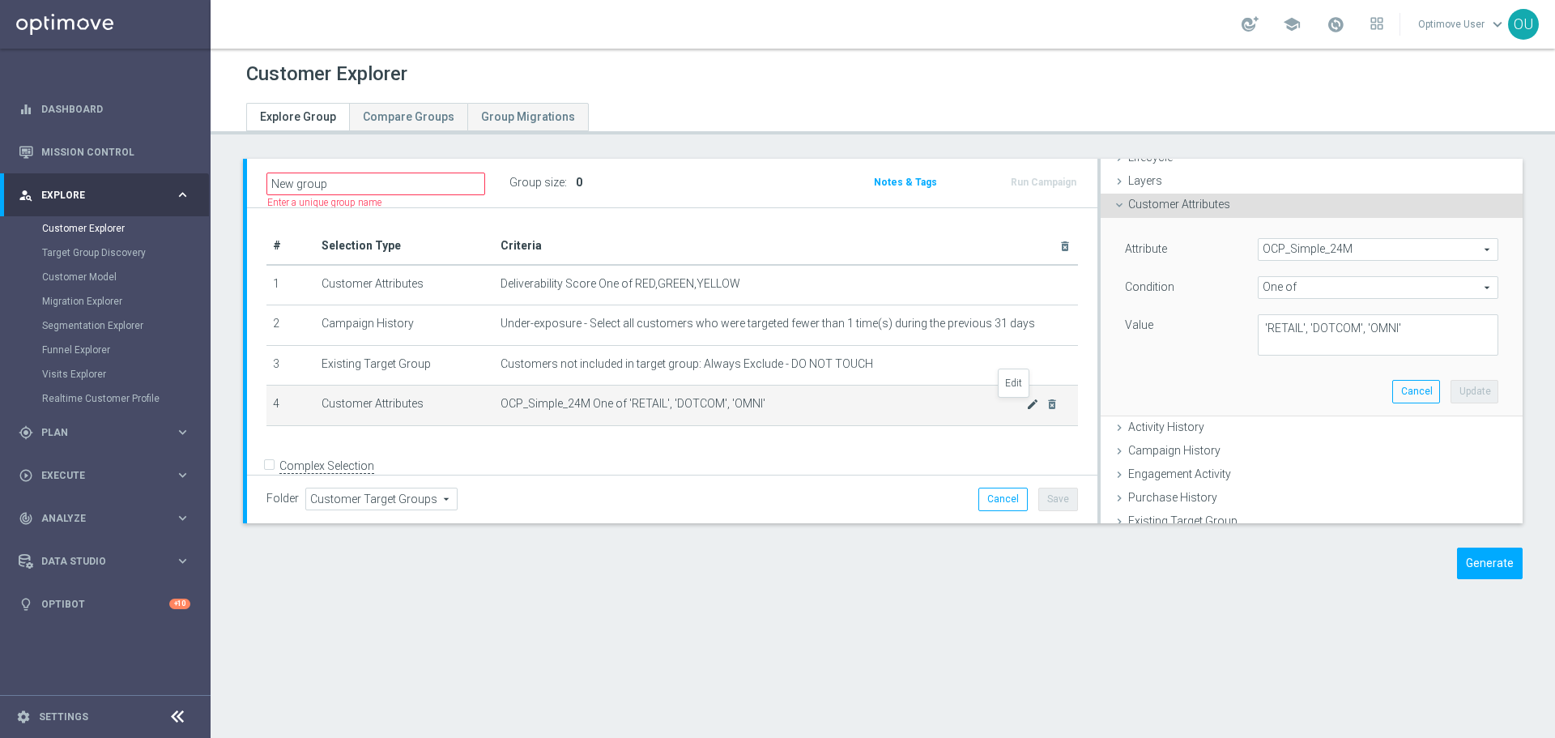
scroll to position [45, 0]
click at [1414, 249] on span "OCP_Simple_24M" at bounding box center [1378, 247] width 239 height 21
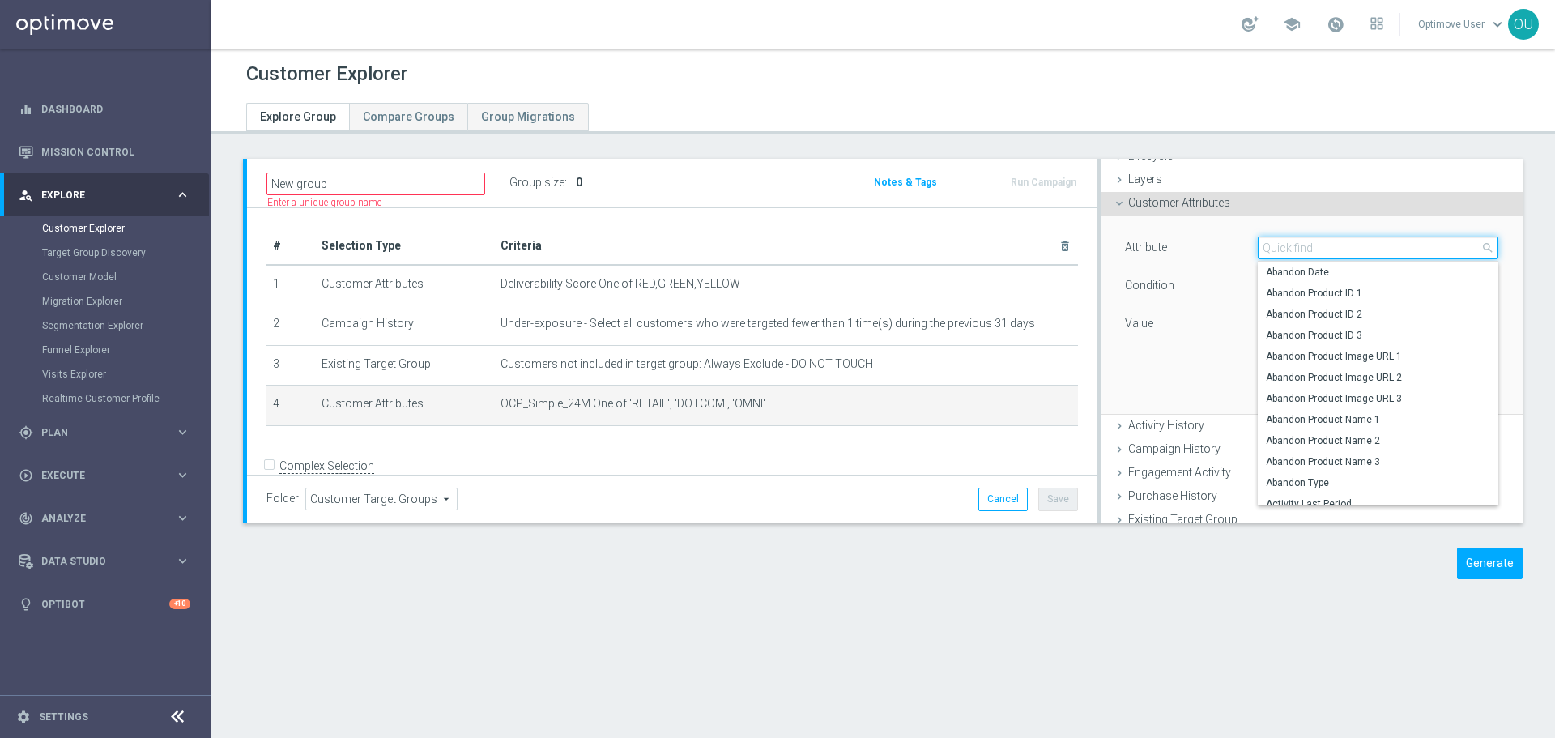
click at [1358, 251] on input "search" at bounding box center [1378, 248] width 241 height 23
type input "ocp"
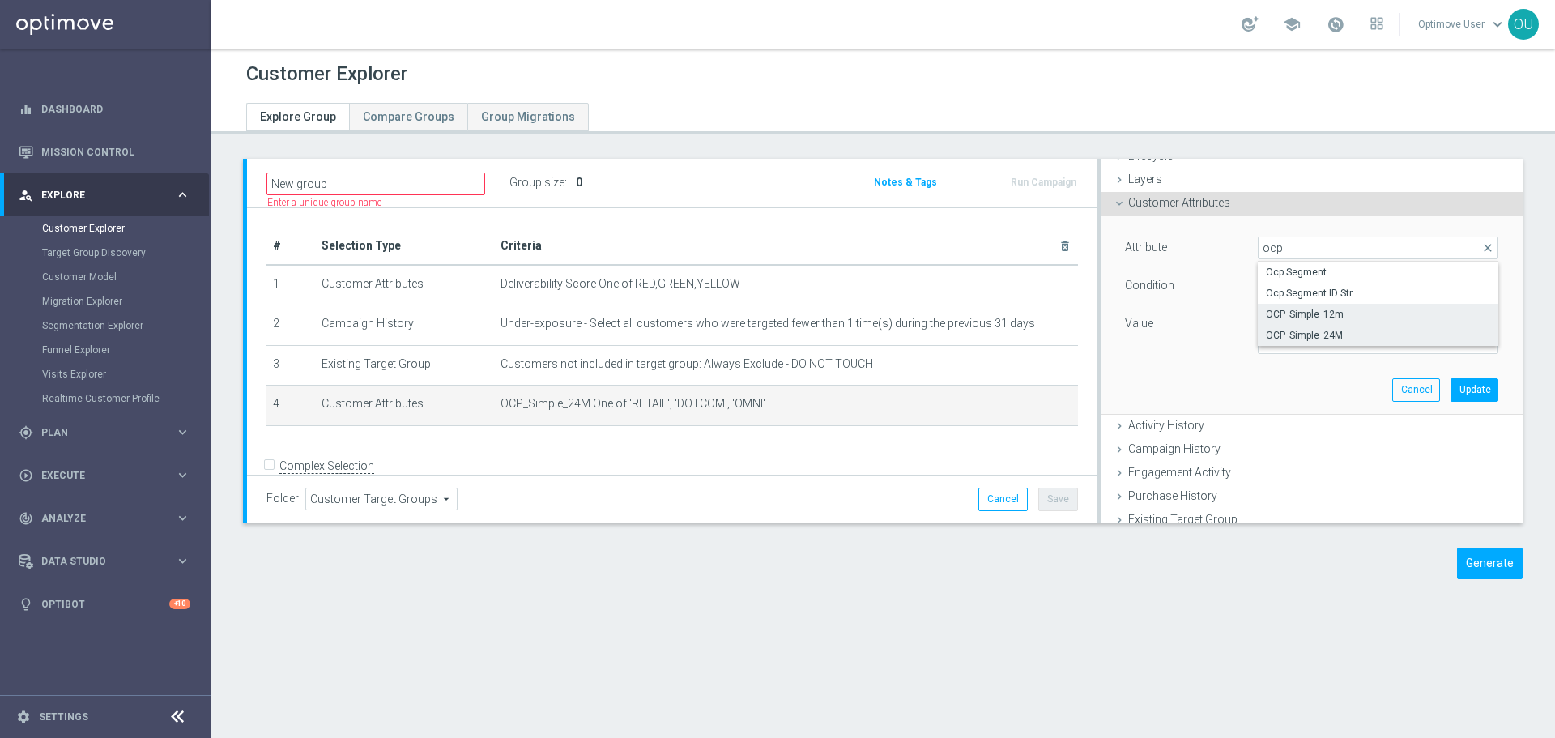
click at [1349, 313] on span "OCP_Simple_12m" at bounding box center [1378, 314] width 224 height 13
type input "OCP_Simple_12m"
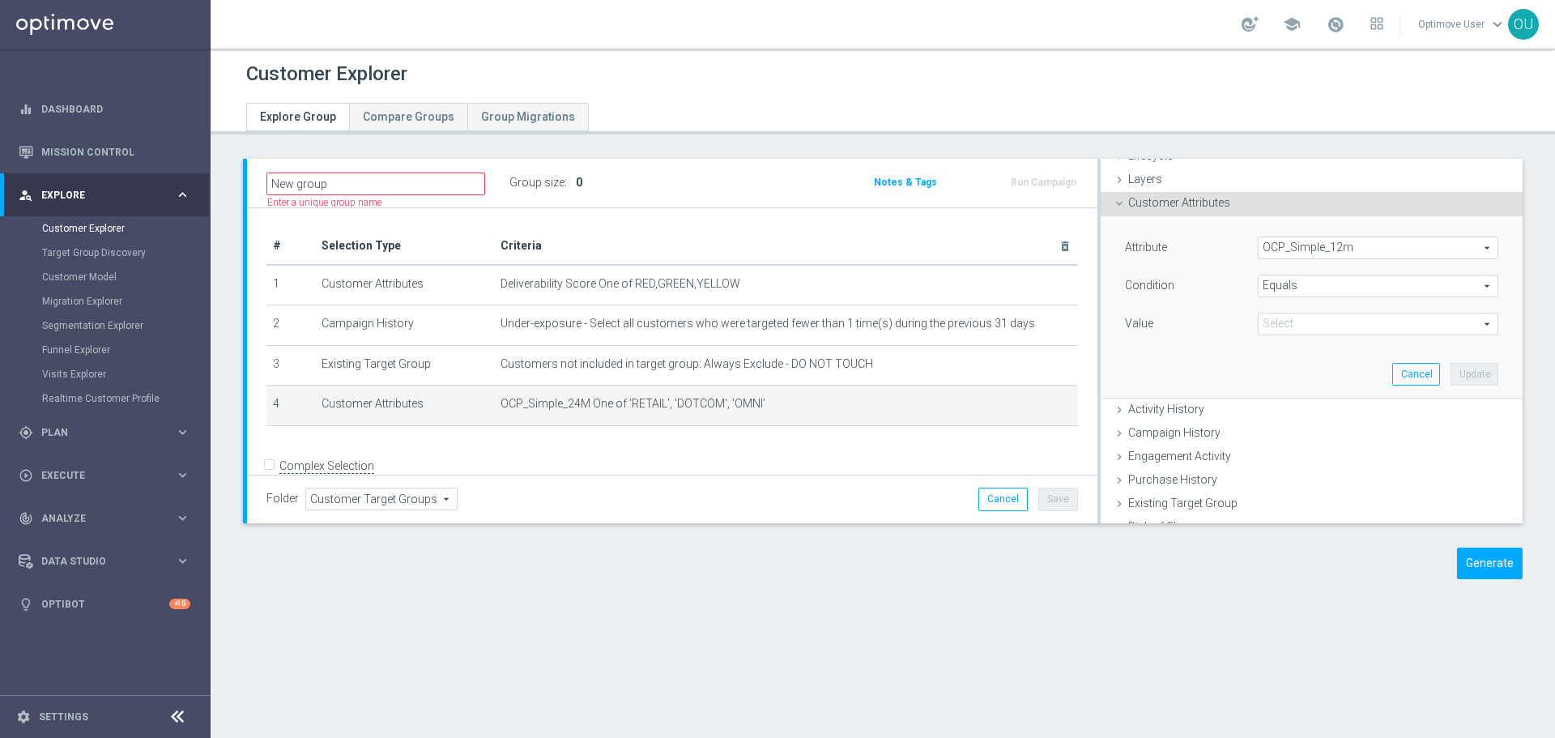
click at [1334, 318] on span at bounding box center [1378, 323] width 239 height 21
click at [1346, 294] on span "Equals" at bounding box center [1378, 285] width 239 height 21
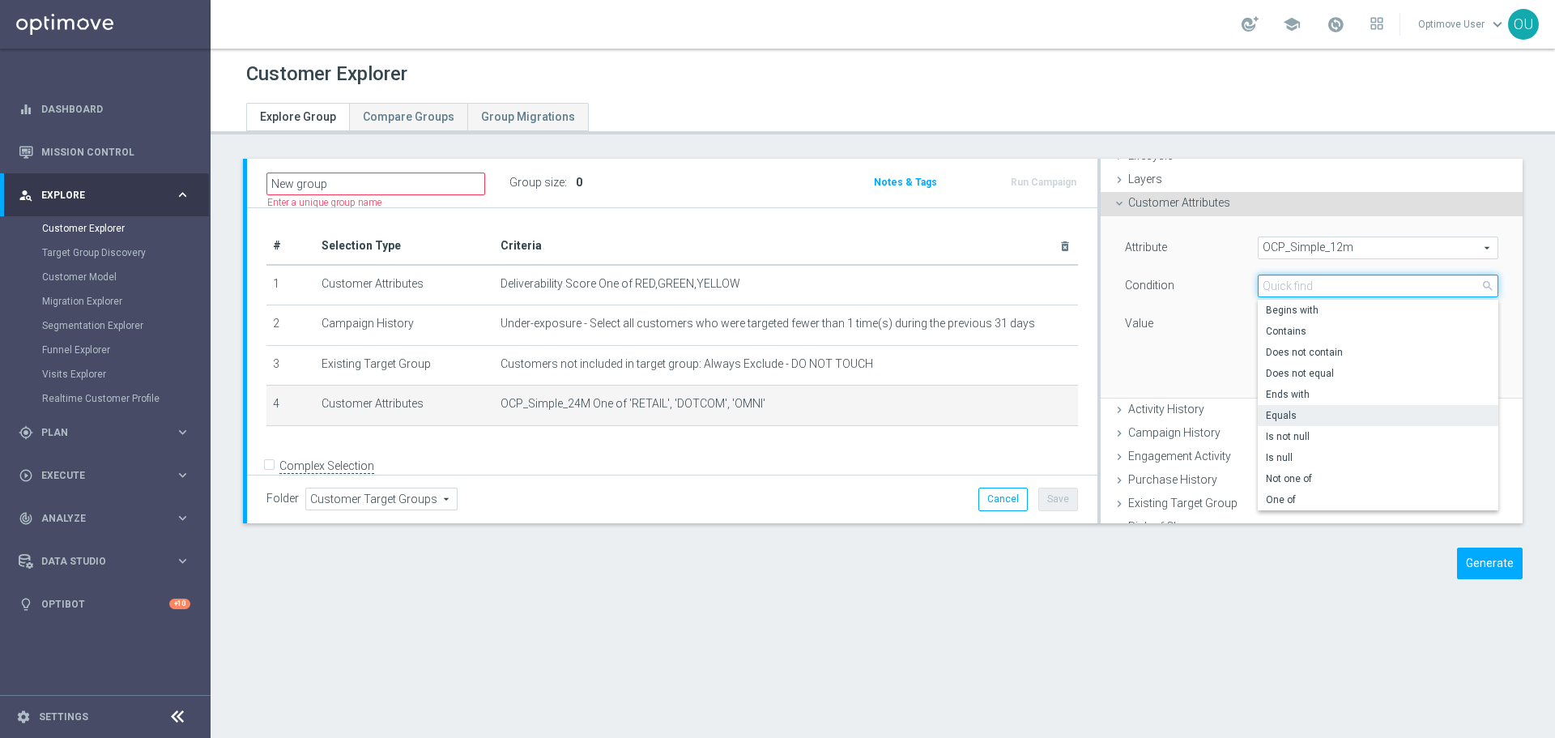
click at [1349, 284] on input "search" at bounding box center [1378, 286] width 241 height 23
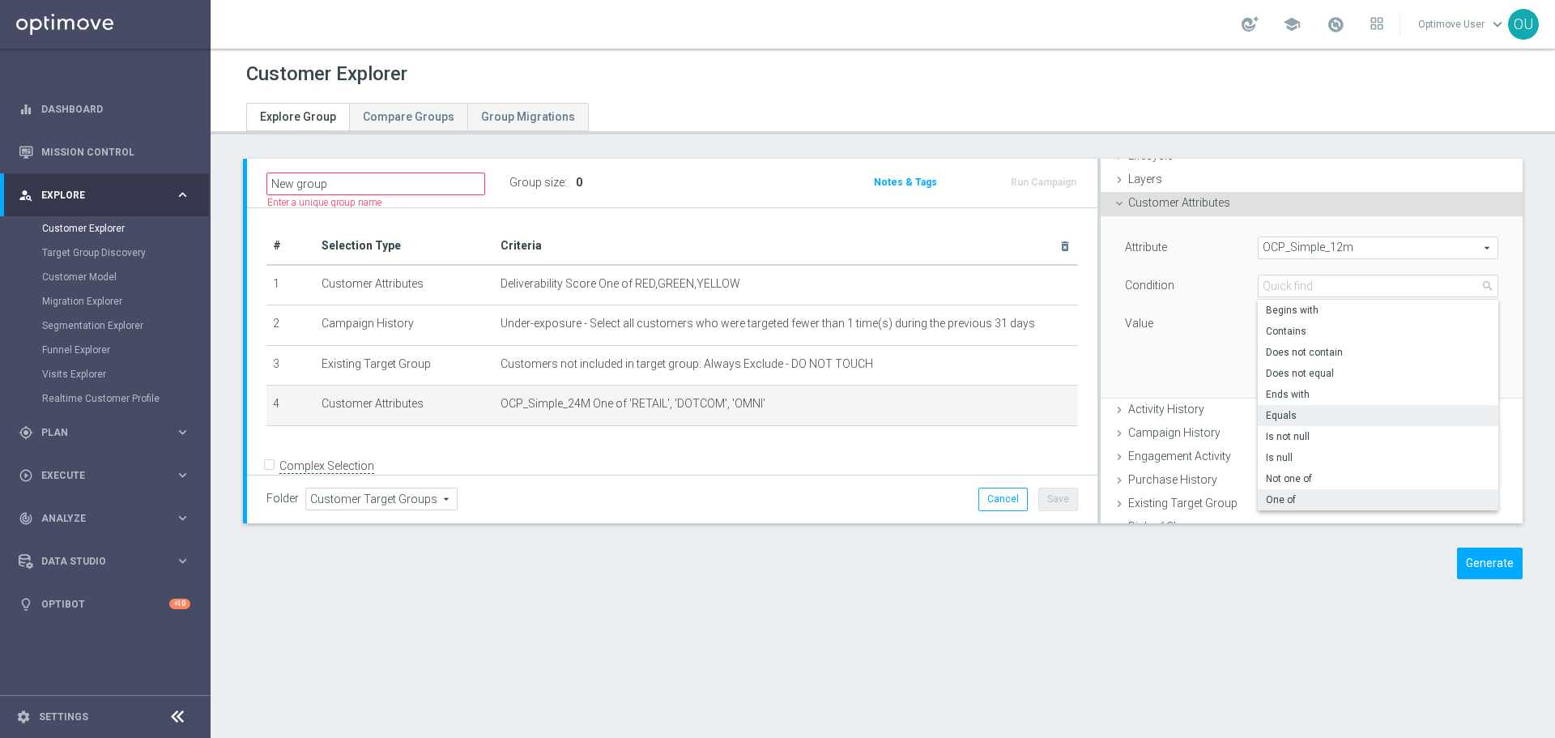
click at [1294, 499] on span "One of" at bounding box center [1378, 499] width 224 height 13
type input "One of"
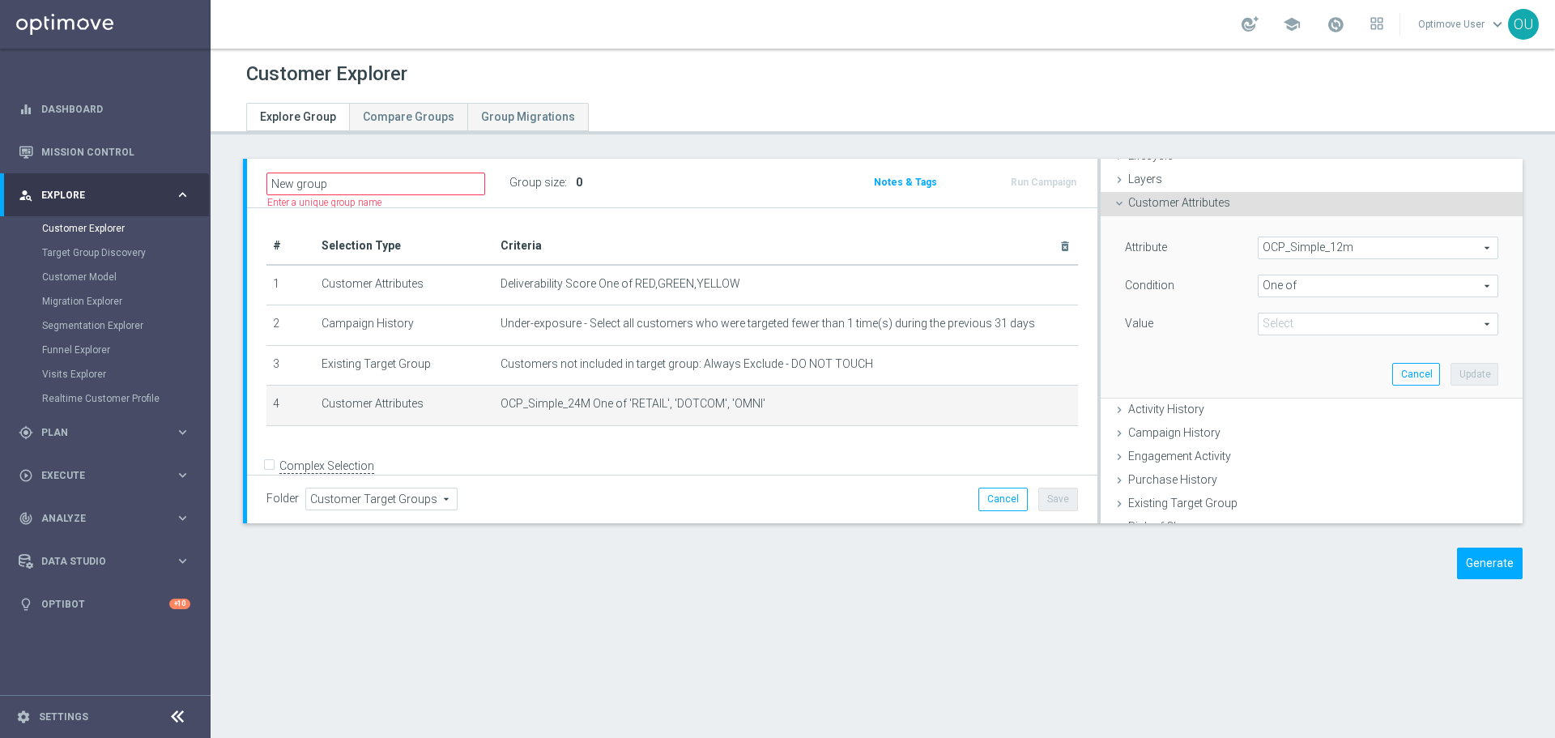
click at [1318, 329] on span at bounding box center [1378, 323] width 239 height 21
click at [1318, 372] on span "DOTCOM" at bounding box center [1390, 369] width 218 height 13
click at [1281, 372] on input "DOTCOM" at bounding box center [1275, 369] width 11 height 11
checkbox input "true"
type input "DOTCOM"
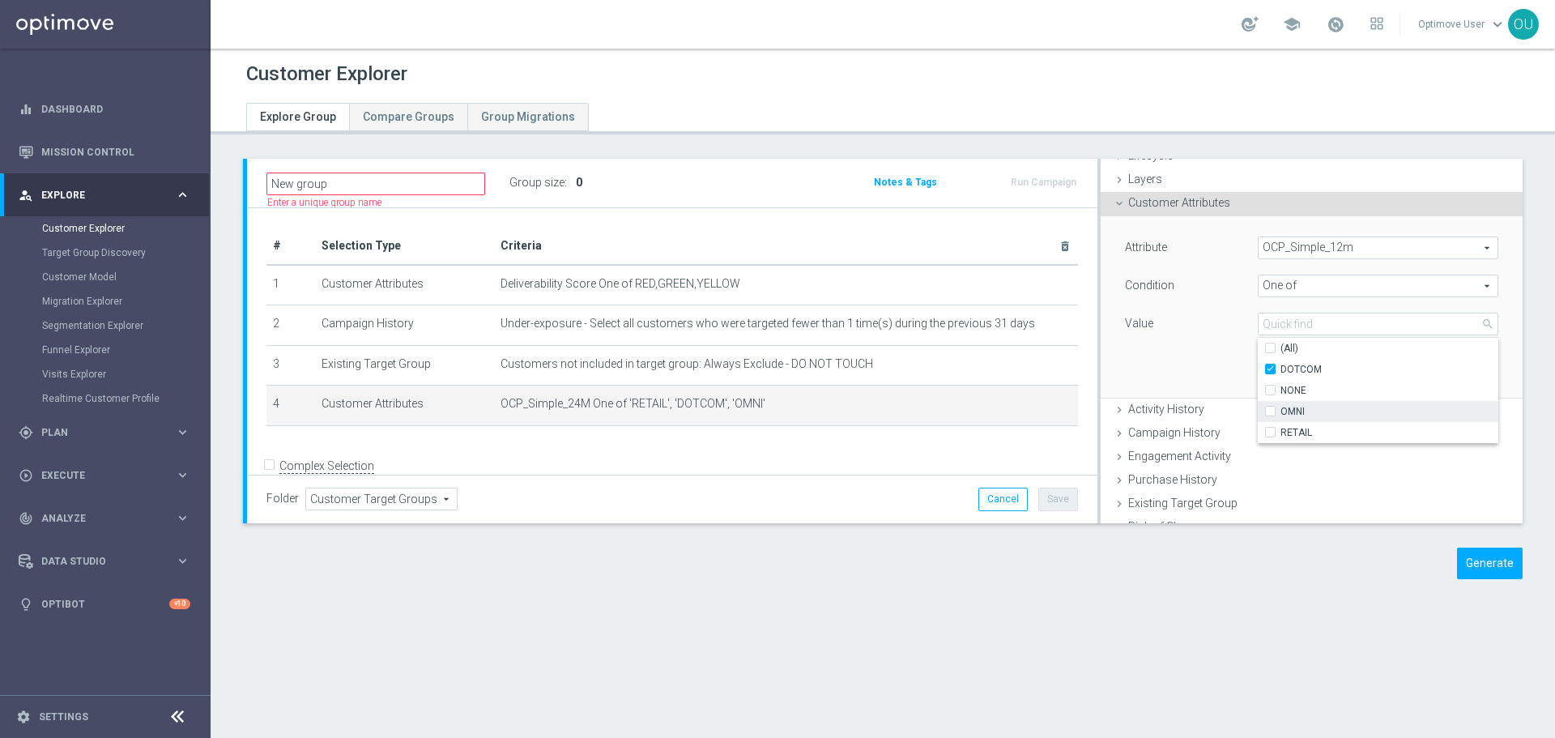
click at [1318, 408] on span "OMNI" at bounding box center [1390, 411] width 218 height 13
click at [1281, 408] on input "OMNI" at bounding box center [1275, 411] width 11 height 11
checkbox input "true"
type input "Selected 2 of 4"
click at [1317, 433] on span "RETAIL" at bounding box center [1390, 432] width 218 height 13
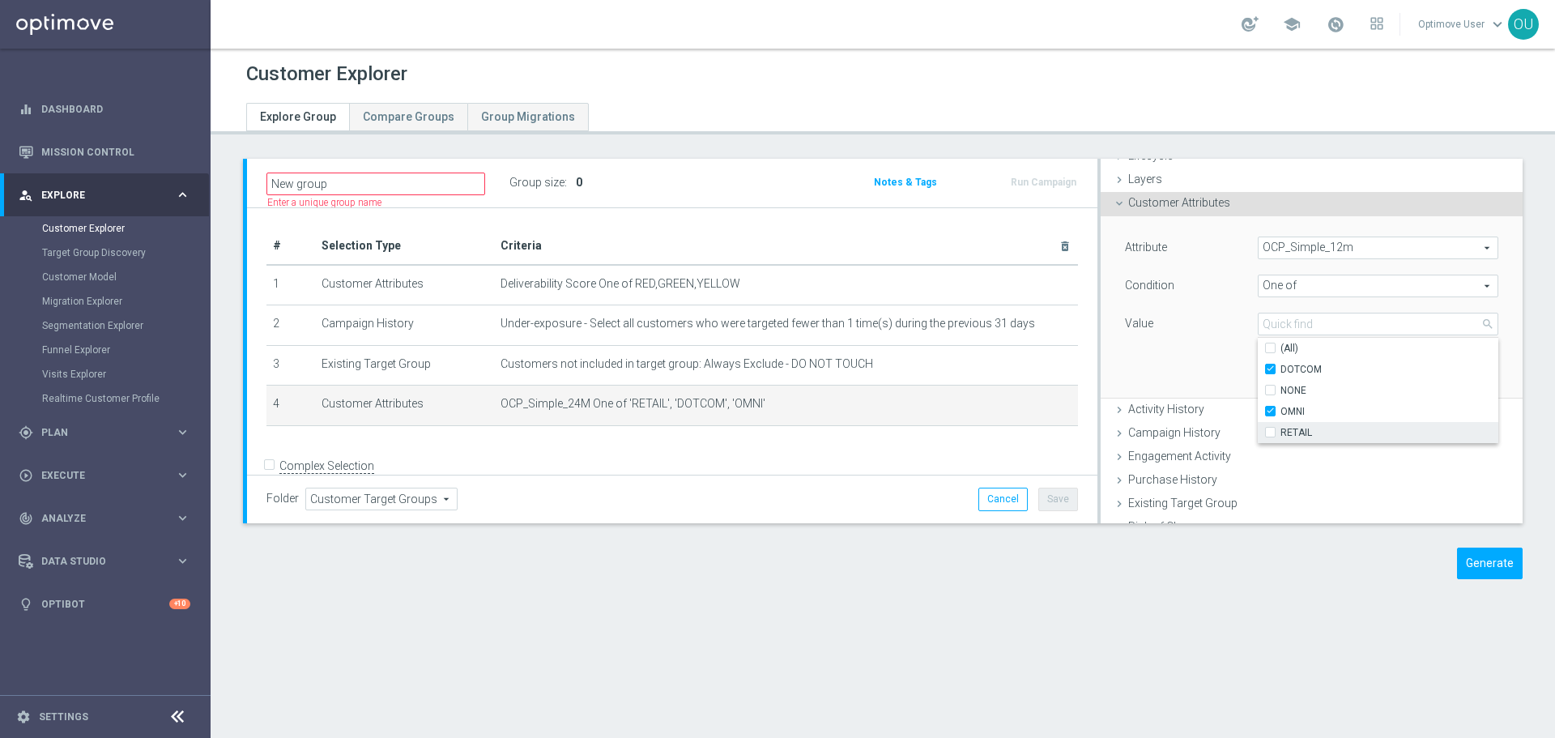
click at [1281, 433] on input "RETAIL" at bounding box center [1275, 432] width 11 height 11
checkbox input "true"
type input "Selected 3 of 4"
click at [1217, 386] on div "Attribute OCP_Simple_12m OCP_Simple_12m arrow_drop_down search Condition One of…" at bounding box center [1312, 306] width 398 height 181
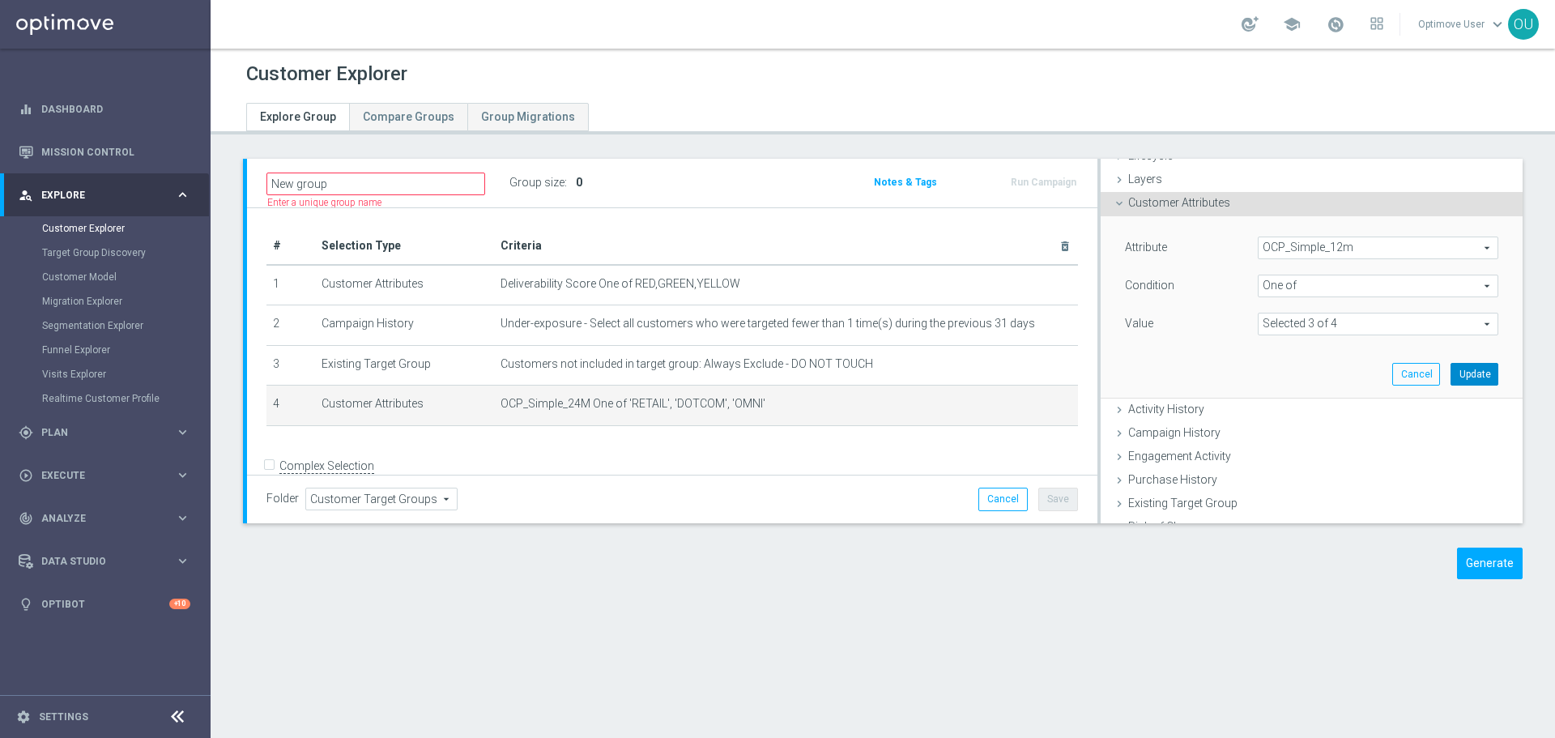
click at [1451, 375] on button "Update" at bounding box center [1475, 374] width 48 height 23
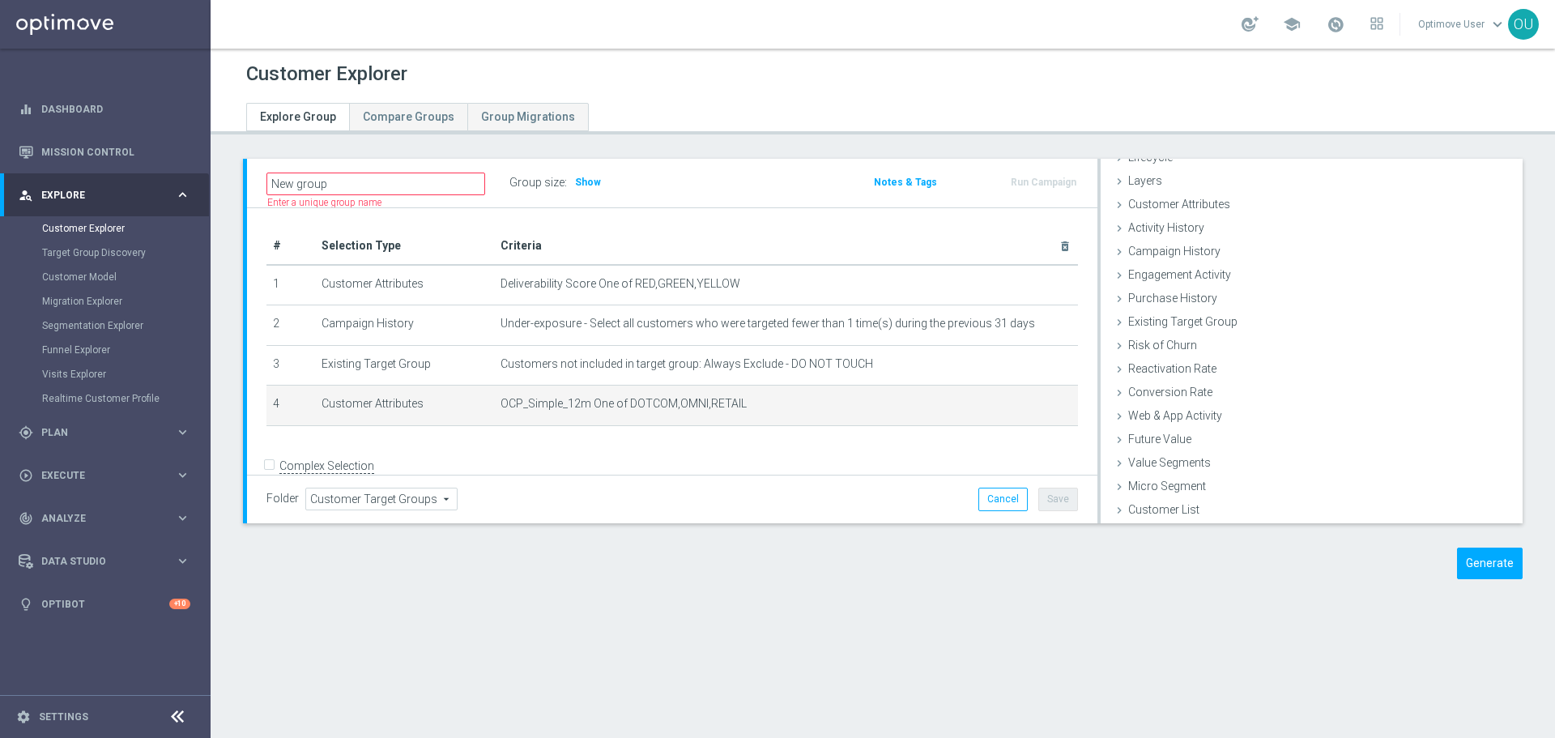
scroll to position [43, 0]
click at [594, 187] on span "Show" at bounding box center [588, 182] width 26 height 11
click at [1026, 411] on icon "mode_edit" at bounding box center [1032, 404] width 13 height 13
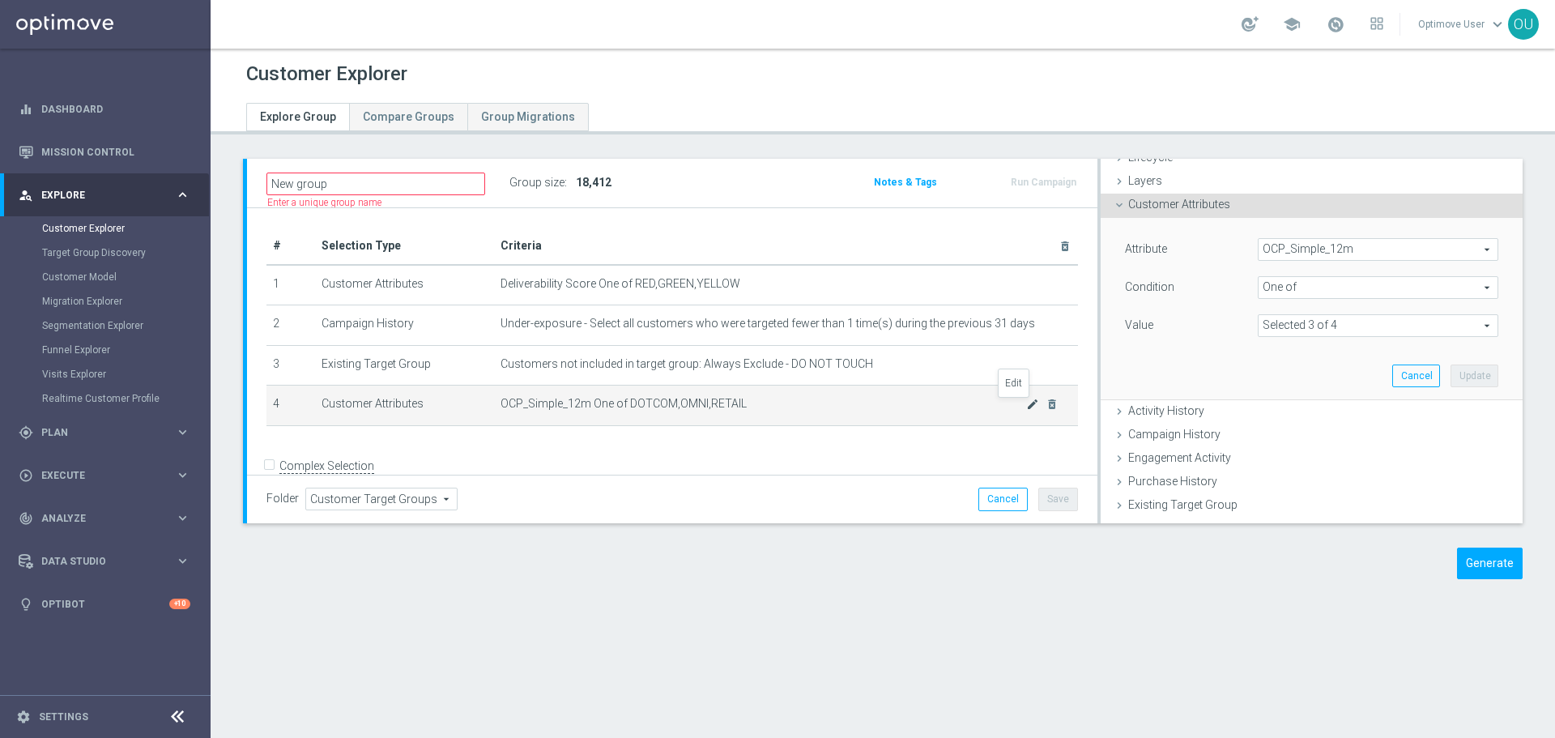
scroll to position [45, 0]
click at [1357, 254] on span "OCP_Simple_12m" at bounding box center [1378, 247] width 239 height 21
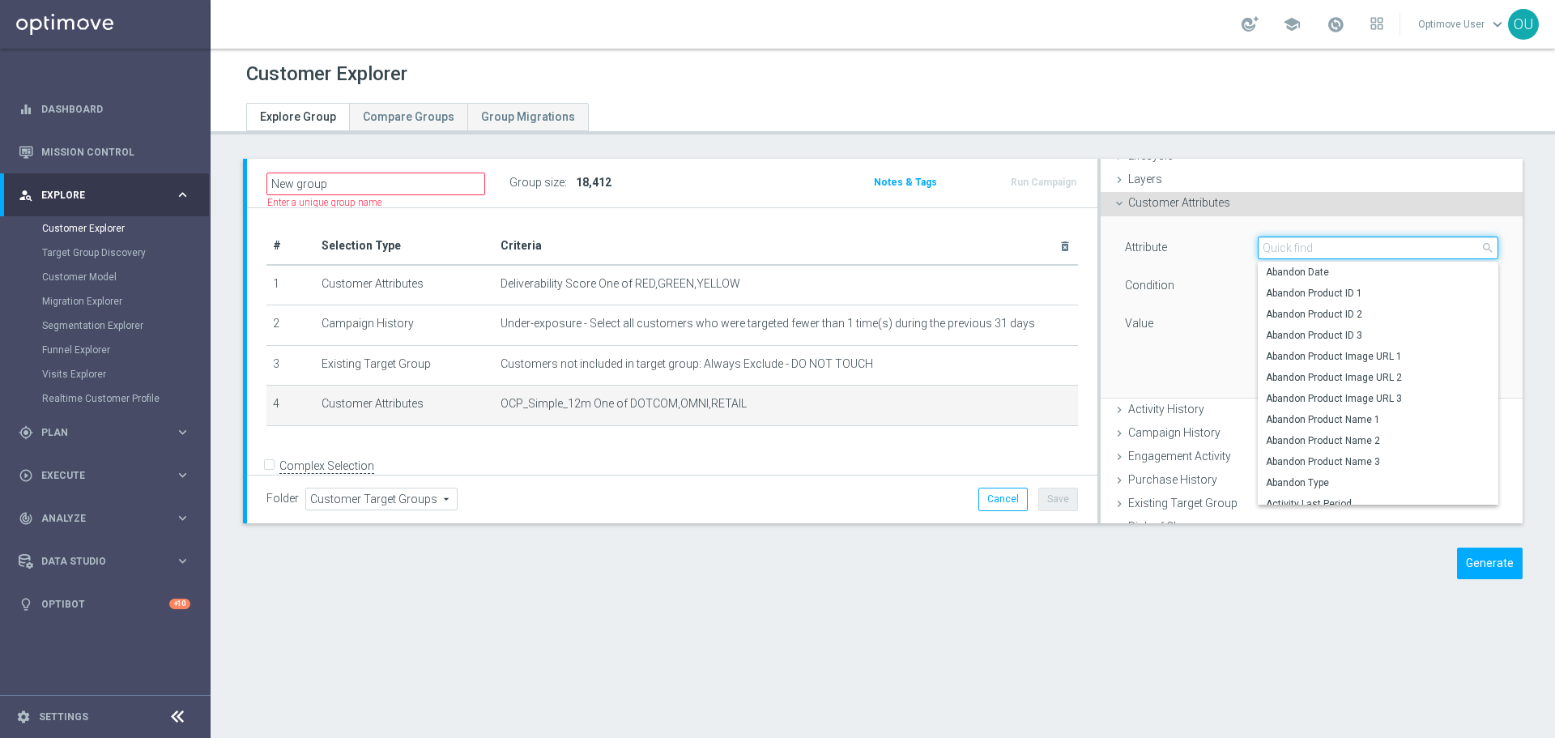
click at [1358, 248] on input "search" at bounding box center [1378, 248] width 241 height 23
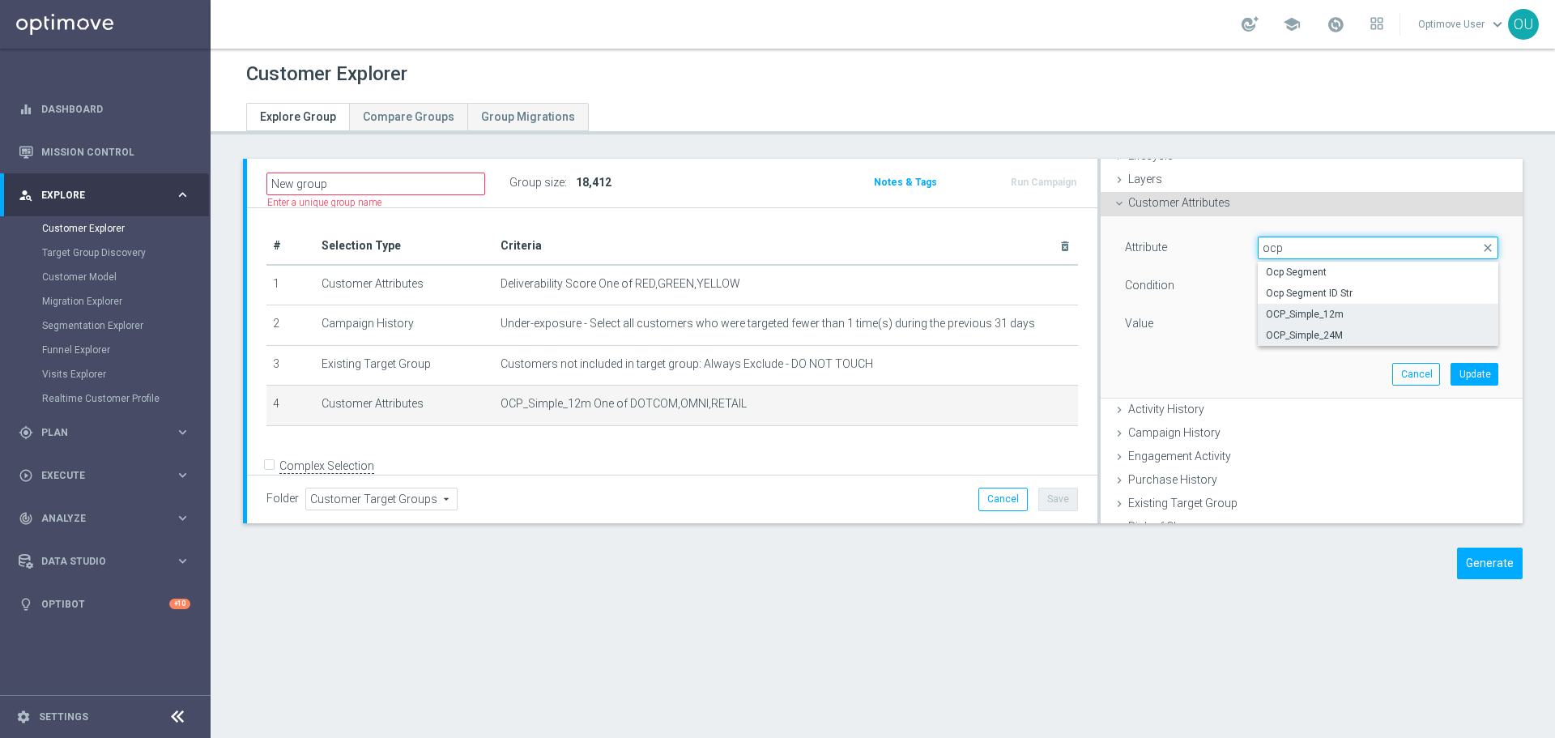
type input "ocp"
click at [1337, 330] on span "OCP_Simple_24M" at bounding box center [1378, 335] width 224 height 13
type input "OCP_Simple_24M"
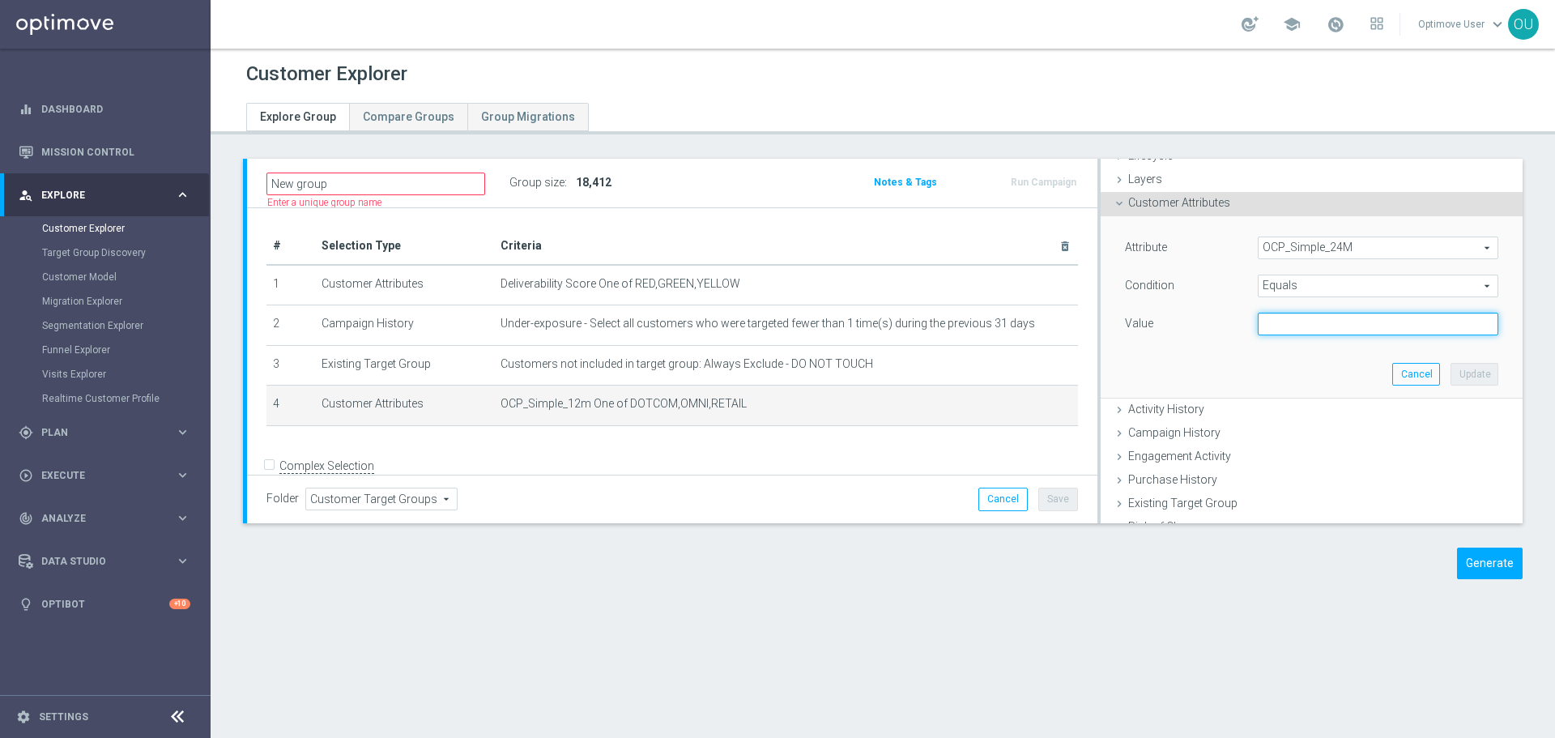
click at [1333, 321] on input "text" at bounding box center [1378, 324] width 241 height 23
click at [1334, 293] on span "Equals" at bounding box center [1378, 285] width 239 height 21
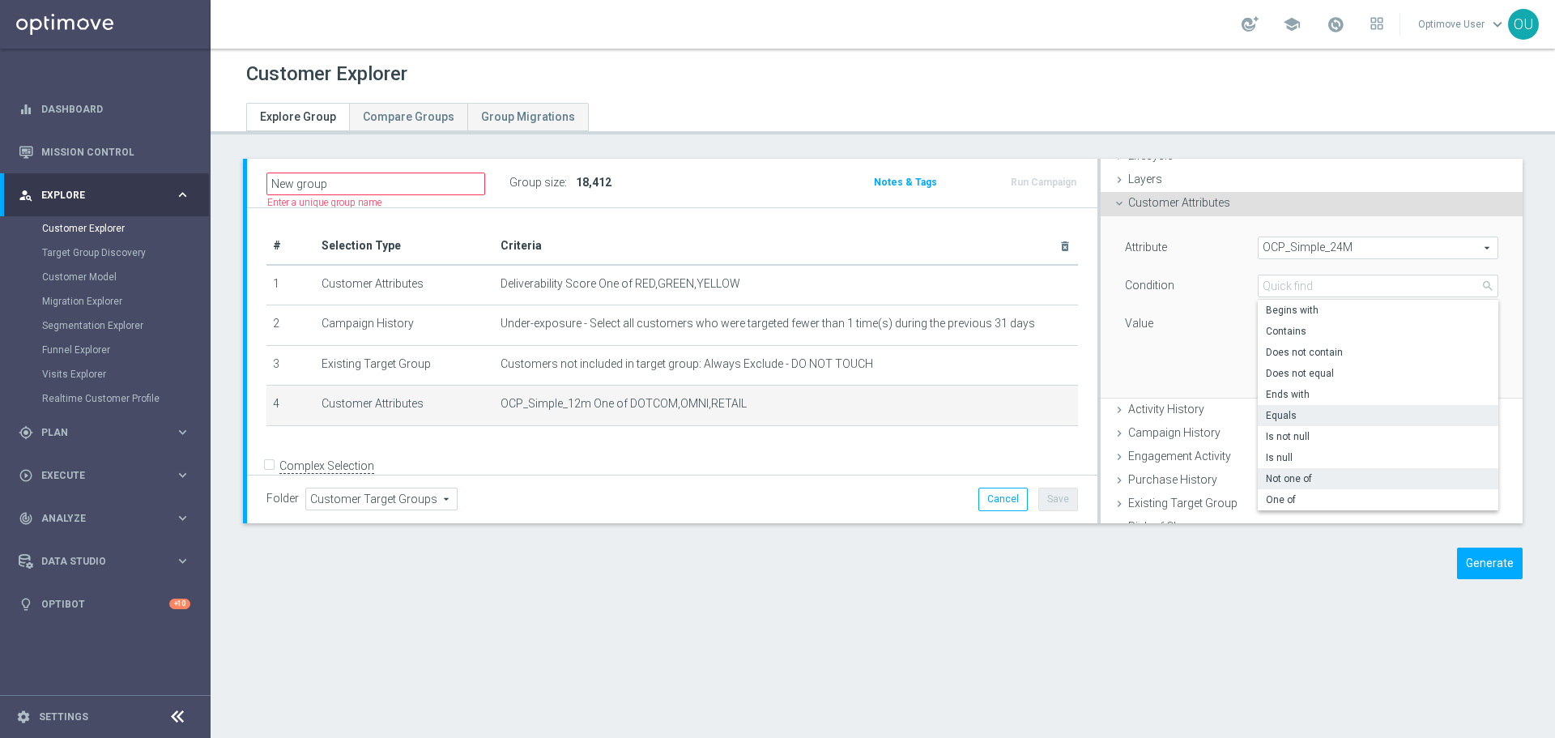
click at [1316, 488] on label "Not one of" at bounding box center [1378, 478] width 241 height 21
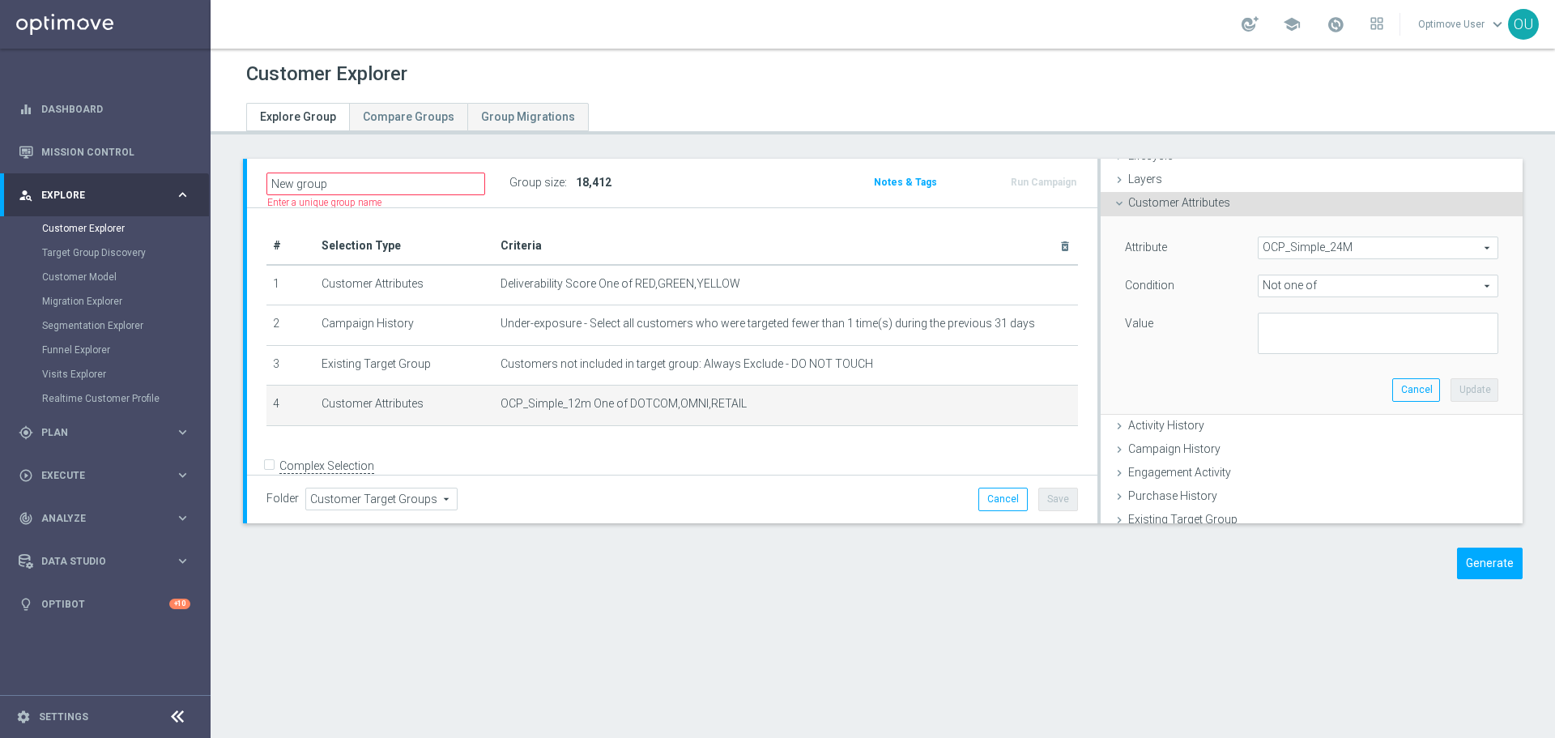
click at [1302, 275] on span "Not one of" at bounding box center [1378, 285] width 239 height 21
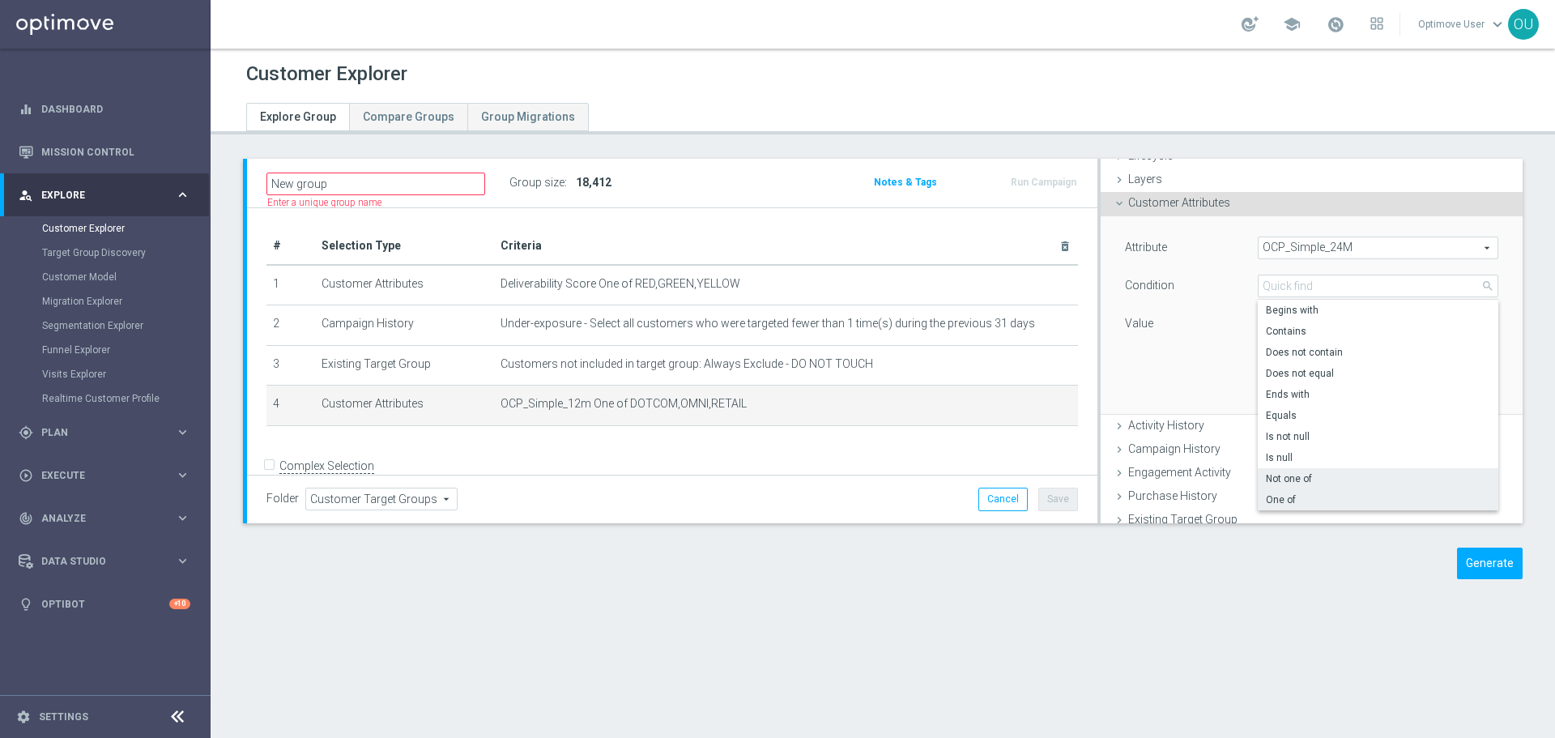
click at [1315, 497] on span "One of" at bounding box center [1378, 499] width 224 height 13
type input "One of"
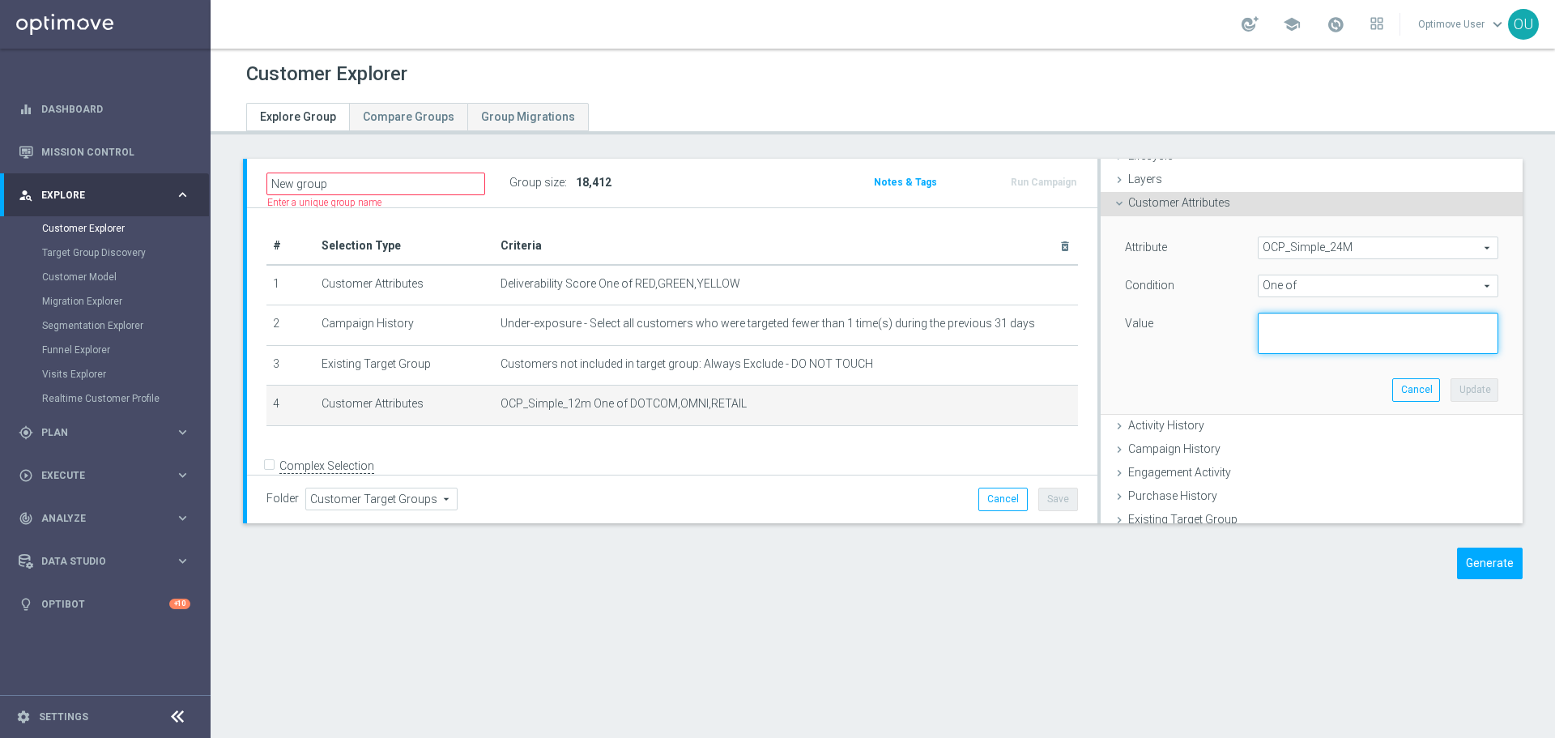
click at [1295, 332] on textarea at bounding box center [1378, 334] width 241 height 42
type textarea "DOTCOM, OMNI, RETAIL"
click at [1461, 393] on button "Update" at bounding box center [1475, 389] width 48 height 23
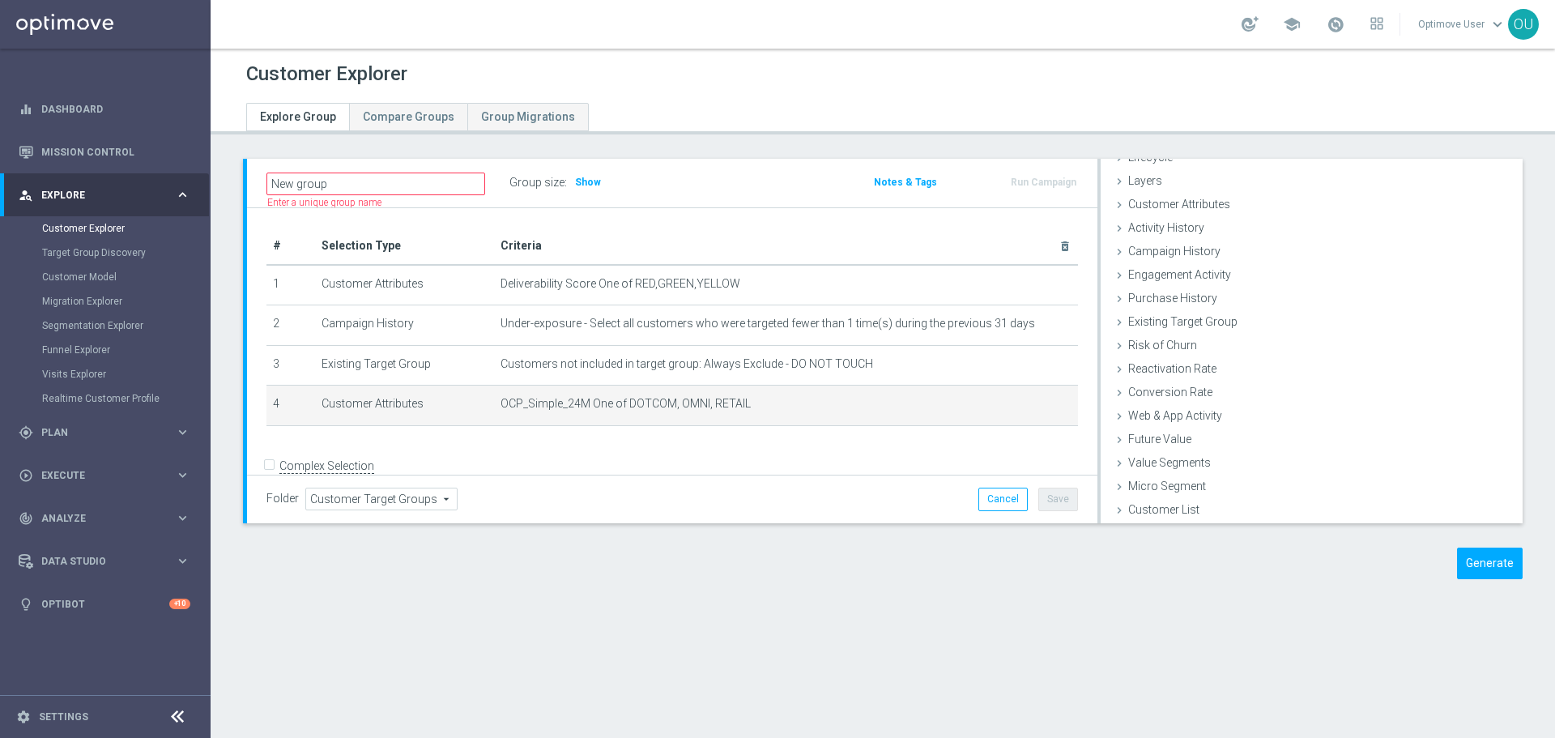
scroll to position [43, 0]
click at [592, 184] on span "Show" at bounding box center [588, 182] width 26 height 11
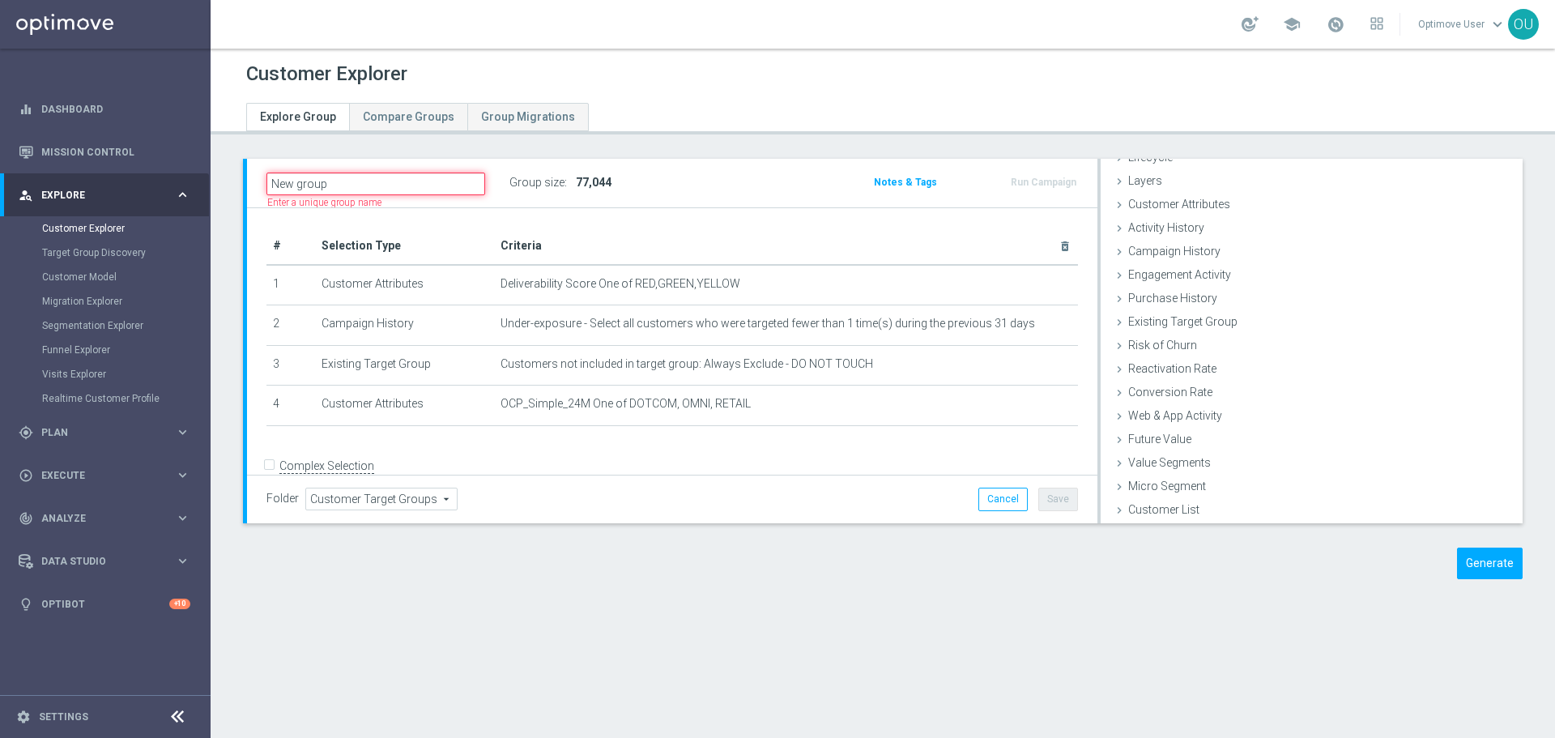
click at [330, 181] on input "New group" at bounding box center [375, 184] width 219 height 23
type input "Uncovered Users"
click at [826, 475] on div "Folder Customer Target Groups Customer Target Groups arrow_drop_down search Can…" at bounding box center [672, 499] width 851 height 48
click at [1050, 501] on button "Save" at bounding box center [1058, 499] width 40 height 23
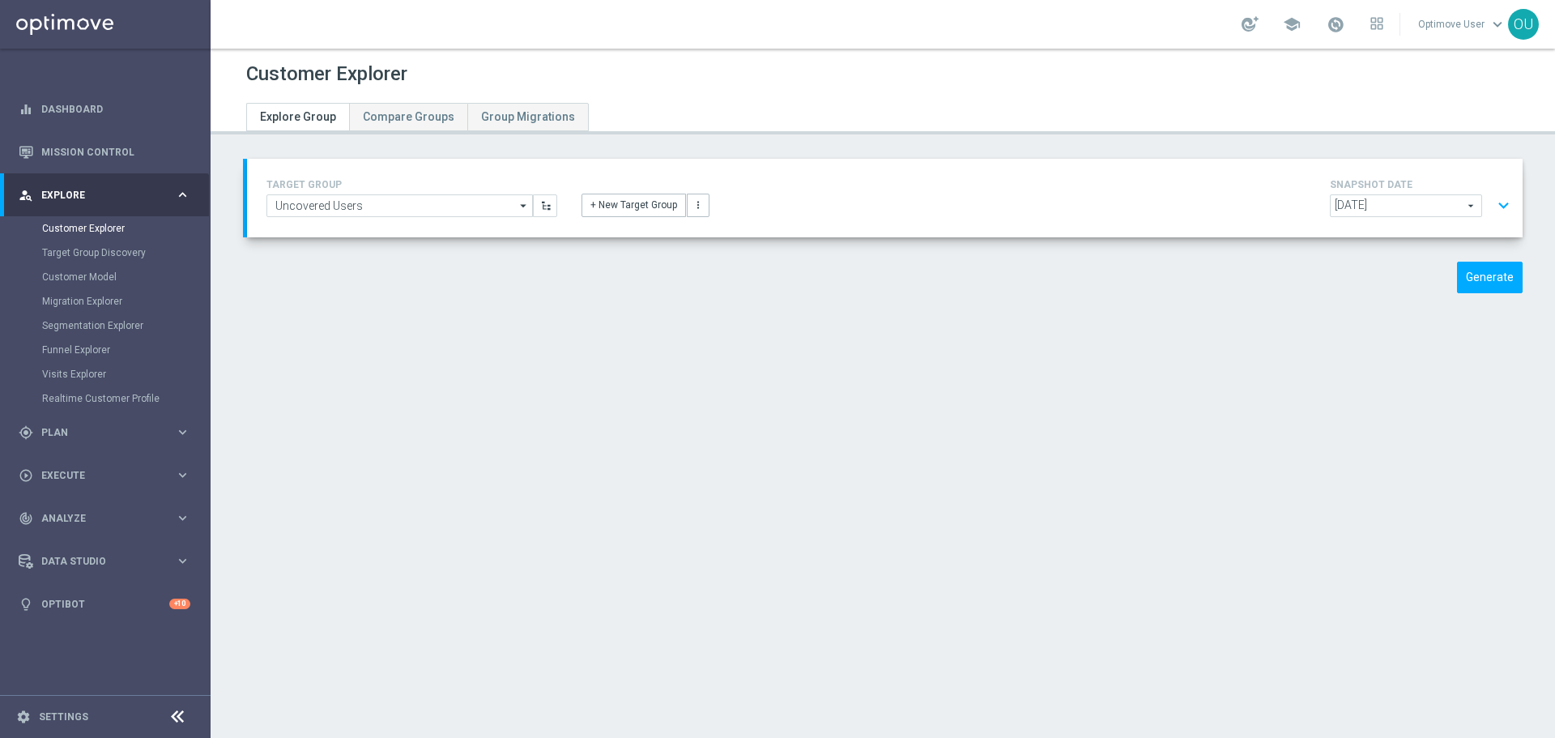
click at [1494, 207] on button "expand_more" at bounding box center [1503, 205] width 23 height 31
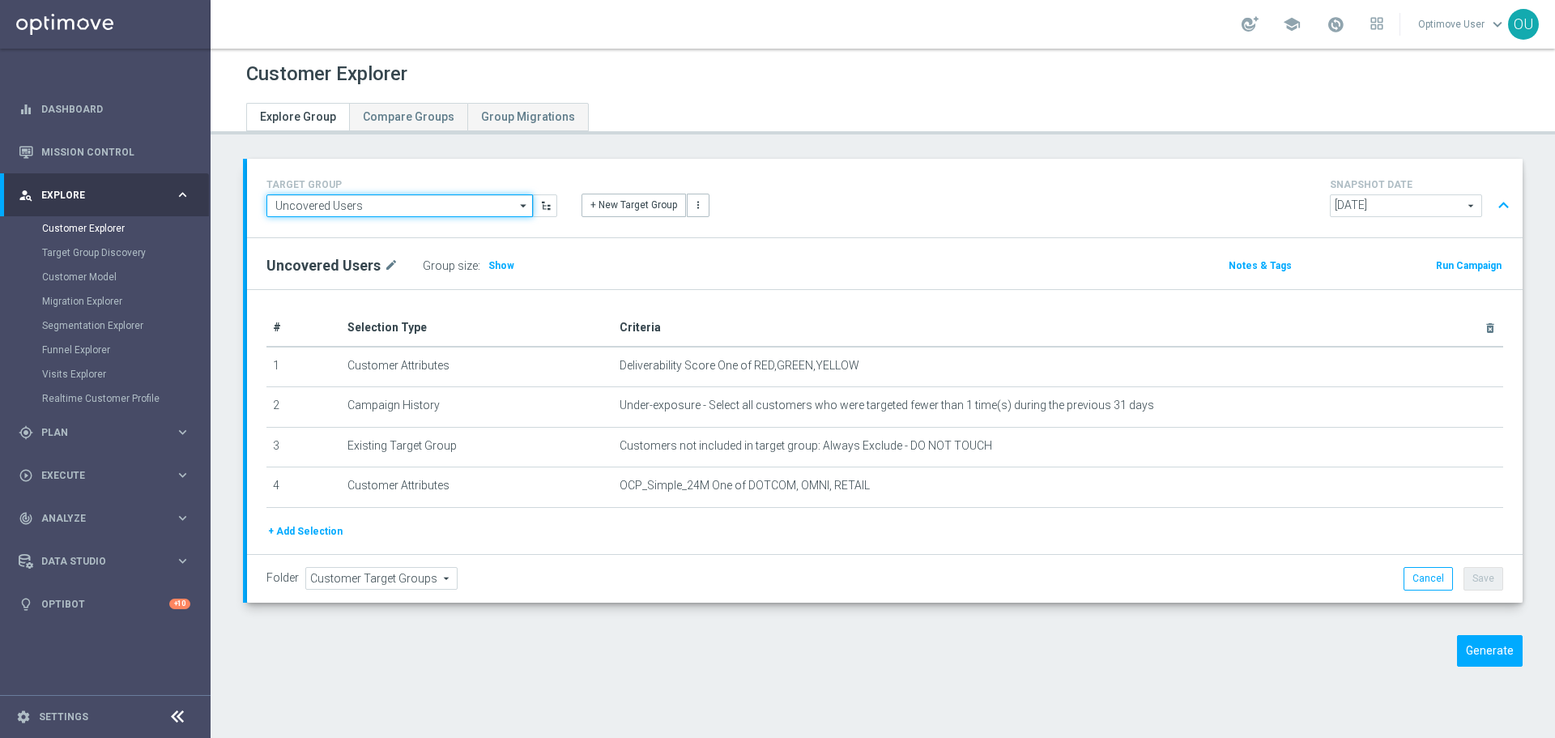
click at [429, 206] on input "Uncovered Users" at bounding box center [399, 205] width 266 height 23
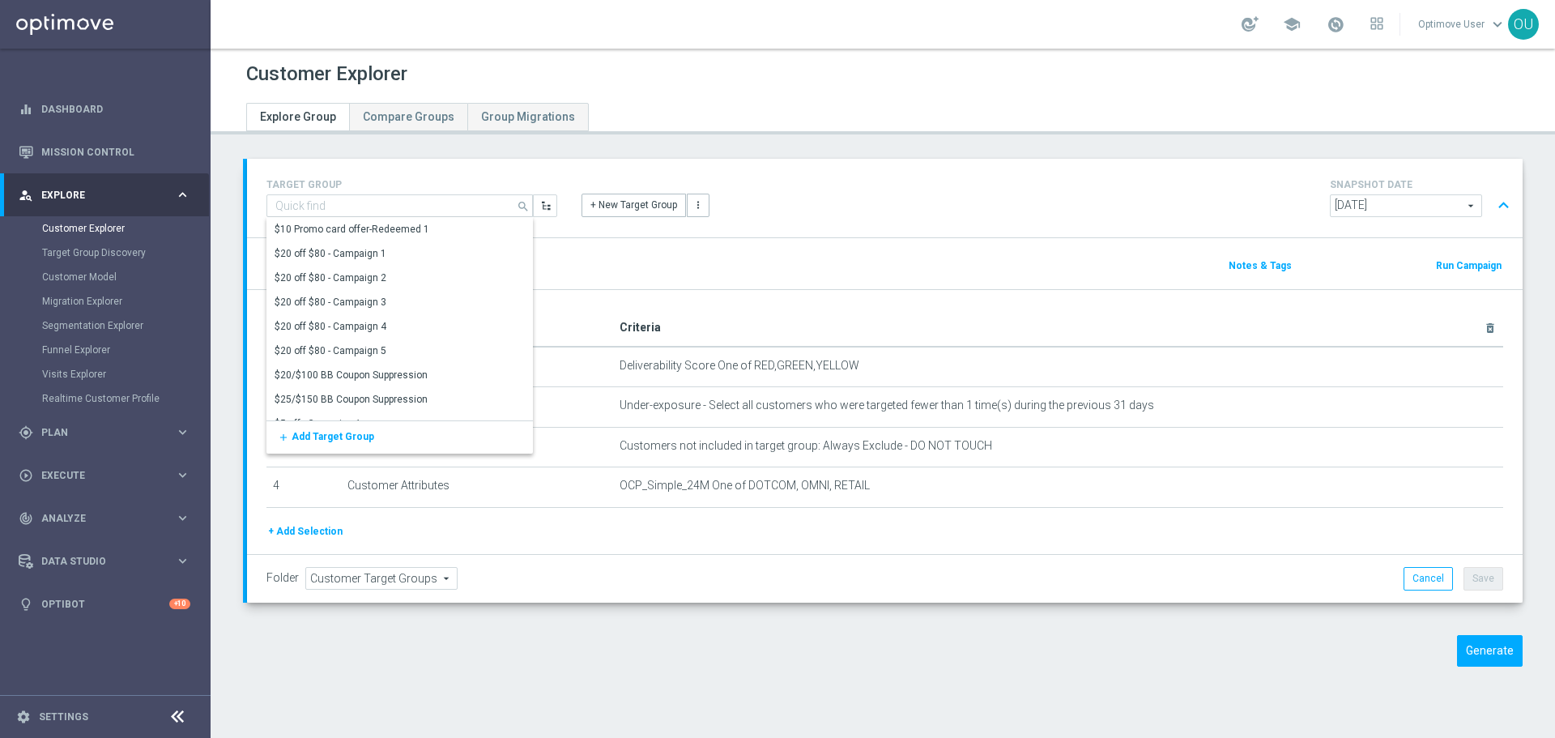
click at [921, 228] on div "TARGET GROUP Uncovered Users search Show Selected 0 of NaN $10 Promo card offer…" at bounding box center [885, 198] width 1276 height 79
type input "Uncovered Users"
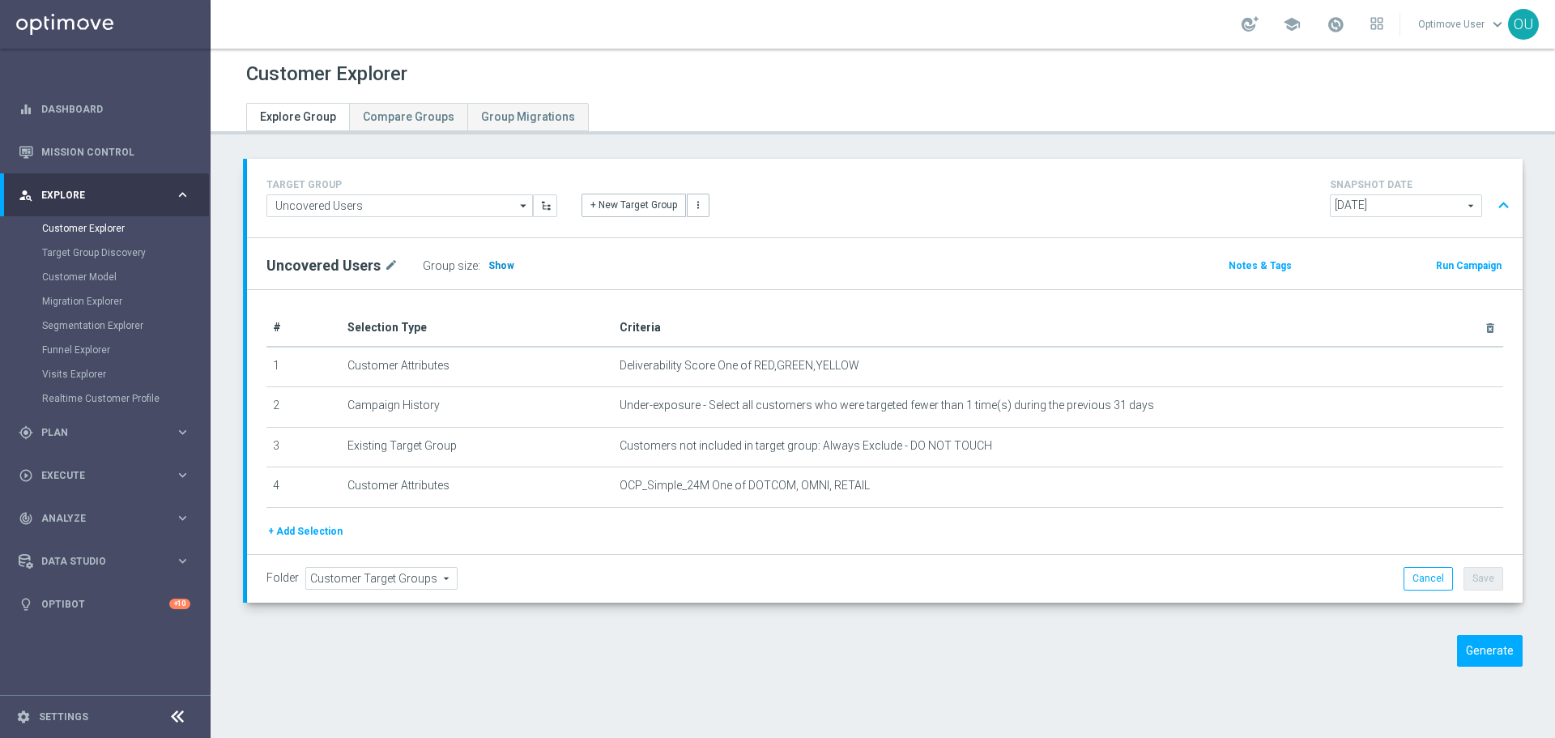
click at [492, 269] on span "Show" at bounding box center [501, 265] width 26 height 11
click at [1493, 649] on button "Generate" at bounding box center [1490, 651] width 66 height 32
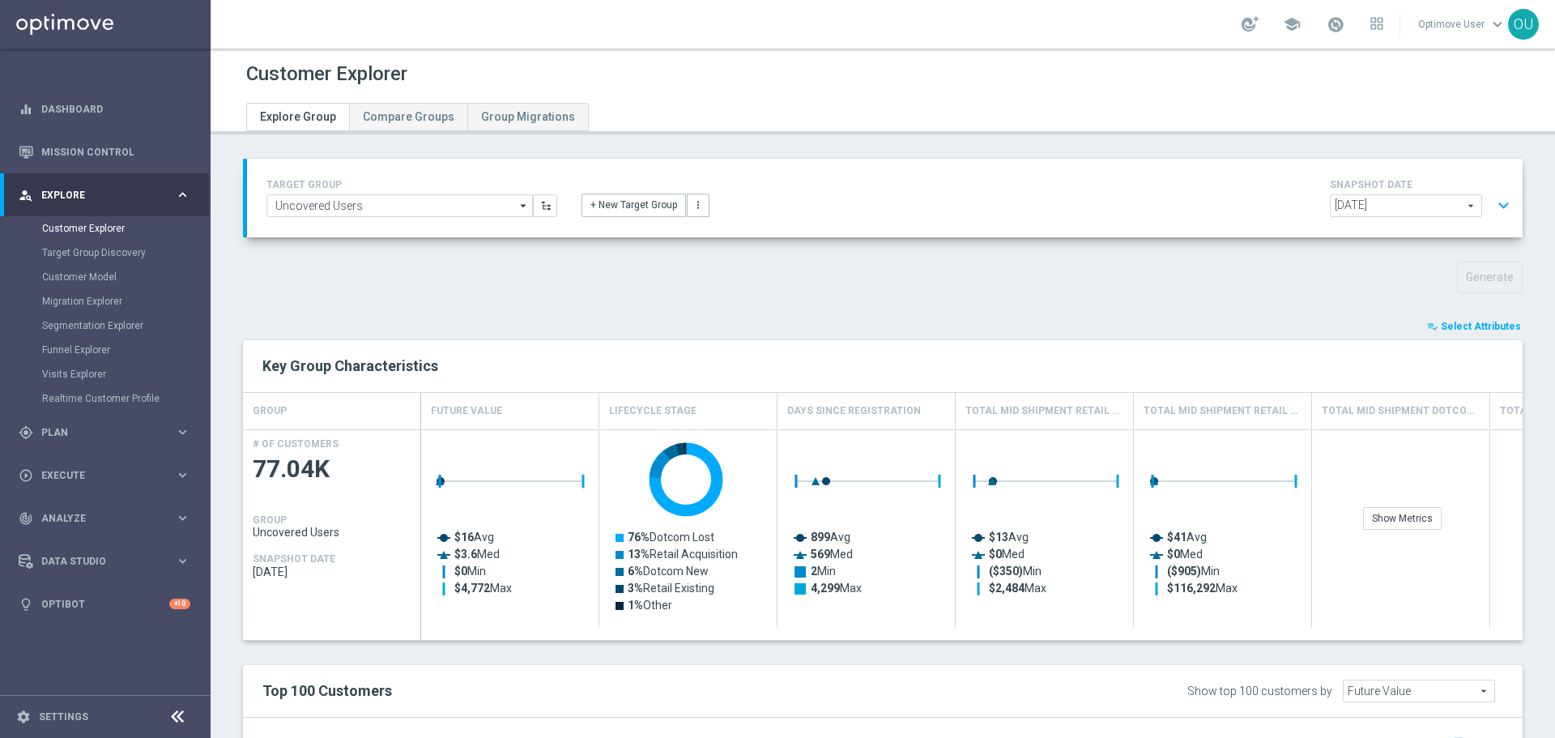
click at [1492, 203] on button "expand_more" at bounding box center [1503, 205] width 23 height 31
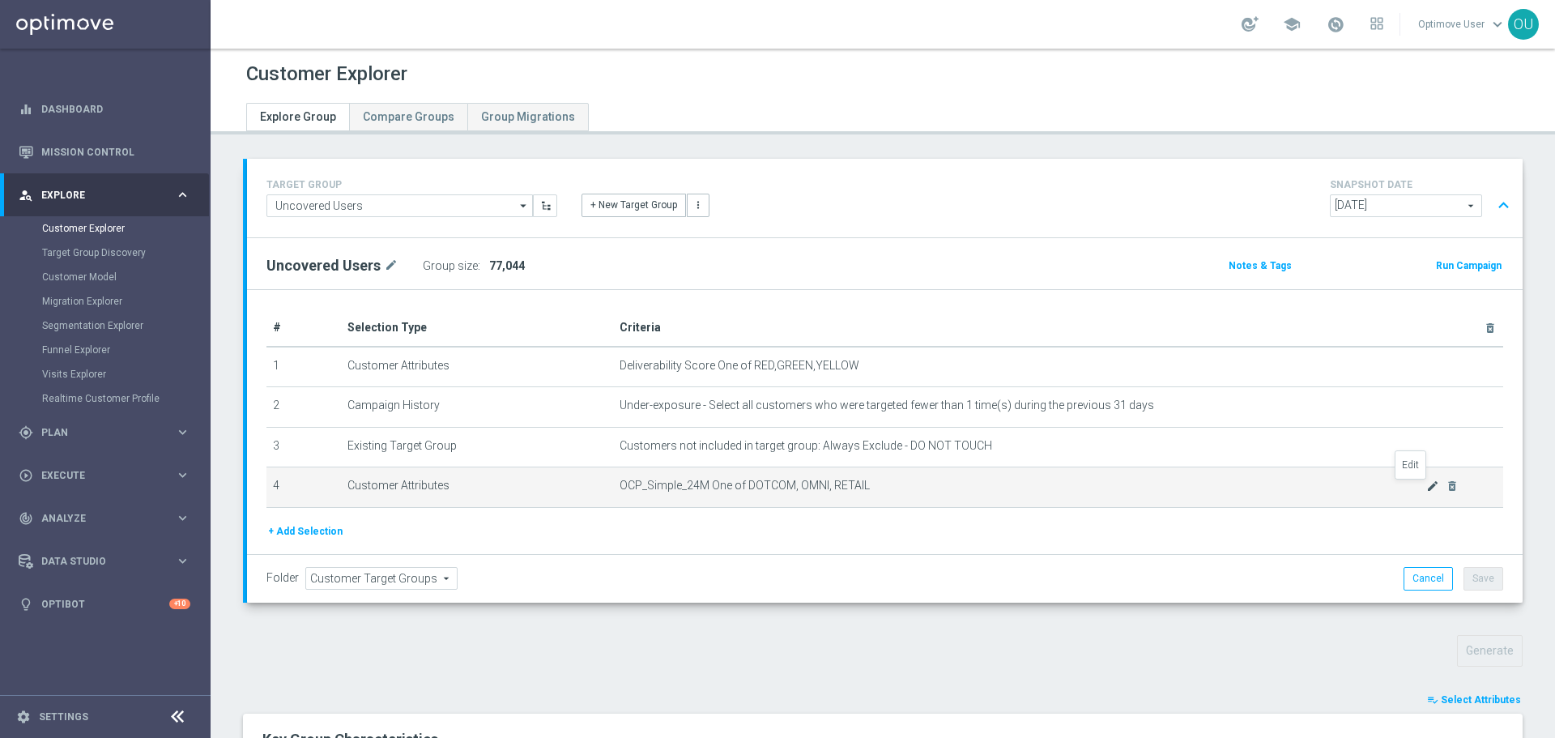
click at [1426, 490] on icon "mode_edit" at bounding box center [1432, 486] width 13 height 13
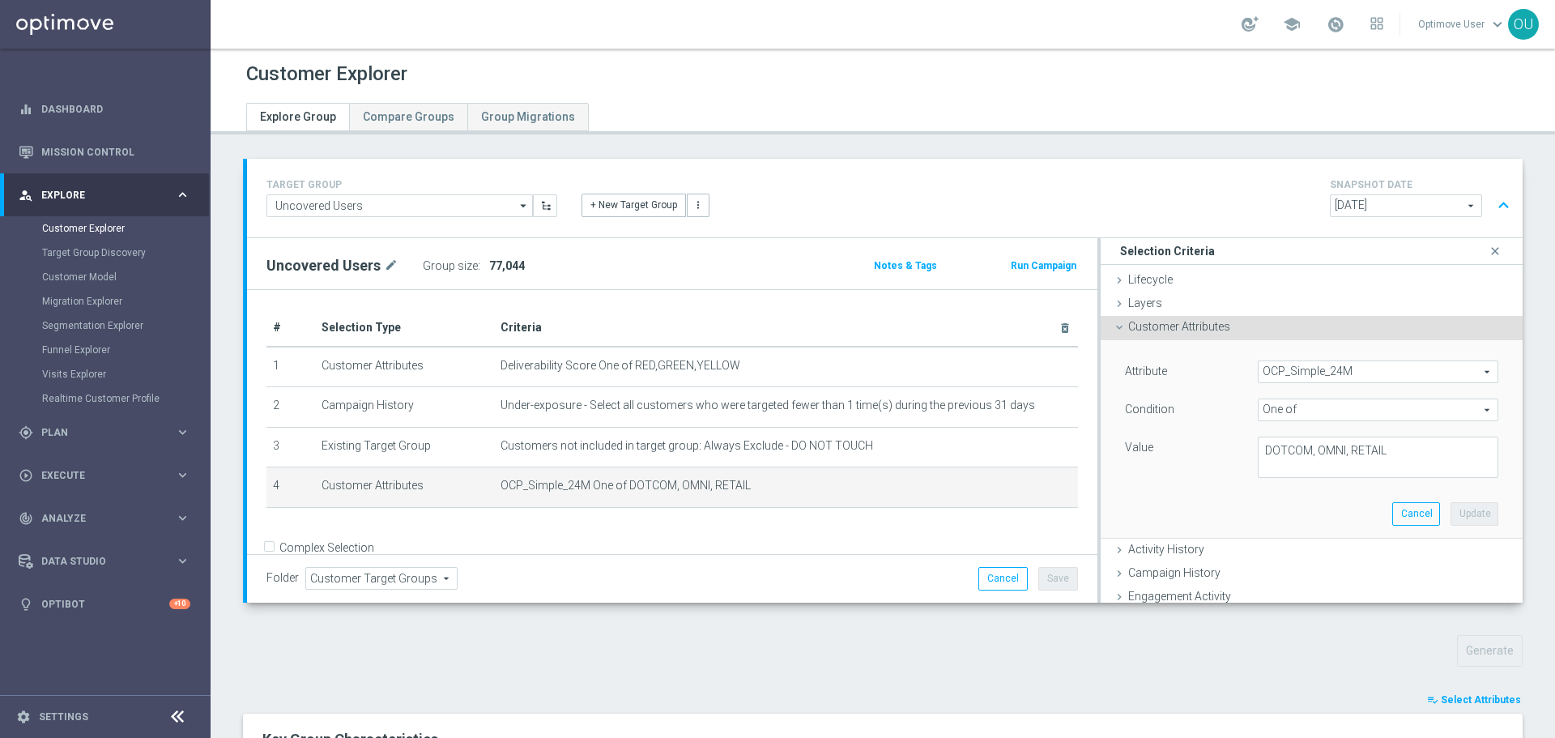
click at [1339, 373] on span "OCP_Simple_24M" at bounding box center [1378, 371] width 239 height 21
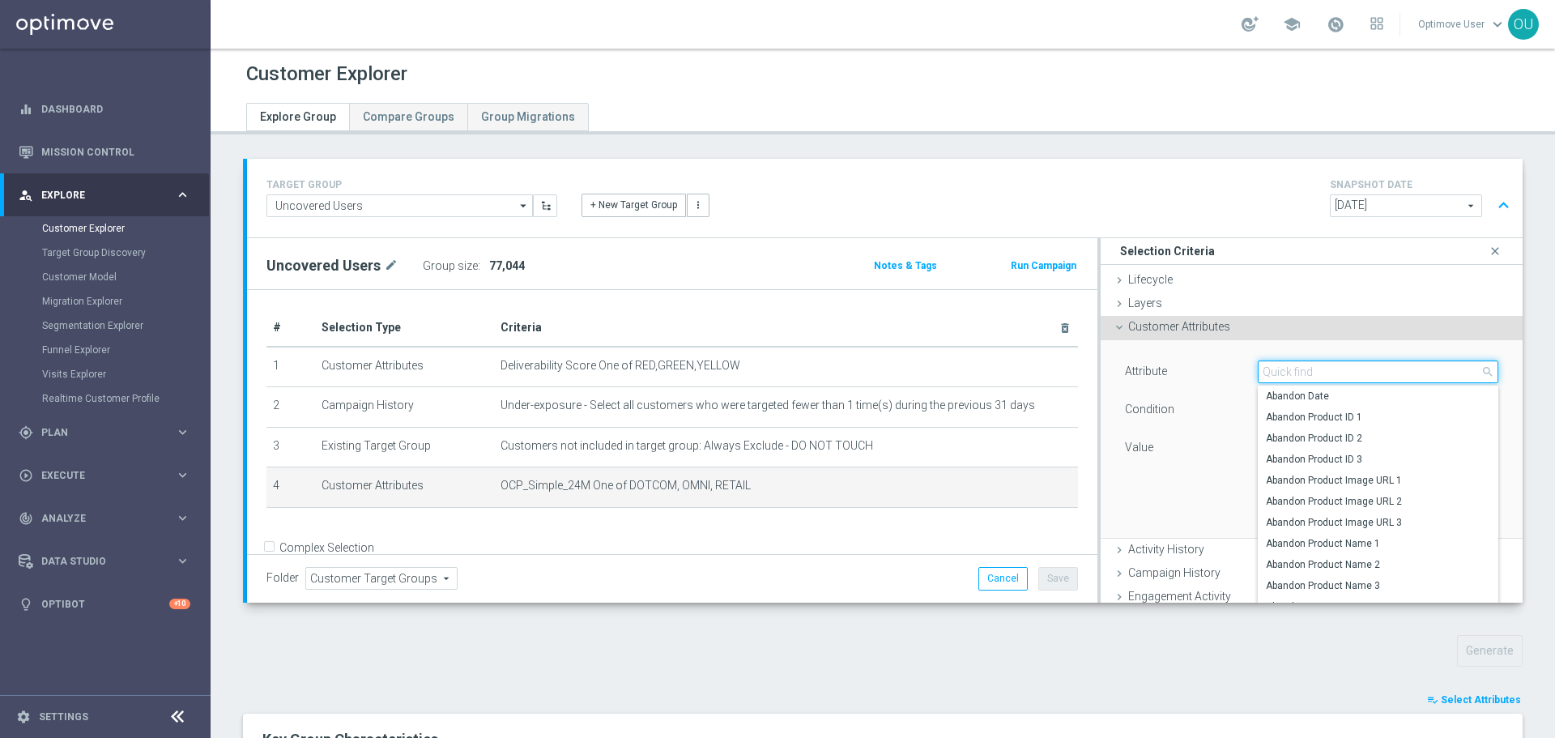
click at [1337, 374] on input "search" at bounding box center [1378, 371] width 241 height 23
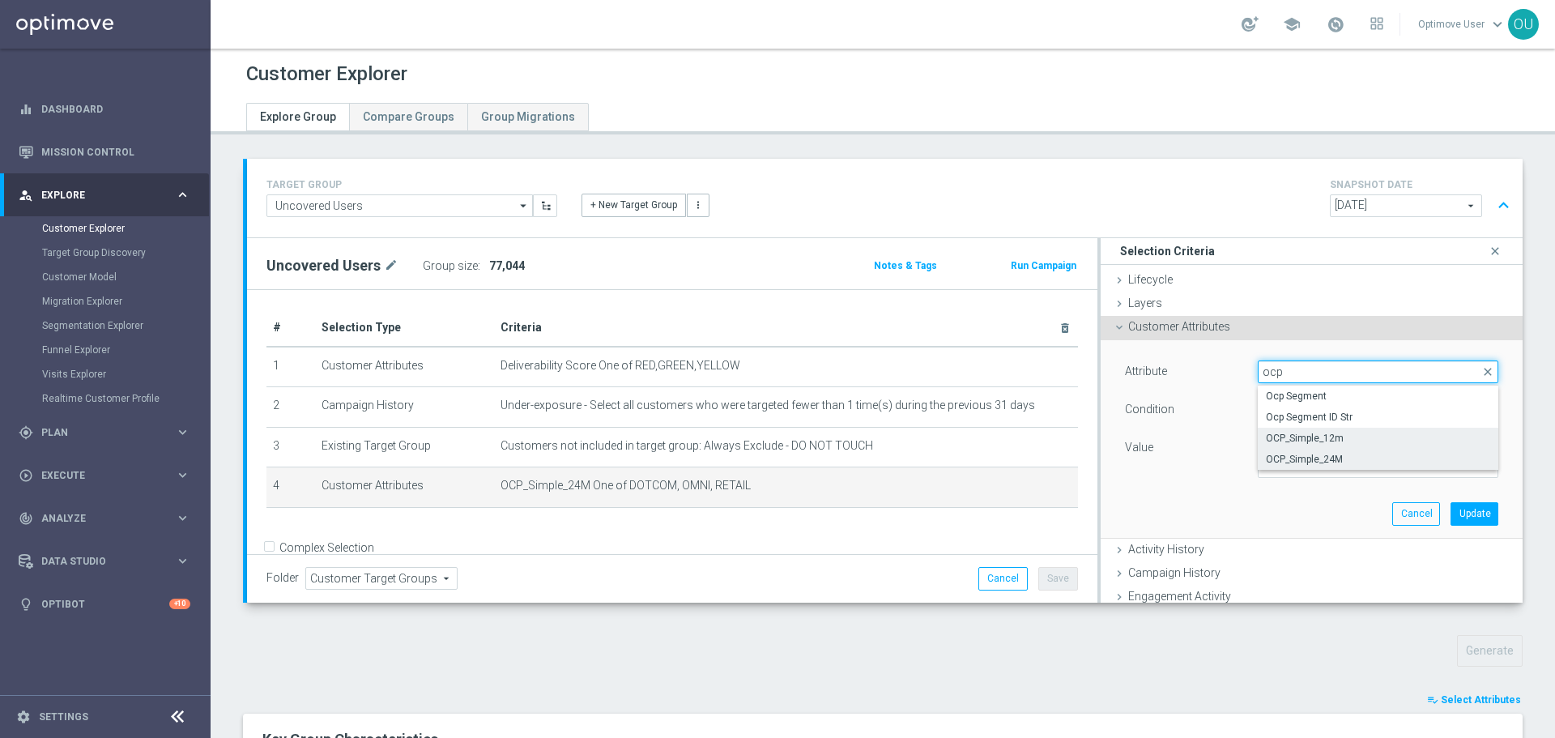
type input "ocp"
click at [1336, 438] on span "OCP_Simple_12m" at bounding box center [1378, 438] width 224 height 13
type input "OCP_Simple_12m"
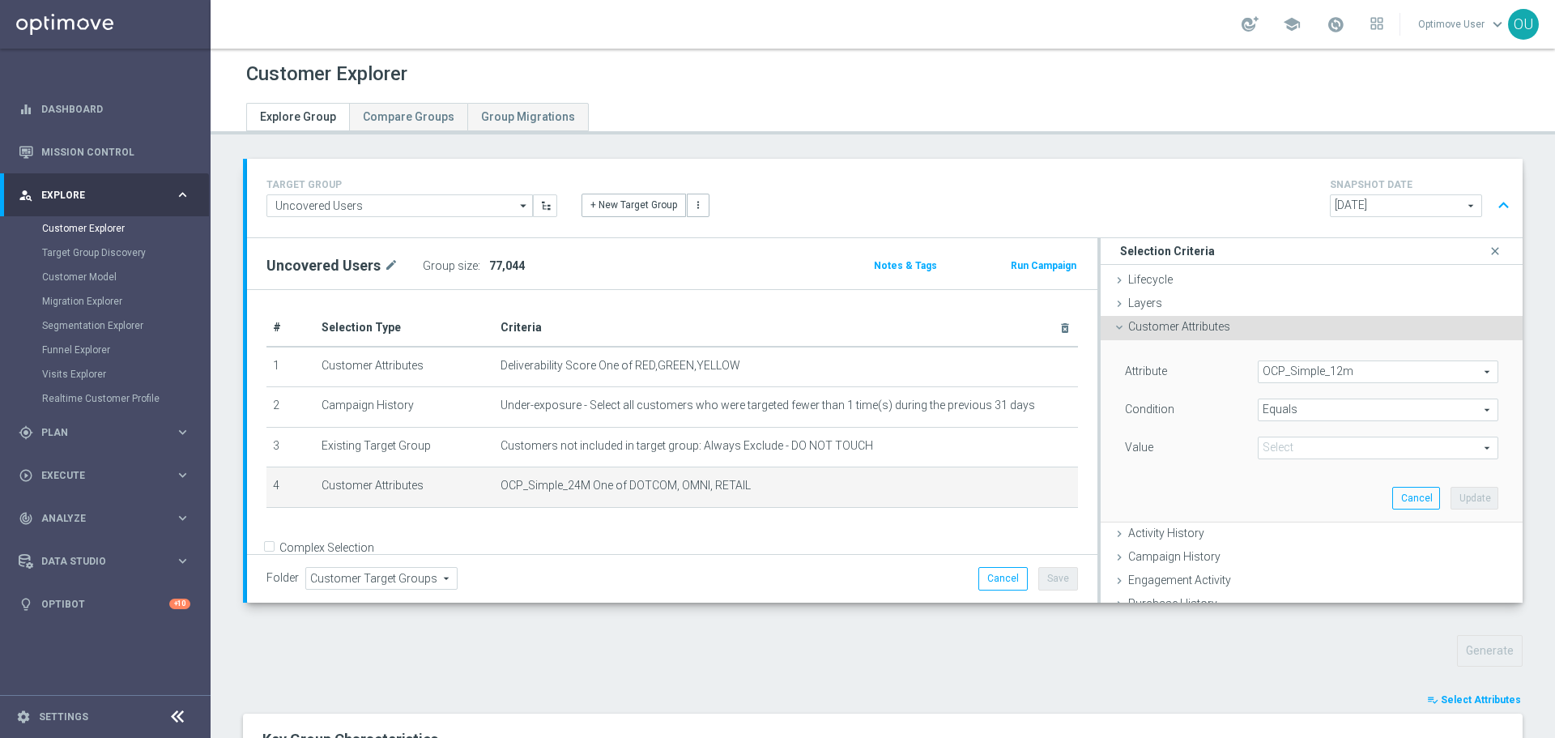
click at [1362, 415] on span "Equals" at bounding box center [1378, 409] width 239 height 21
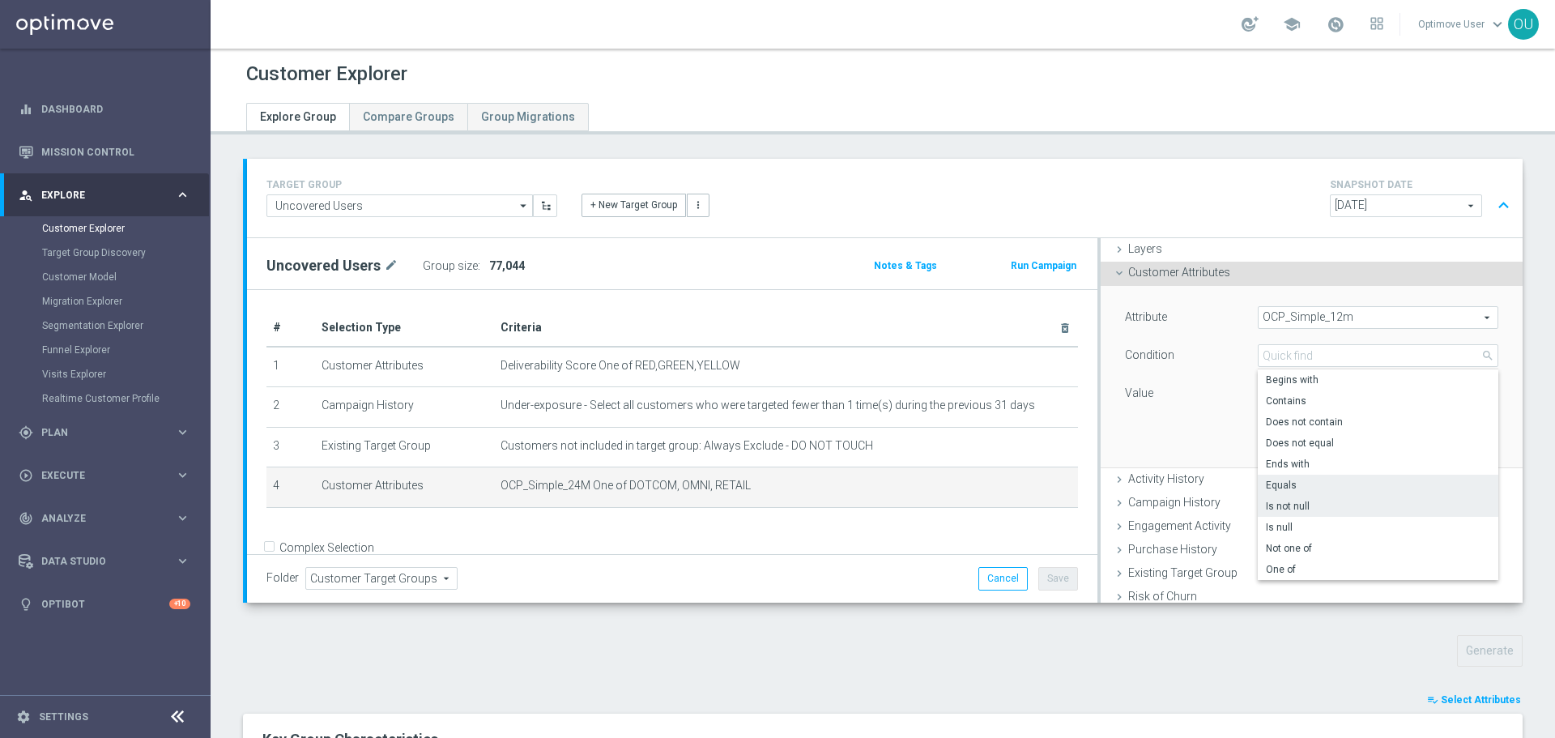
scroll to position [81, 0]
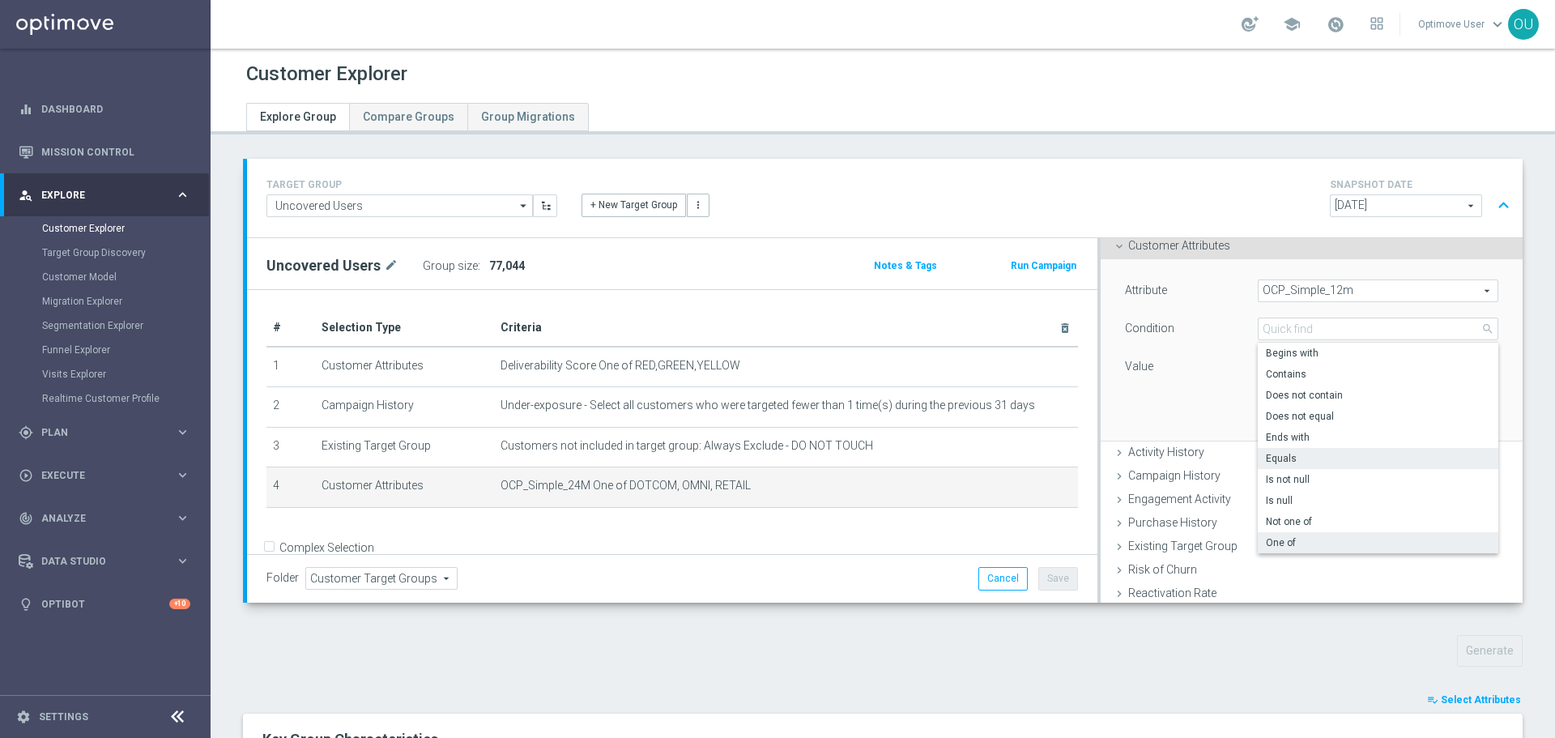
click at [1286, 537] on span "One of" at bounding box center [1378, 542] width 224 height 13
type input "One of"
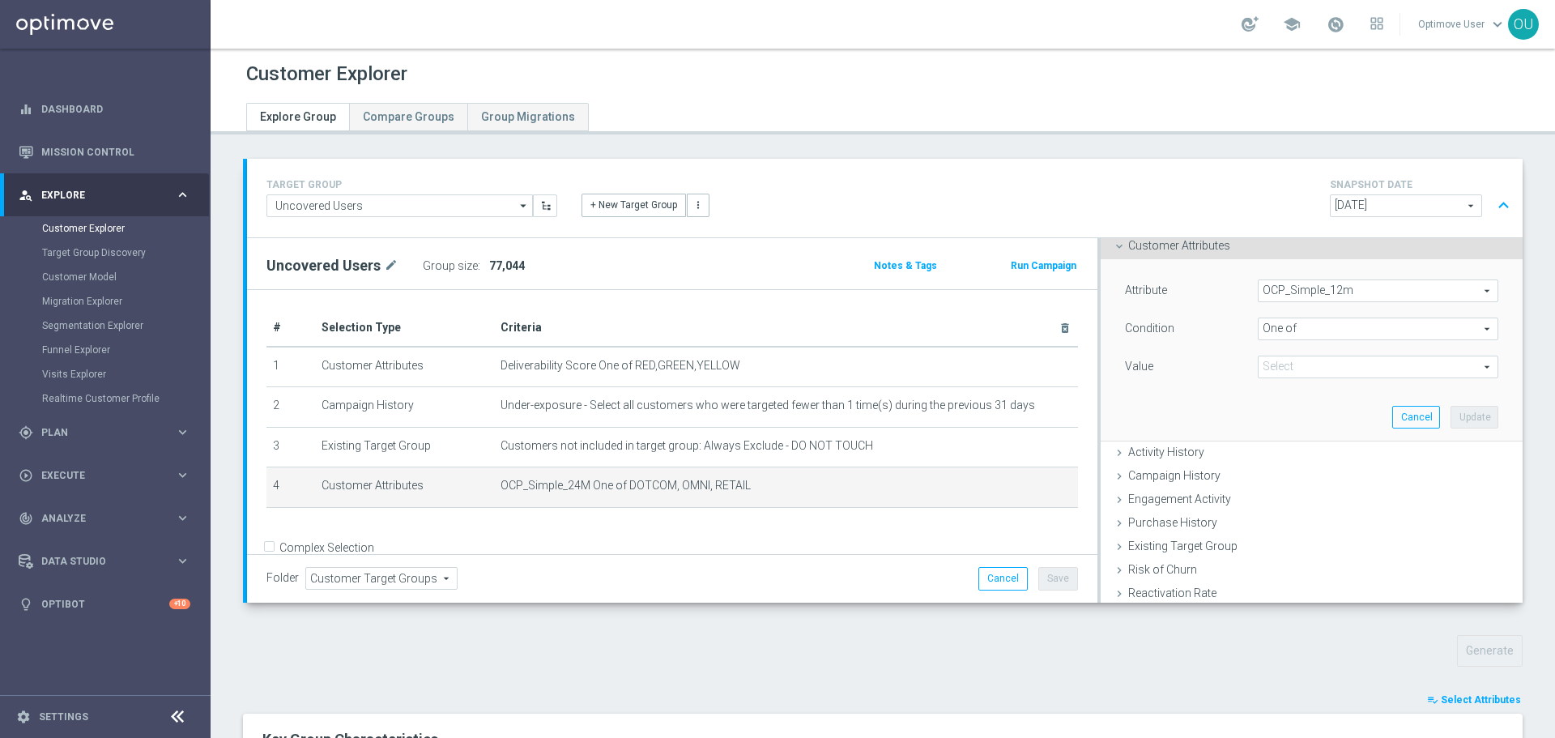
click at [1337, 366] on span at bounding box center [1378, 366] width 239 height 21
click at [1313, 413] on span "DOTCOM" at bounding box center [1390, 412] width 218 height 13
click at [1281, 413] on input "DOTCOM" at bounding box center [1275, 412] width 11 height 11
checkbox input "true"
type input "DOTCOM"
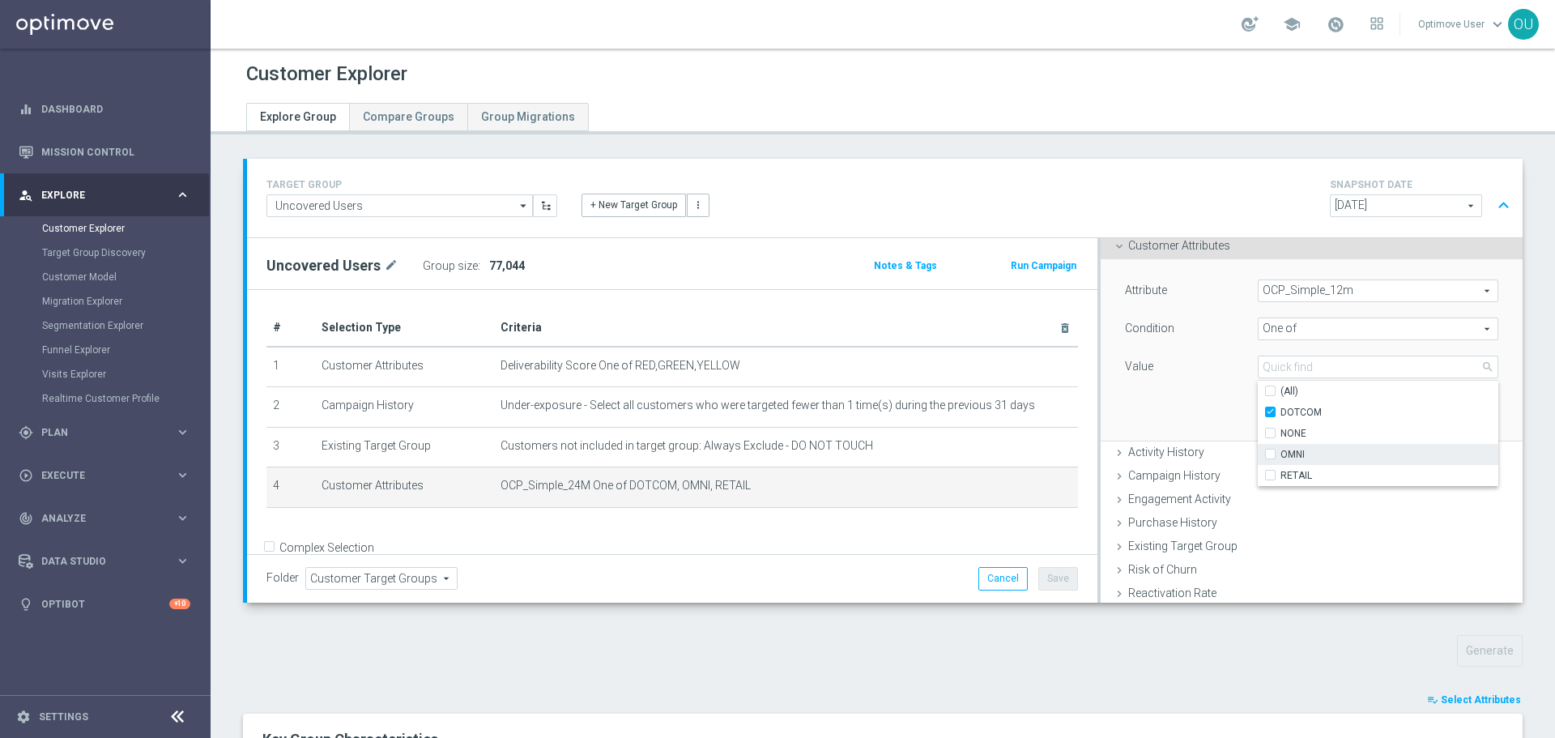
click at [1311, 450] on span "OMNI" at bounding box center [1390, 454] width 218 height 13
click at [1281, 450] on input "OMNI" at bounding box center [1275, 454] width 11 height 11
checkbox input "true"
type input "Selected 2 of 4"
click at [1311, 472] on span "RETAIL" at bounding box center [1390, 475] width 218 height 13
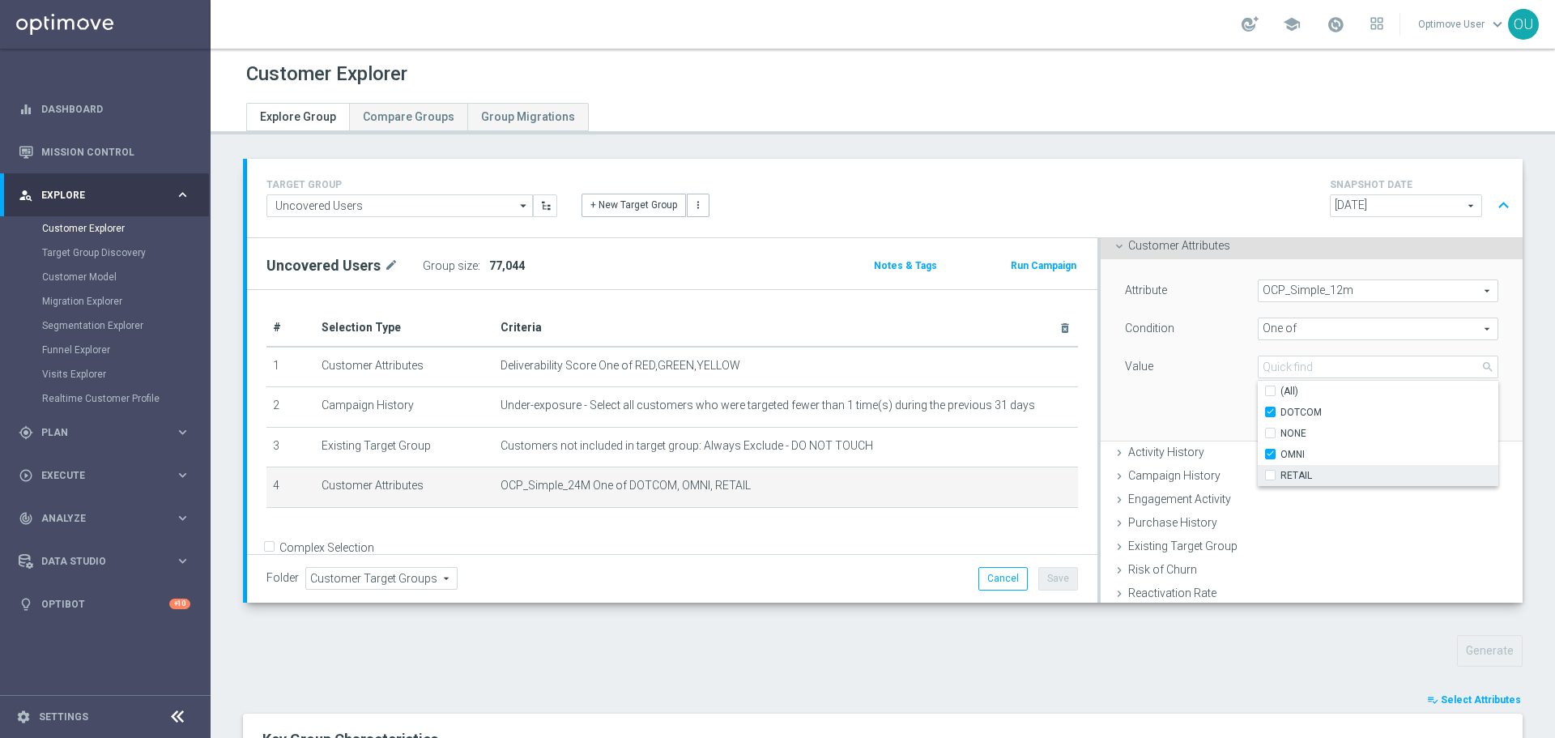
click at [1281, 472] on input "RETAIL" at bounding box center [1275, 475] width 11 height 11
checkbox input "true"
type input "Selected 3 of 4"
click at [1217, 398] on div "Attribute OCP_Simple_12m OCP_Simple_12m arrow_drop_down search Condition One of…" at bounding box center [1312, 349] width 398 height 181
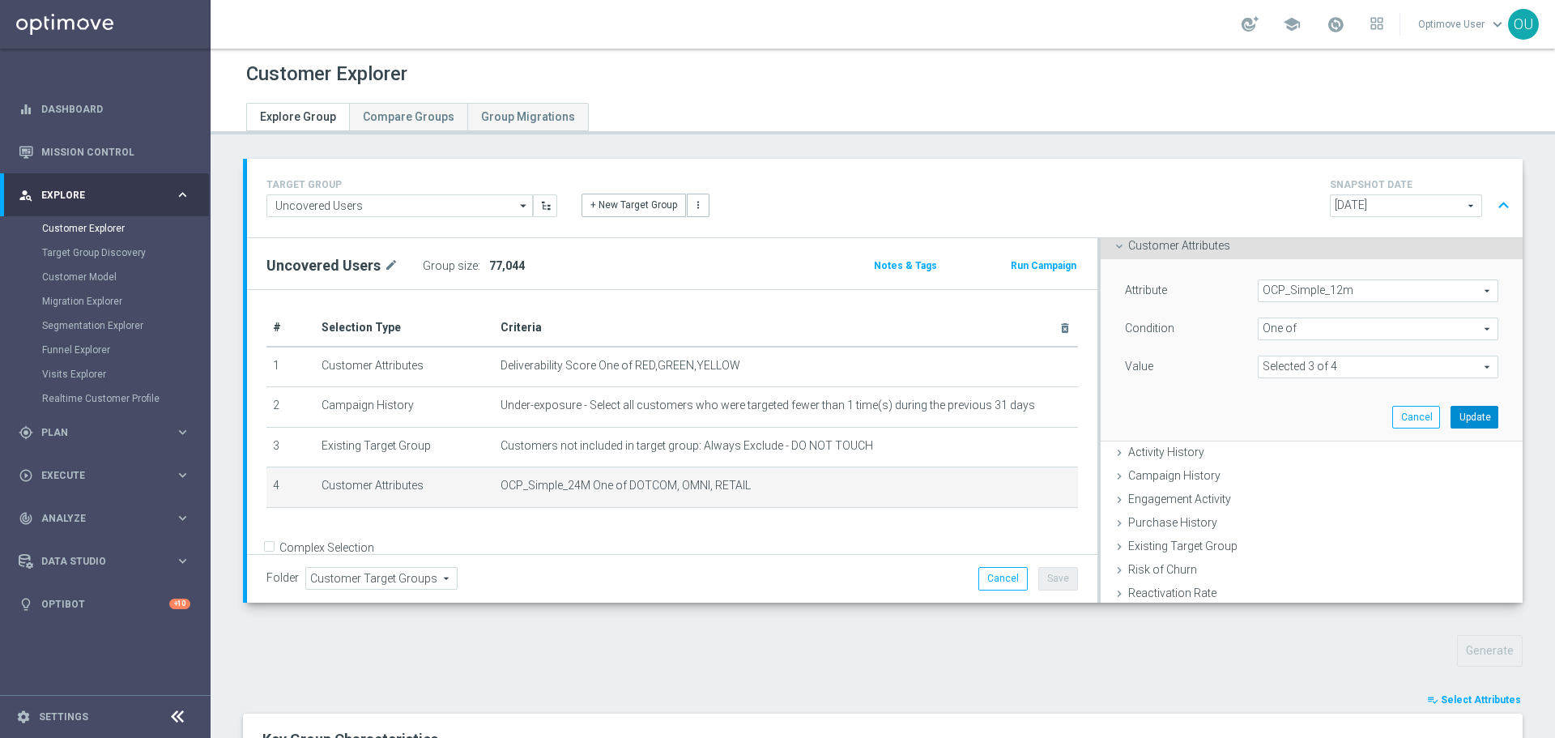
click at [1451, 416] on button "Update" at bounding box center [1475, 417] width 48 height 23
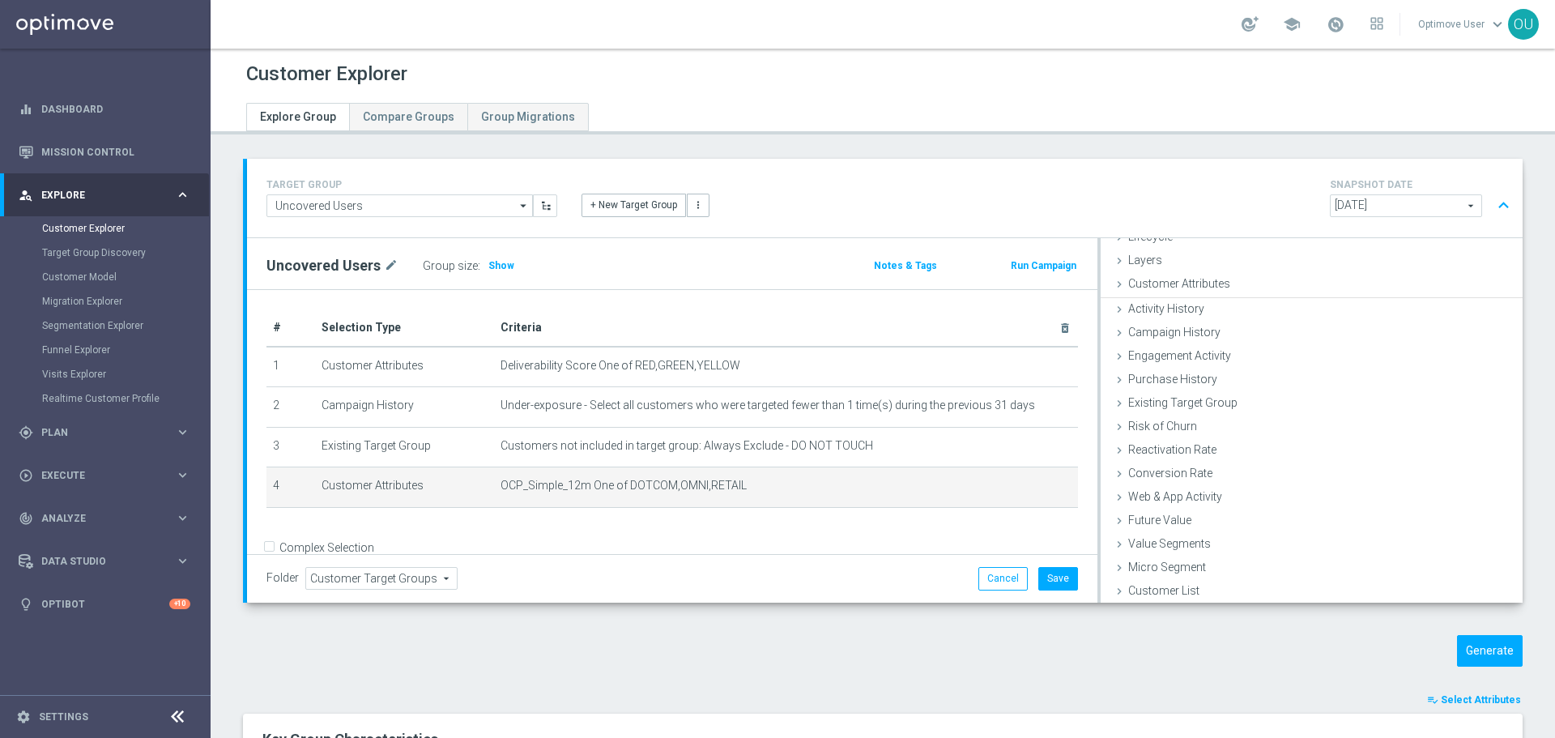
scroll to position [43, 0]
click at [497, 263] on span "Show" at bounding box center [501, 265] width 26 height 11
click at [1473, 659] on button "Generate" at bounding box center [1490, 651] width 66 height 32
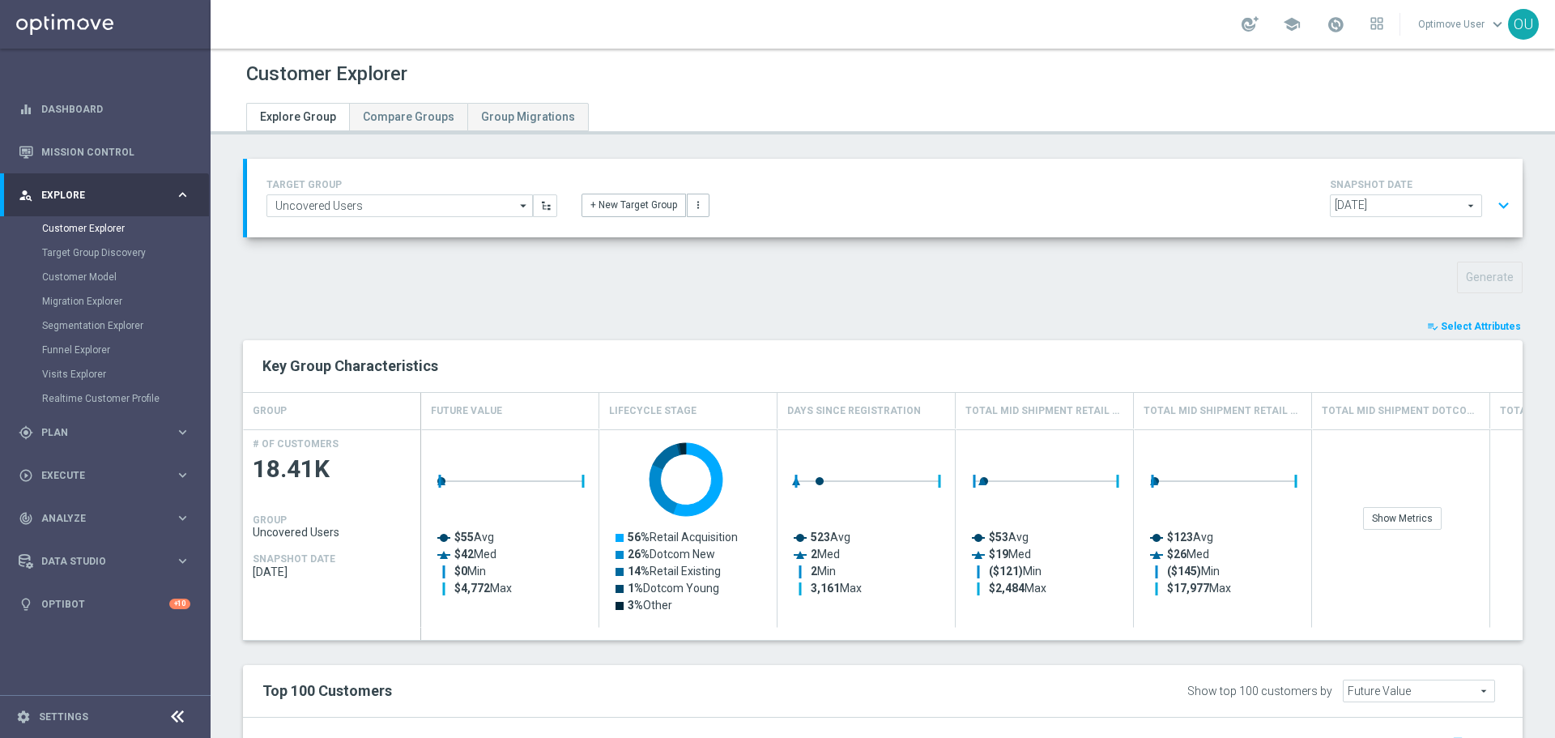
click at [1494, 203] on button "expand_more" at bounding box center [1503, 205] width 23 height 31
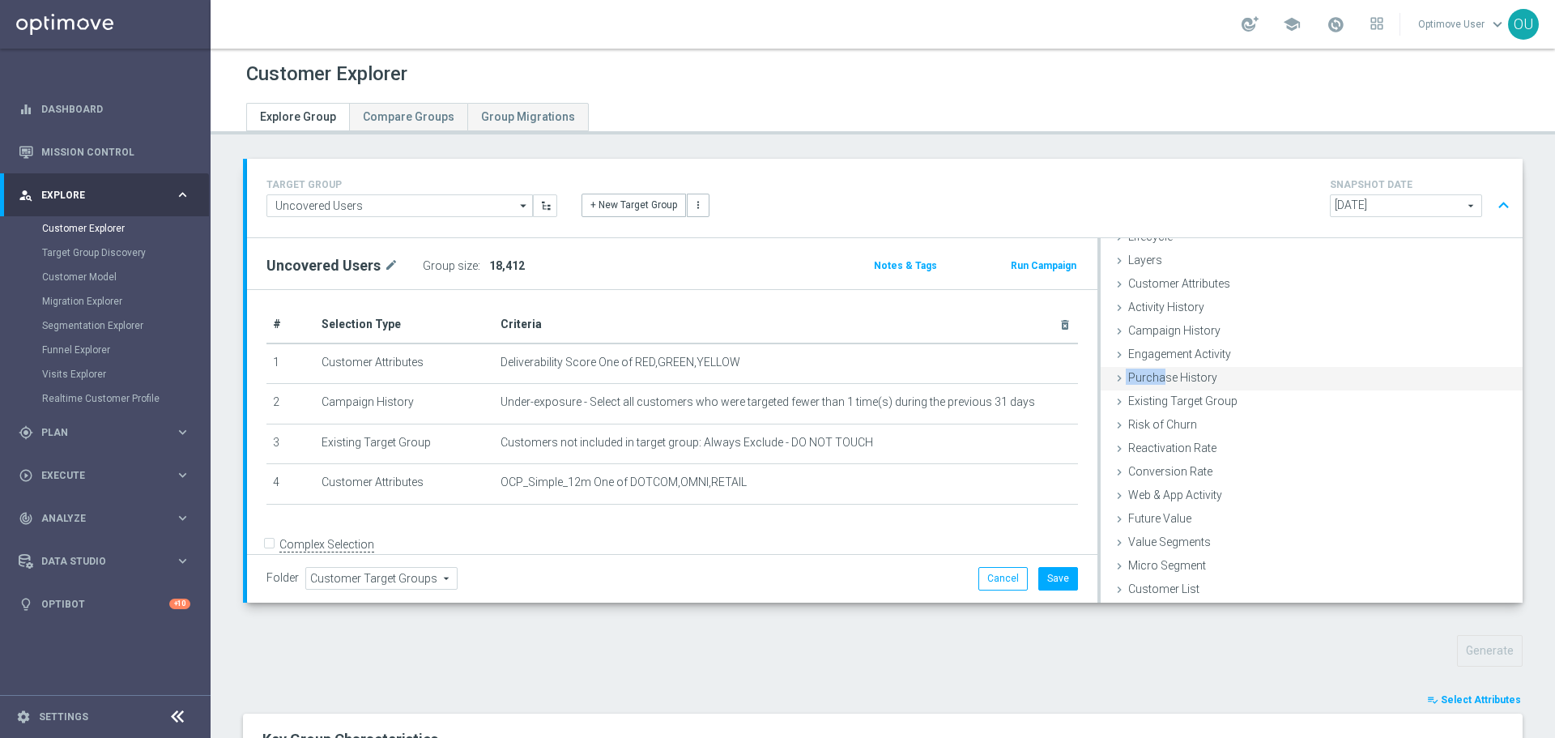
drag, startPoint x: 1089, startPoint y: 368, endPoint x: 1163, endPoint y: 380, distance: 75.5
click at [1162, 374] on div "Selection Criteria close Lifecycle done Cancel Add Layers done Cancel Add done" at bounding box center [1310, 420] width 425 height 365
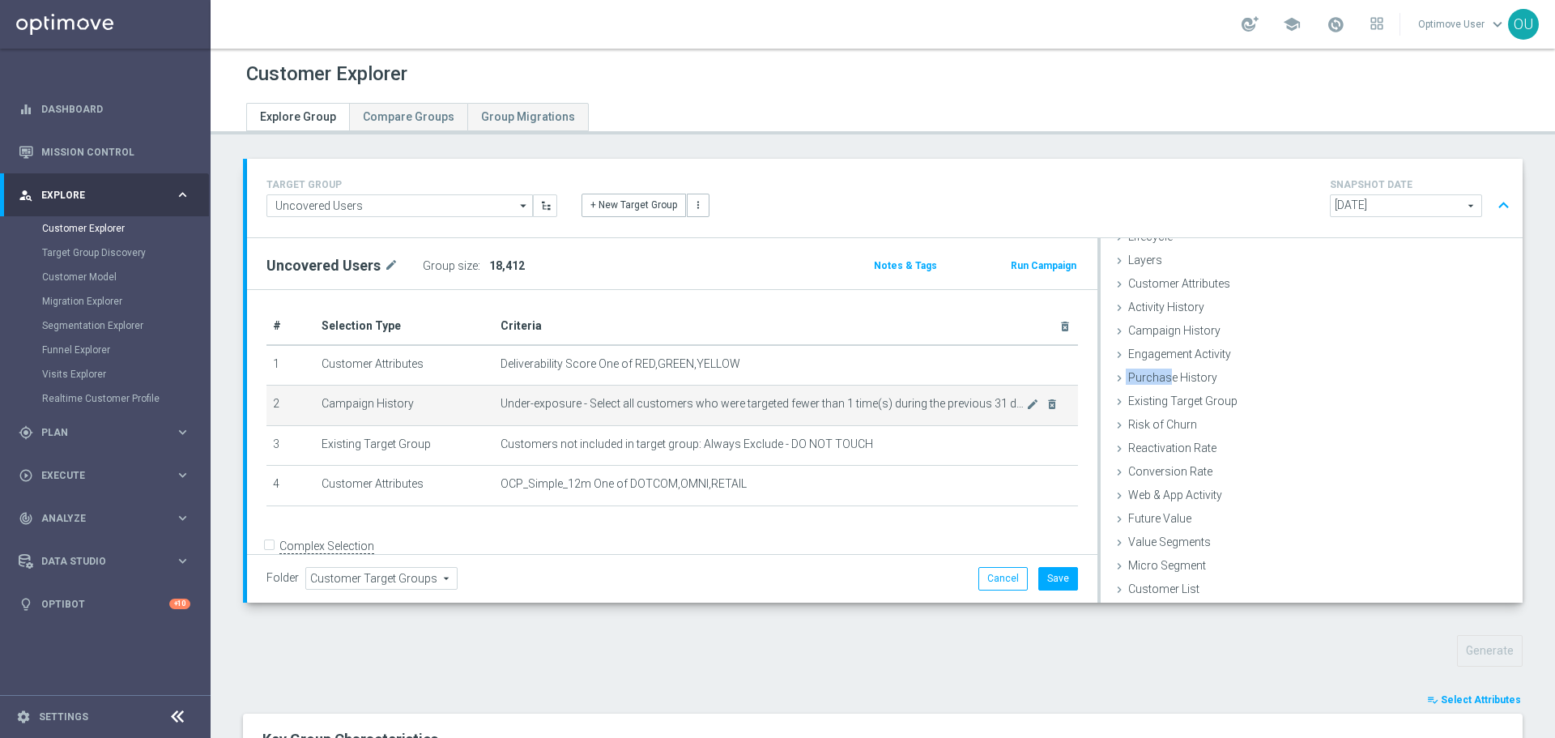
scroll to position [0, 0]
